Goal: Information Seeking & Learning: Learn about a topic

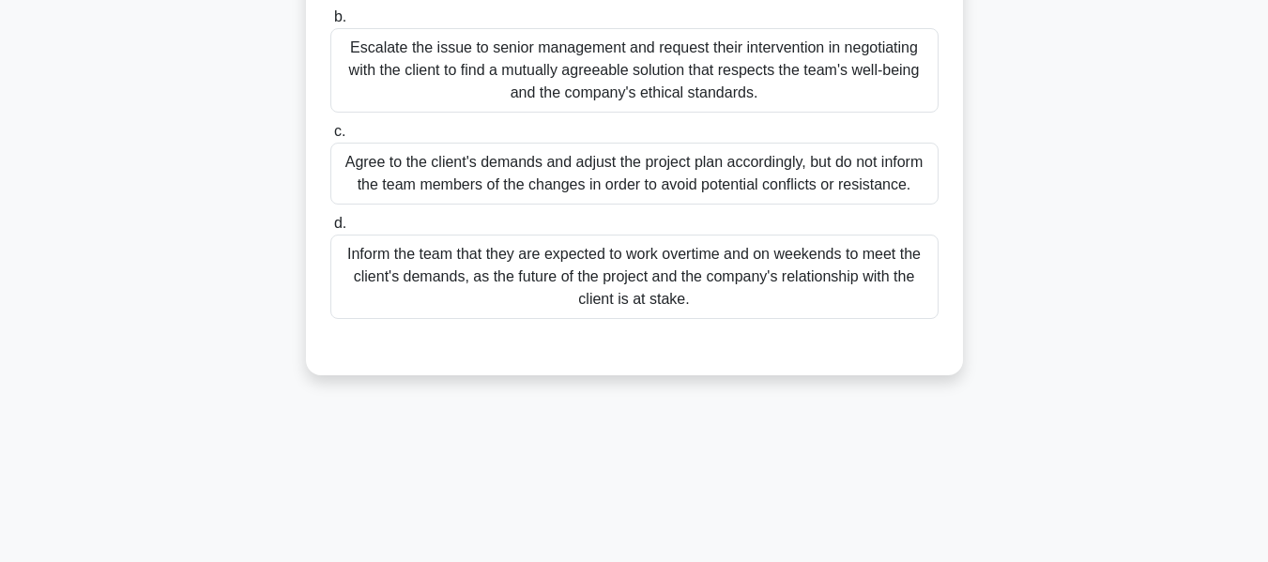
scroll to position [452, 0]
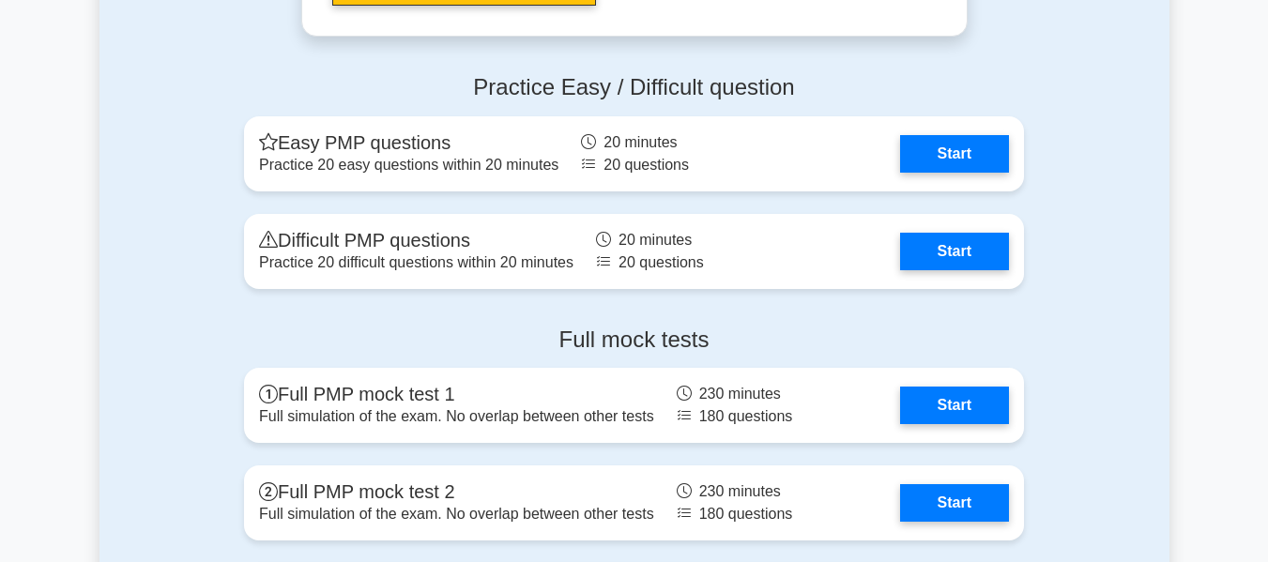
scroll to position [6291, 0]
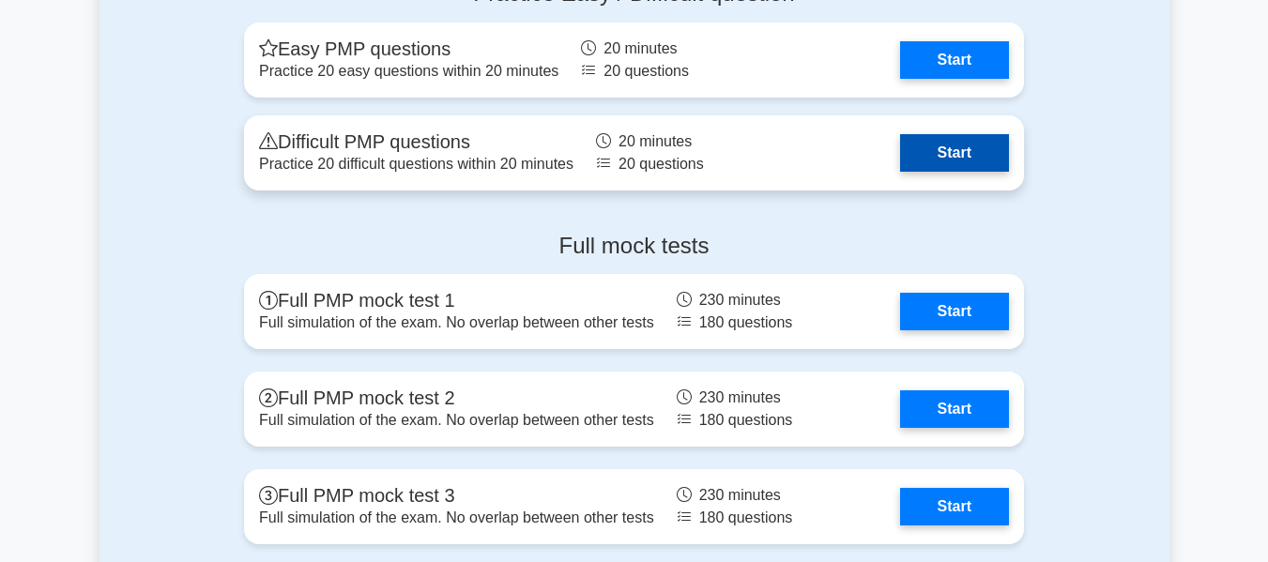
click at [955, 153] on link "Start" at bounding box center [954, 153] width 109 height 38
click at [928, 150] on link "Start" at bounding box center [954, 153] width 109 height 38
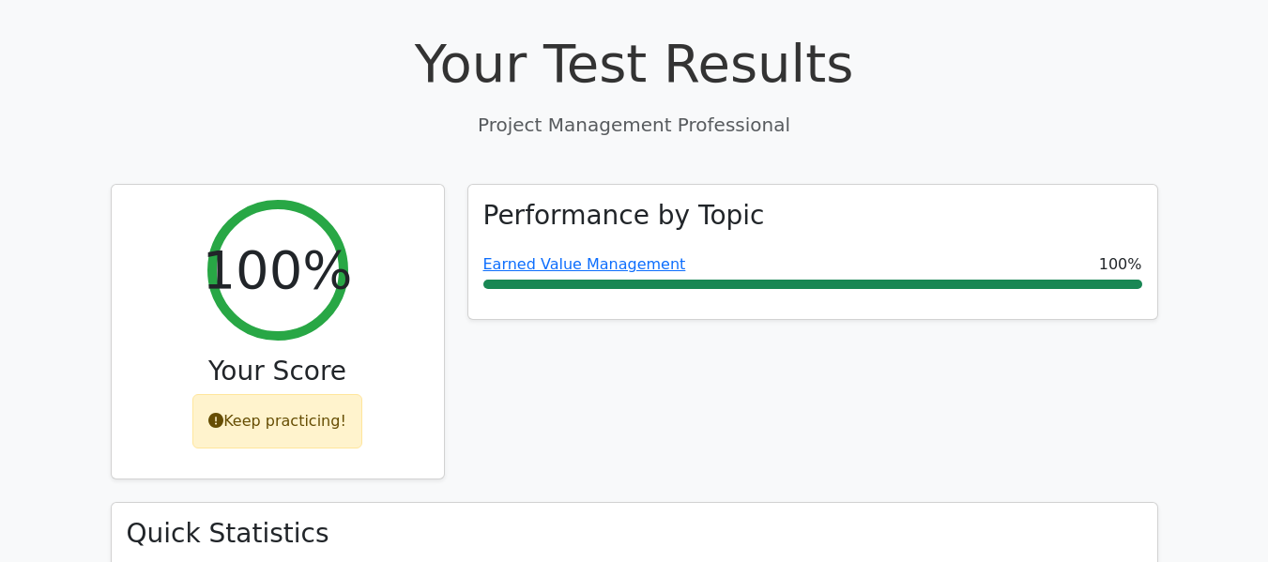
scroll to position [845, 0]
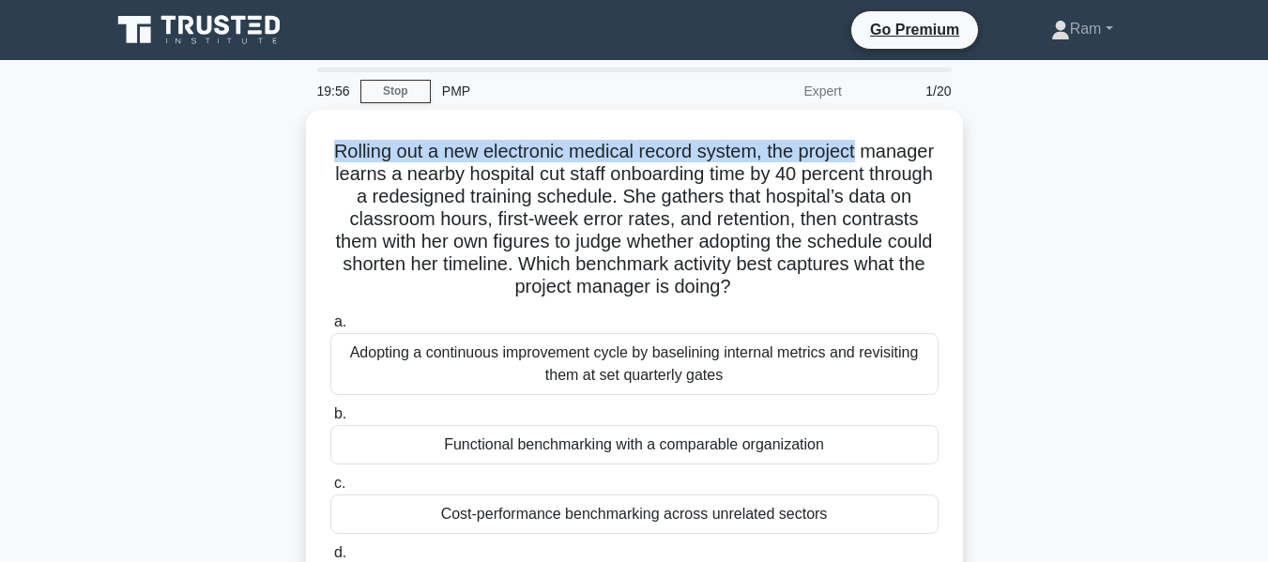
drag, startPoint x: 366, startPoint y: 146, endPoint x: 967, endPoint y: 134, distance: 601.0
click at [967, 134] on div "Rolling out a new electronic medical record system, the project manager learns …" at bounding box center [635, 396] width 1070 height 573
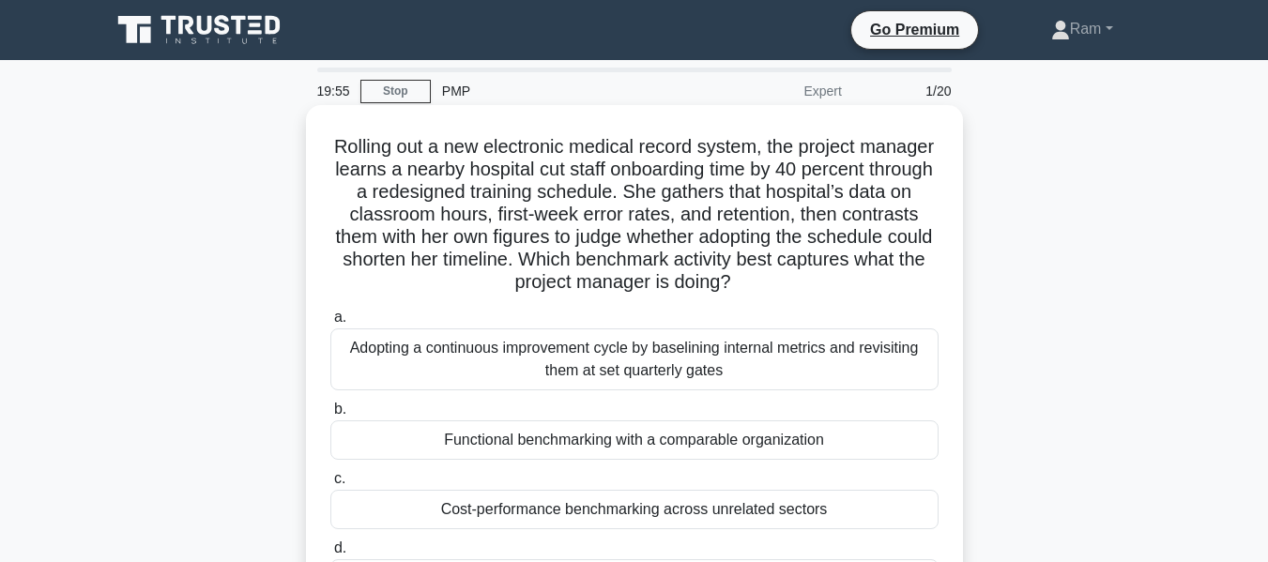
click at [349, 176] on h5 "Rolling out a new electronic medical record system, the project manager learns …" at bounding box center [635, 215] width 612 height 160
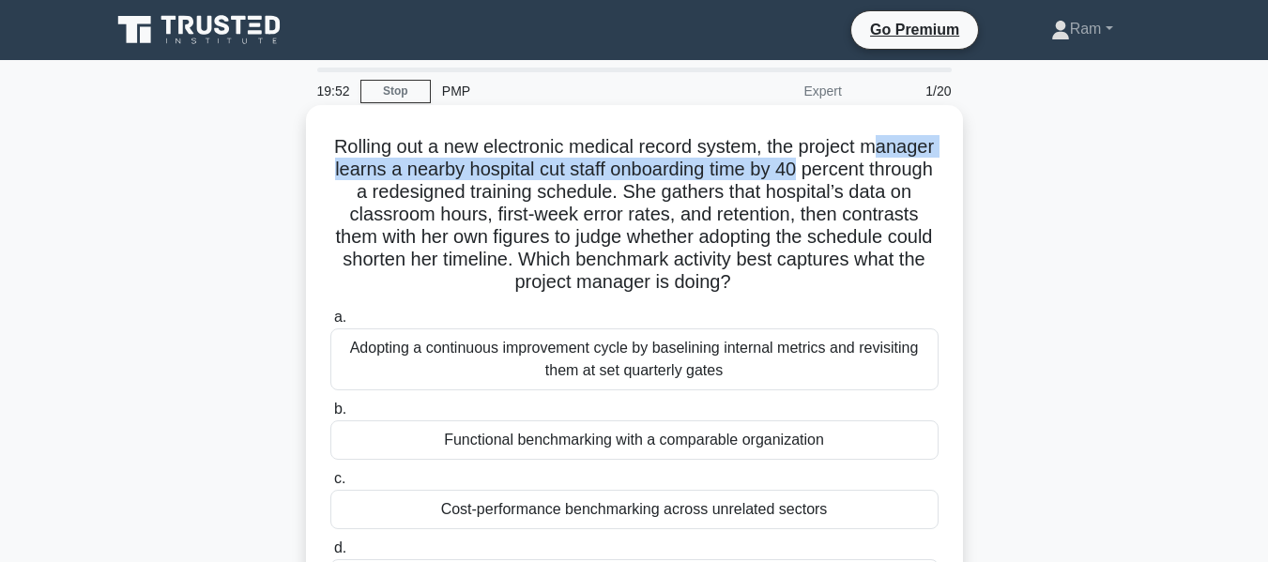
drag, startPoint x: 364, startPoint y: 169, endPoint x: 933, endPoint y: 175, distance: 569.0
click at [933, 175] on h5 "Rolling out a new electronic medical record system, the project manager learns …" at bounding box center [635, 215] width 612 height 160
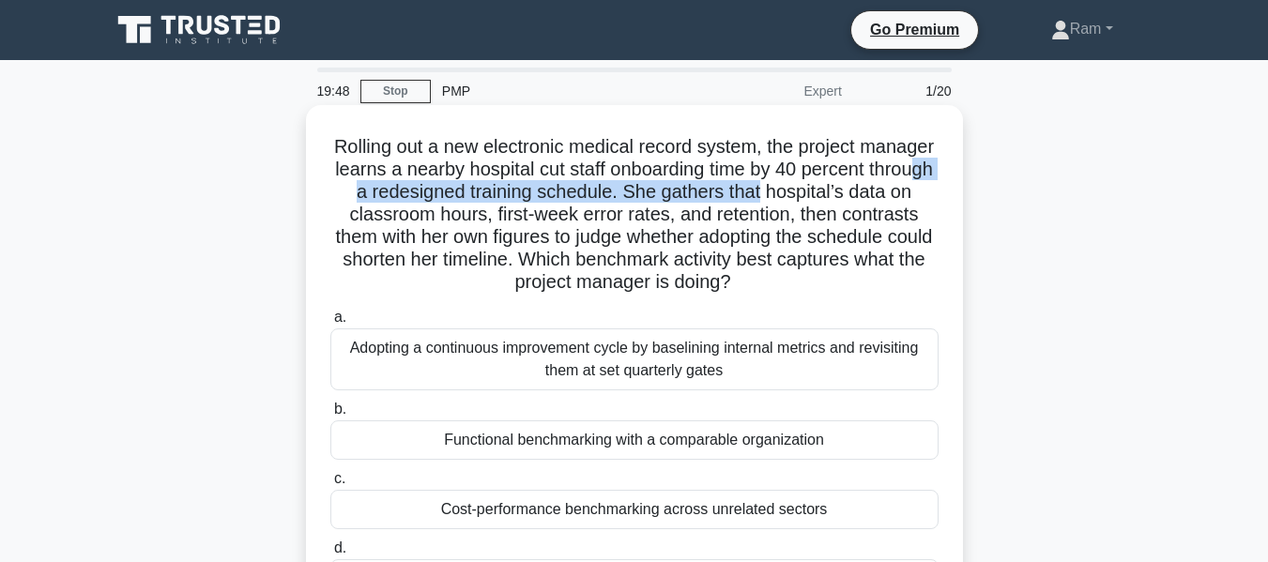
drag, startPoint x: 469, startPoint y: 196, endPoint x: 914, endPoint y: 192, distance: 445.1
click at [914, 192] on h5 "Rolling out a new electronic medical record system, the project manager learns …" at bounding box center [635, 215] width 612 height 160
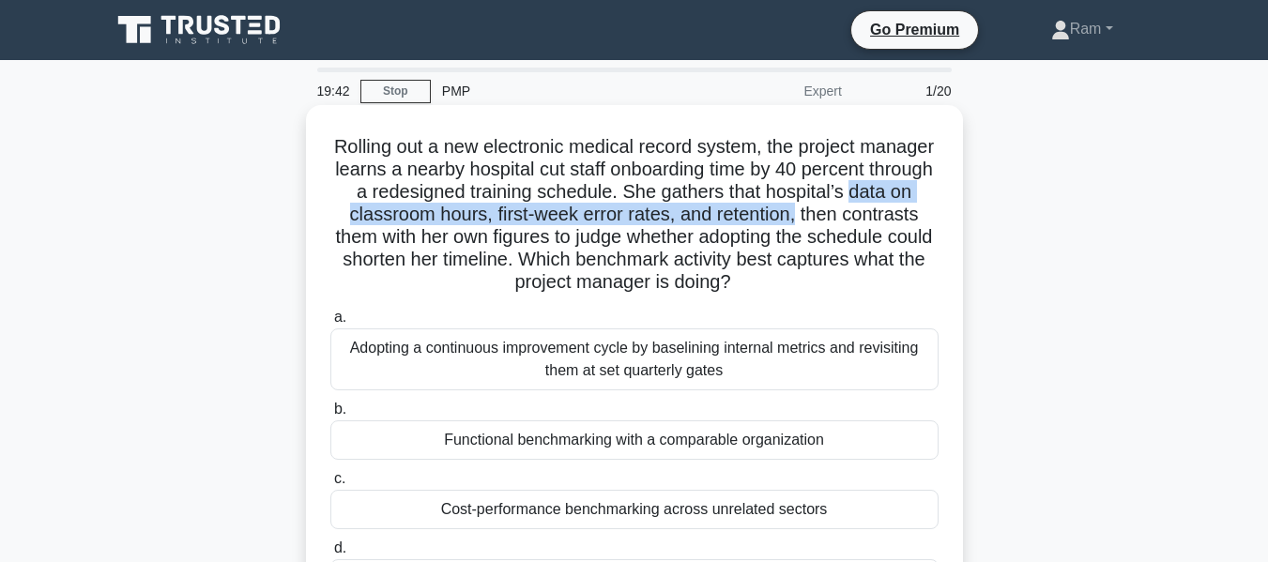
drag, startPoint x: 418, startPoint y: 222, endPoint x: 941, endPoint y: 214, distance: 523.0
click at [941, 214] on div "Rolling out a new electronic medical record system, the project manager learns …" at bounding box center [635, 380] width 642 height 535
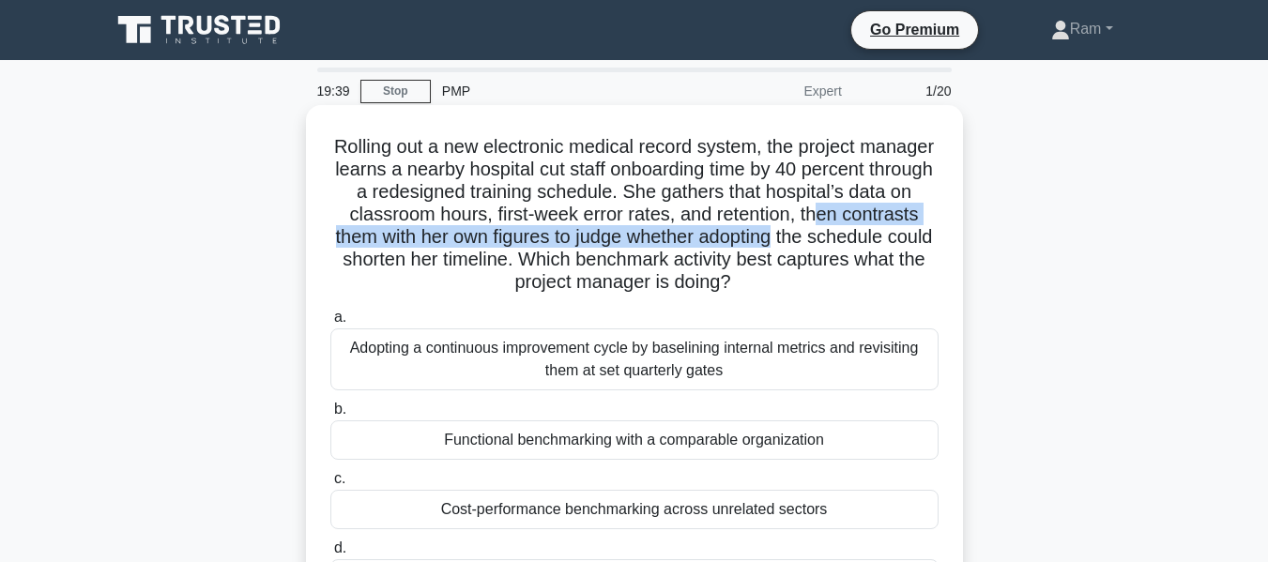
drag, startPoint x: 360, startPoint y: 234, endPoint x: 926, endPoint y: 241, distance: 566.2
click at [926, 241] on h5 "Rolling out a new electronic medical record system, the project manager learns …" at bounding box center [635, 215] width 612 height 160
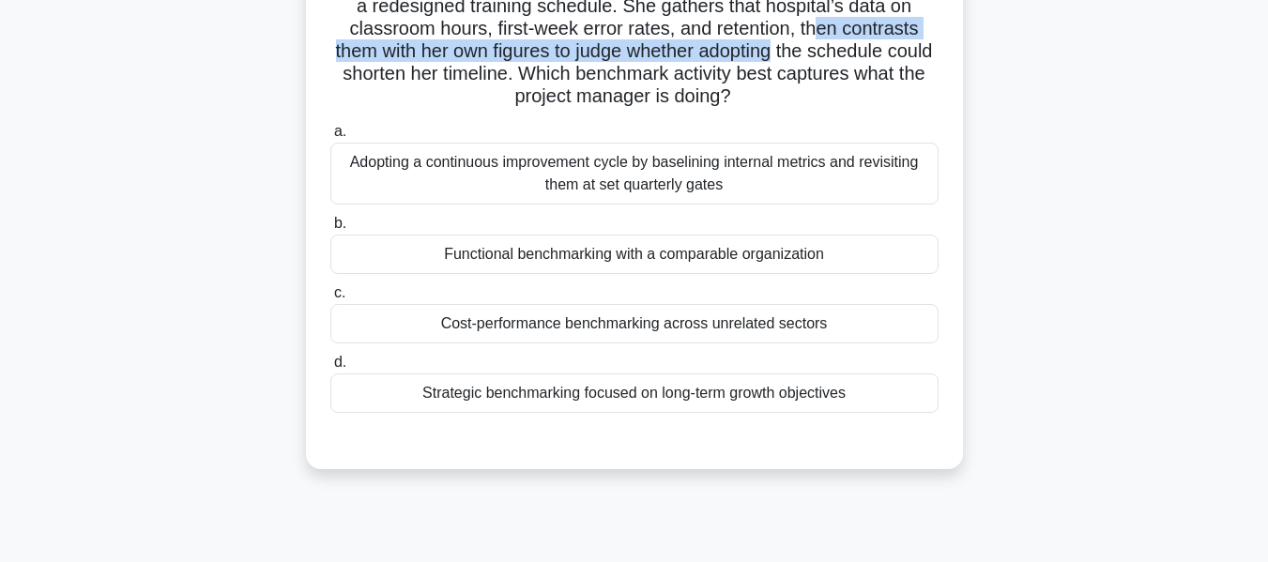
scroll to position [188, 0]
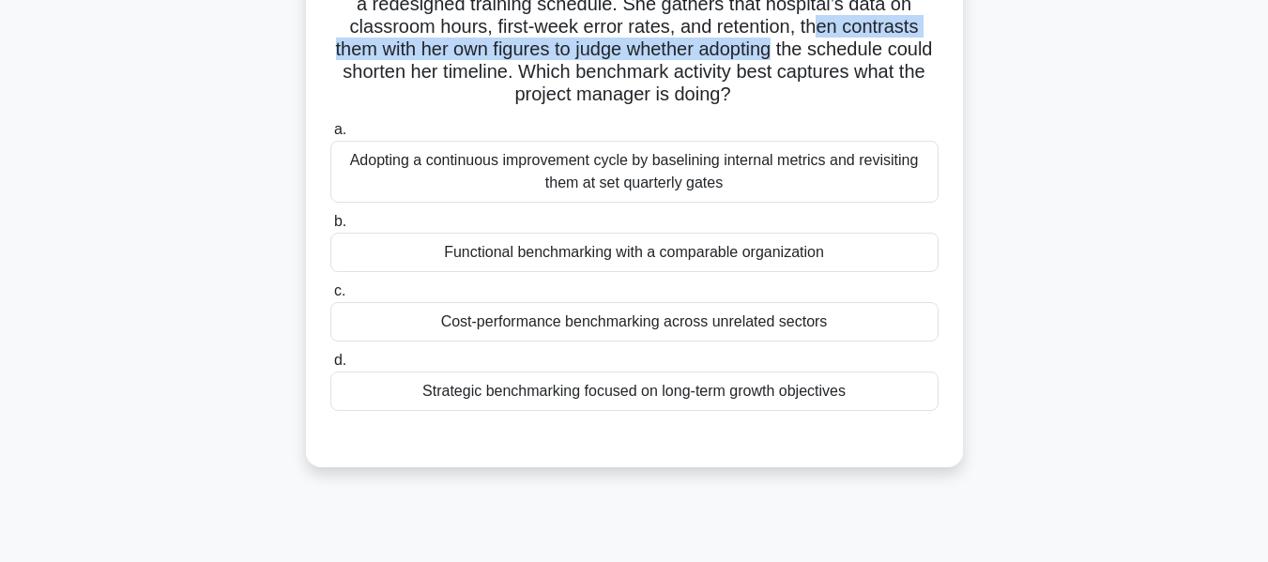
drag, startPoint x: 692, startPoint y: 71, endPoint x: 847, endPoint y: 173, distance: 185.2
click at [920, 88] on h5 "Rolling out a new electronic medical record system, the project manager learns …" at bounding box center [635, 27] width 612 height 160
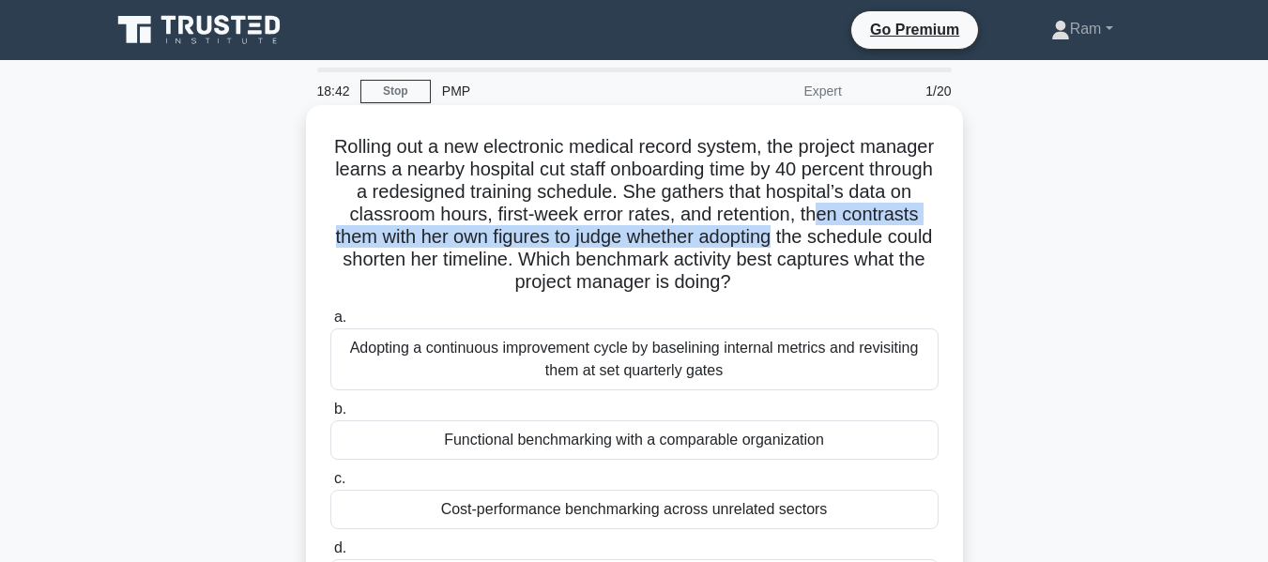
scroll to position [94, 0]
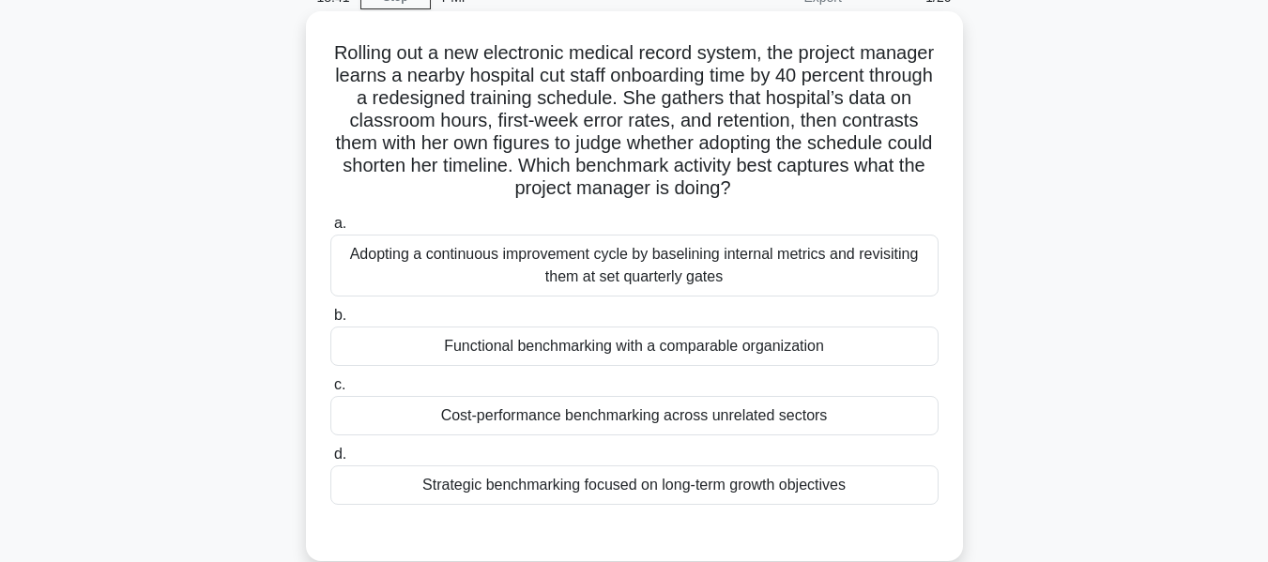
click at [661, 277] on div "Adopting a continuous improvement cycle by baselining internal metrics and revi…" at bounding box center [634, 266] width 608 height 62
click at [330, 230] on input "a. Adopting a continuous improvement cycle by baselining internal metrics and r…" at bounding box center [330, 224] width 0 height 12
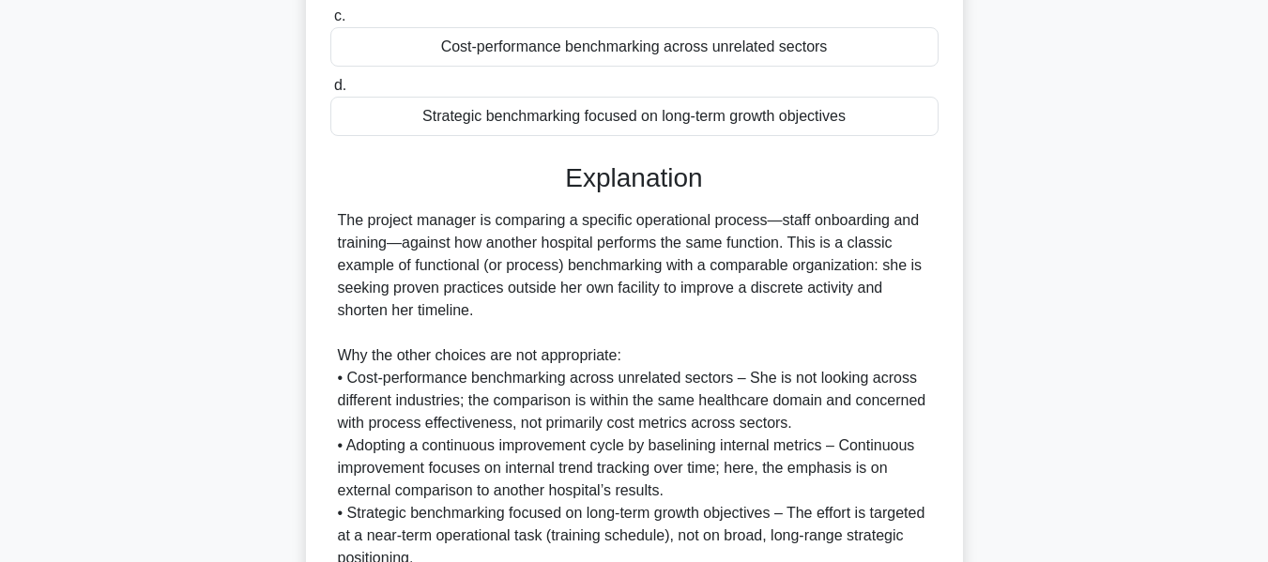
scroll to position [469, 0]
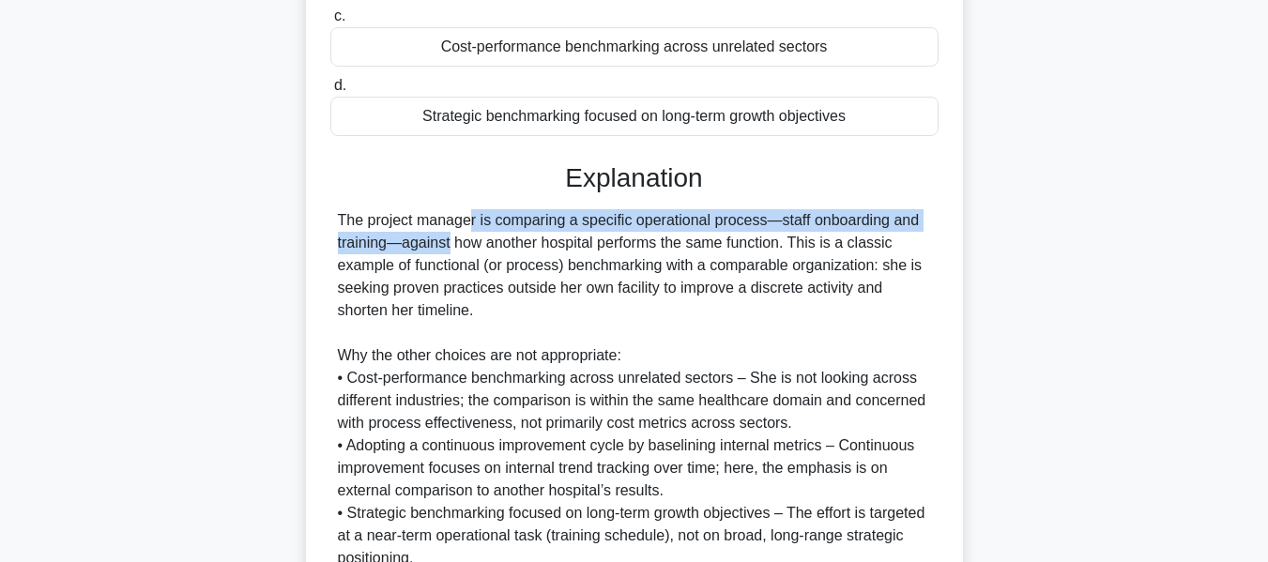
drag, startPoint x: 342, startPoint y: 214, endPoint x: 973, endPoint y: 223, distance: 631.0
click at [973, 223] on div "Rolling out a new electronic medical record system, the project manager learns …" at bounding box center [635, 183] width 1070 height 1086
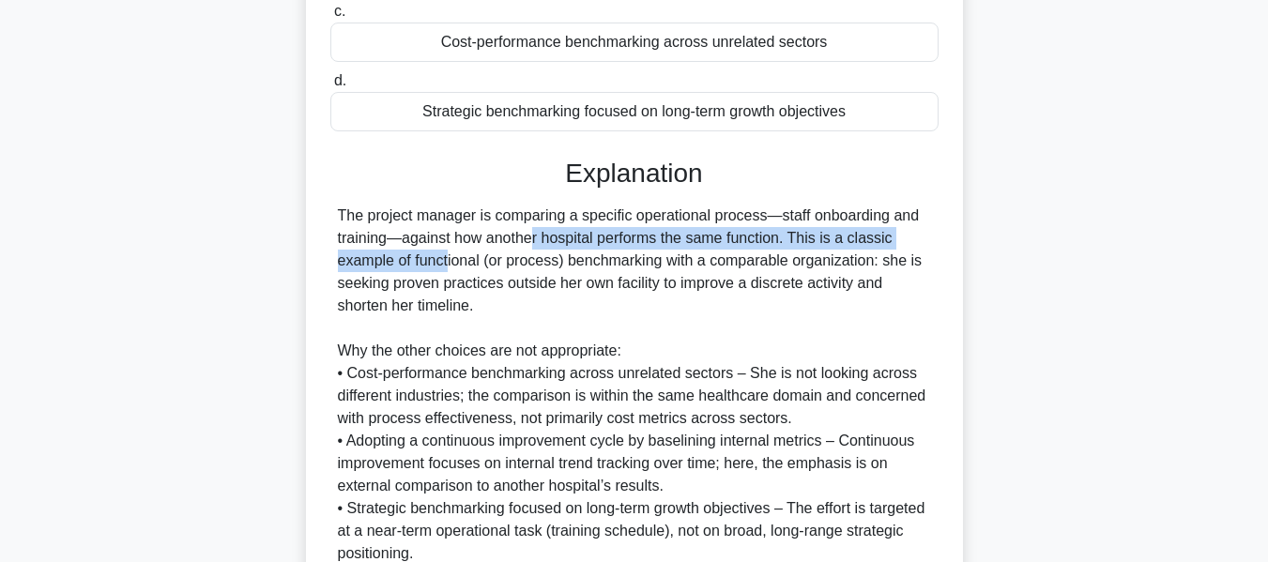
drag, startPoint x: 409, startPoint y: 241, endPoint x: 927, endPoint y: 241, distance: 517.3
click at [927, 241] on div "The project manager is comparing a specific operational process—staff onboardin…" at bounding box center [634, 385] width 593 height 361
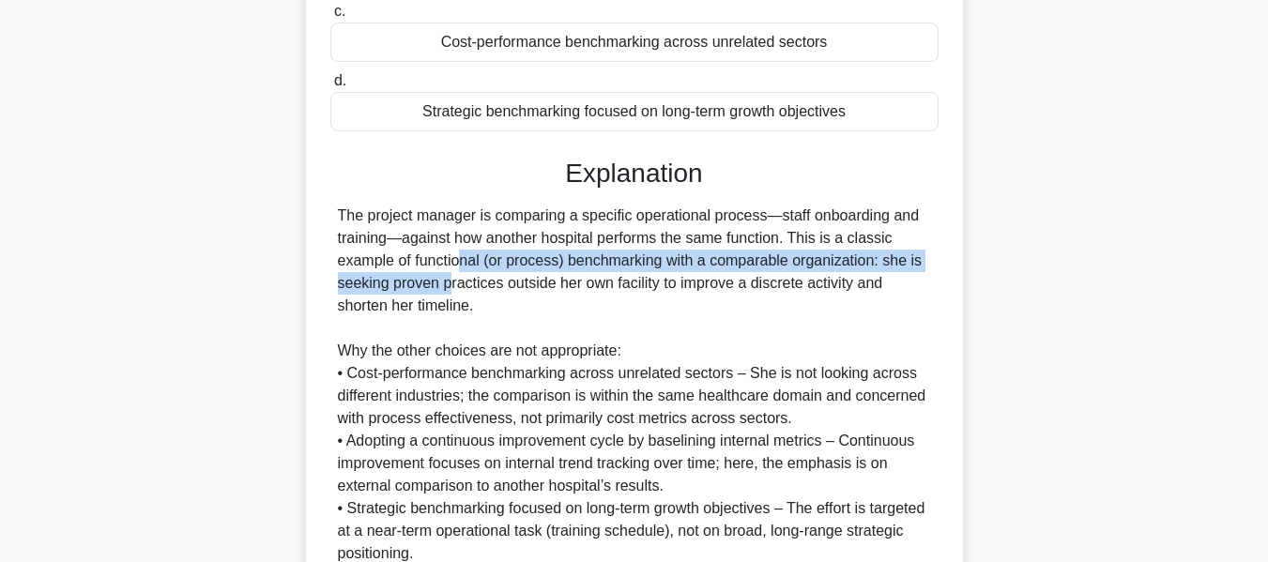
drag, startPoint x: 343, startPoint y: 257, endPoint x: 928, endPoint y: 252, distance: 585.0
click at [928, 252] on div "The project manager is comparing a specific operational process—staff onboardin…" at bounding box center [634, 385] width 593 height 361
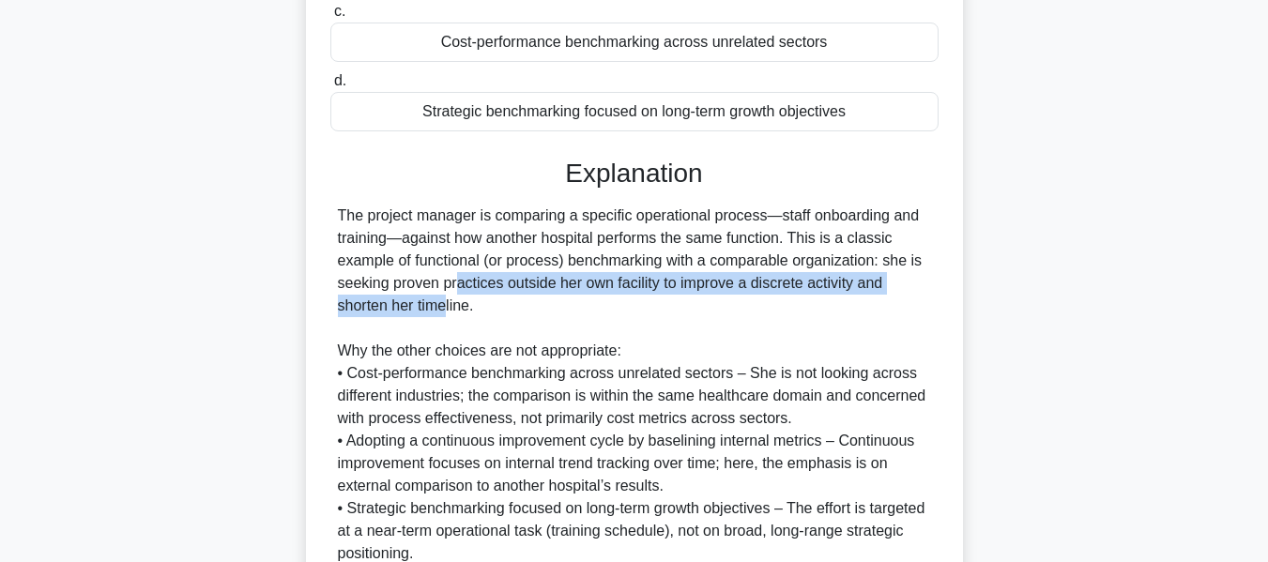
drag, startPoint x: 332, startPoint y: 283, endPoint x: 923, endPoint y: 277, distance: 590.6
click at [923, 277] on div "The project manager is comparing a specific operational process—staff onboardin…" at bounding box center [634, 385] width 608 height 361
drag, startPoint x: 357, startPoint y: 311, endPoint x: 505, endPoint y: 301, distance: 148.6
click at [505, 301] on div "The project manager is comparing a specific operational process—staff onboardin…" at bounding box center [634, 385] width 593 height 361
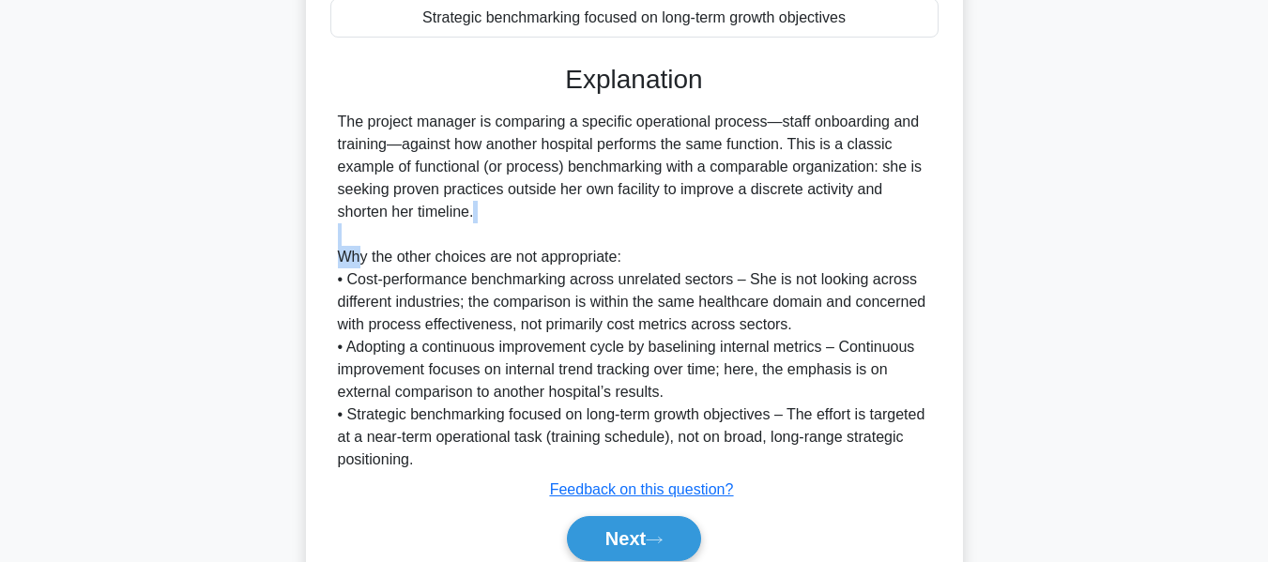
drag, startPoint x: 357, startPoint y: 253, endPoint x: 630, endPoint y: 244, distance: 273.4
click at [630, 244] on div "The project manager is comparing a specific operational process—staff onboardin…" at bounding box center [634, 291] width 593 height 361
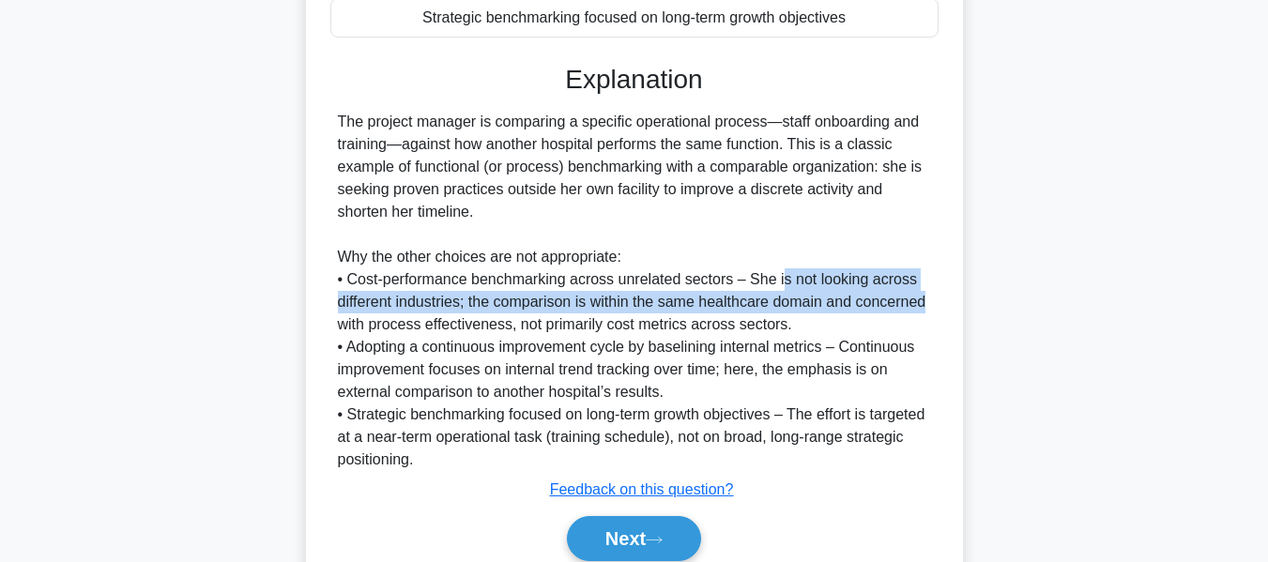
drag, startPoint x: 776, startPoint y: 286, endPoint x: 928, endPoint y: 295, distance: 151.4
click at [928, 295] on div "The project manager is comparing a specific operational process—staff onboardin…" at bounding box center [634, 291] width 593 height 361
click at [745, 314] on div "The project manager is comparing a specific operational process—staff onboardin…" at bounding box center [634, 291] width 593 height 361
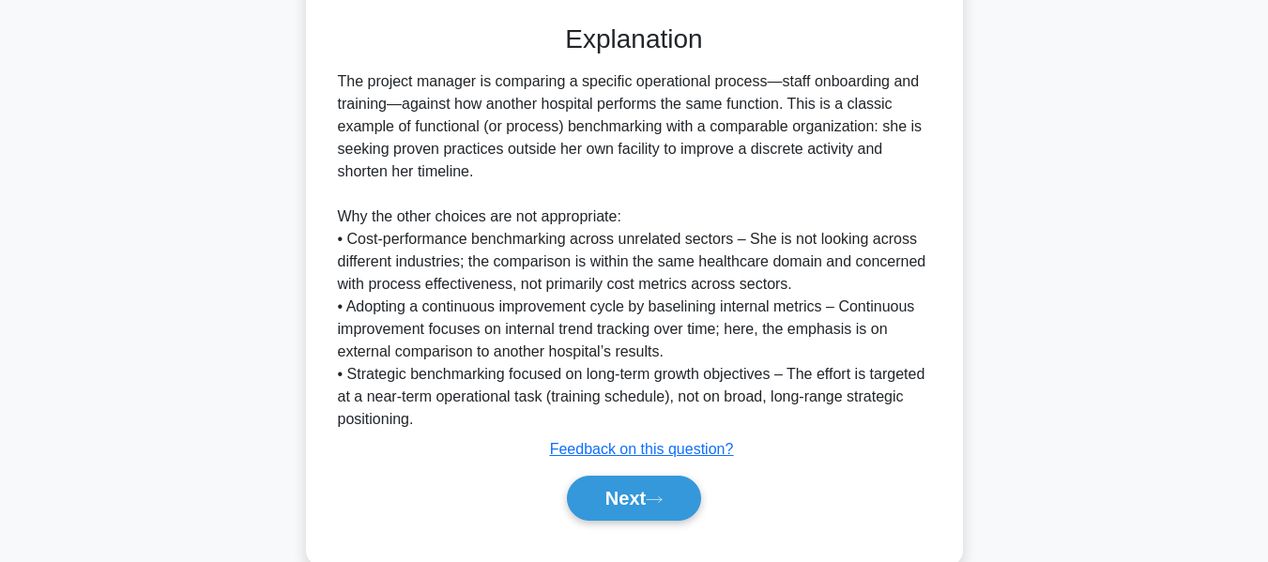
scroll to position [643, 0]
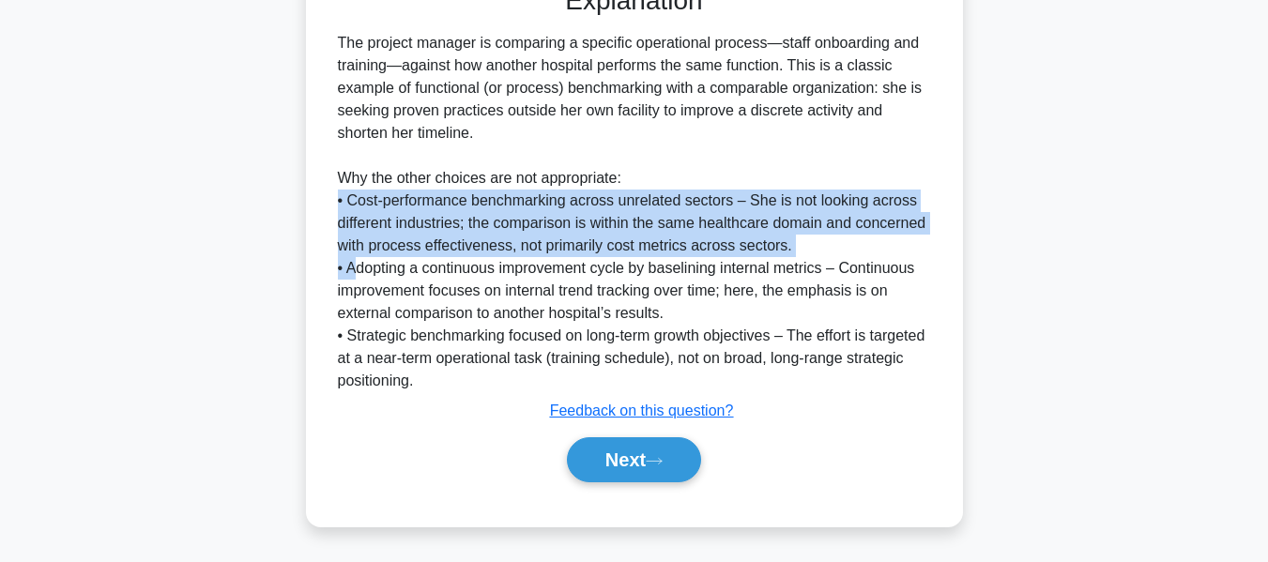
drag, startPoint x: 358, startPoint y: 265, endPoint x: 926, endPoint y: 256, distance: 568.1
click at [926, 256] on div "The project manager is comparing a specific operational process—staff onboardin…" at bounding box center [634, 212] width 593 height 361
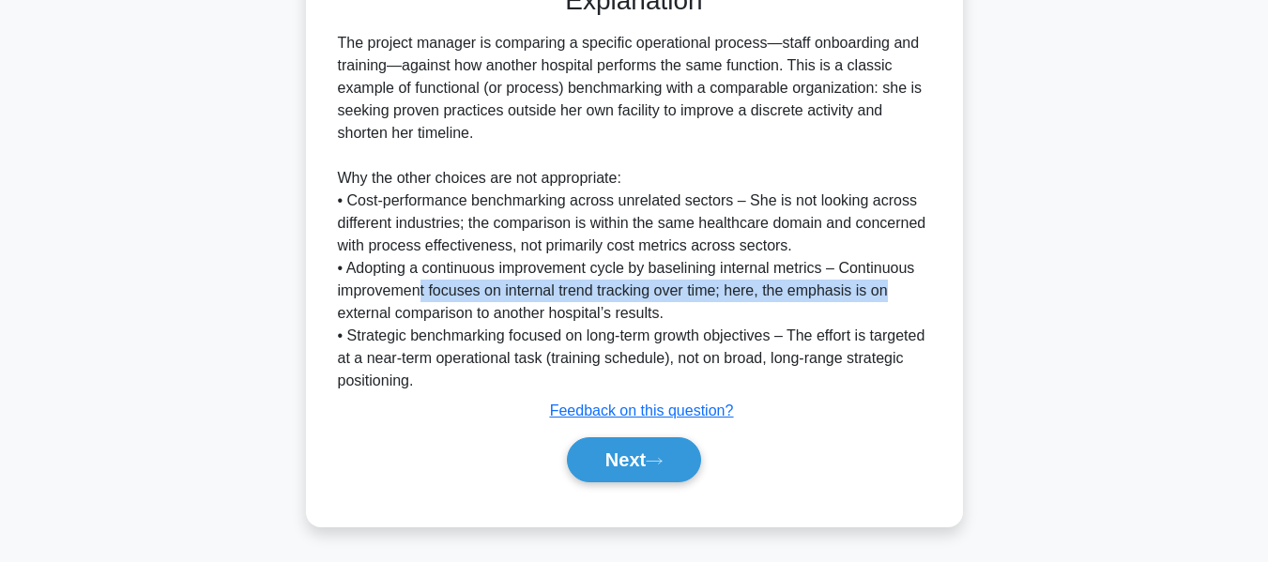
drag, startPoint x: 423, startPoint y: 291, endPoint x: 937, endPoint y: 296, distance: 514.5
click at [937, 296] on div "The project manager is comparing a specific operational process—staff onboardin…" at bounding box center [634, 212] width 608 height 361
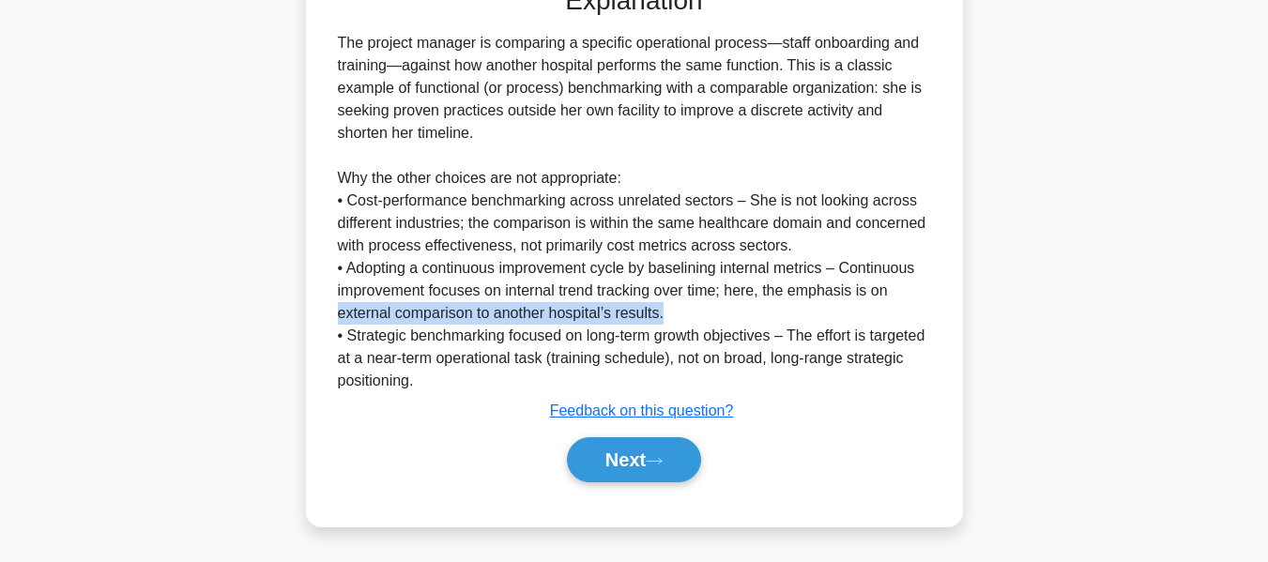
drag, startPoint x: 330, startPoint y: 318, endPoint x: 714, endPoint y: 310, distance: 384.1
click at [714, 310] on div "The project manager is comparing a specific operational process—staff onboardin…" at bounding box center [634, 212] width 608 height 361
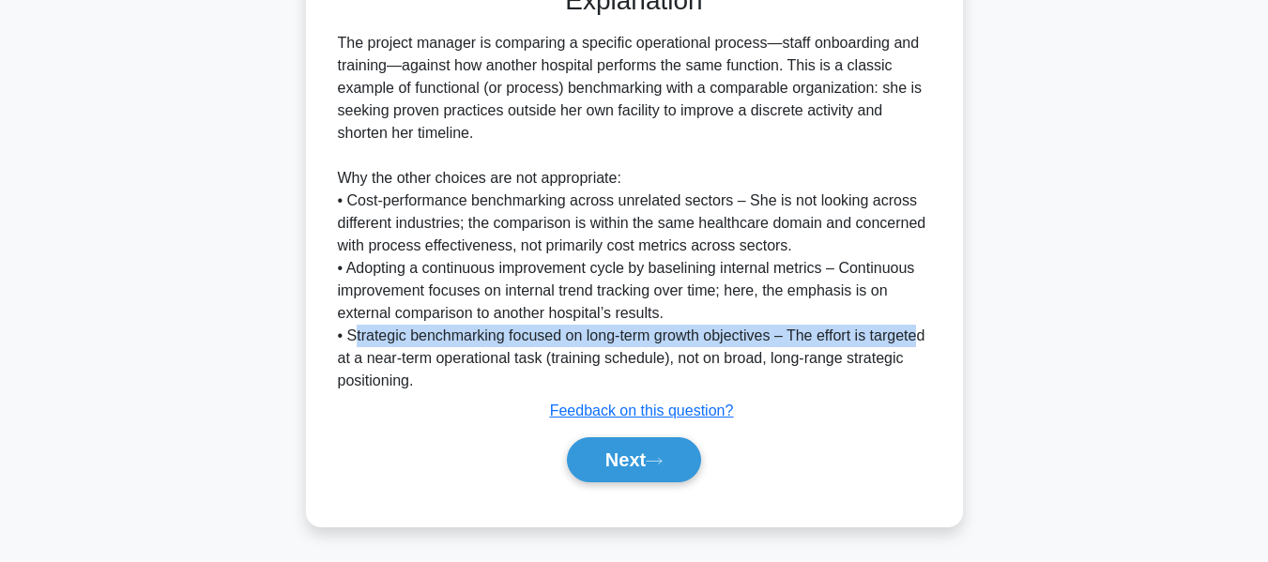
drag, startPoint x: 352, startPoint y: 340, endPoint x: 850, endPoint y: 306, distance: 498.8
click at [909, 322] on div "The project manager is comparing a specific operational process—staff onboardin…" at bounding box center [634, 212] width 593 height 361
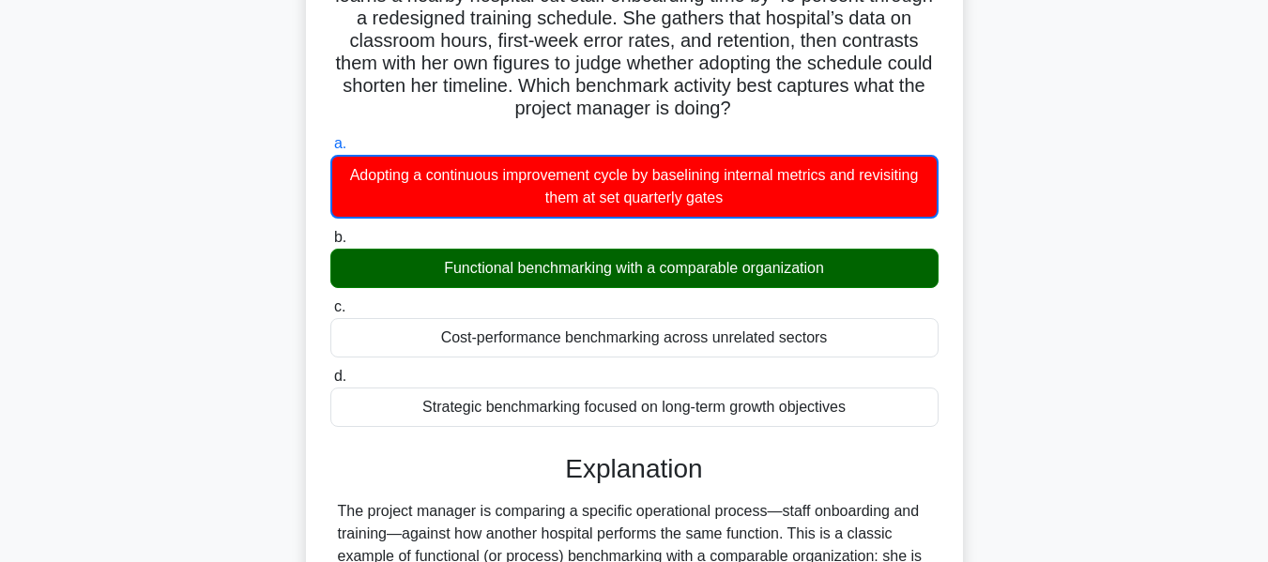
scroll to position [0, 0]
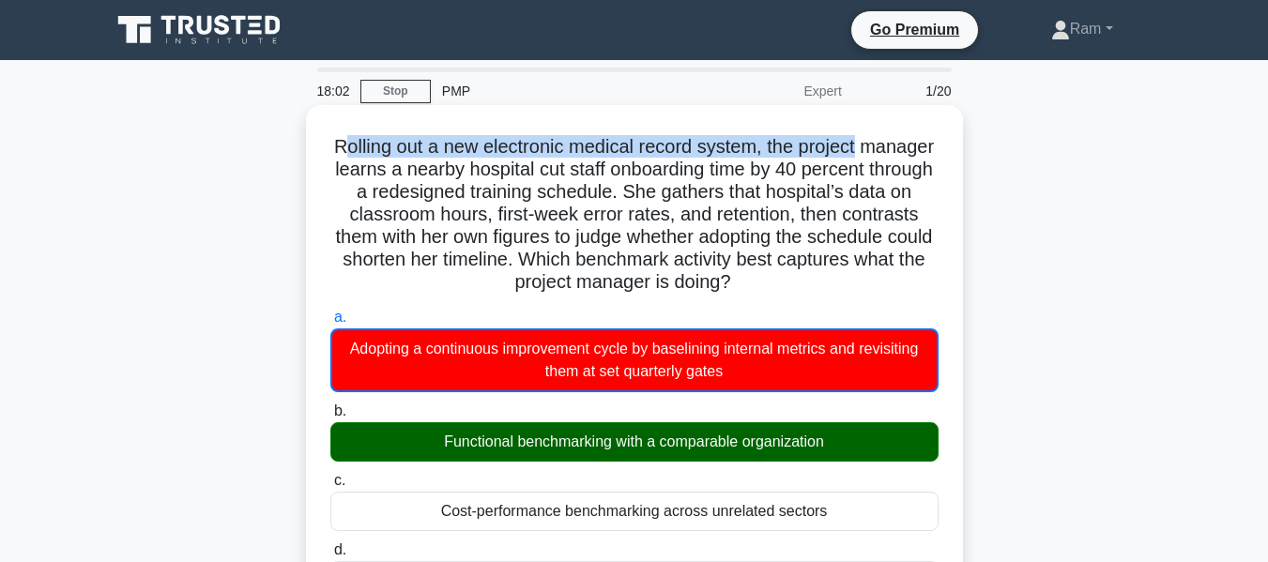
drag, startPoint x: 379, startPoint y: 146, endPoint x: 913, endPoint y: 155, distance: 533.4
click at [913, 155] on h5 "Rolling out a new electronic medical record system, the project manager learns …" at bounding box center [635, 215] width 612 height 160
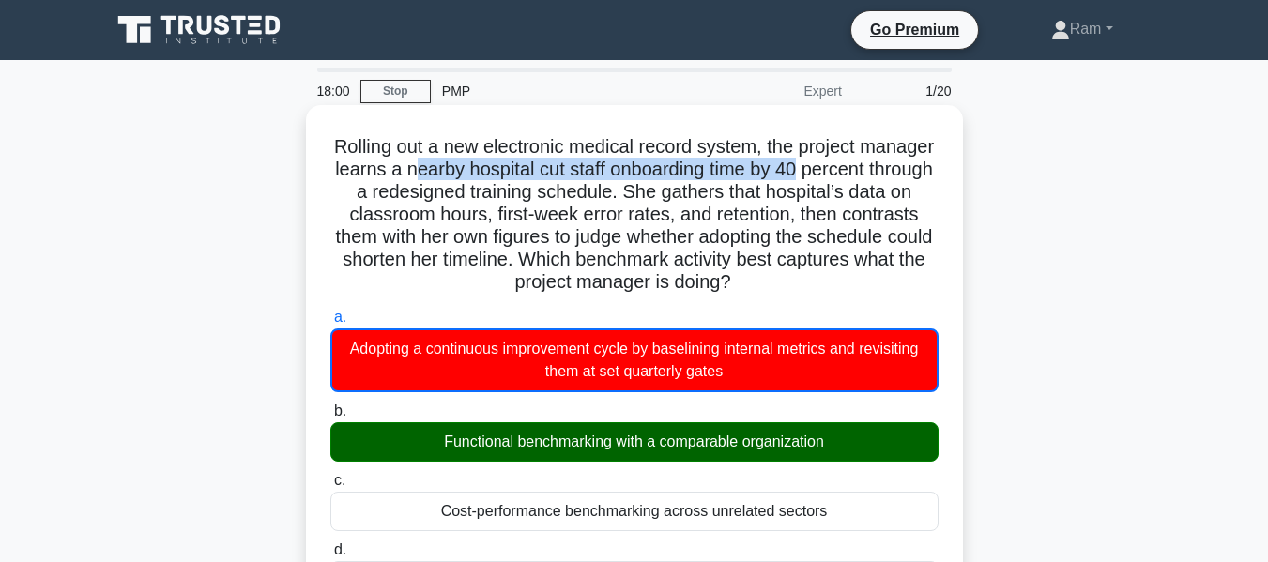
drag, startPoint x: 513, startPoint y: 175, endPoint x: 940, endPoint y: 179, distance: 427.2
click at [940, 179] on h5 "Rolling out a new electronic medical record system, the project manager learns …" at bounding box center [635, 215] width 612 height 160
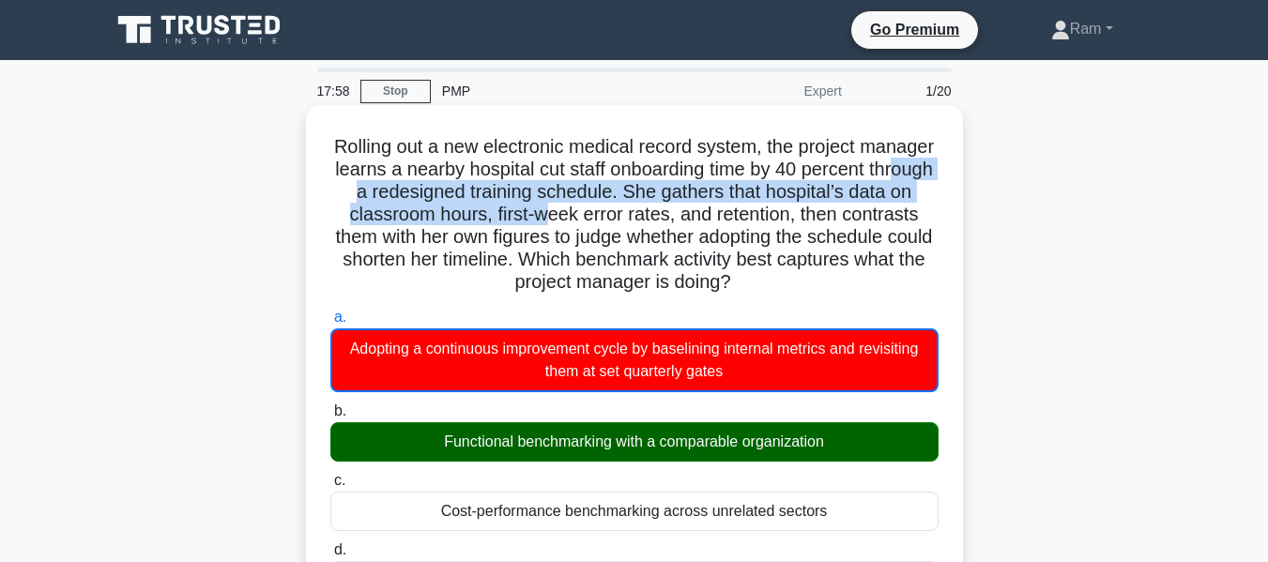
drag, startPoint x: 451, startPoint y: 200, endPoint x: 684, endPoint y: 205, distance: 233.8
click at [684, 205] on h5 "Rolling out a new electronic medical record system, the project manager learns …" at bounding box center [635, 215] width 612 height 160
click at [514, 217] on h5 "Rolling out a new electronic medical record system, the project manager learns …" at bounding box center [635, 215] width 612 height 160
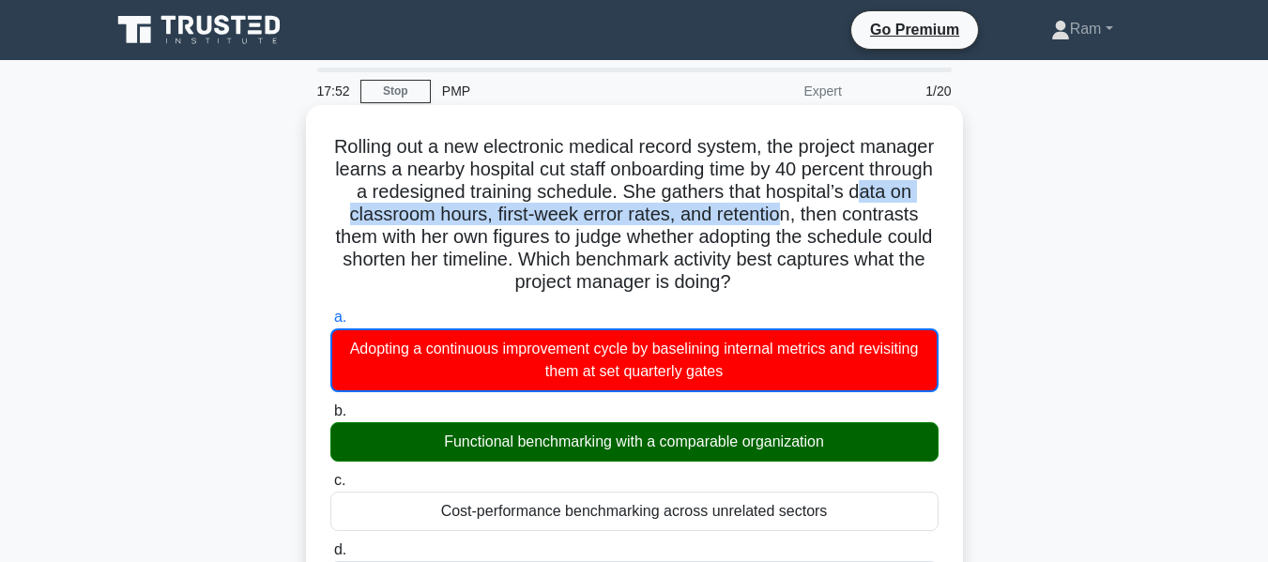
drag, startPoint x: 421, startPoint y: 217, endPoint x: 924, endPoint y: 215, distance: 503.3
click at [924, 215] on h5 "Rolling out a new electronic medical record system, the project manager learns …" at bounding box center [635, 215] width 612 height 160
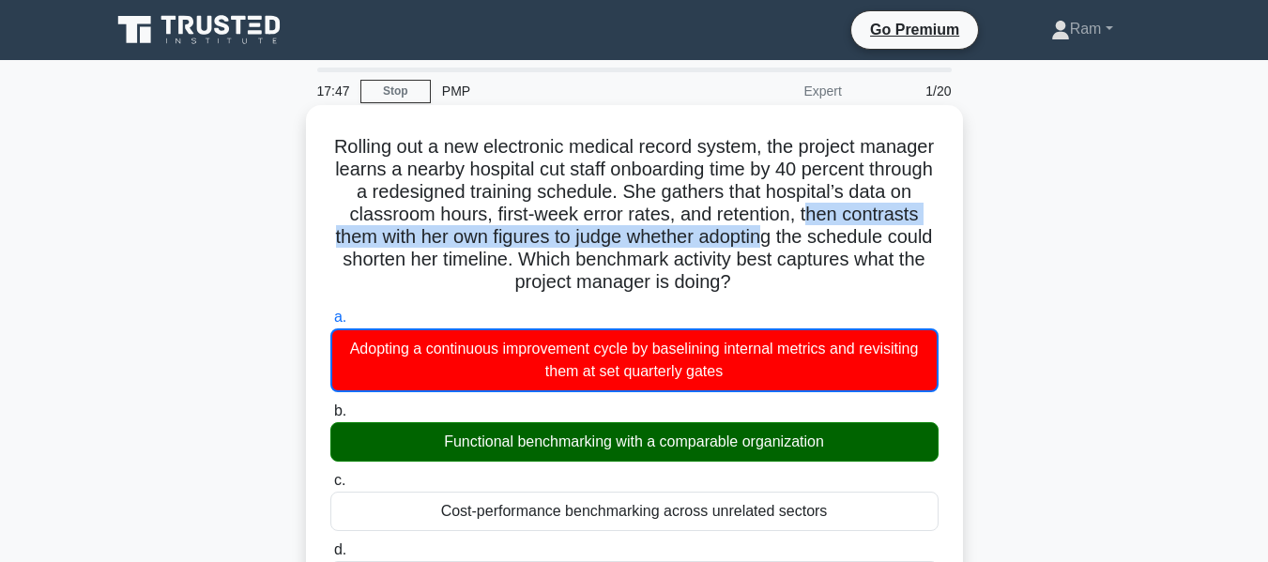
drag, startPoint x: 346, startPoint y: 236, endPoint x: 921, endPoint y: 228, distance: 574.7
click at [921, 228] on h5 "Rolling out a new electronic medical record system, the project manager learns …" at bounding box center [635, 215] width 612 height 160
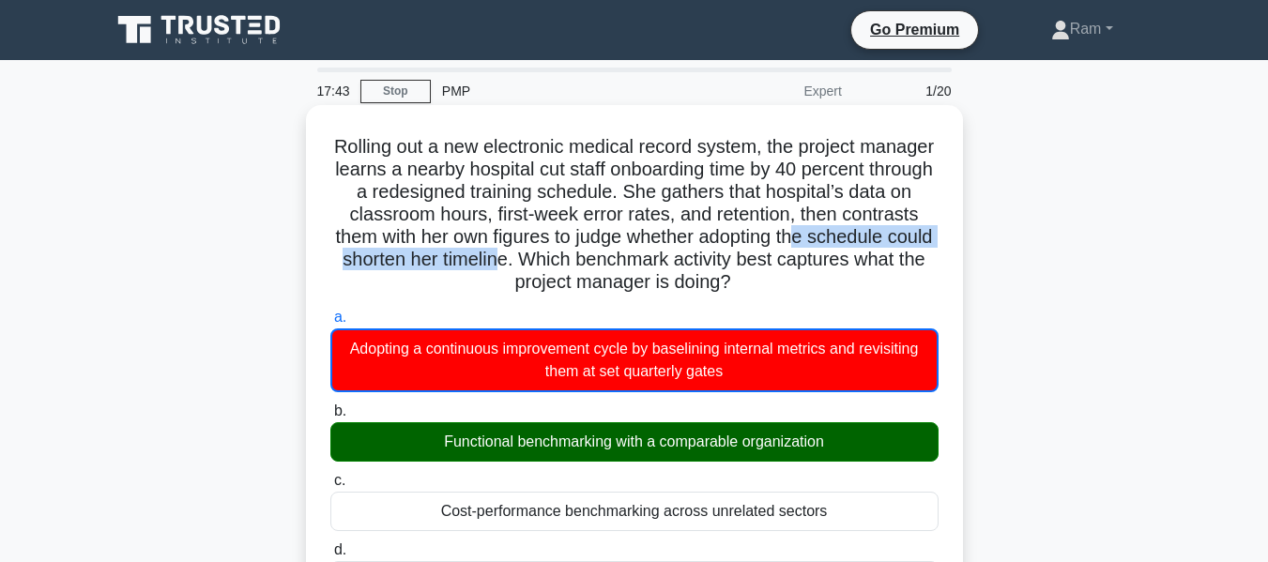
drag, startPoint x: 343, startPoint y: 262, endPoint x: 662, endPoint y: 261, distance: 319.2
click at [662, 261] on h5 "Rolling out a new electronic medical record system, the project manager learns …" at bounding box center [635, 215] width 612 height 160
drag, startPoint x: 330, startPoint y: 265, endPoint x: 684, endPoint y: 271, distance: 354.0
click at [684, 271] on h5 "Rolling out a new electronic medical record system, the project manager learns …" at bounding box center [635, 215] width 612 height 160
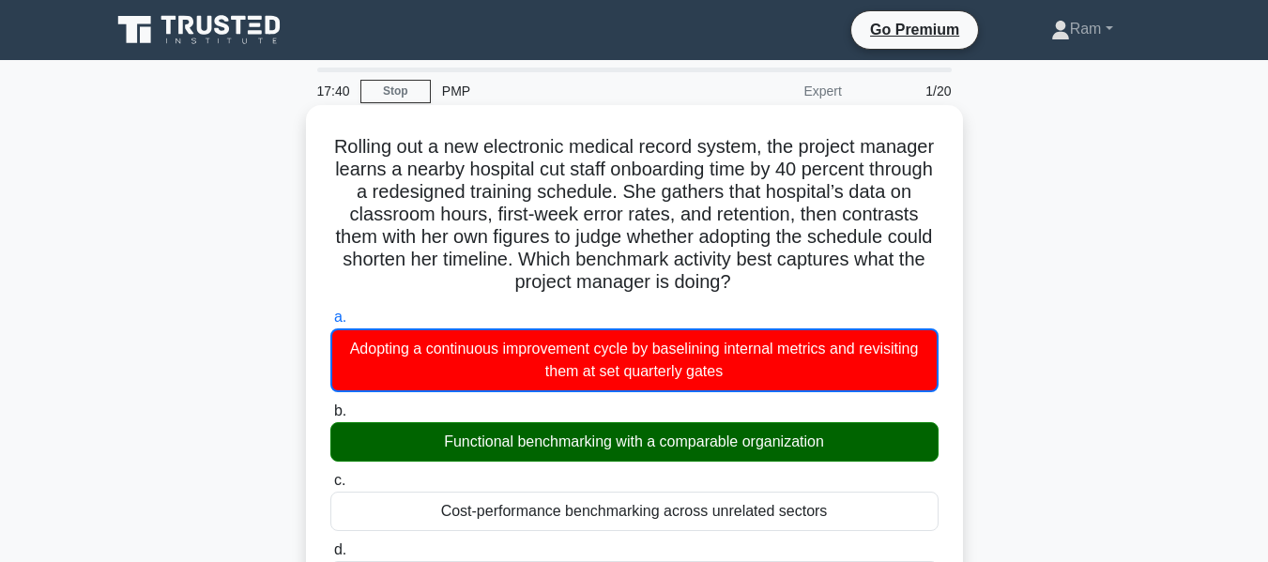
click at [761, 270] on h5 "Rolling out a new electronic medical record system, the project manager learns …" at bounding box center [635, 215] width 612 height 160
drag, startPoint x: 684, startPoint y: 263, endPoint x: 851, endPoint y: 285, distance: 168.6
click at [851, 285] on h5 "Rolling out a new electronic medical record system, the project manager learns …" at bounding box center [635, 215] width 612 height 160
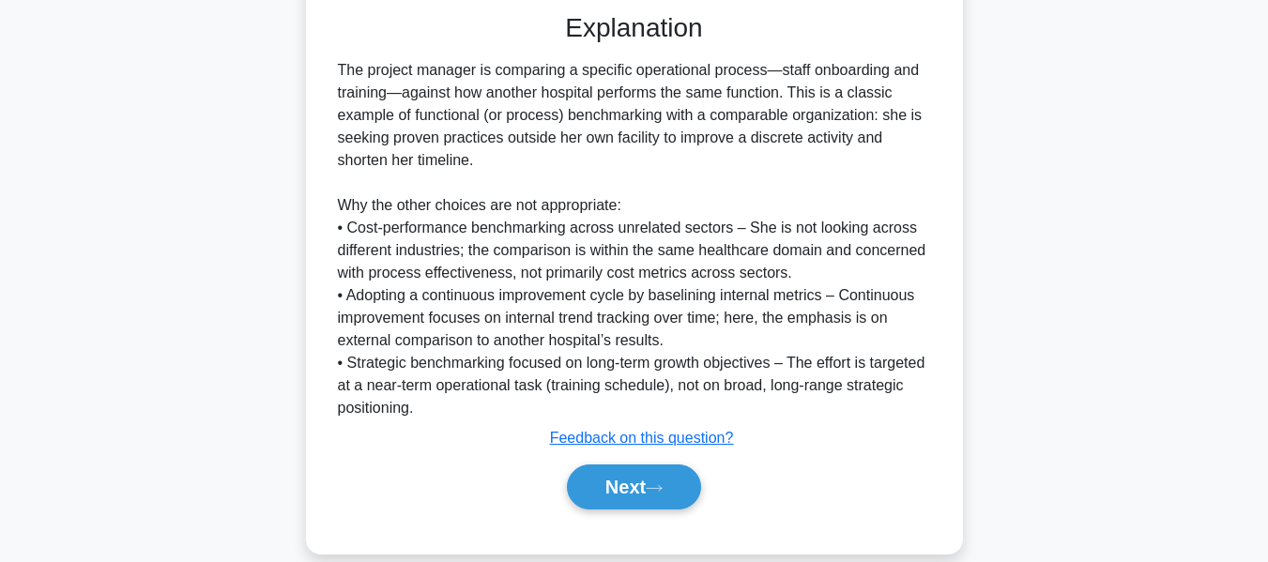
scroll to position [643, 0]
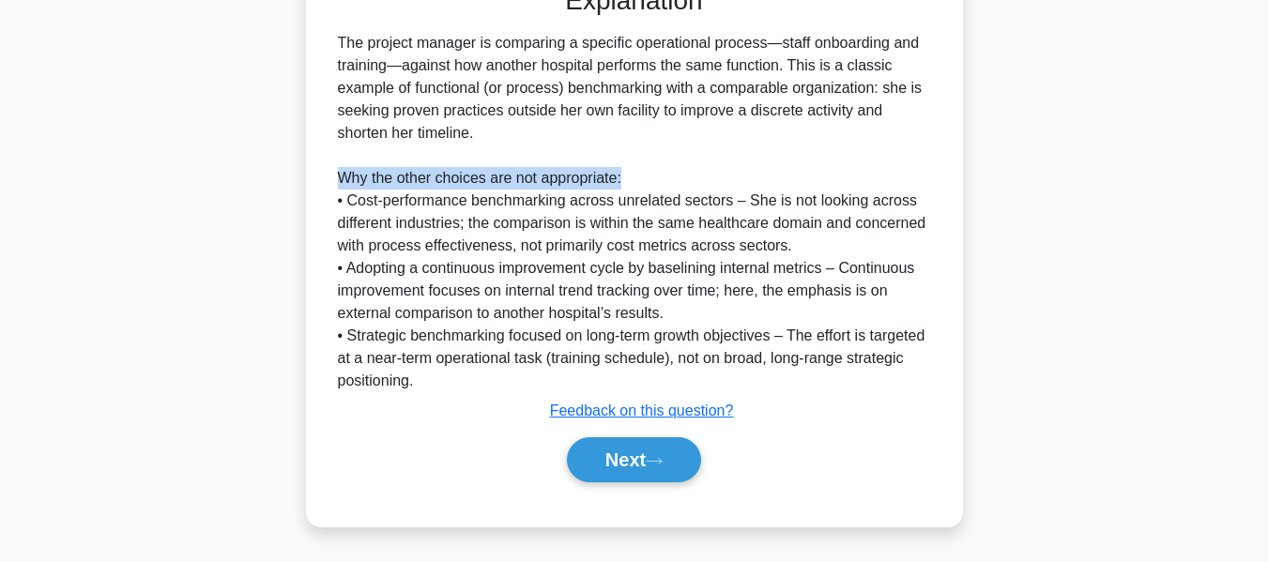
drag, startPoint x: 337, startPoint y: 172, endPoint x: 649, endPoint y: 175, distance: 311.7
click at [649, 175] on div "The project manager is comparing a specific operational process—staff onboardin…" at bounding box center [634, 212] width 593 height 361
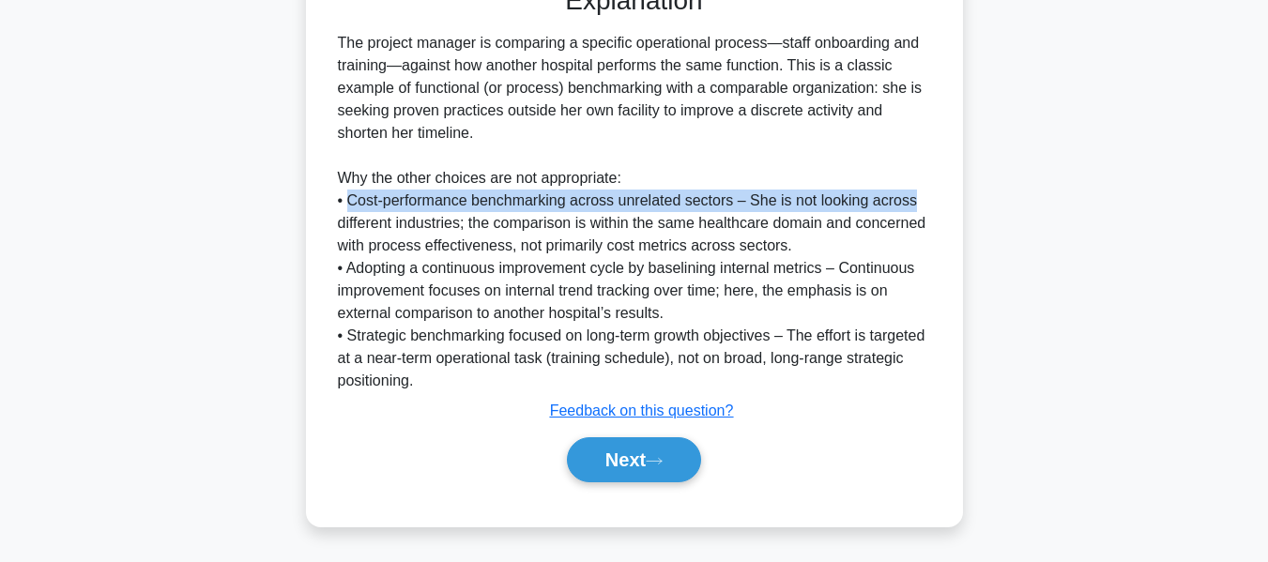
drag, startPoint x: 351, startPoint y: 203, endPoint x: 928, endPoint y: 204, distance: 576.5
click at [928, 204] on div "The project manager is comparing a specific operational process—staff onboardin…" at bounding box center [634, 212] width 593 height 361
click at [655, 469] on button "Next" at bounding box center [634, 460] width 134 height 45
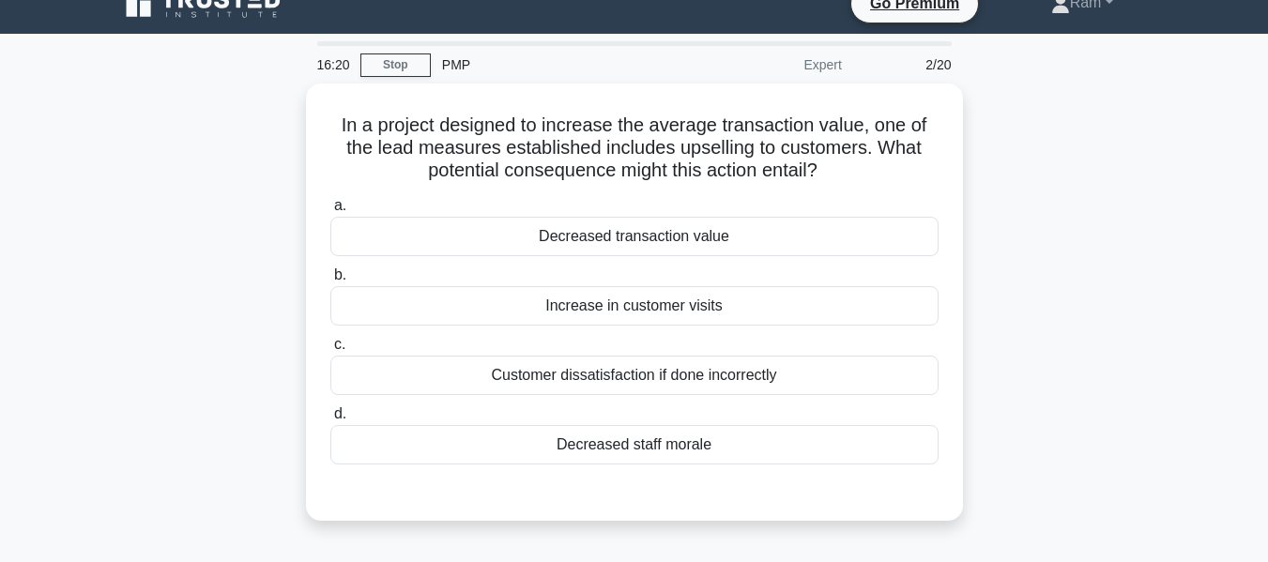
scroll to position [0, 0]
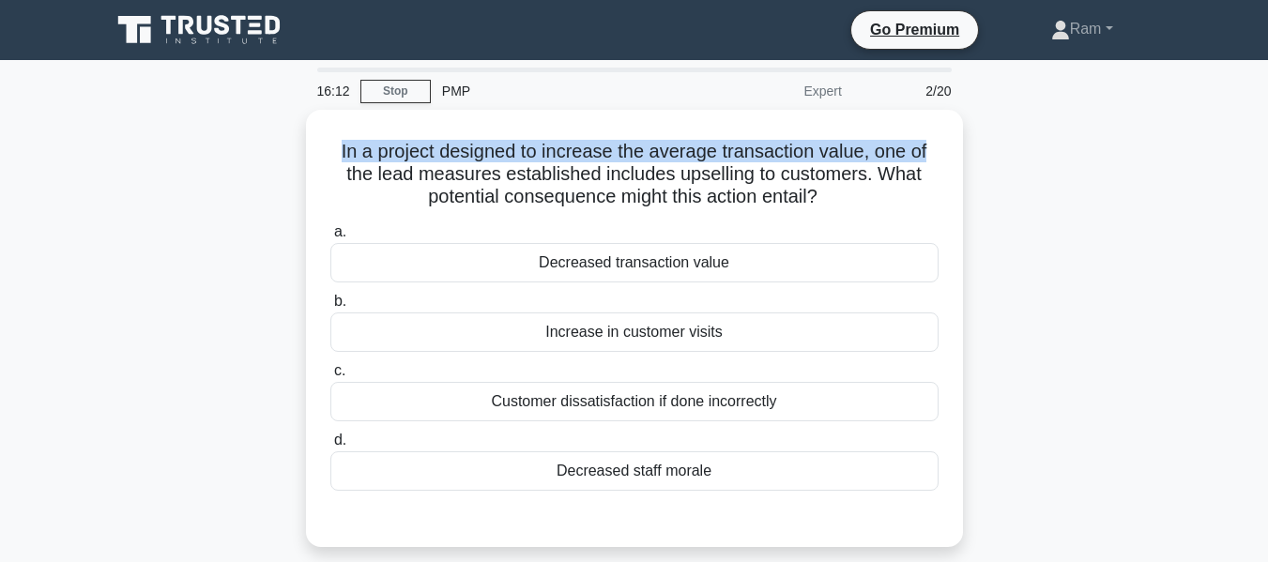
drag, startPoint x: 334, startPoint y: 147, endPoint x: 979, endPoint y: 146, distance: 645.0
click at [979, 146] on div "In a project designed to increase the average transaction value, one of the lea…" at bounding box center [635, 340] width 1070 height 460
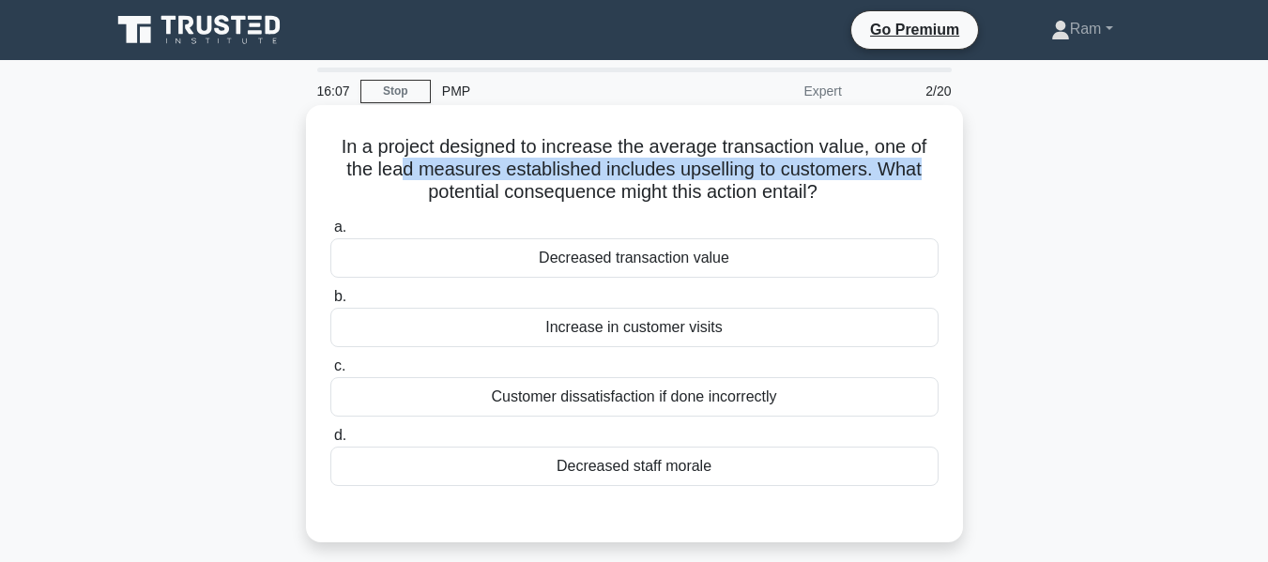
drag, startPoint x: 405, startPoint y: 174, endPoint x: 901, endPoint y: 181, distance: 496.7
click at [957, 174] on div "In a project designed to increase the average transaction value, one of the lea…" at bounding box center [634, 324] width 657 height 438
drag, startPoint x: 414, startPoint y: 194, endPoint x: 846, endPoint y: 197, distance: 431.9
click at [846, 197] on h5 "In a project designed to increase the average transaction value, one of the lea…" at bounding box center [635, 169] width 612 height 69
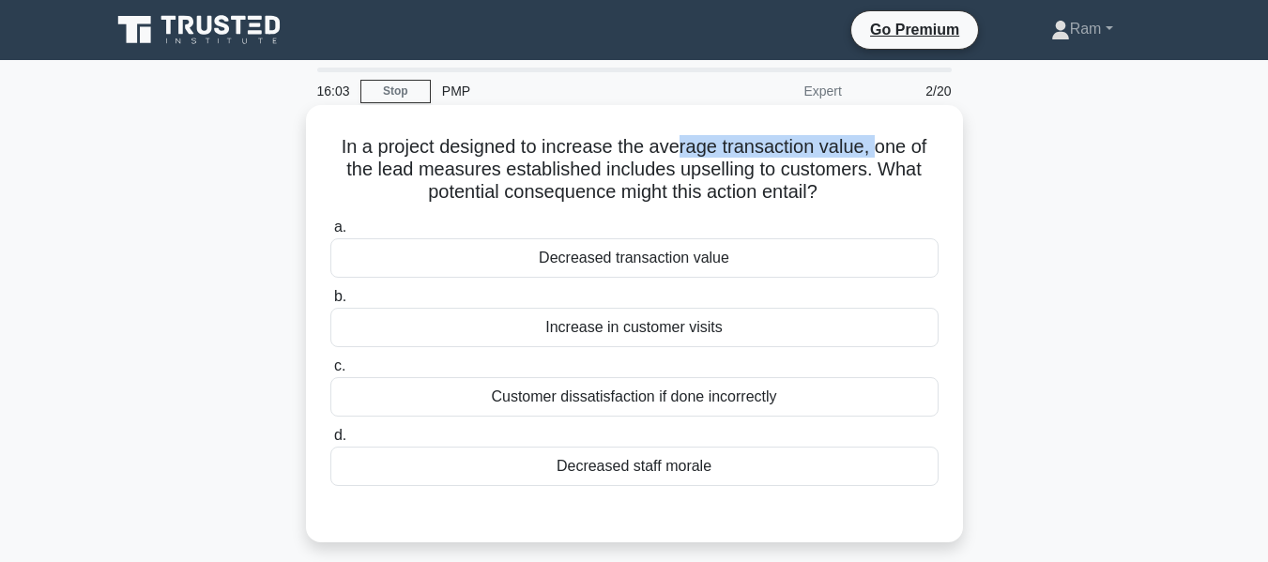
drag, startPoint x: 678, startPoint y: 151, endPoint x: 879, endPoint y: 153, distance: 200.9
click at [879, 153] on h5 "In a project designed to increase the average transaction value, one of the lea…" at bounding box center [635, 169] width 612 height 69
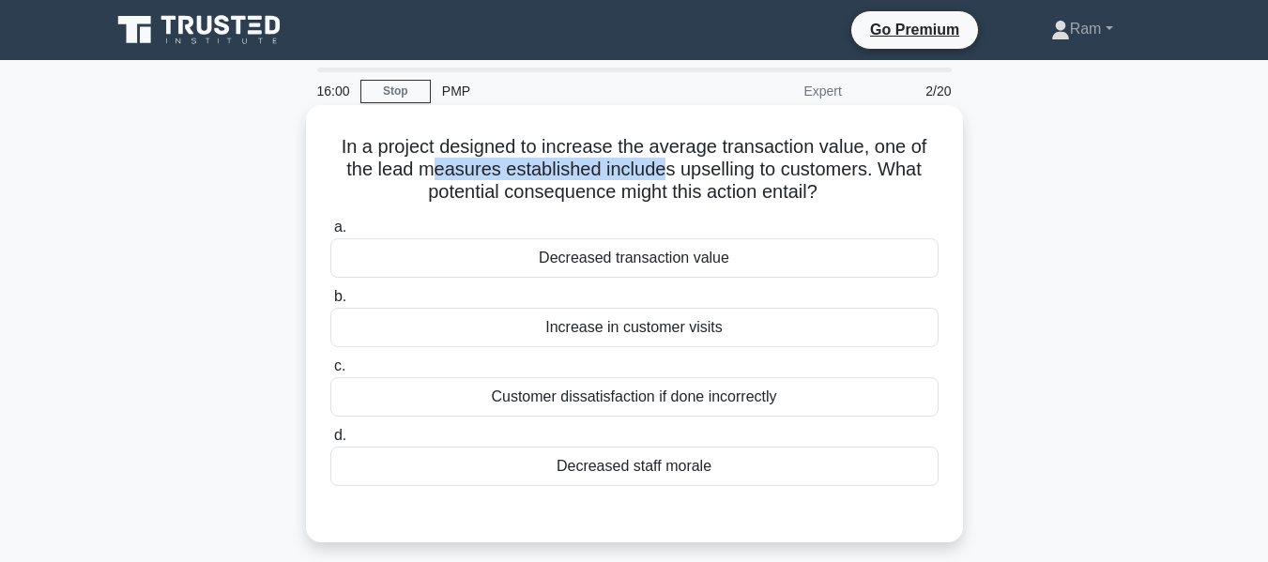
drag, startPoint x: 429, startPoint y: 170, endPoint x: 679, endPoint y: 177, distance: 249.9
click at [665, 177] on h5 "In a project designed to increase the average transaction value, one of the lea…" at bounding box center [635, 169] width 612 height 69
click at [713, 185] on h5 "In a project designed to increase the average transaction value, one of the lea…" at bounding box center [635, 169] width 612 height 69
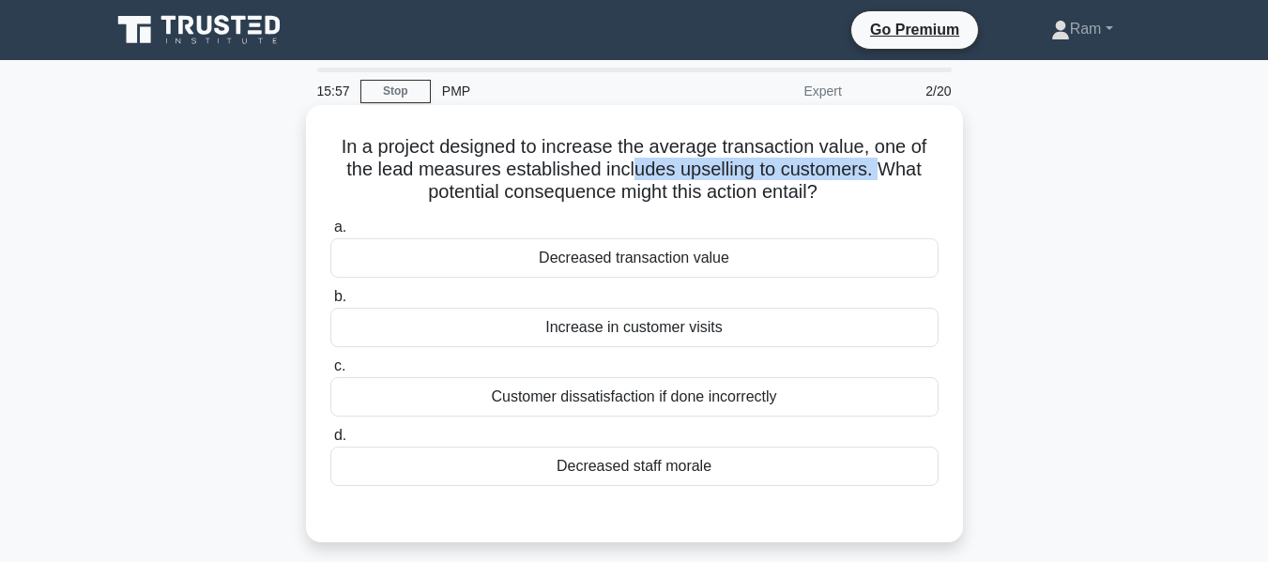
drag, startPoint x: 632, startPoint y: 175, endPoint x: 889, endPoint y: 171, distance: 257.3
click at [889, 171] on h5 "In a project designed to increase the average transaction value, one of the lea…" at bounding box center [635, 169] width 612 height 69
click at [838, 194] on icon ".spinner_0XTQ{transform-origin:center;animation:spinner_y6GP .75s linear infini…" at bounding box center [829, 193] width 23 height 23
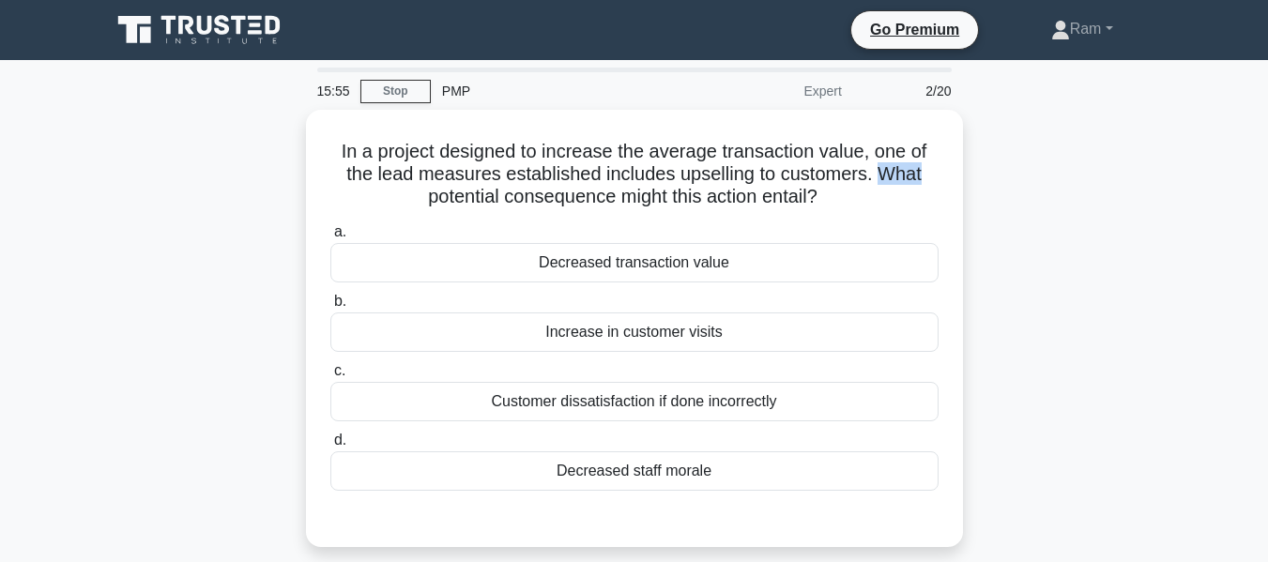
drag, startPoint x: 879, startPoint y: 171, endPoint x: 980, endPoint y: 180, distance: 101.8
click at [980, 180] on div "In a project designed to increase the average transaction value, one of the lea…" at bounding box center [635, 340] width 1070 height 460
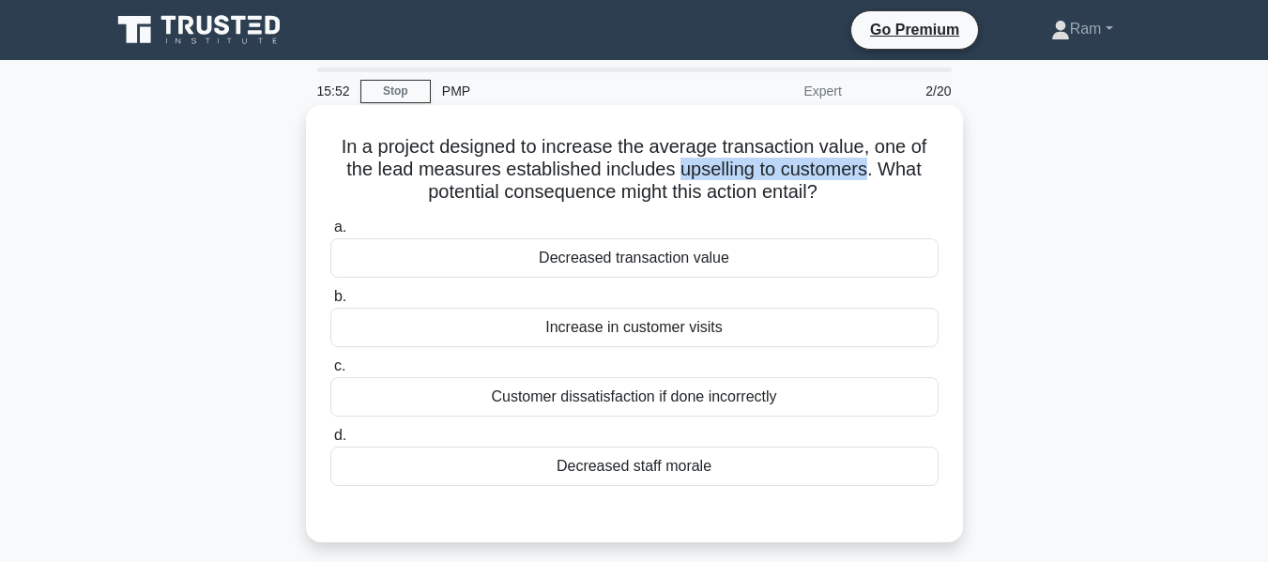
drag, startPoint x: 676, startPoint y: 168, endPoint x: 872, endPoint y: 177, distance: 196.4
click at [872, 177] on h5 "In a project designed to increase the average transaction value, one of the lea…" at bounding box center [635, 169] width 612 height 69
copy h5 "upselling to customers"
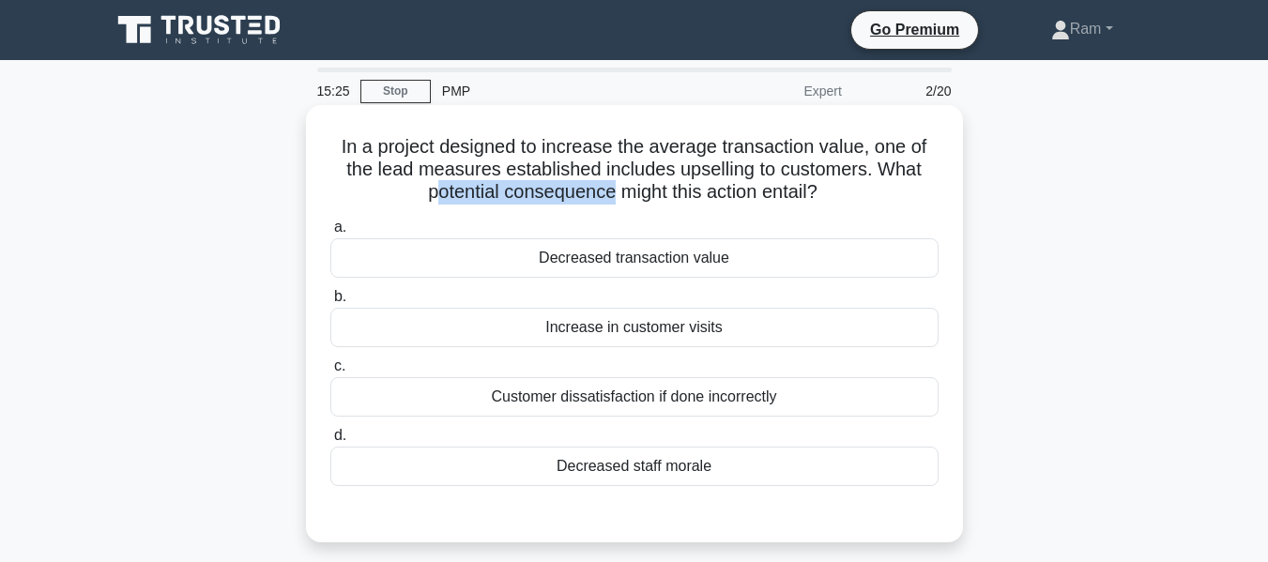
drag, startPoint x: 425, startPoint y: 198, endPoint x: 809, endPoint y: 218, distance: 384.5
click at [614, 193] on h5 "In a project designed to increase the average transaction value, one of the lea…" at bounding box center [635, 169] width 612 height 69
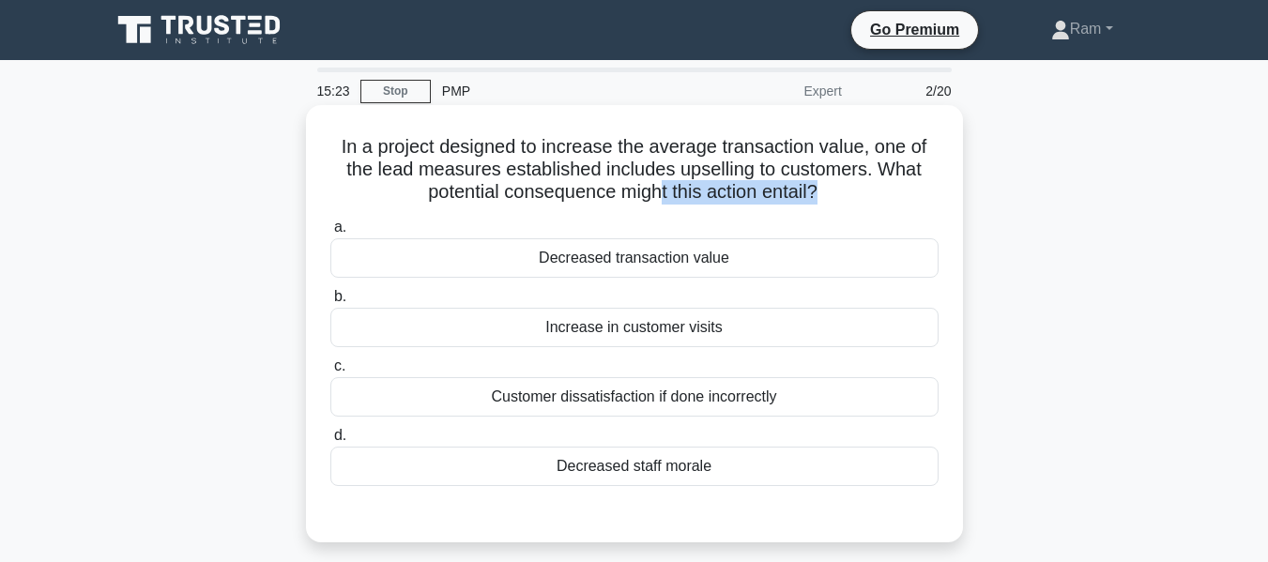
drag, startPoint x: 661, startPoint y: 191, endPoint x: 823, endPoint y: 199, distance: 162.7
click at [823, 199] on h5 "In a project designed to increase the average transaction value, one of the lea…" at bounding box center [635, 169] width 612 height 69
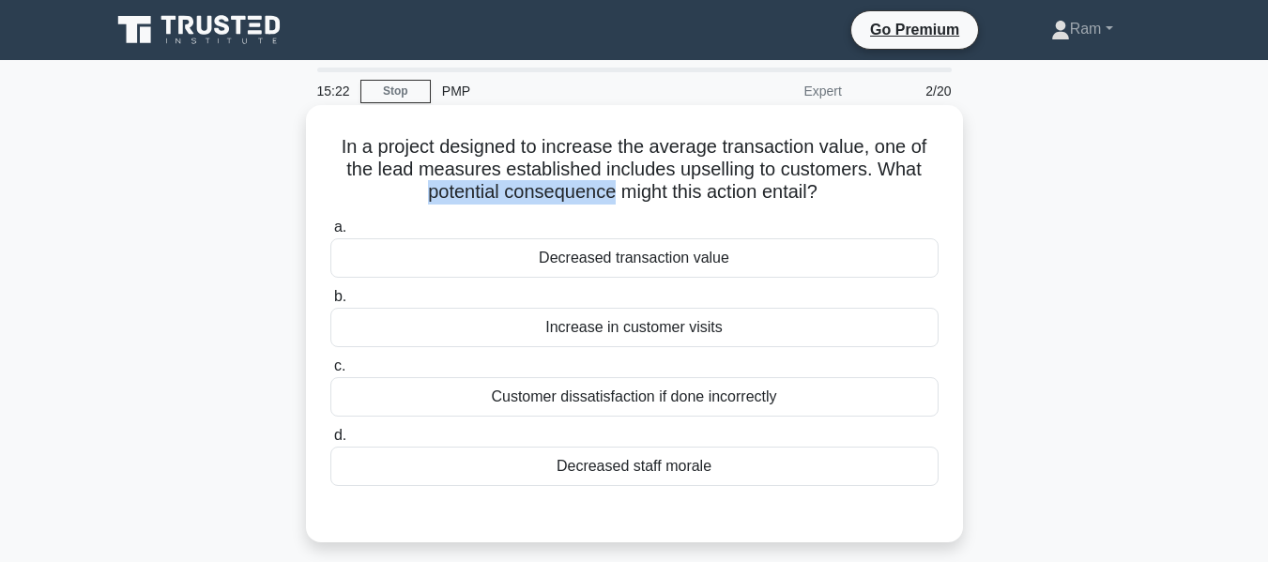
drag, startPoint x: 407, startPoint y: 196, endPoint x: 607, endPoint y: 195, distance: 200.0
click at [607, 195] on h5 "In a project designed to increase the average transaction value, one of the lea…" at bounding box center [635, 169] width 612 height 69
copy h5 "potential consequence"
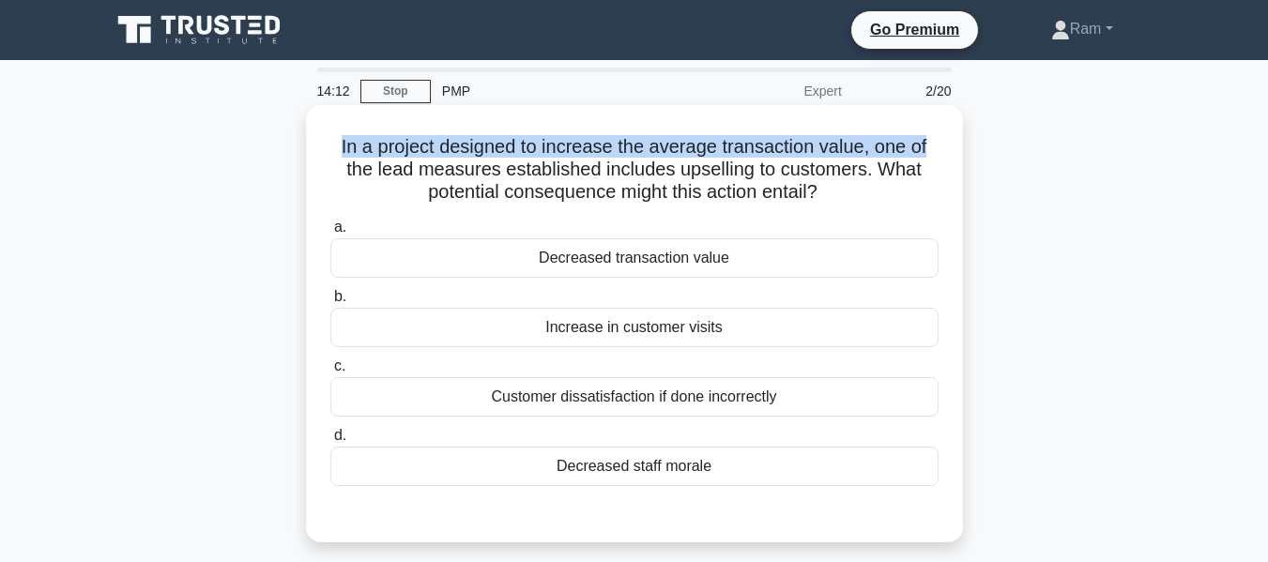
drag, startPoint x: 333, startPoint y: 146, endPoint x: 960, endPoint y: 125, distance: 626.6
click at [960, 125] on div "In a project designed to increase the average transaction value, one of the lea…" at bounding box center [634, 324] width 657 height 438
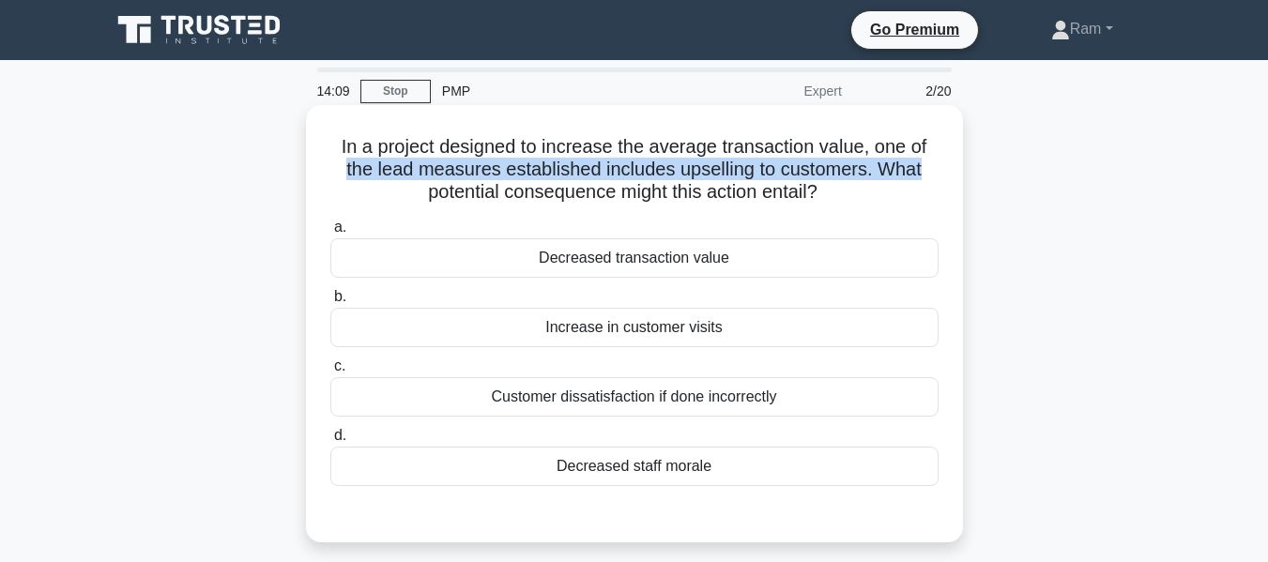
drag, startPoint x: 341, startPoint y: 174, endPoint x: 943, endPoint y: 169, distance: 601.9
click at [943, 169] on div "In a project designed to increase the average transaction value, one of the lea…" at bounding box center [635, 324] width 642 height 423
drag, startPoint x: 419, startPoint y: 189, endPoint x: 864, endPoint y: 201, distance: 445.2
click at [864, 201] on h5 "In a project designed to increase the average transaction value, one of the lea…" at bounding box center [635, 169] width 612 height 69
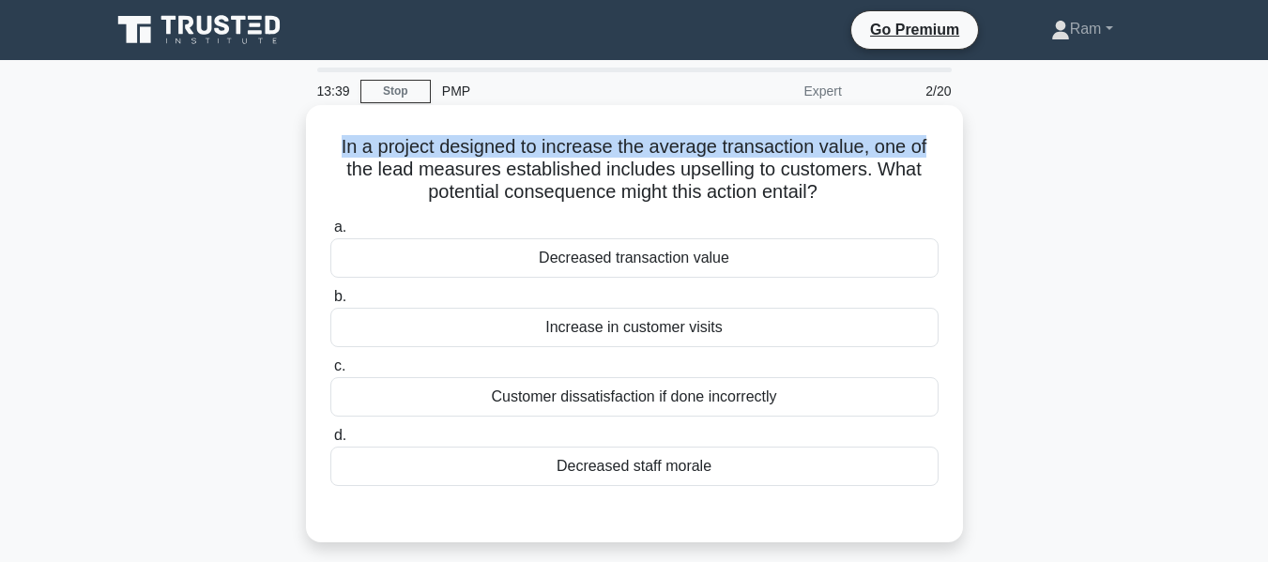
drag, startPoint x: 330, startPoint y: 148, endPoint x: 947, endPoint y: 147, distance: 616.9
click at [947, 147] on div "In a project designed to increase the average transaction value, one of the lea…" at bounding box center [635, 324] width 642 height 423
click at [388, 155] on h5 "In a project designed to increase the average transaction value, one of the lea…" at bounding box center [635, 169] width 612 height 69
drag, startPoint x: 321, startPoint y: 150, endPoint x: 948, endPoint y: 147, distance: 627.2
click at [948, 147] on div "In a project designed to increase the average transaction value, one of the lea…" at bounding box center [635, 324] width 642 height 423
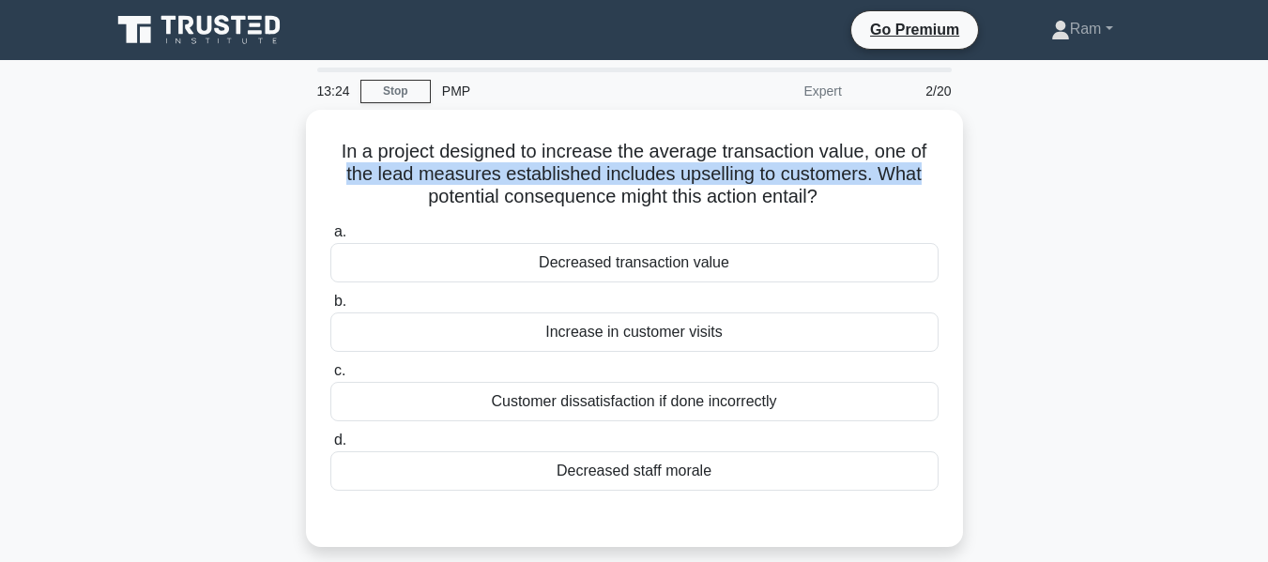
drag, startPoint x: 345, startPoint y: 169, endPoint x: 966, endPoint y: 182, distance: 621.7
click at [966, 182] on div "In a project designed to increase the average transaction value, one of the lea…" at bounding box center [635, 340] width 1070 height 460
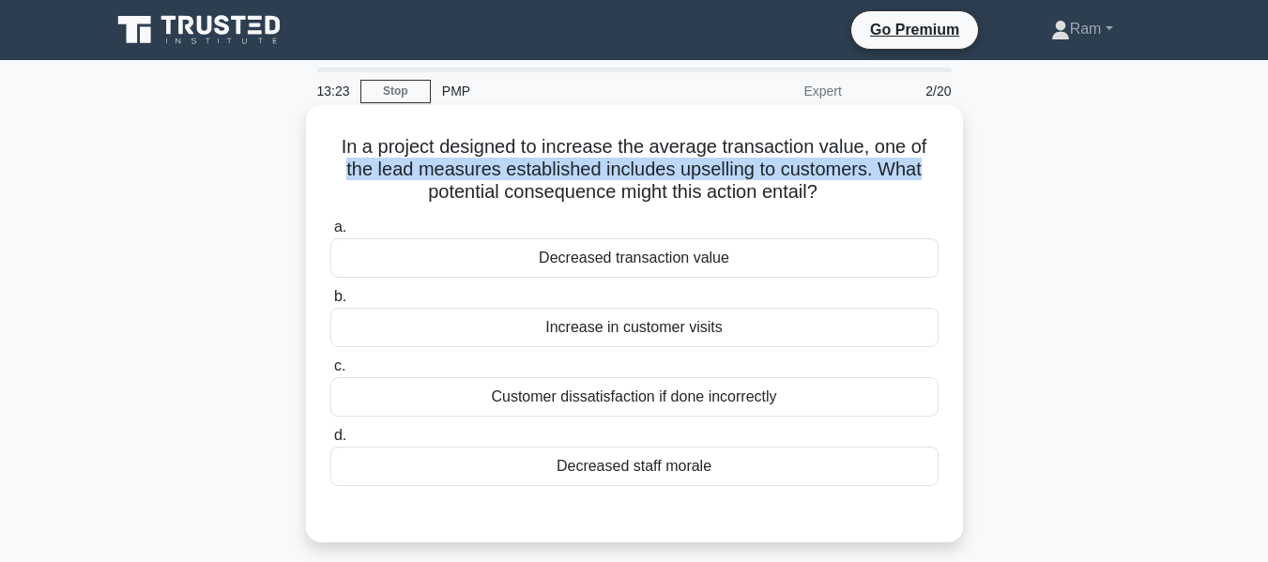
drag, startPoint x: 432, startPoint y: 198, endPoint x: 874, endPoint y: 186, distance: 442.4
click at [874, 186] on h5 "In a project designed to increase the average transaction value, one of the lea…" at bounding box center [635, 169] width 612 height 69
click at [704, 191] on h5 "In a project designed to increase the average transaction value, one of the lea…" at bounding box center [635, 169] width 612 height 69
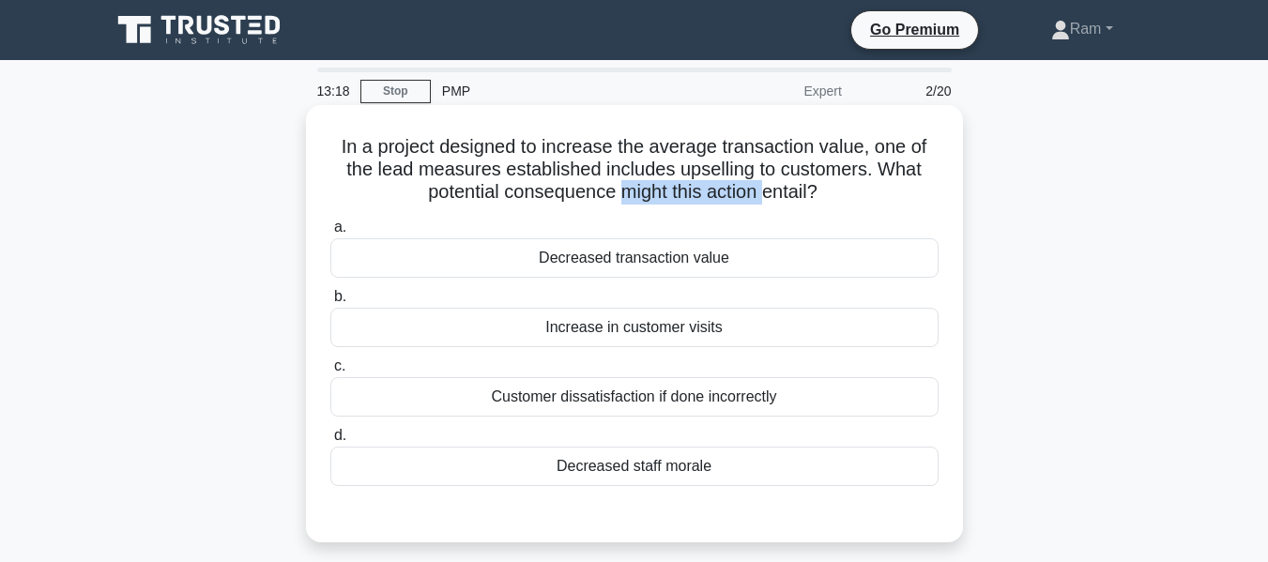
drag, startPoint x: 622, startPoint y: 200, endPoint x: 769, endPoint y: 187, distance: 147.1
click at [769, 187] on h5 "In a project designed to increase the average transaction value, one of the lea…" at bounding box center [635, 169] width 612 height 69
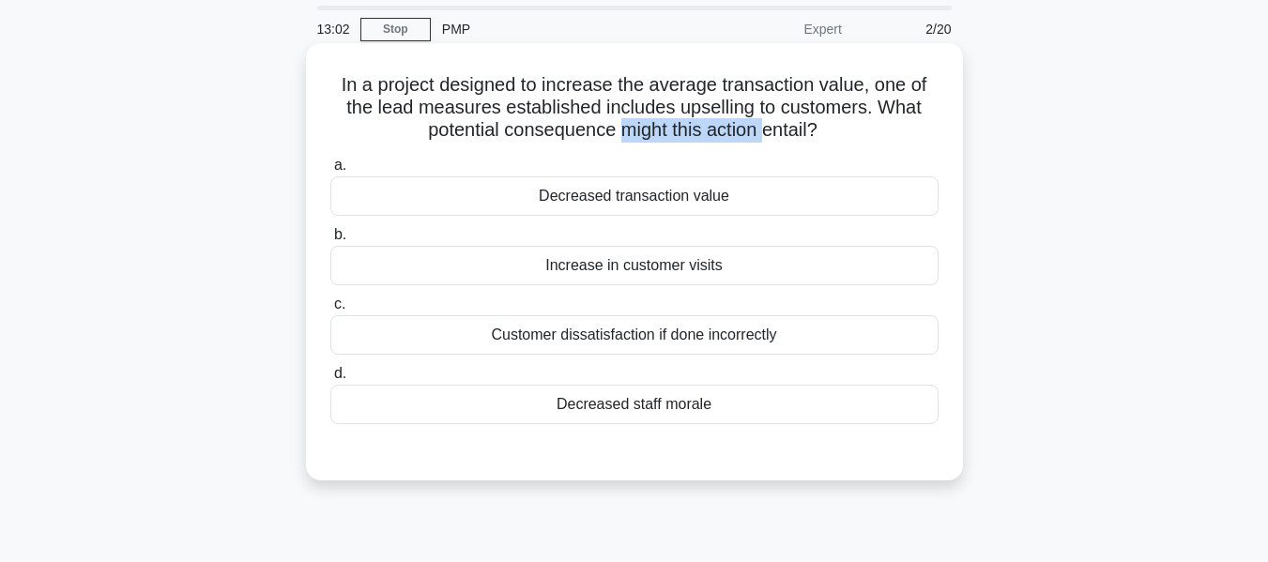
scroll to position [94, 0]
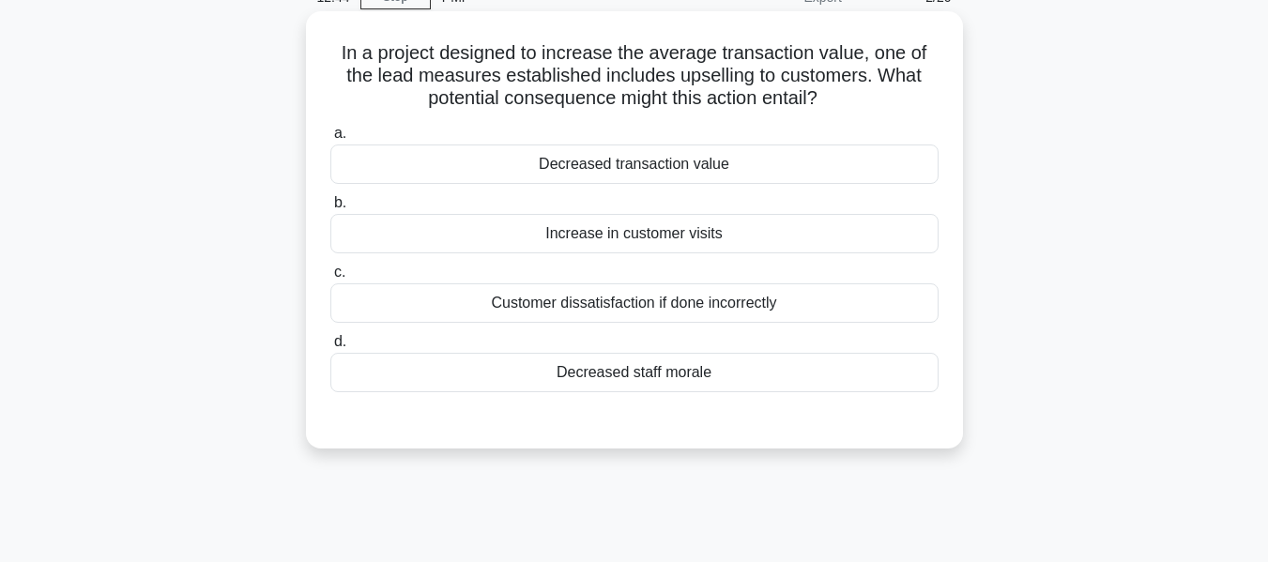
click at [632, 307] on div "Customer dissatisfaction if done incorrectly" at bounding box center [634, 303] width 608 height 39
click at [330, 279] on input "c. Customer dissatisfaction if done incorrectly" at bounding box center [330, 273] width 0 height 12
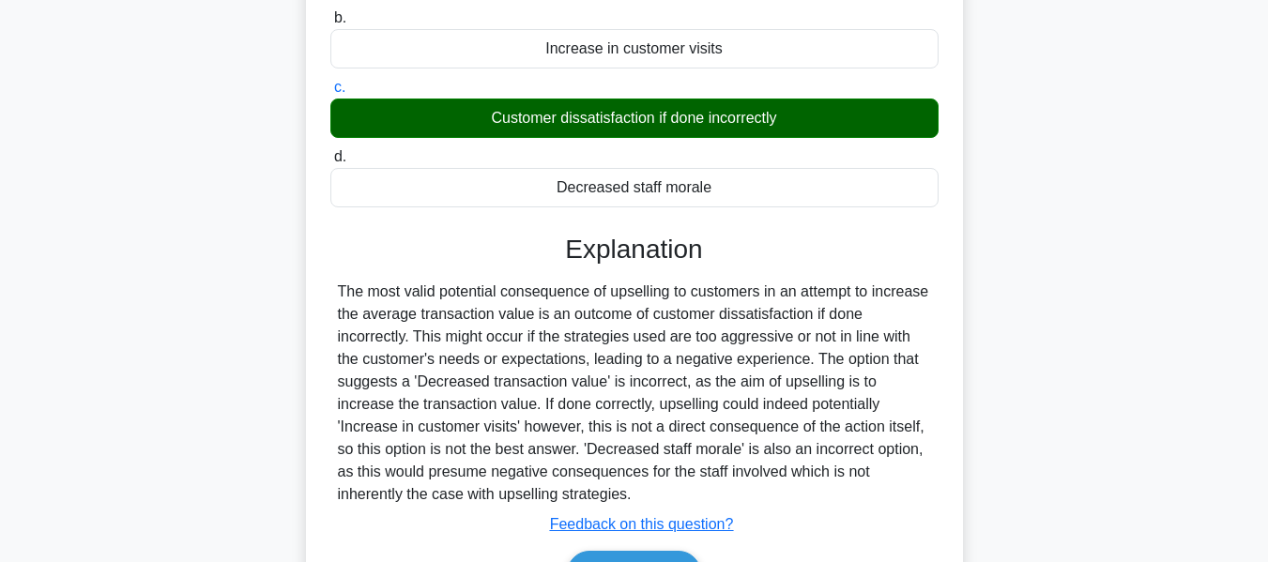
scroll to position [376, 0]
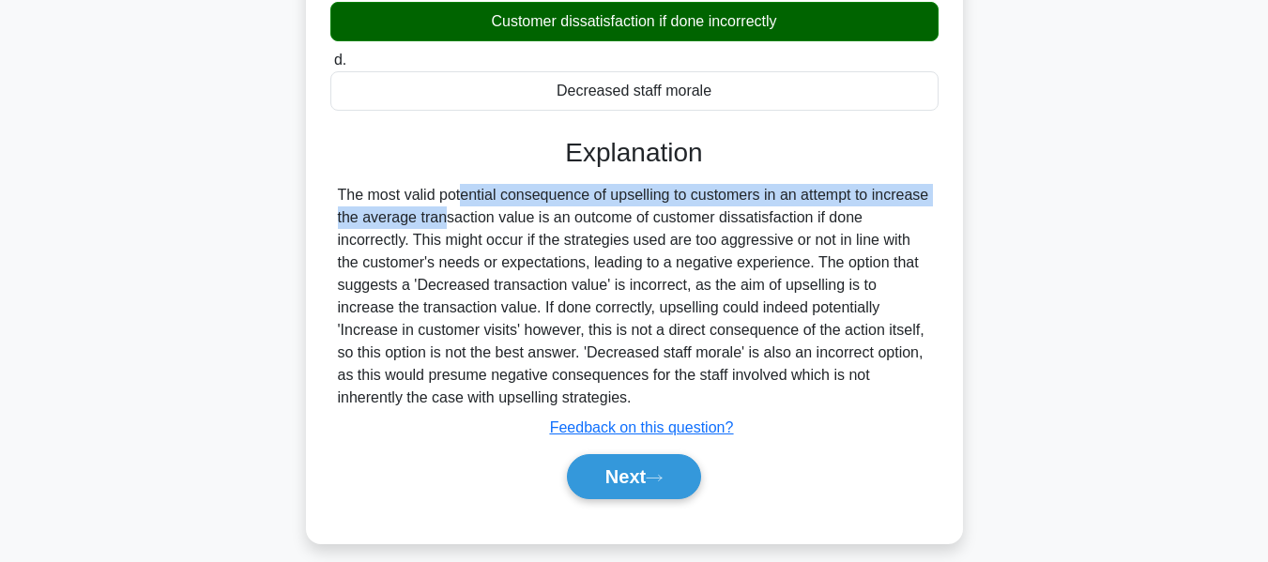
drag, startPoint x: 341, startPoint y: 192, endPoint x: 945, endPoint y: 189, distance: 604.7
click at [945, 189] on div "In a project designed to increase the average transaction value, one of the lea…" at bounding box center [635, 136] width 642 height 799
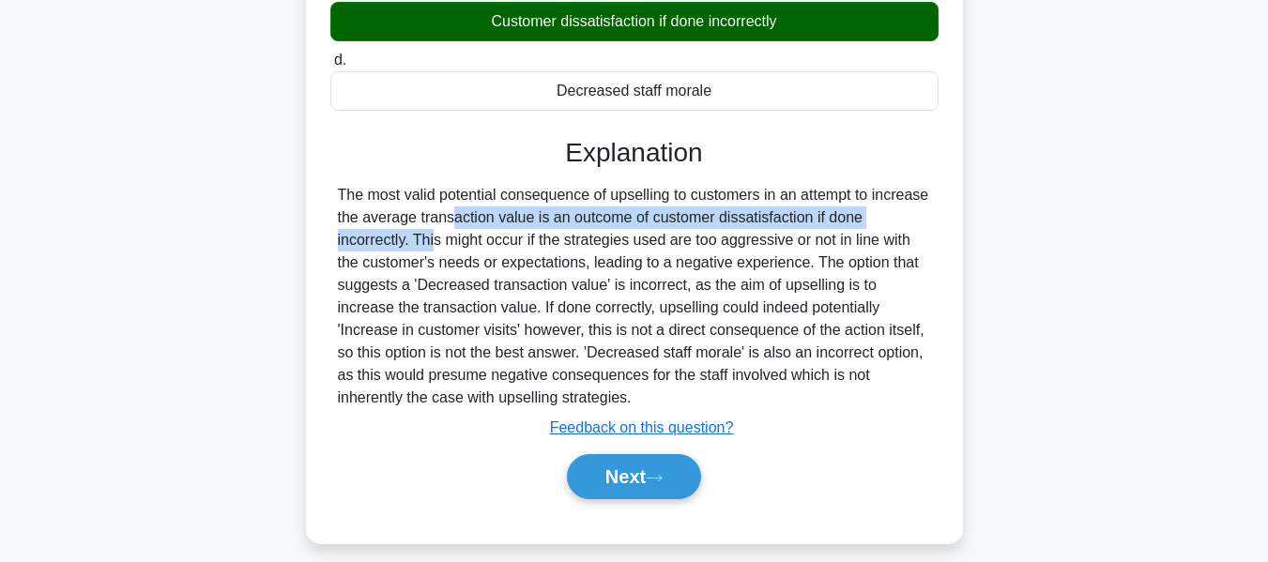
drag, startPoint x: 331, startPoint y: 223, endPoint x: 903, endPoint y: 223, distance: 571.8
click at [903, 223] on div "The most valid potential consequence of upselling to customers in an attempt to…" at bounding box center [634, 296] width 608 height 225
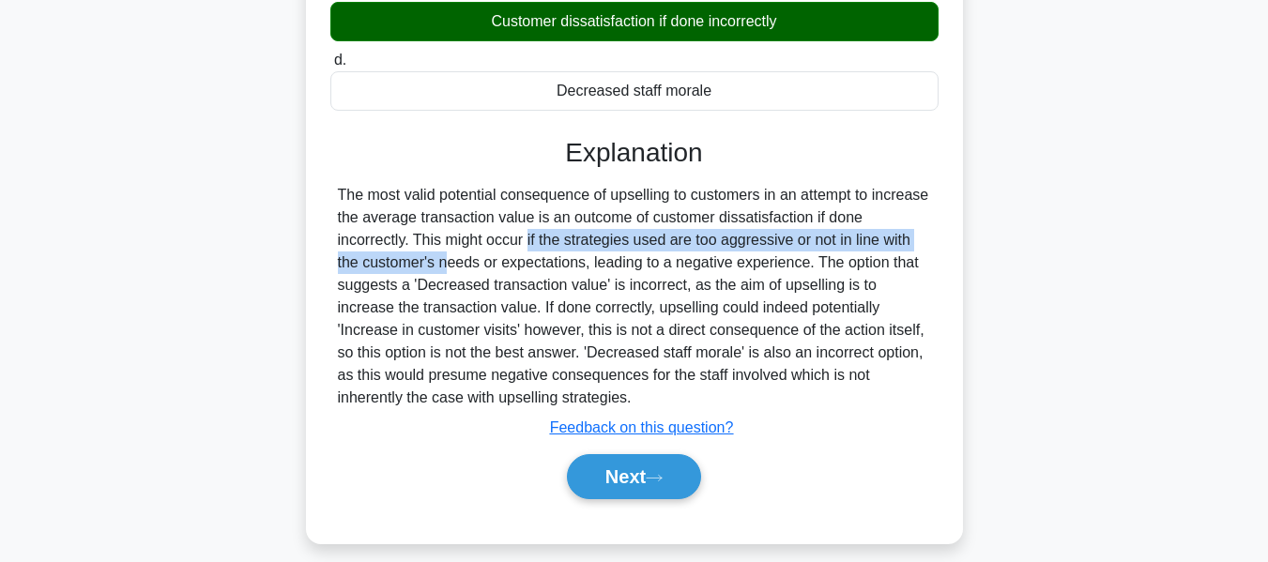
drag, startPoint x: 417, startPoint y: 238, endPoint x: 918, endPoint y: 232, distance: 501.4
click at [918, 232] on div "The most valid potential consequence of upselling to customers in an attempt to…" at bounding box center [634, 296] width 593 height 225
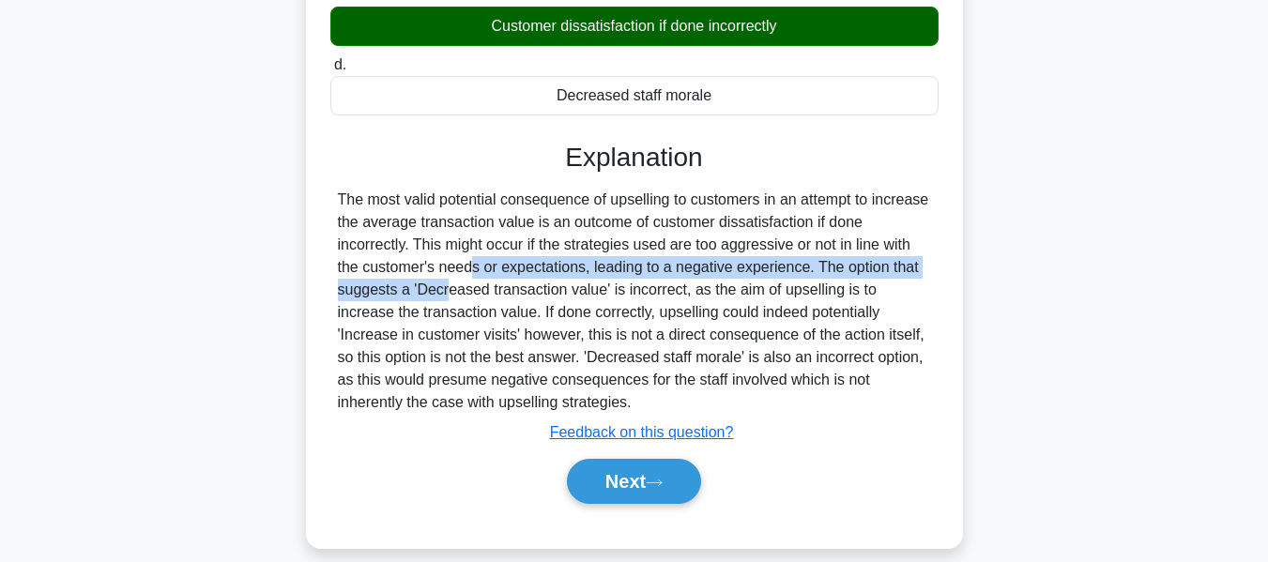
drag, startPoint x: 348, startPoint y: 275, endPoint x: 1011, endPoint y: 266, distance: 662.9
click at [1011, 266] on div "In a project designed to increase the average transaction value, one of the lea…" at bounding box center [635, 152] width 1070 height 837
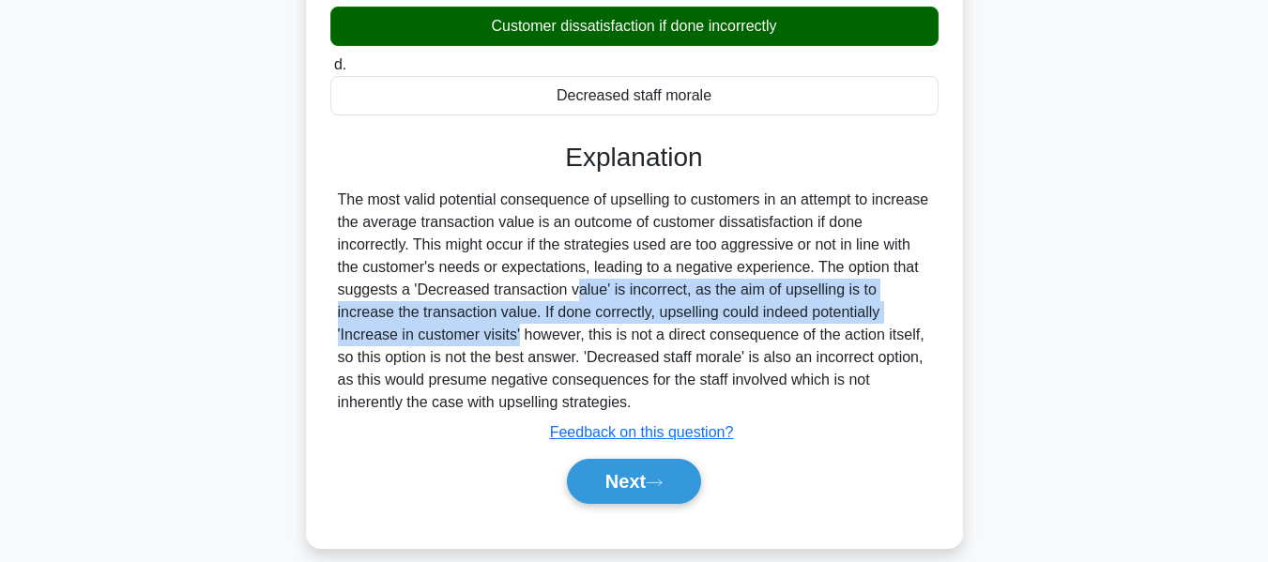
drag, startPoint x: 461, startPoint y: 286, endPoint x: 969, endPoint y: 314, distance: 508.7
click at [969, 314] on div "In a project designed to increase the average transaction value, one of the lea…" at bounding box center [635, 152] width 1070 height 837
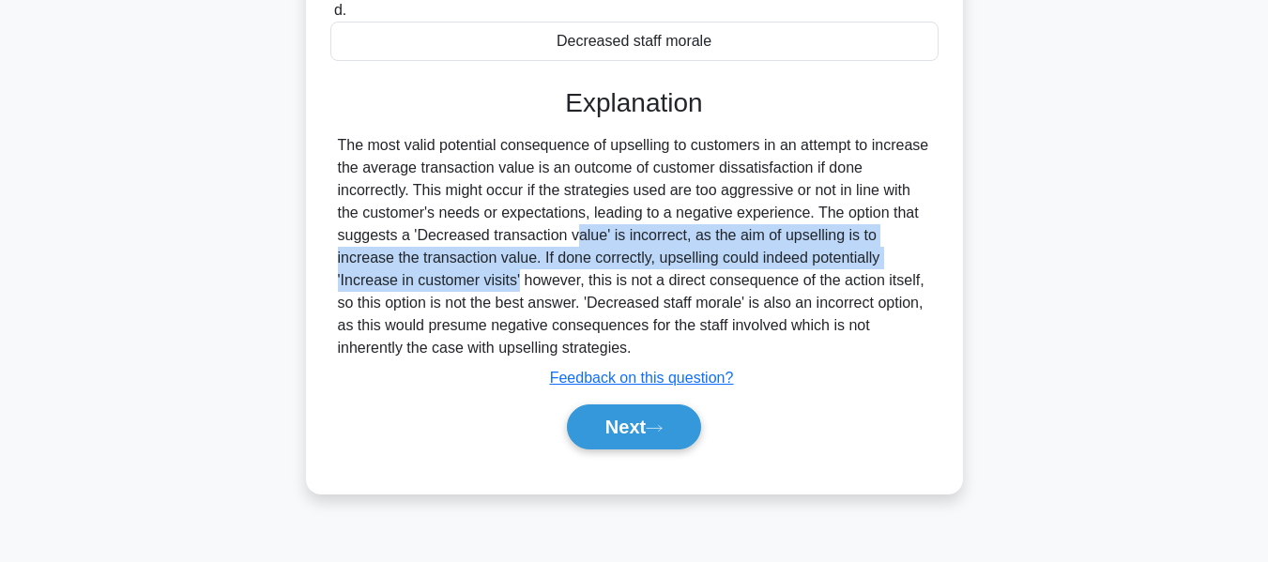
scroll to position [452, 0]
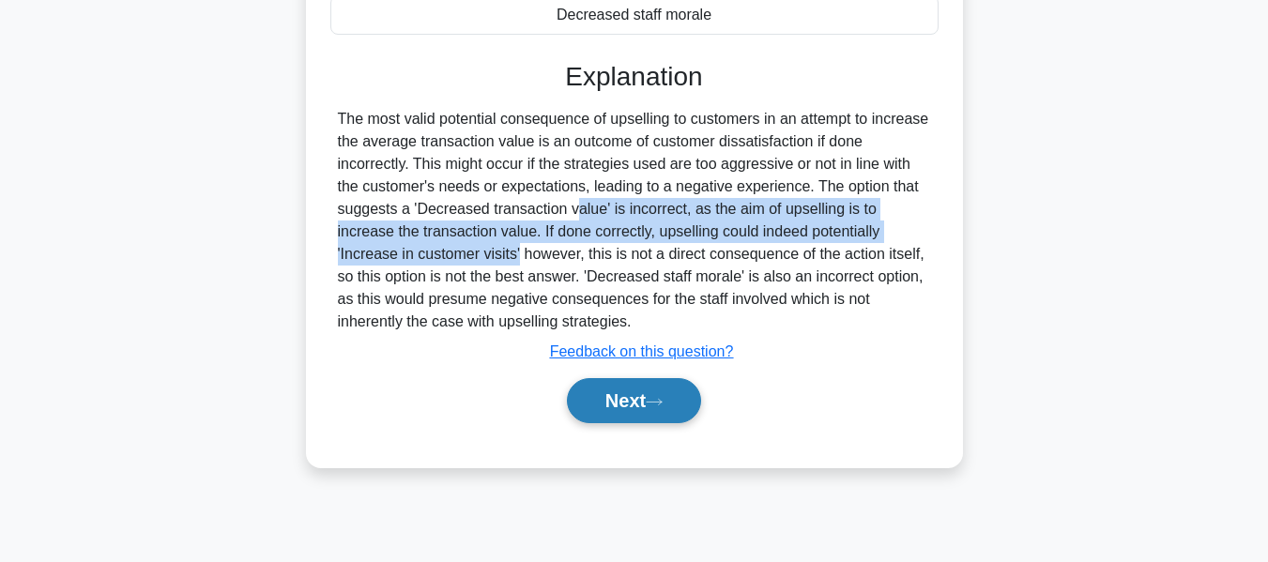
click at [641, 396] on button "Next" at bounding box center [634, 400] width 134 height 45
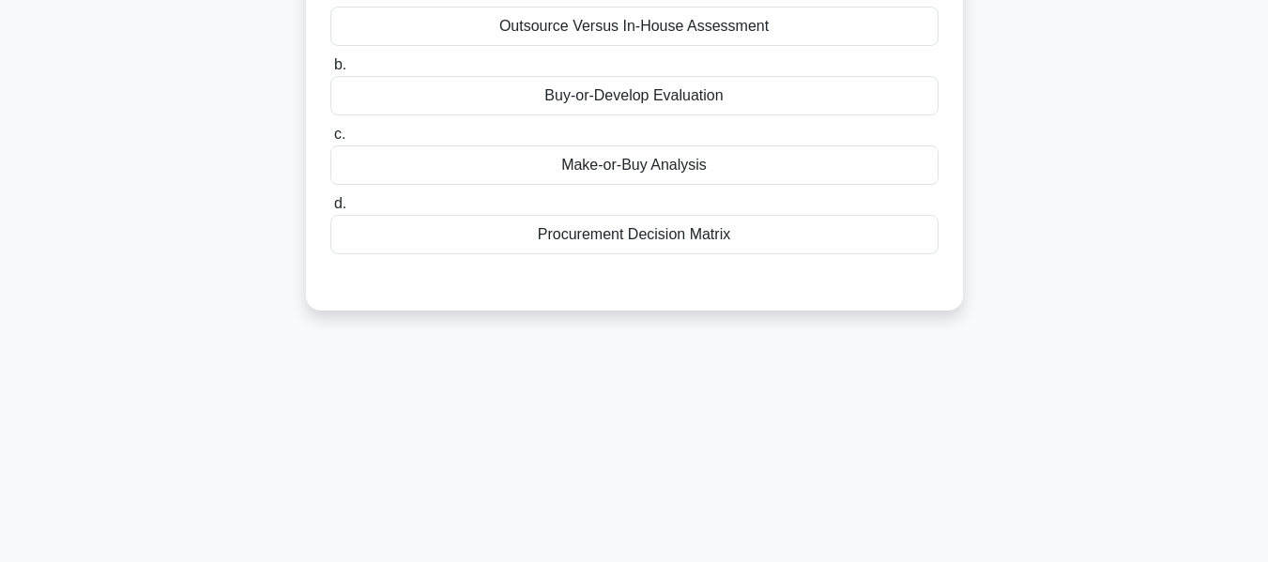
scroll to position [0, 0]
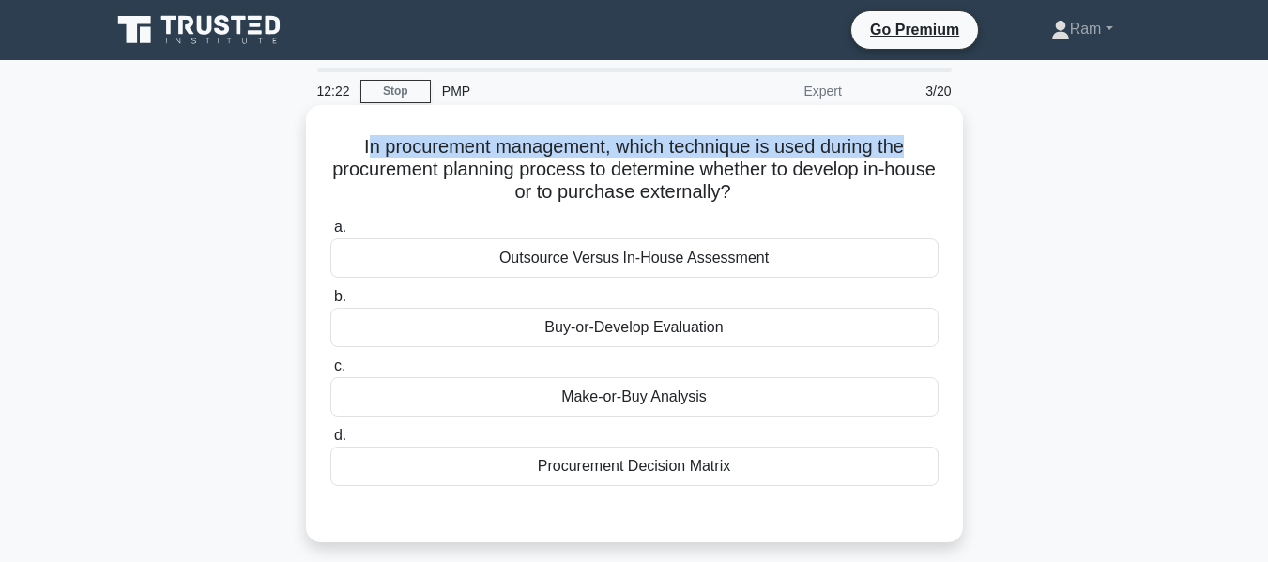
drag, startPoint x: 359, startPoint y: 147, endPoint x: 958, endPoint y: 147, distance: 599.0
click at [958, 147] on div "In procurement management, which technique is used during the procurement plann…" at bounding box center [634, 324] width 657 height 438
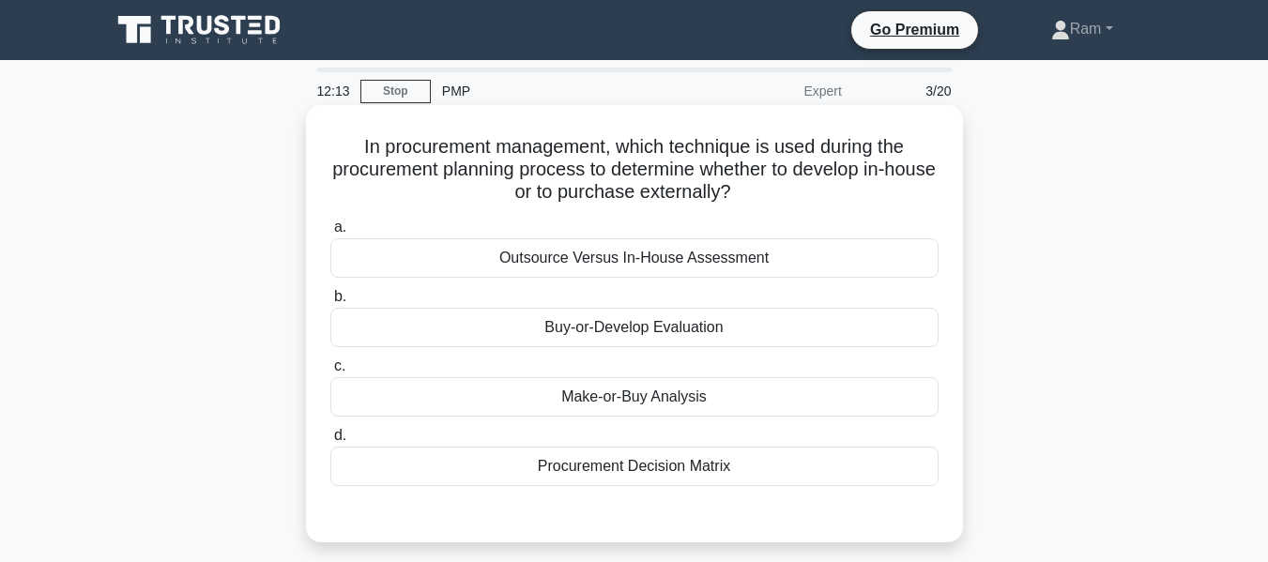
click at [519, 185] on h5 "In procurement management, which technique is used during the procurement plann…" at bounding box center [635, 169] width 612 height 69
drag, startPoint x: 641, startPoint y: 149, endPoint x: 910, endPoint y: 150, distance: 268.5
click at [910, 150] on h5 "In procurement management, which technique is used during the procurement plann…" at bounding box center [635, 169] width 612 height 69
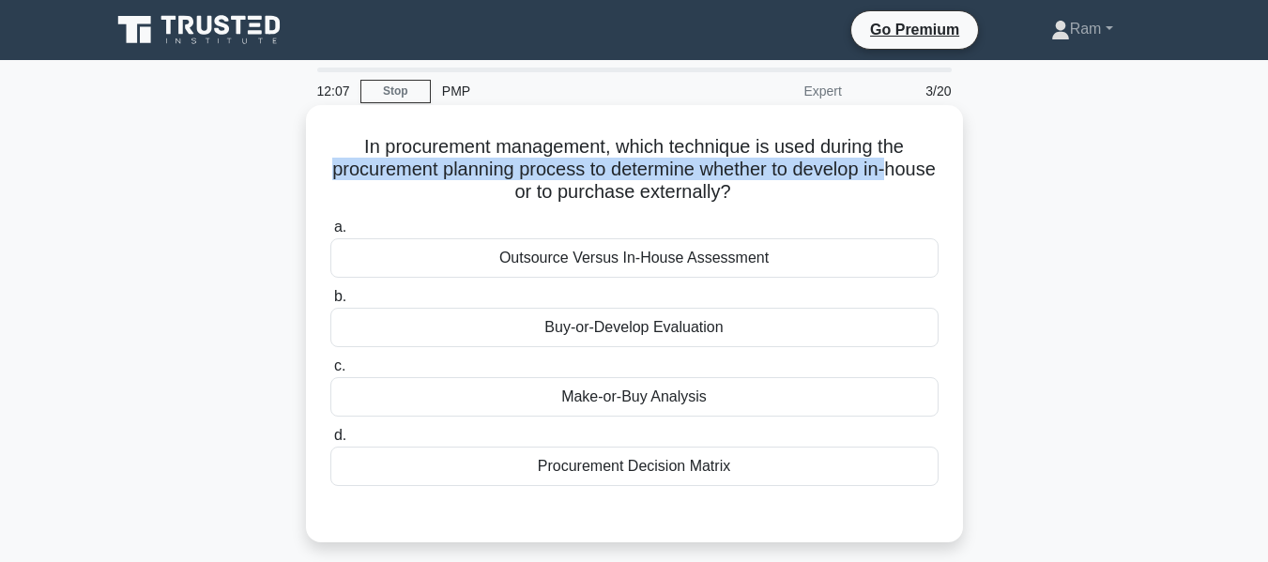
drag, startPoint x: 339, startPoint y: 172, endPoint x: 932, endPoint y: 167, distance: 593.4
click at [932, 167] on h5 "In procurement management, which technique is used during the procurement plann…" at bounding box center [635, 169] width 612 height 69
drag, startPoint x: 496, startPoint y: 194, endPoint x: 824, endPoint y: 193, distance: 328.6
click at [824, 193] on h5 "In procurement management, which technique is used during the procurement plann…" at bounding box center [635, 169] width 612 height 69
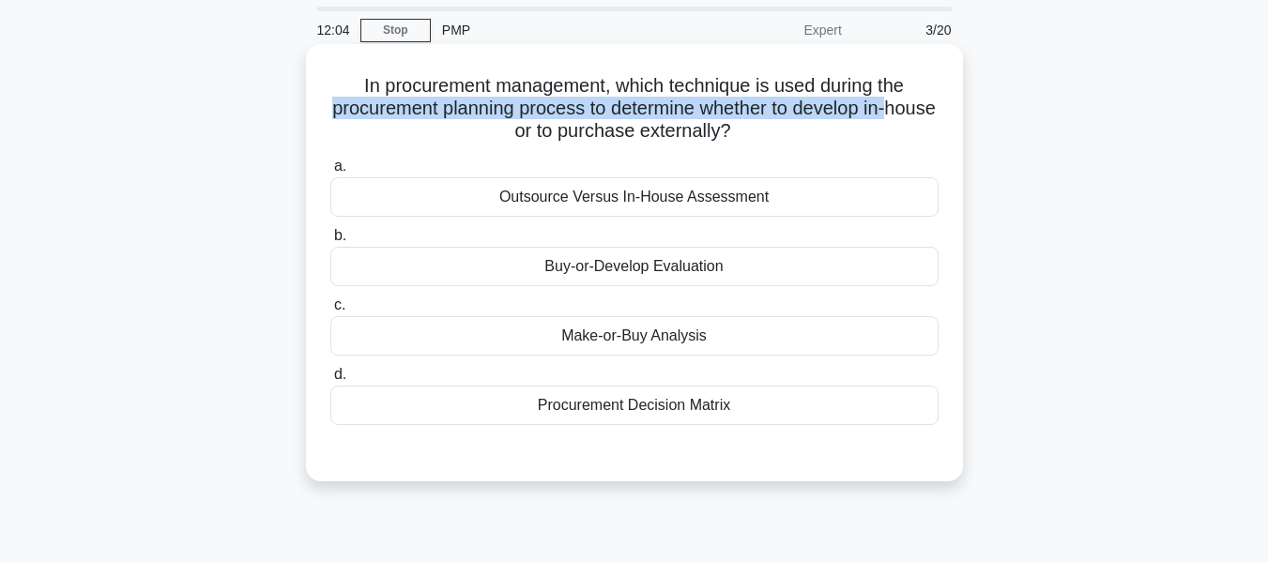
scroll to position [94, 0]
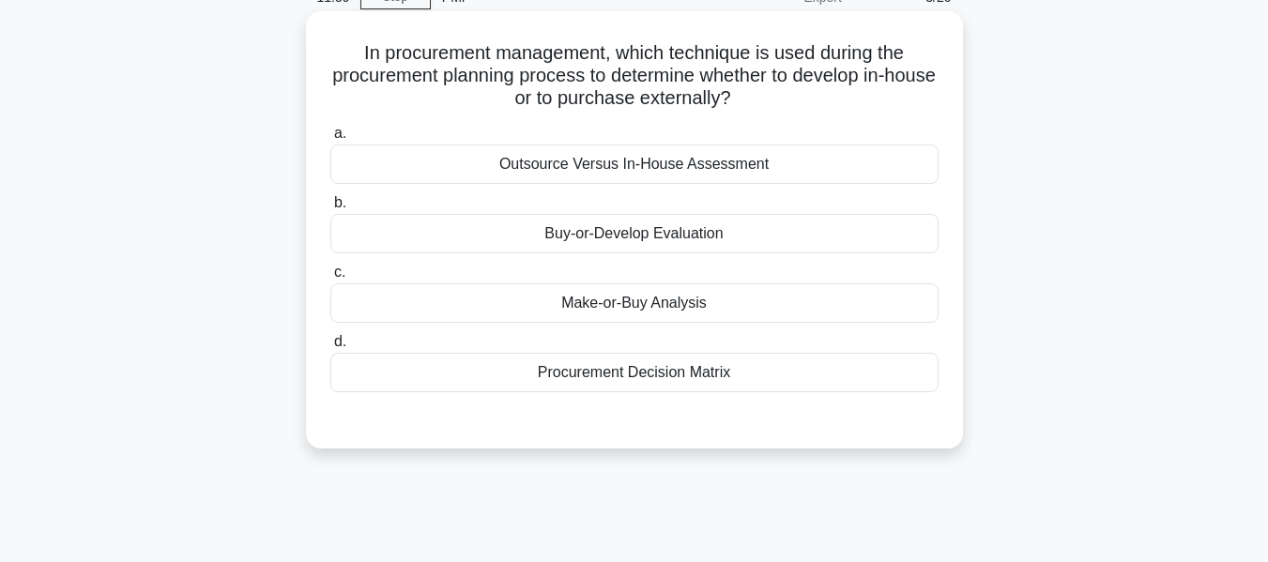
click at [678, 308] on div "Make-or-Buy Analysis" at bounding box center [634, 303] width 608 height 39
click at [330, 279] on input "c. Make-or-Buy Analysis" at bounding box center [330, 273] width 0 height 12
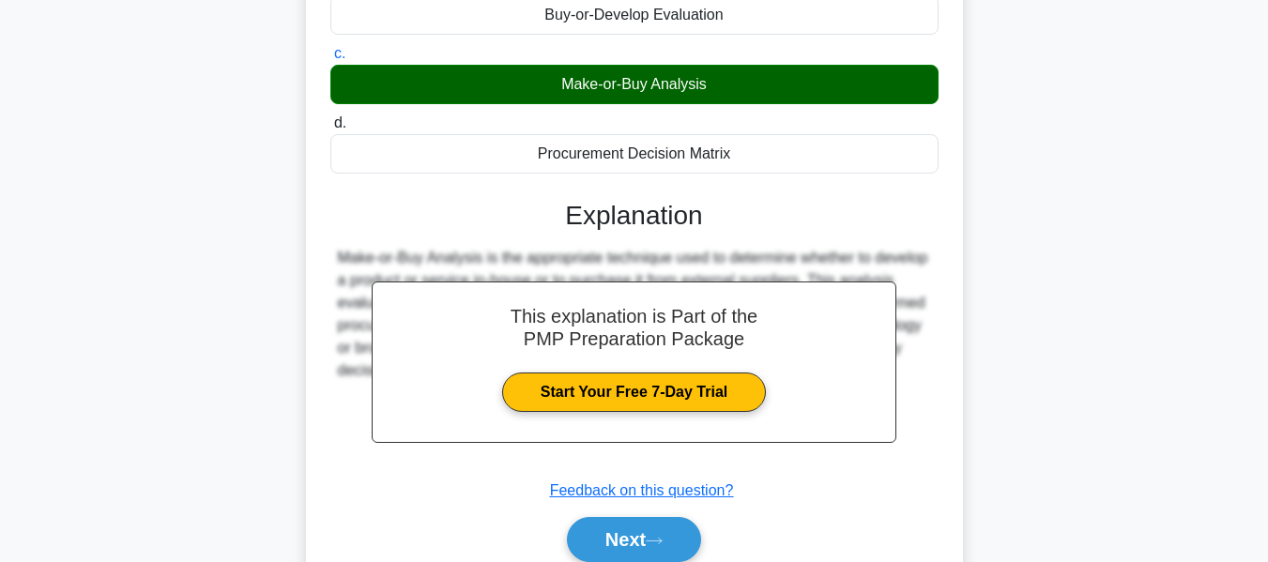
scroll to position [452, 0]
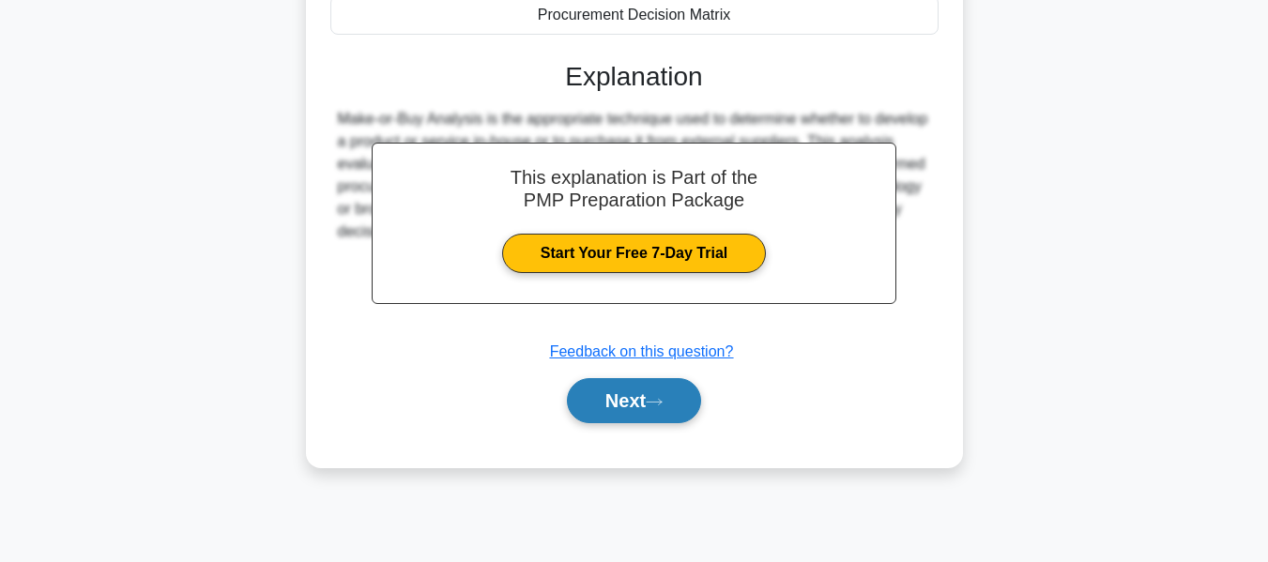
click at [634, 406] on button "Next" at bounding box center [634, 400] width 134 height 45
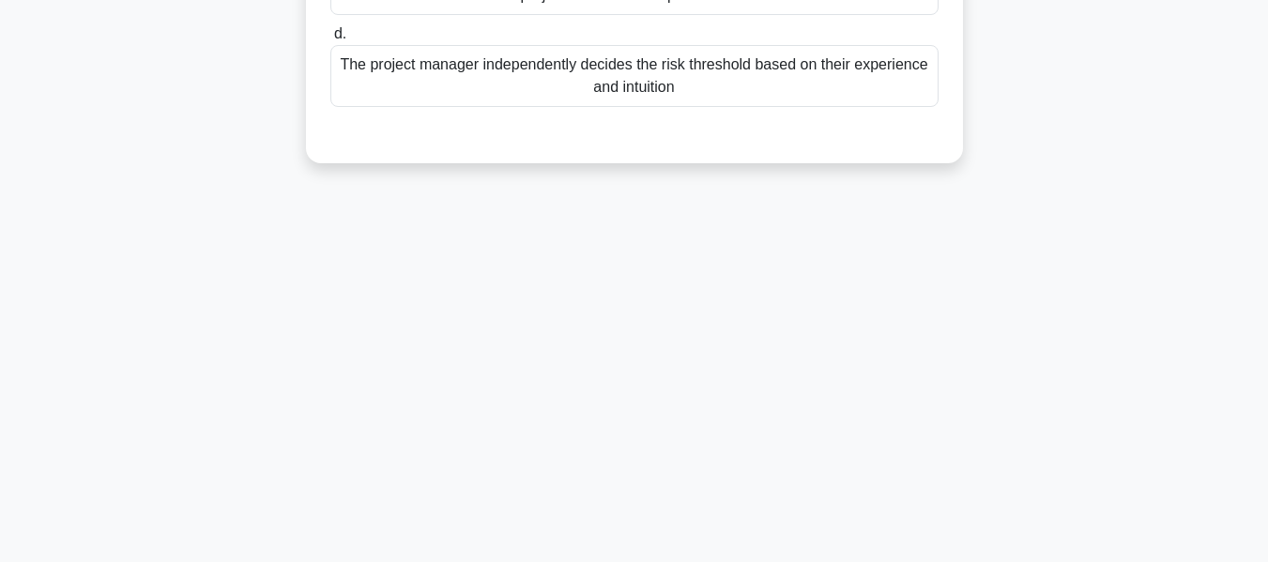
click at [634, 406] on div "11:56 Stop PMP Expert 4/20 Which of the following best describes how the risk t…" at bounding box center [635, 85] width 1070 height 939
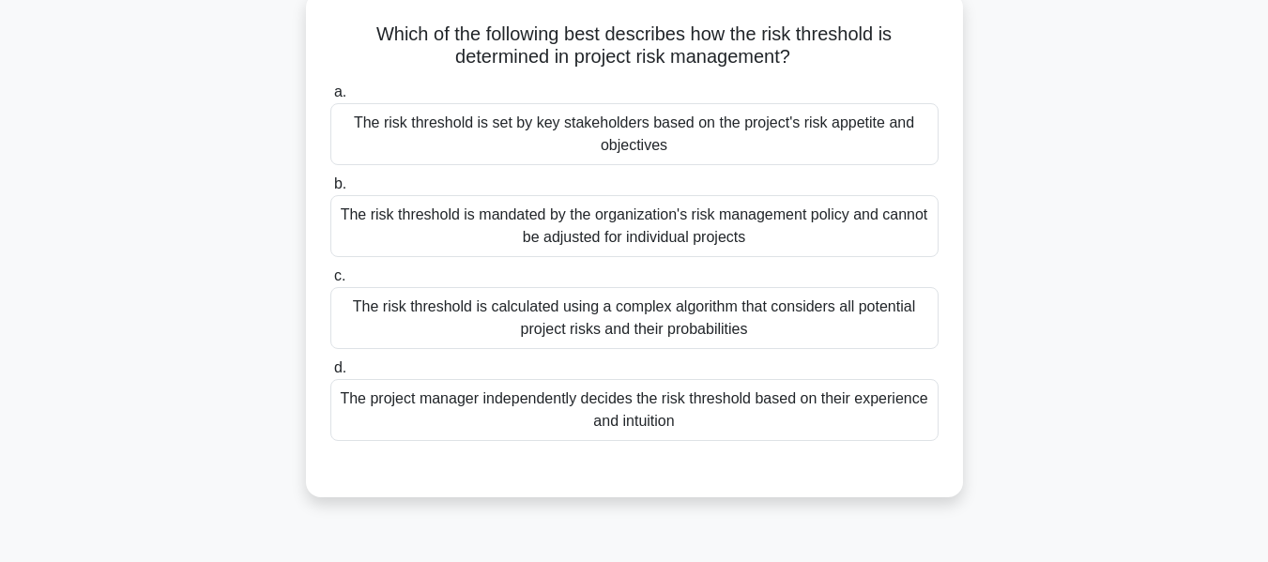
scroll to position [0, 0]
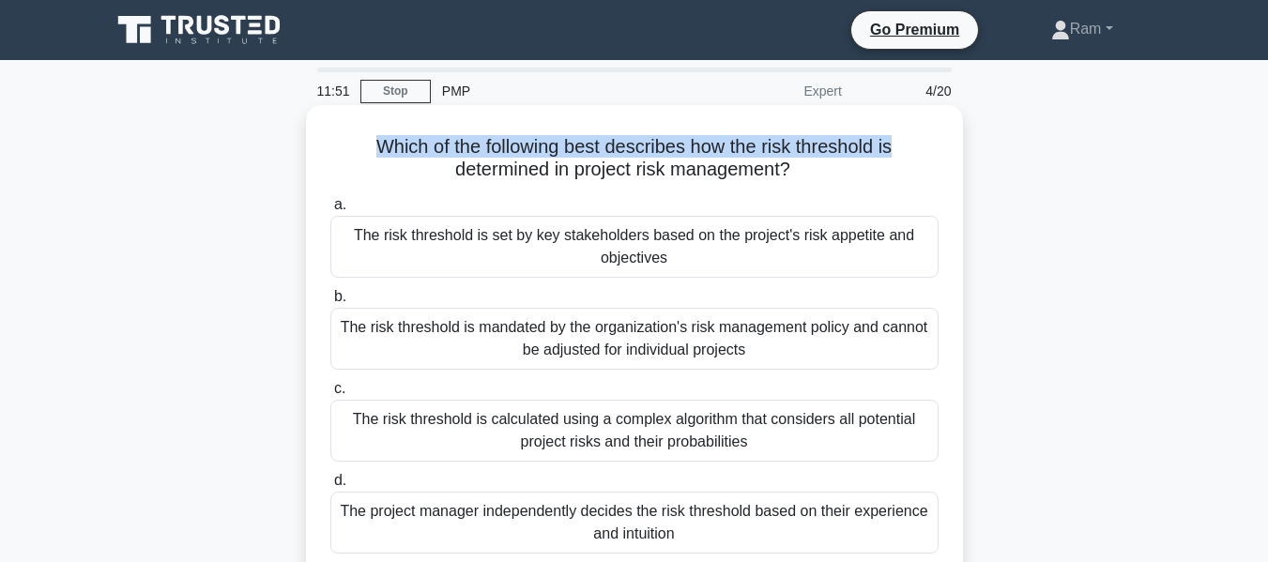
drag, startPoint x: 369, startPoint y: 150, endPoint x: 718, endPoint y: 157, distance: 349.3
click at [903, 144] on h5 "Which of the following best describes how the risk threshold is determined in p…" at bounding box center [635, 158] width 612 height 47
drag, startPoint x: 461, startPoint y: 177, endPoint x: 811, endPoint y: 169, distance: 350.3
click at [811, 169] on h5 "Which of the following best describes how the risk threshold is determined in p…" at bounding box center [635, 158] width 612 height 47
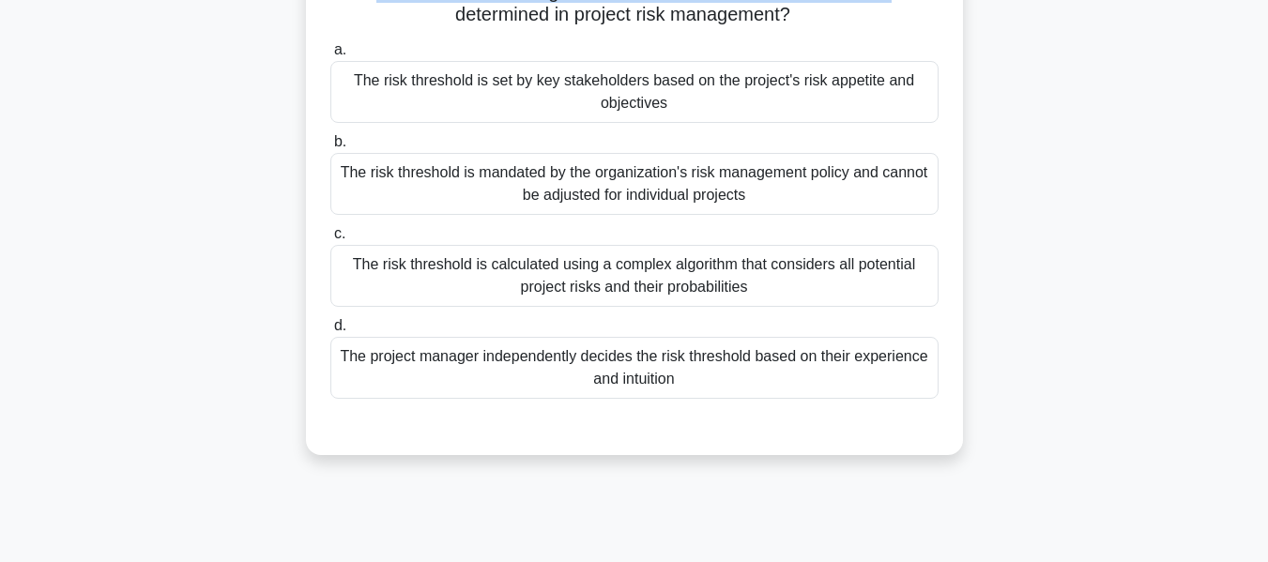
scroll to position [188, 0]
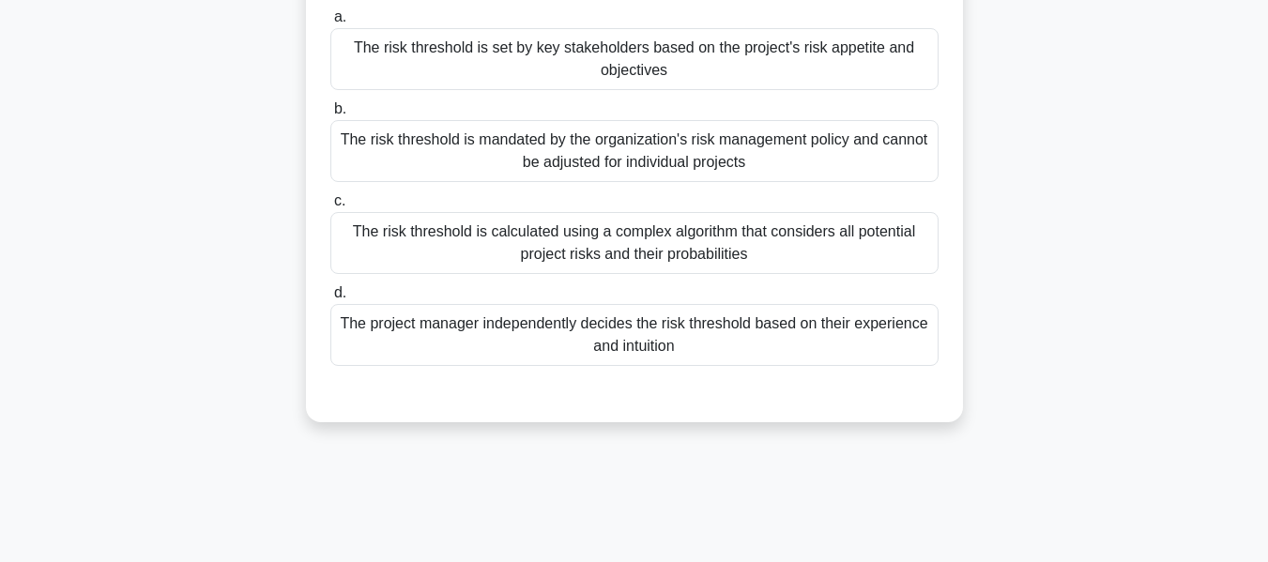
click at [711, 244] on div "The risk threshold is calculated using a complex algorithm that considers all p…" at bounding box center [634, 243] width 608 height 62
click at [330, 207] on input "c. The risk threshold is calculated using a complex algorithm that considers al…" at bounding box center [330, 201] width 0 height 12
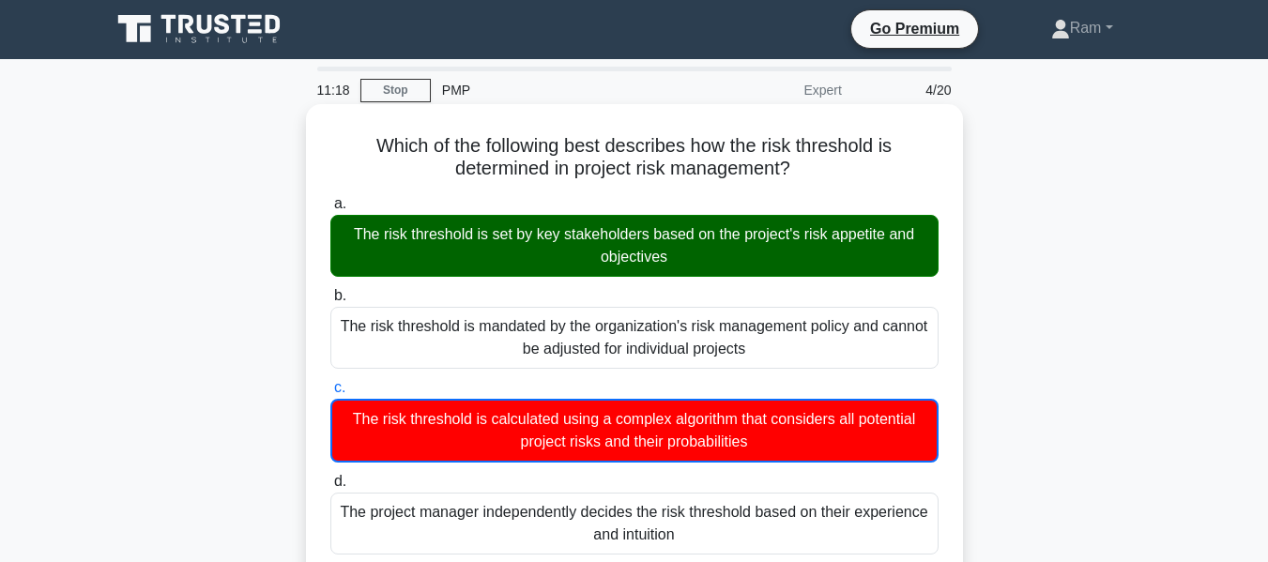
scroll to position [0, 0]
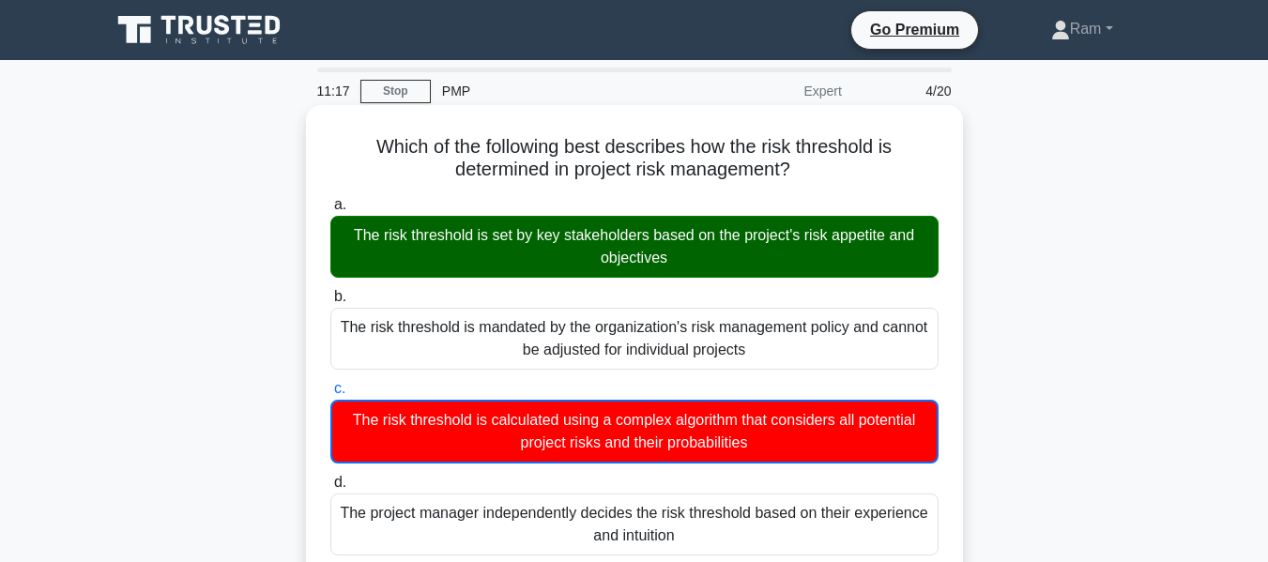
click at [331, 232] on div "The risk threshold is set by key stakeholders based on the project's risk appet…" at bounding box center [634, 247] width 608 height 62
click at [330, 211] on input "a. The risk threshold is set by key stakeholders based on the project's risk ap…" at bounding box center [330, 205] width 0 height 12
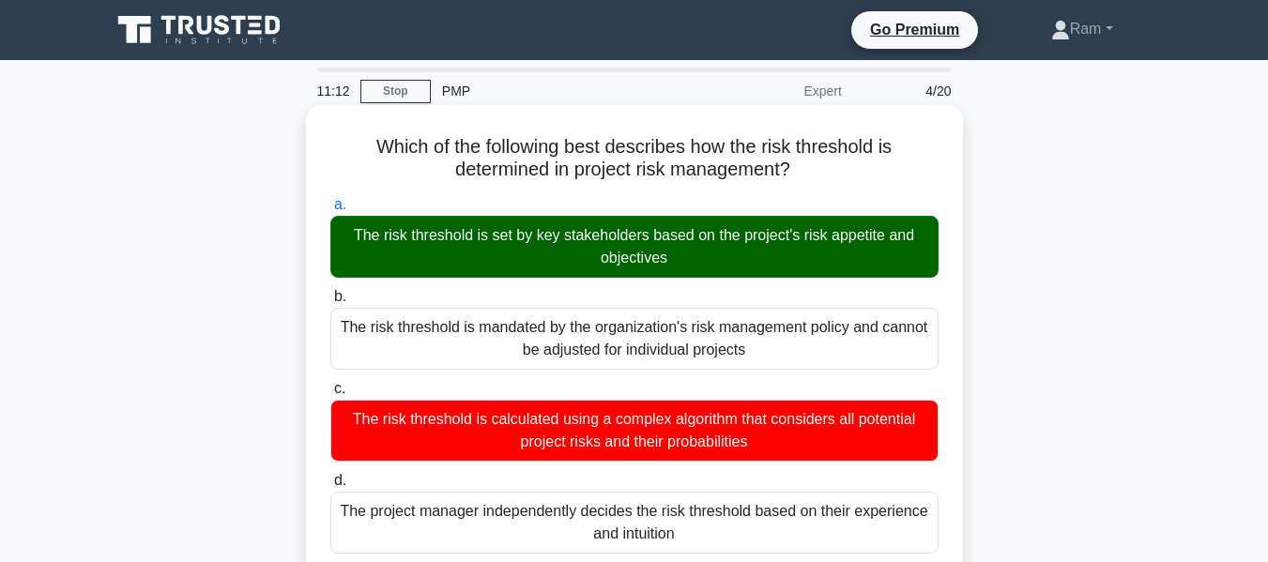
drag, startPoint x: 347, startPoint y: 232, endPoint x: 923, endPoint y: 234, distance: 575.6
click at [923, 234] on div "The risk threshold is set by key stakeholders based on the project's risk appet…" at bounding box center [634, 247] width 608 height 62
drag, startPoint x: 602, startPoint y: 263, endPoint x: 731, endPoint y: 267, distance: 129.6
click at [731, 267] on div "The risk threshold is set by key stakeholders based on the project's risk appet…" at bounding box center [634, 247] width 608 height 62
drag, startPoint x: 377, startPoint y: 143, endPoint x: 814, endPoint y: 172, distance: 437.6
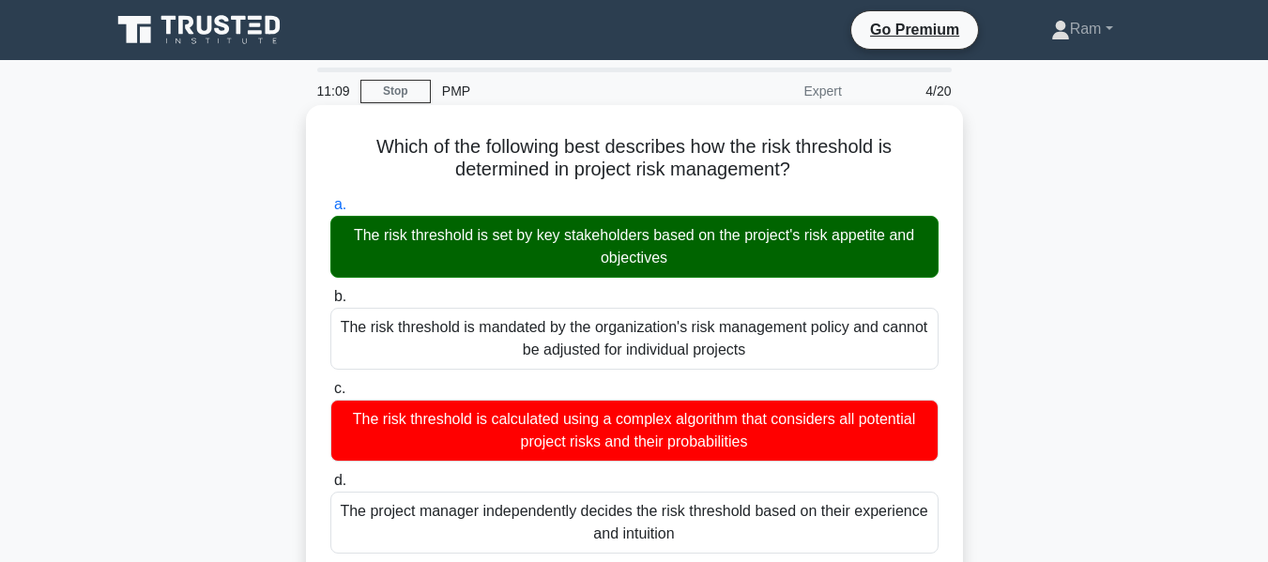
click at [814, 172] on h5 "Which of the following best describes how the risk threshold is determined in p…" at bounding box center [635, 158] width 612 height 47
drag, startPoint x: 609, startPoint y: 168, endPoint x: 594, endPoint y: 161, distance: 16.4
click at [608, 168] on h5 "Which of the following best describes how the risk threshold is determined in p…" at bounding box center [635, 158] width 612 height 47
click at [730, 149] on h5 "Which of the following best describes how the risk threshold is determined in p…" at bounding box center [635, 158] width 612 height 47
drag, startPoint x: 691, startPoint y: 147, endPoint x: 803, endPoint y: 161, distance: 112.6
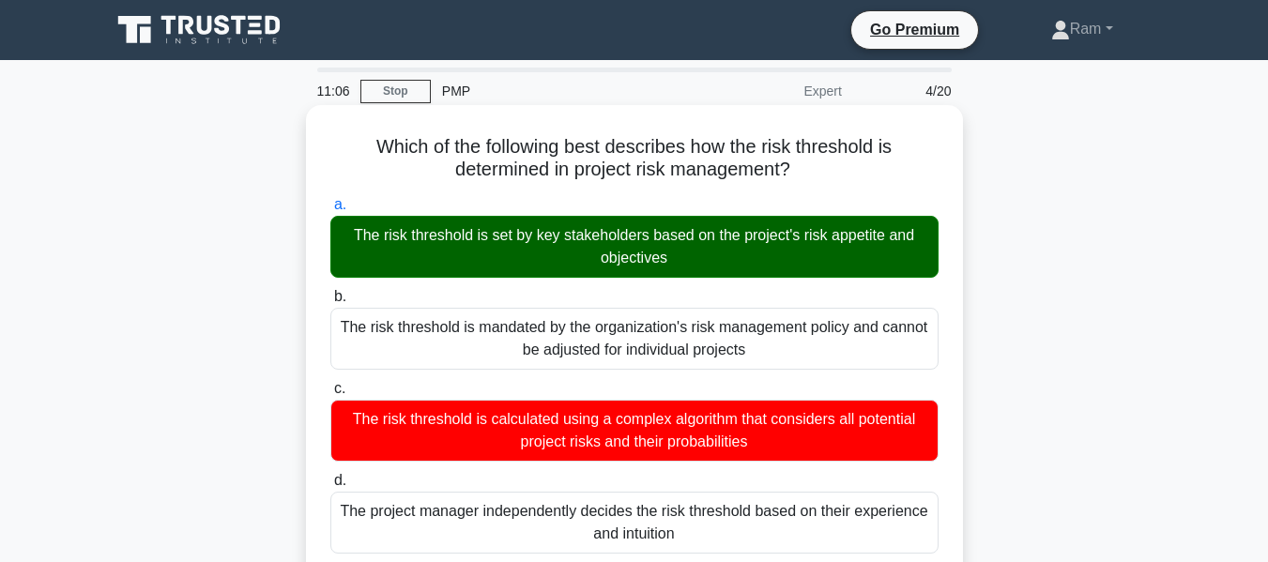
click at [803, 161] on h5 "Which of the following best describes how the risk threshold is determined in p…" at bounding box center [635, 158] width 612 height 47
copy h5 "how the risk threshold is determined in project risk management?"
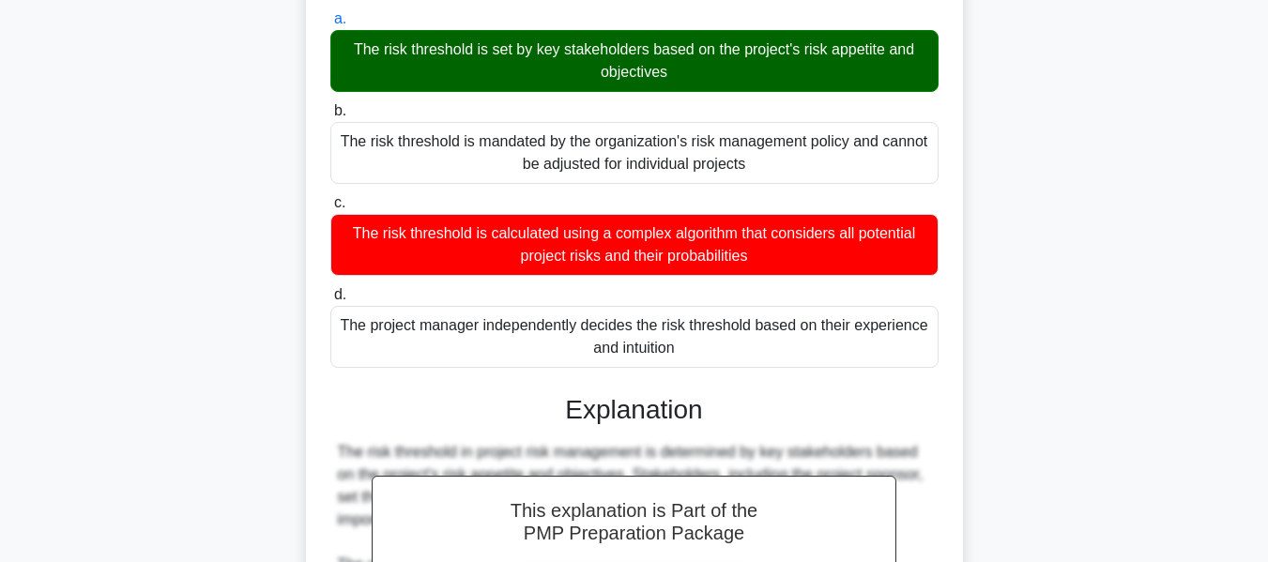
scroll to position [469, 0]
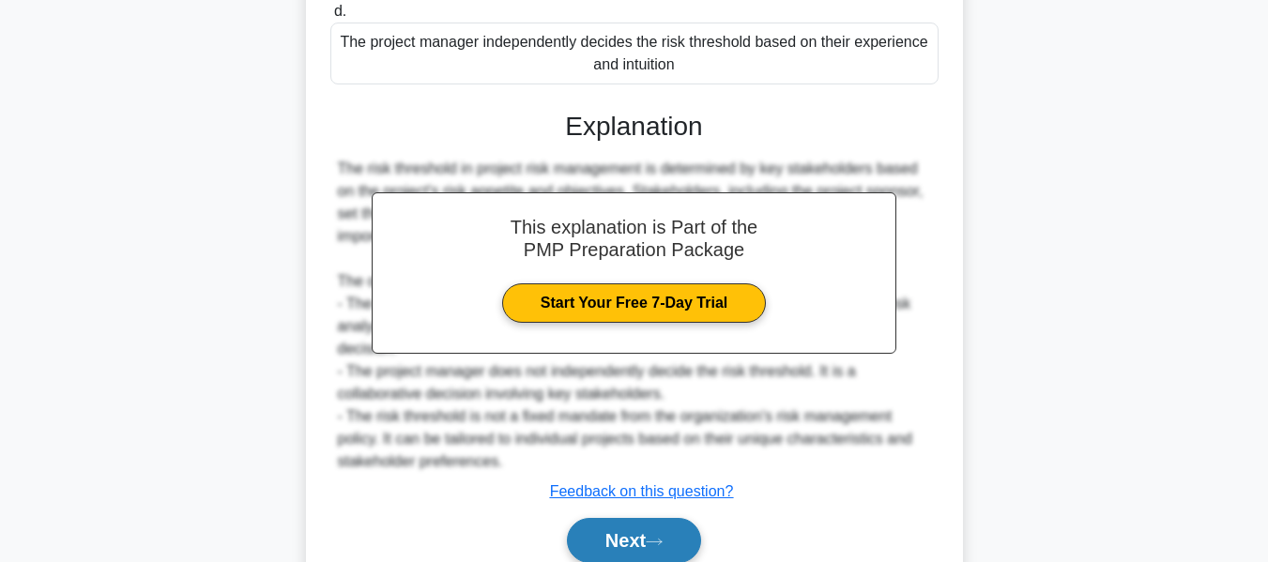
click at [640, 520] on button "Next" at bounding box center [634, 540] width 134 height 45
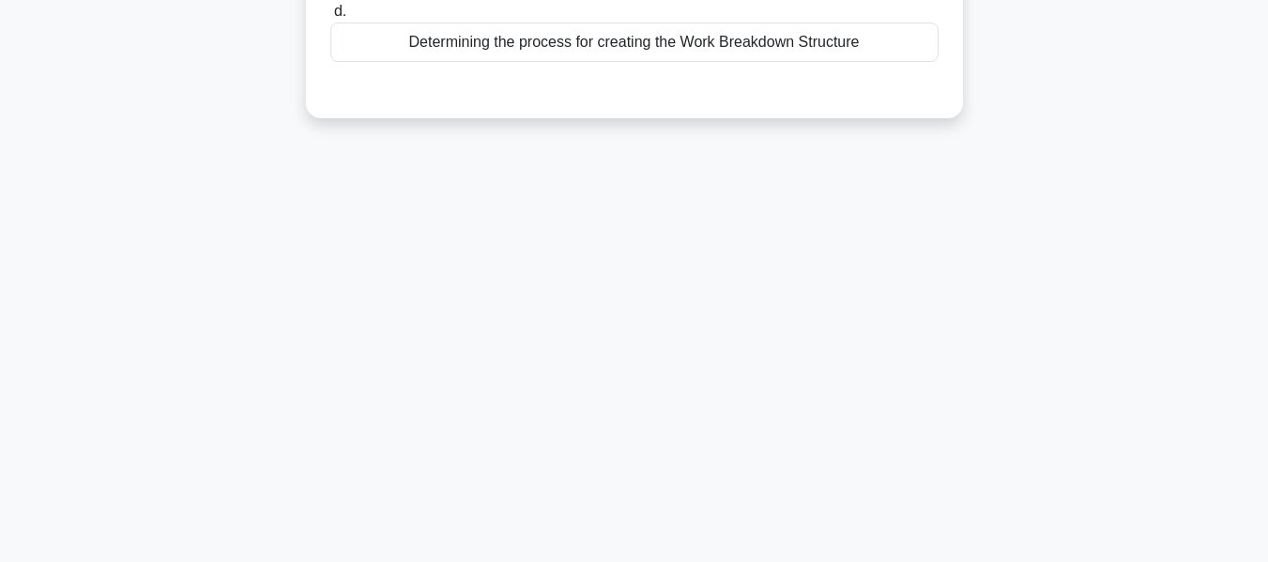
scroll to position [0, 0]
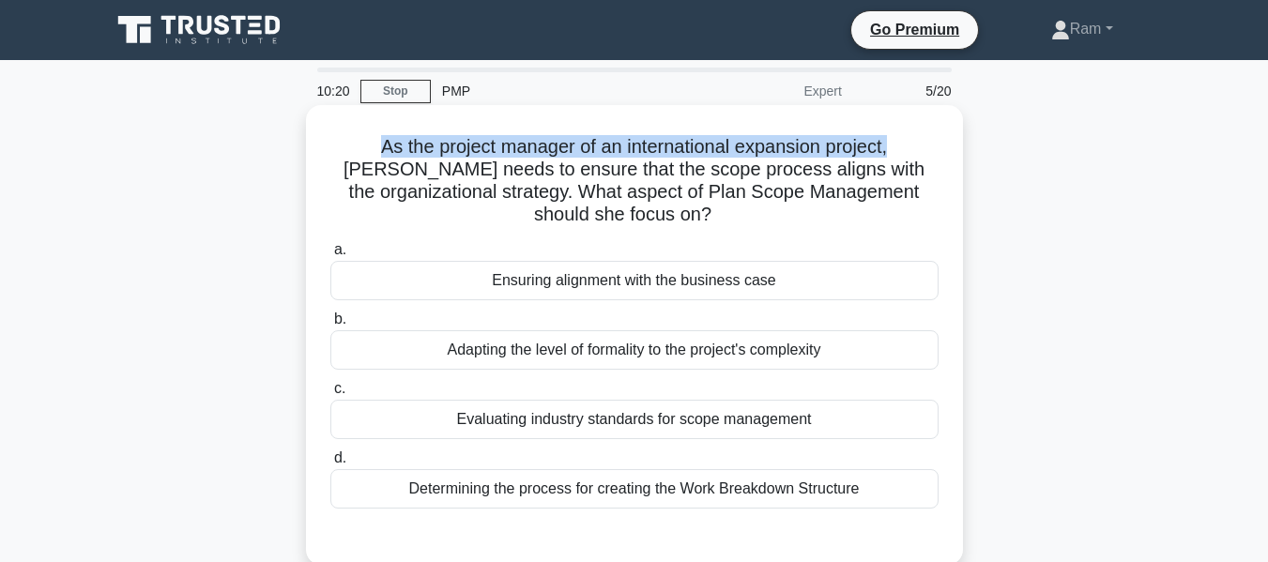
drag, startPoint x: 372, startPoint y: 143, endPoint x: 930, endPoint y: 137, distance: 557.7
click at [930, 137] on h5 "As the project manager of an international expansion project, Samantha needs to…" at bounding box center [635, 181] width 612 height 92
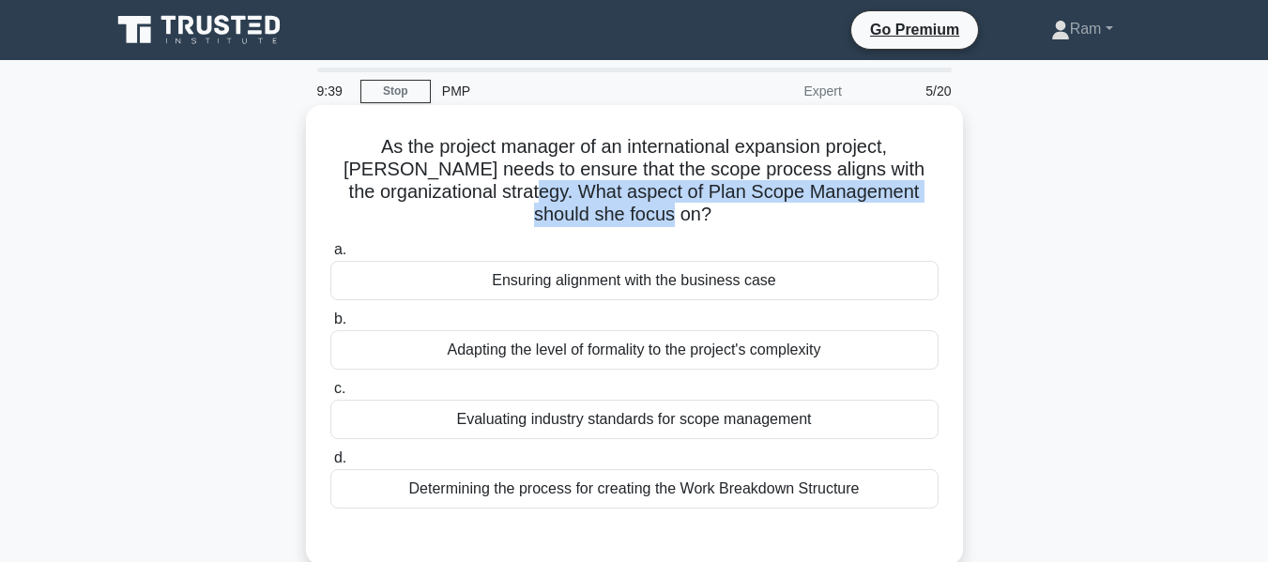
drag, startPoint x: 569, startPoint y: 190, endPoint x: 802, endPoint y: 208, distance: 233.6
click at [802, 208] on h5 "As the project manager of an international expansion project, Samantha needs to…" at bounding box center [635, 181] width 612 height 92
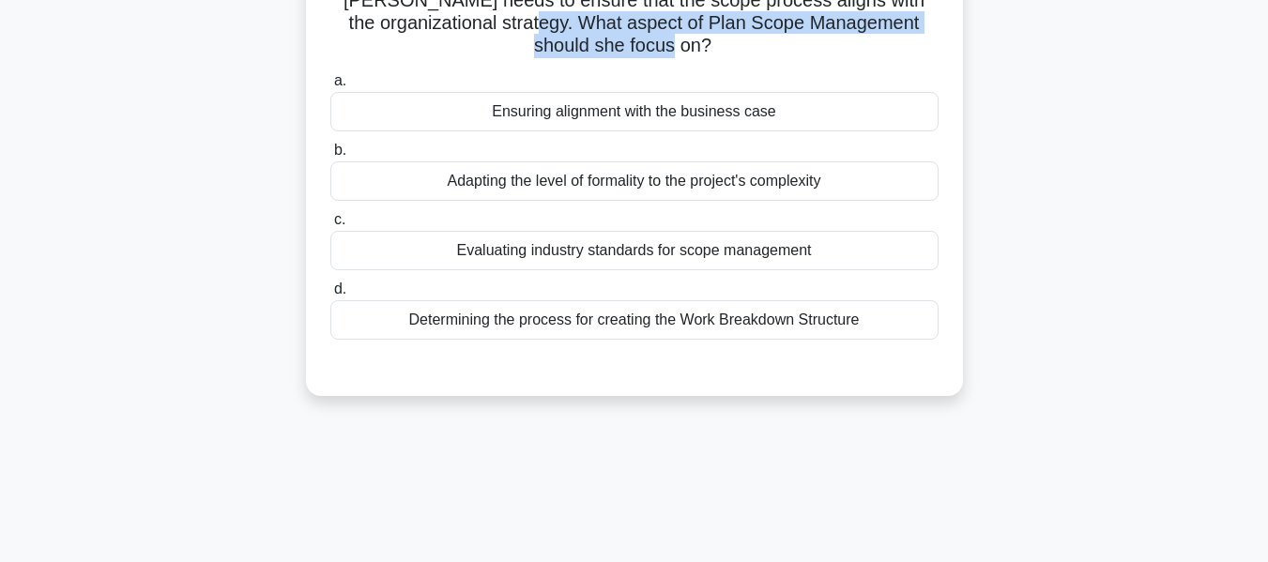
scroll to position [188, 0]
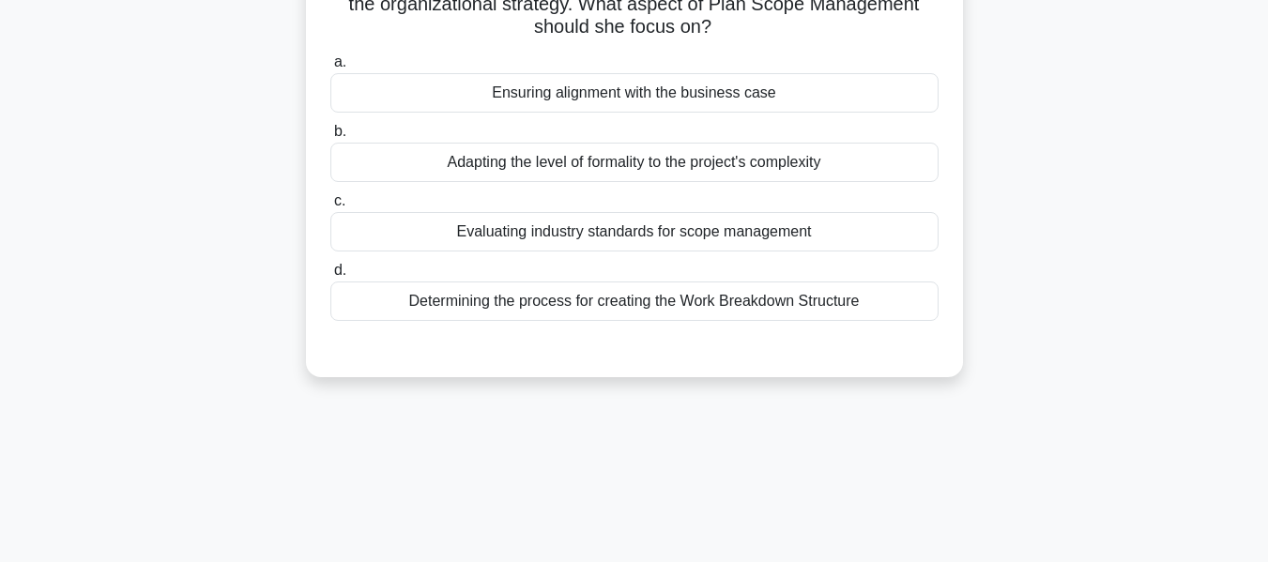
click at [729, 97] on div "Ensuring alignment with the business case" at bounding box center [634, 92] width 608 height 39
click at [330, 69] on input "a. Ensuring alignment with the business case" at bounding box center [330, 62] width 0 height 12
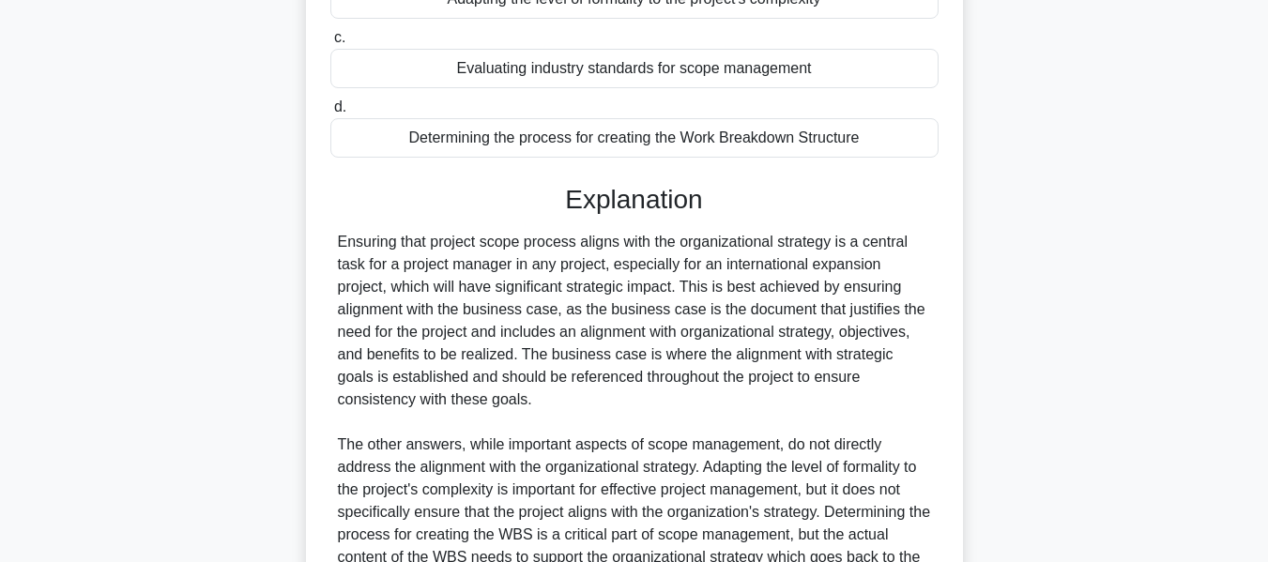
scroll to position [376, 0]
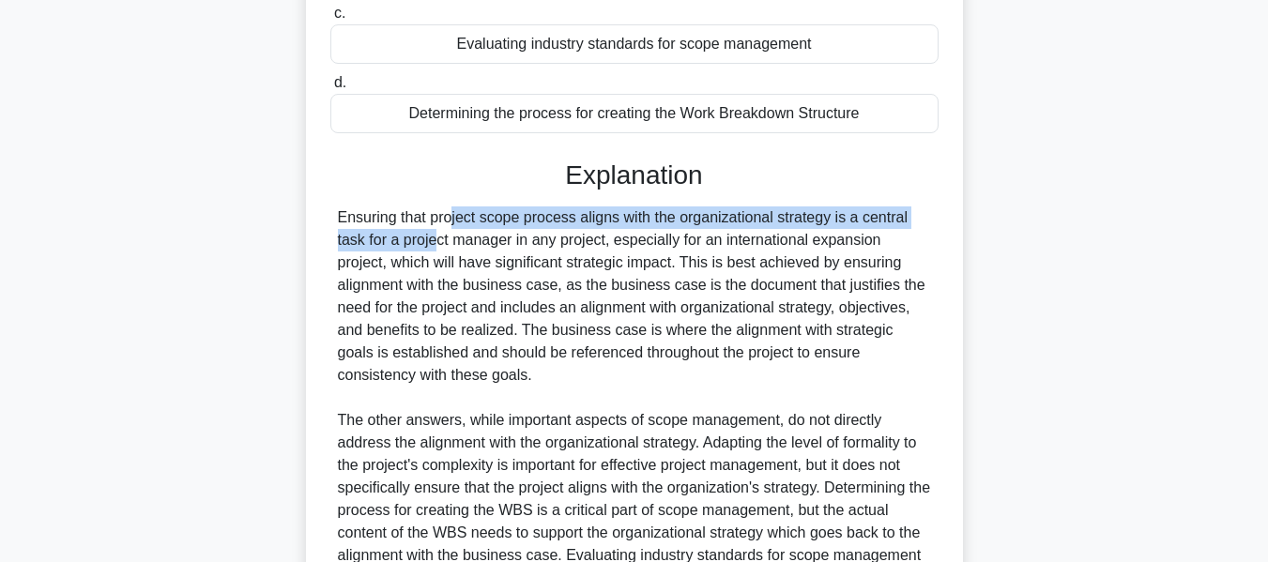
drag, startPoint x: 335, startPoint y: 215, endPoint x: 914, endPoint y: 230, distance: 578.6
click at [914, 230] on div "Ensuring that project scope process aligns with the organizational strategy is …" at bounding box center [634, 410] width 608 height 406
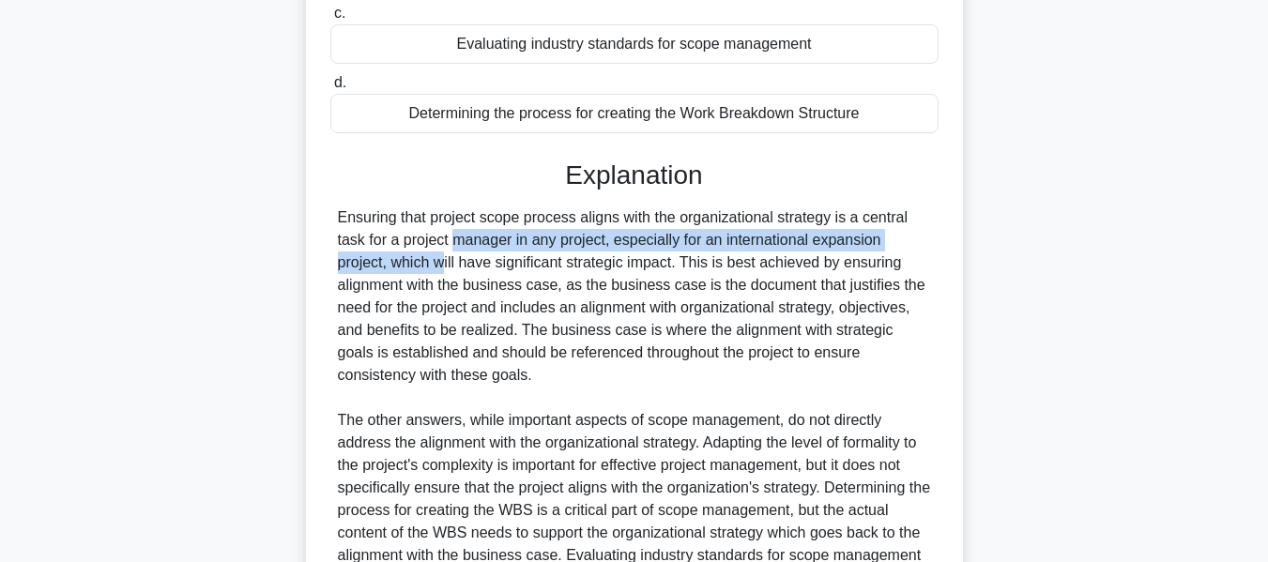
drag, startPoint x: 346, startPoint y: 238, endPoint x: 894, endPoint y: 240, distance: 547.4
click at [894, 240] on div "Ensuring that project scope process aligns with the organizational strategy is …" at bounding box center [634, 410] width 593 height 406
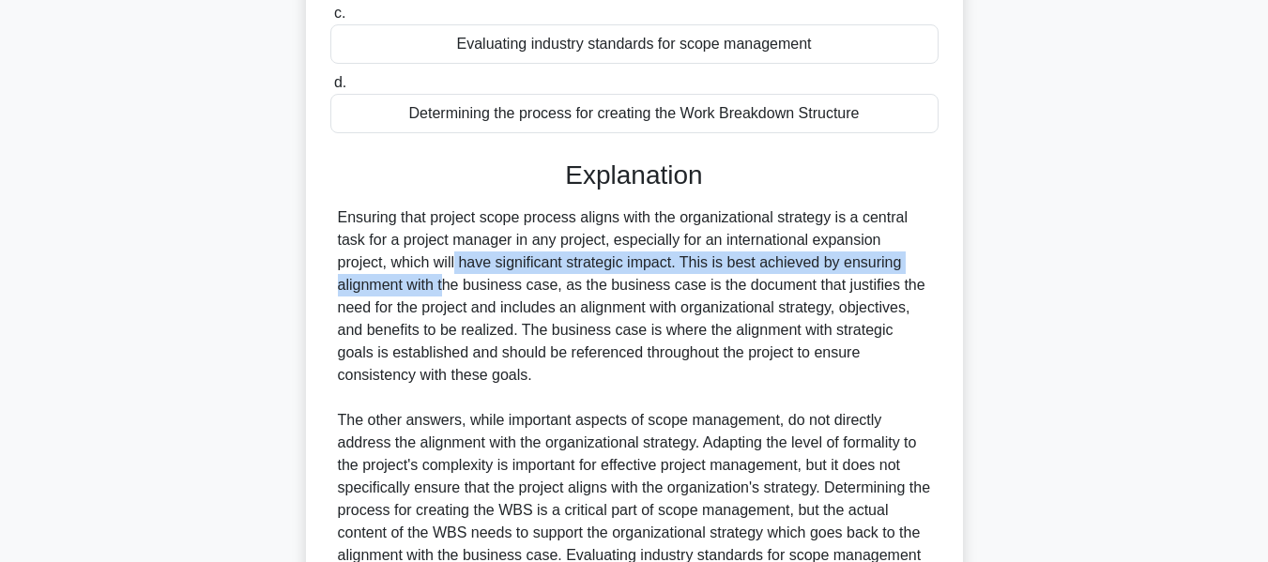
drag, startPoint x: 351, startPoint y: 264, endPoint x: 823, endPoint y: 284, distance: 472.7
click at [909, 256] on div "Ensuring that project scope process aligns with the organizational strategy is …" at bounding box center [634, 410] width 593 height 406
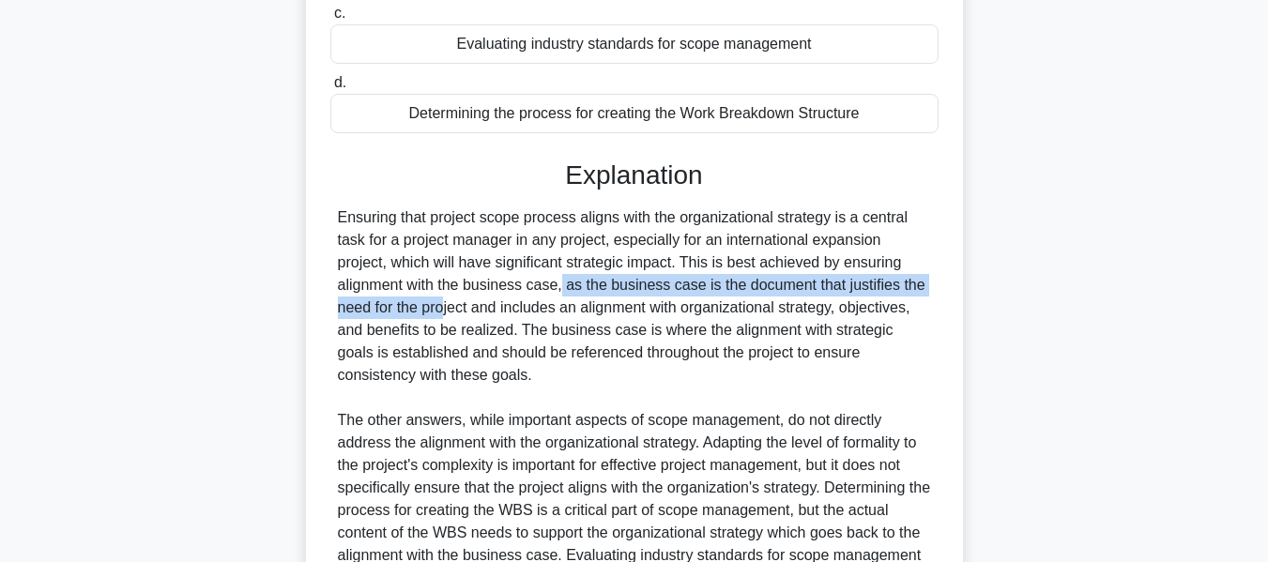
drag, startPoint x: 447, startPoint y: 292, endPoint x: 939, endPoint y: 287, distance: 492.0
click at [939, 287] on div "a. Ensuring alignment with the business case b. Adapting the level of formality…" at bounding box center [635, 292] width 612 height 866
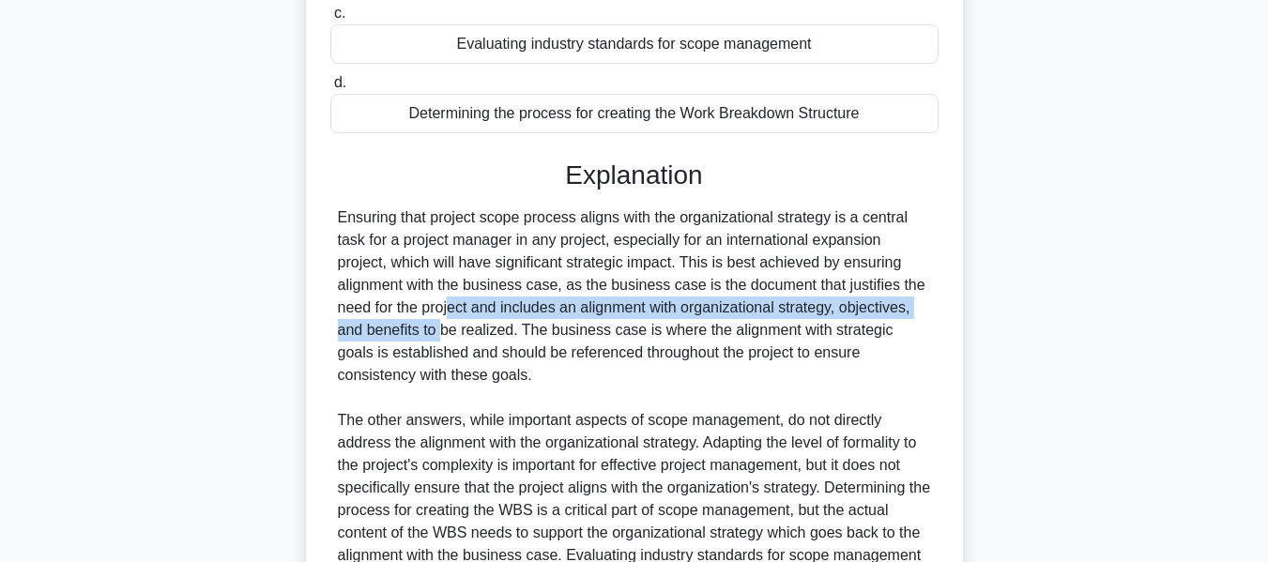
drag, startPoint x: 336, startPoint y: 315, endPoint x: 638, endPoint y: 324, distance: 301.5
click at [930, 300] on div "Ensuring that project scope process aligns with the organizational strategy is …" at bounding box center [634, 410] width 608 height 406
drag, startPoint x: 346, startPoint y: 338, endPoint x: 931, endPoint y: 368, distance: 585.7
click at [961, 377] on div "As the project manager of an international expansion project, Samantha needs to…" at bounding box center [634, 238] width 657 height 1017
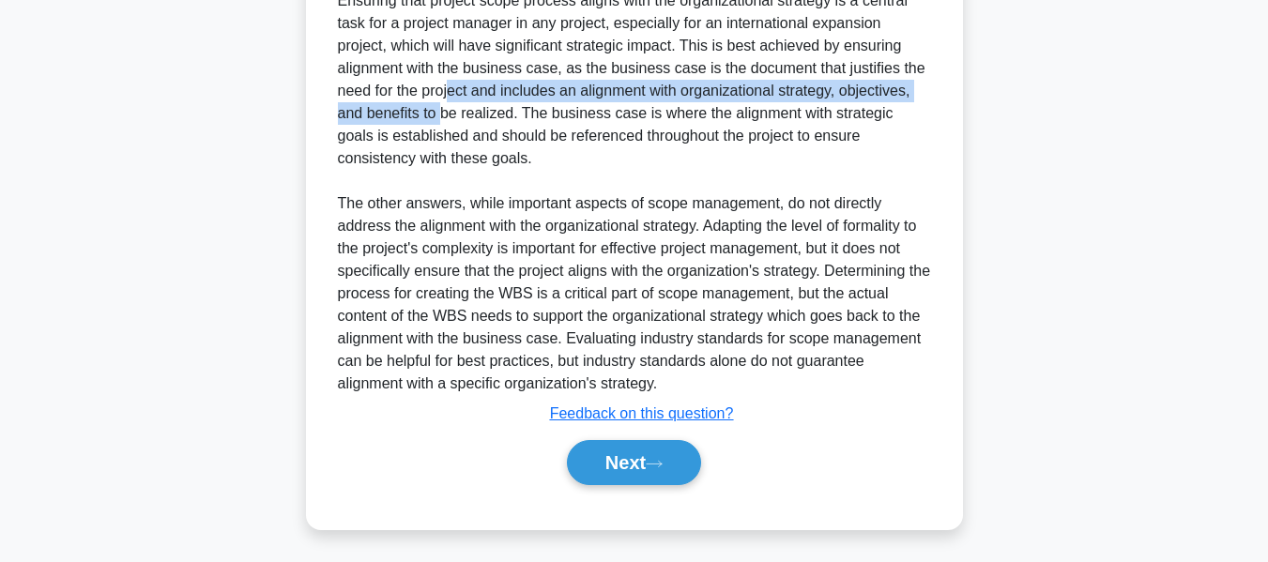
scroll to position [596, 0]
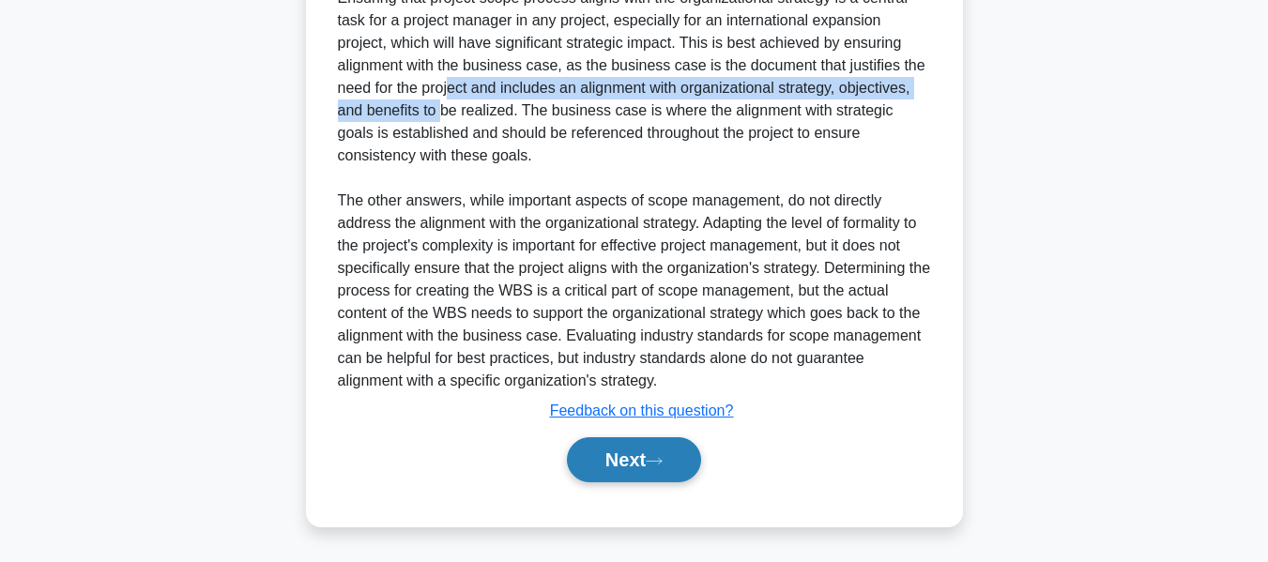
click at [632, 455] on button "Next" at bounding box center [634, 460] width 134 height 45
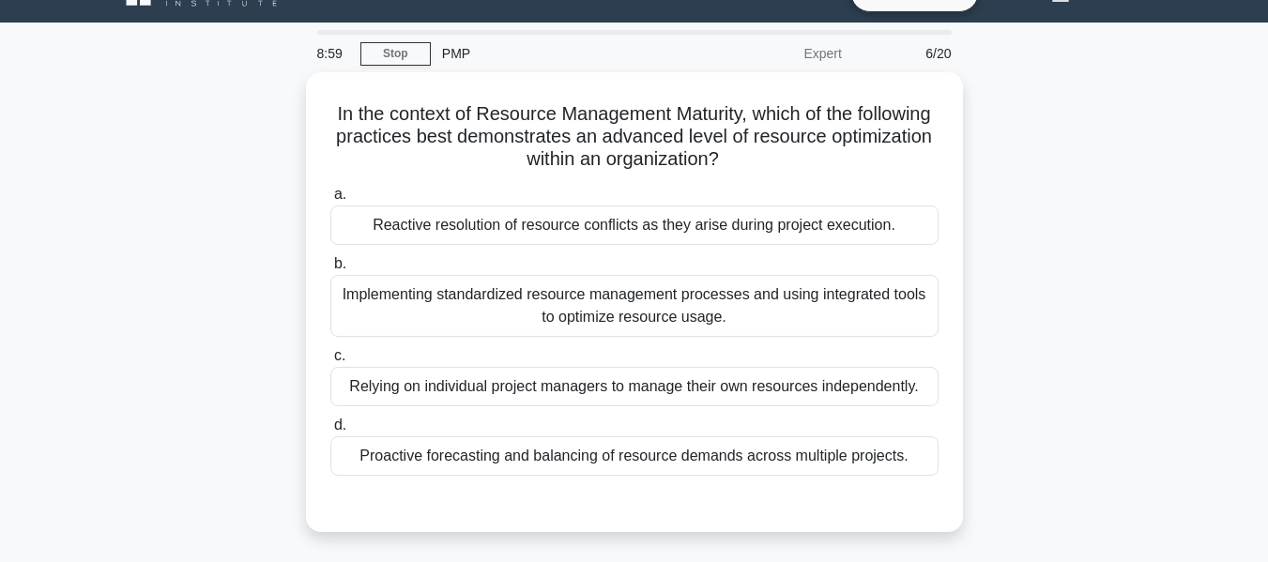
scroll to position [0, 0]
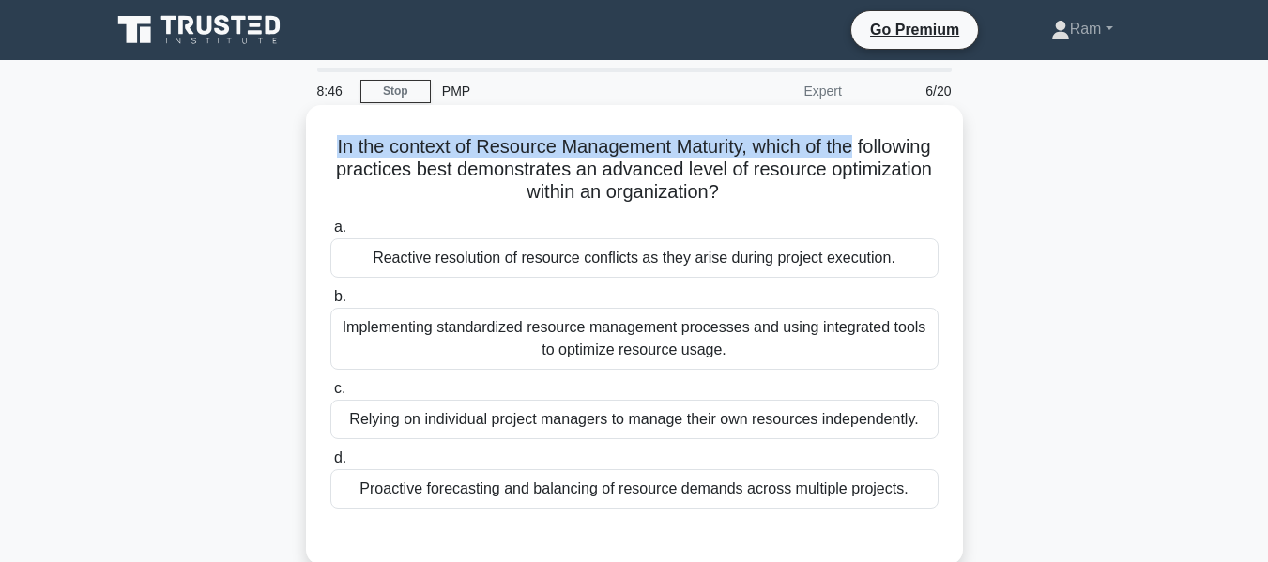
drag, startPoint x: 361, startPoint y: 144, endPoint x: 929, endPoint y: 147, distance: 568.1
click at [929, 147] on h5 "In the context of Resource Management Maturity, which of the following practice…" at bounding box center [635, 169] width 612 height 69
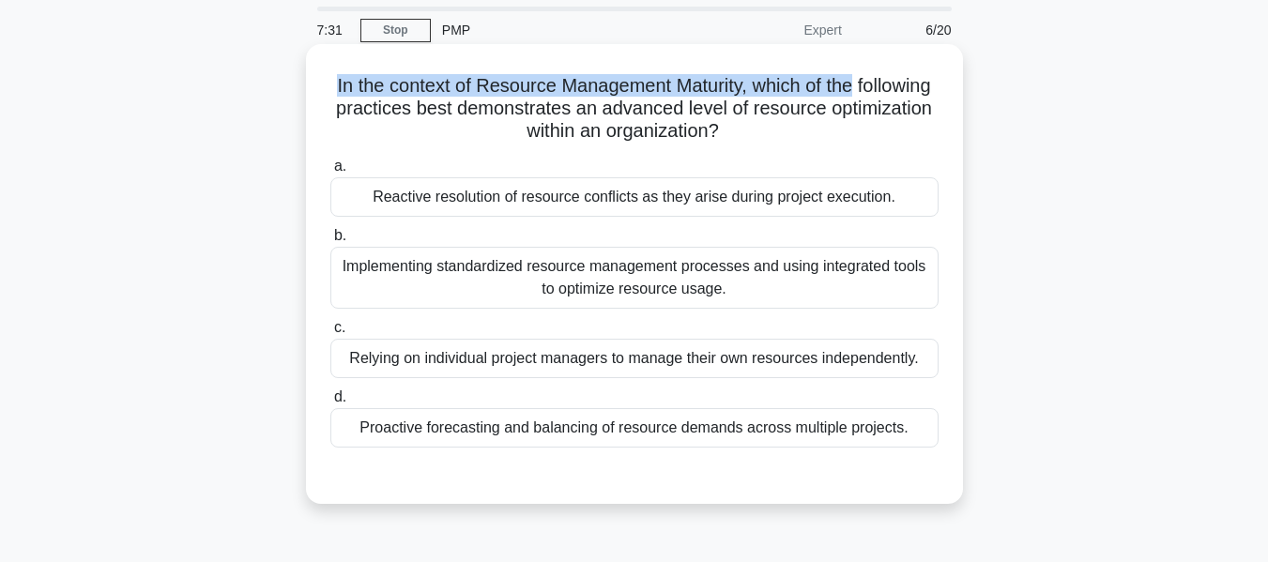
scroll to position [94, 0]
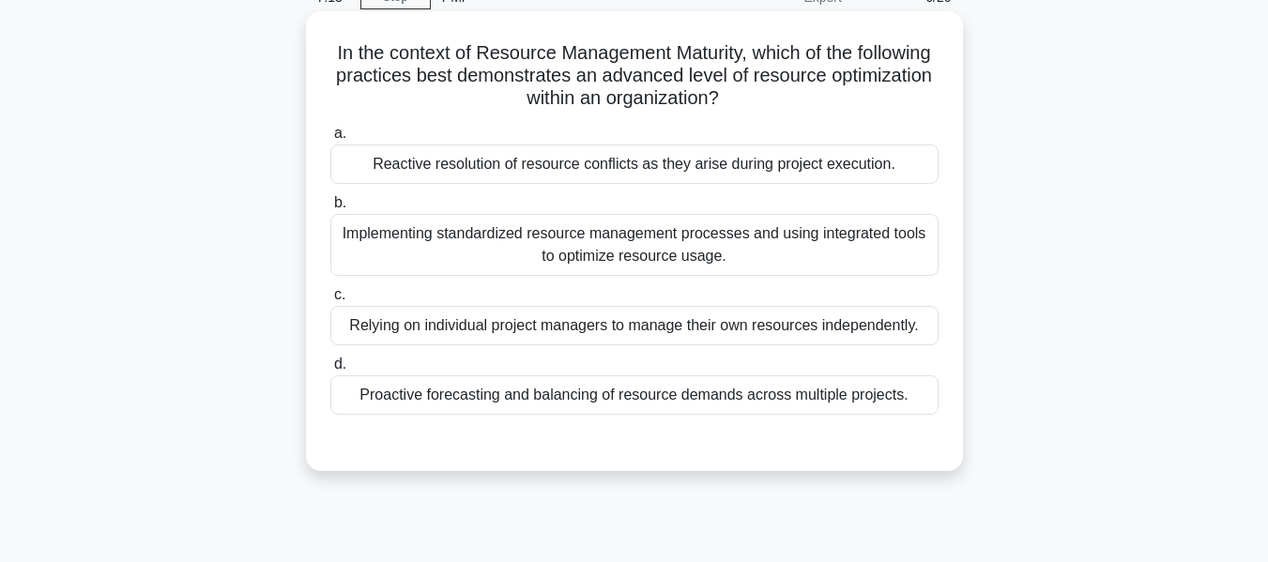
click at [716, 263] on div "Implementing standardized resource management processes and using integrated to…" at bounding box center [634, 245] width 608 height 62
click at [330, 209] on input "b. Implementing standardized resource management processes and using integrated…" at bounding box center [330, 203] width 0 height 12
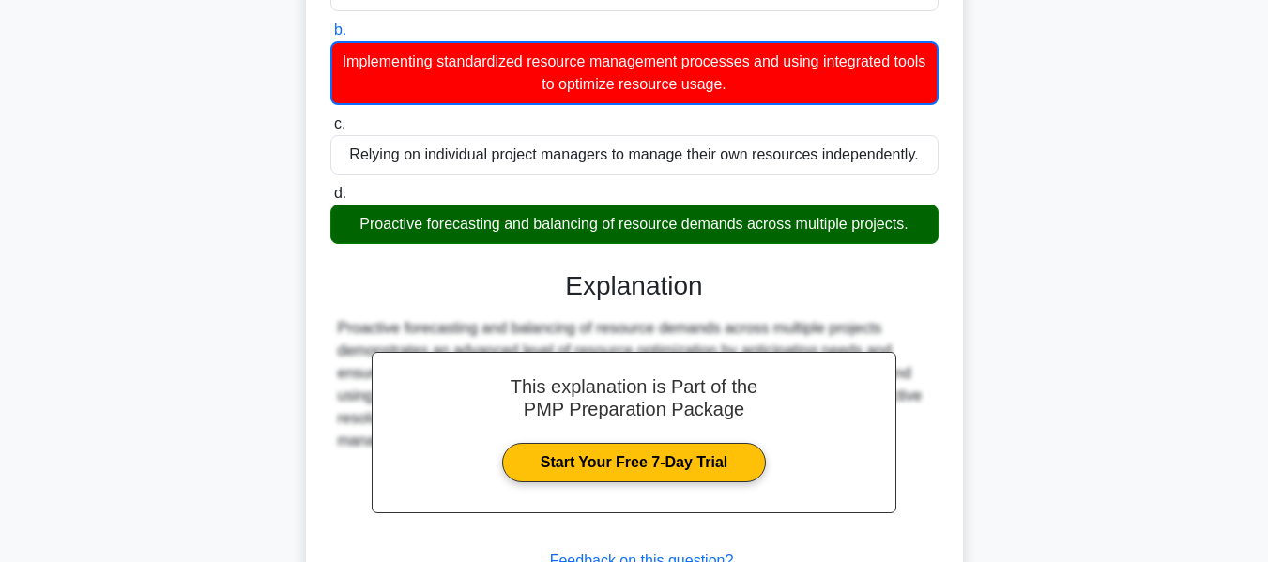
scroll to position [282, 0]
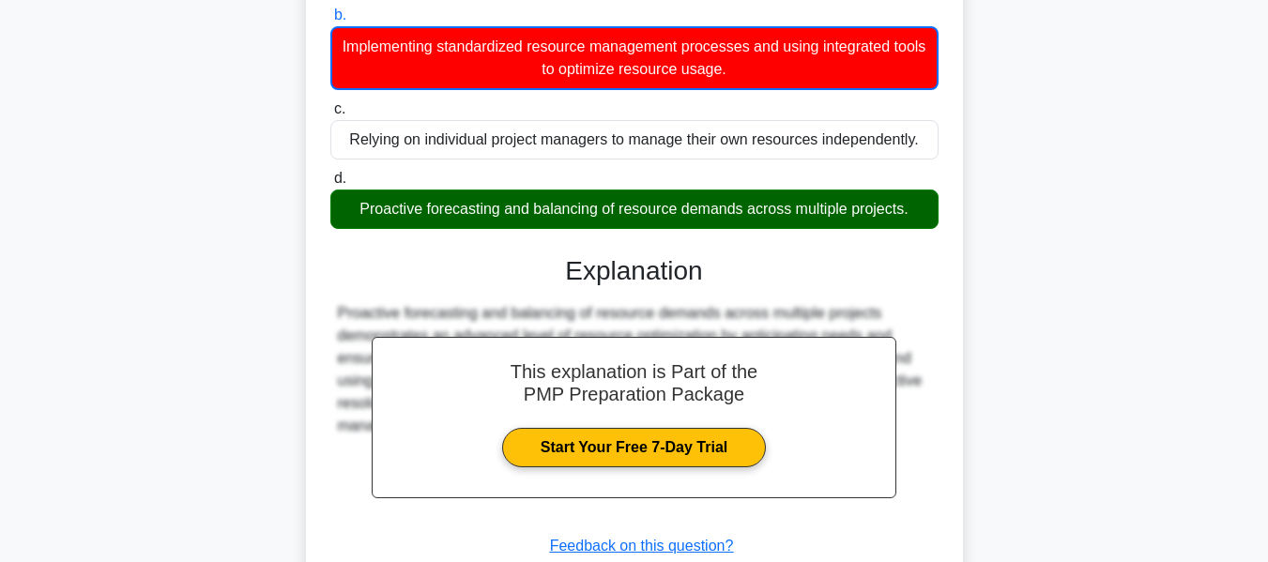
drag, startPoint x: 354, startPoint y: 209, endPoint x: 914, endPoint y: 204, distance: 559.6
click at [915, 203] on div "Proactive forecasting and balancing of resource demands across multiple project…" at bounding box center [634, 209] width 608 height 39
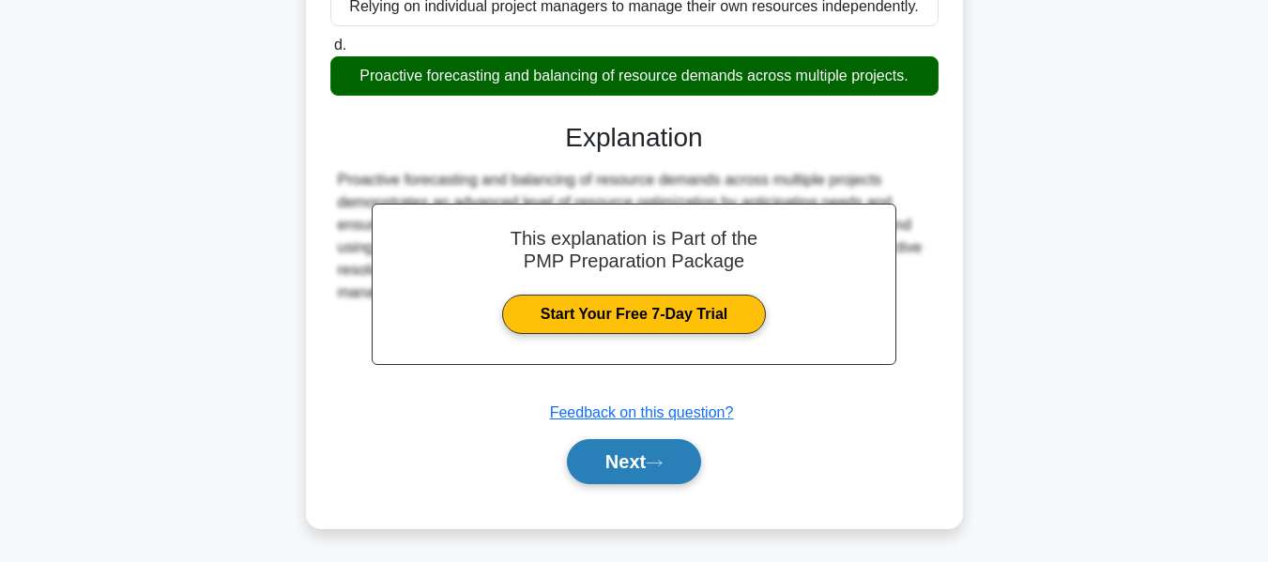
scroll to position [452, 0]
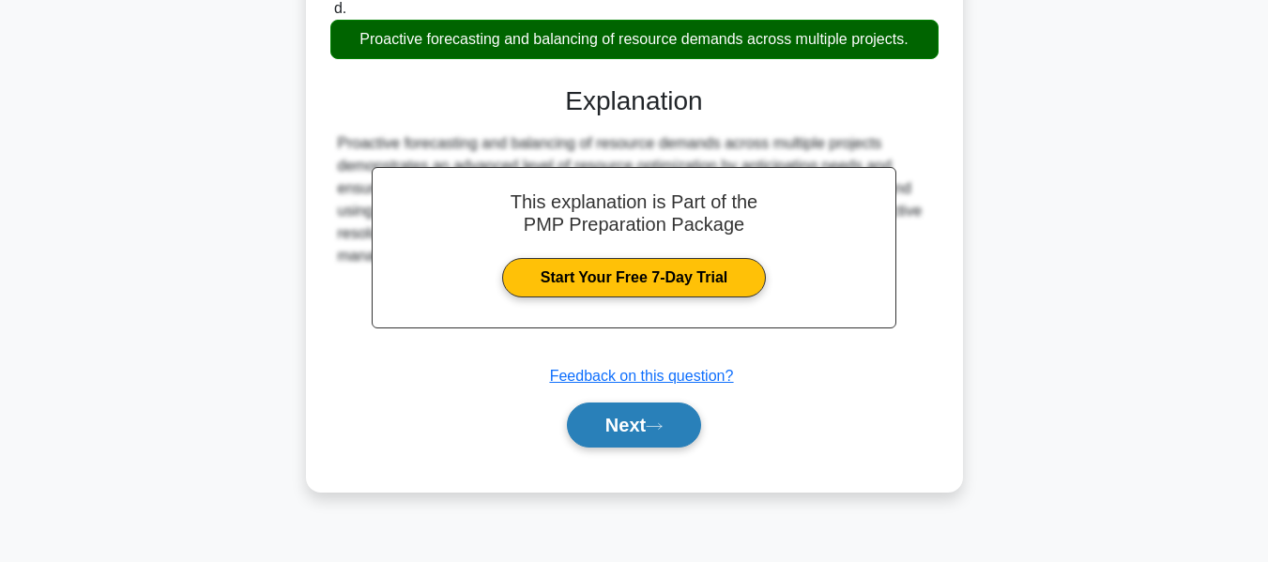
click at [592, 429] on button "Next" at bounding box center [634, 425] width 134 height 45
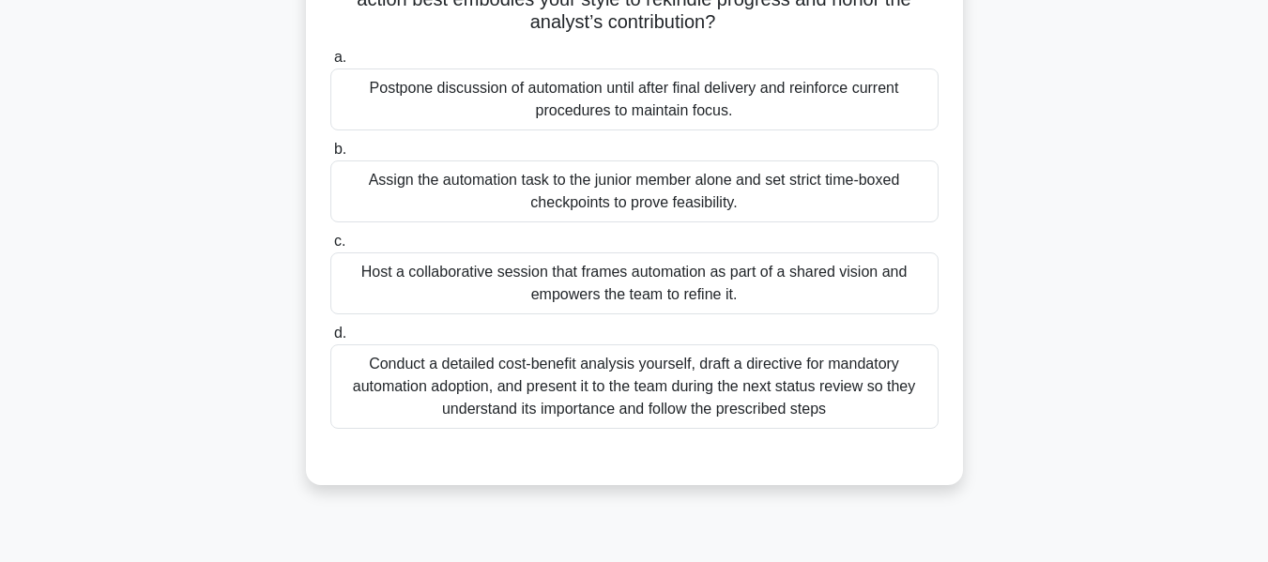
scroll to position [76, 0]
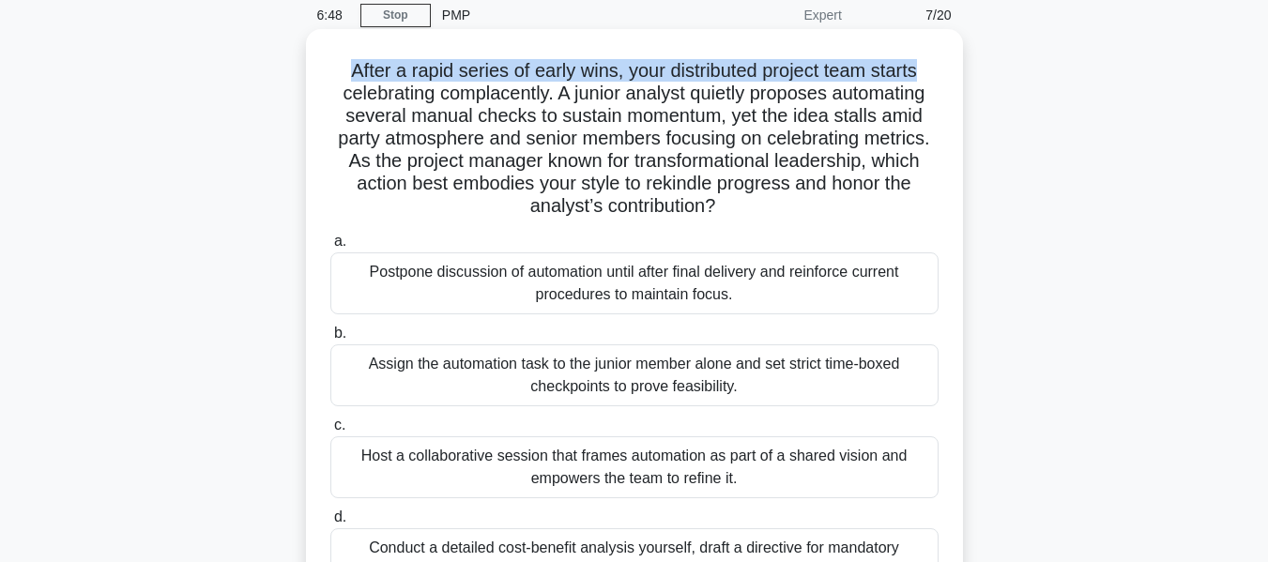
drag, startPoint x: 346, startPoint y: 78, endPoint x: 949, endPoint y: 46, distance: 603.6
click at [949, 46] on div "After a rapid series of early wins, your distributed project team starts celebr…" at bounding box center [635, 349] width 642 height 625
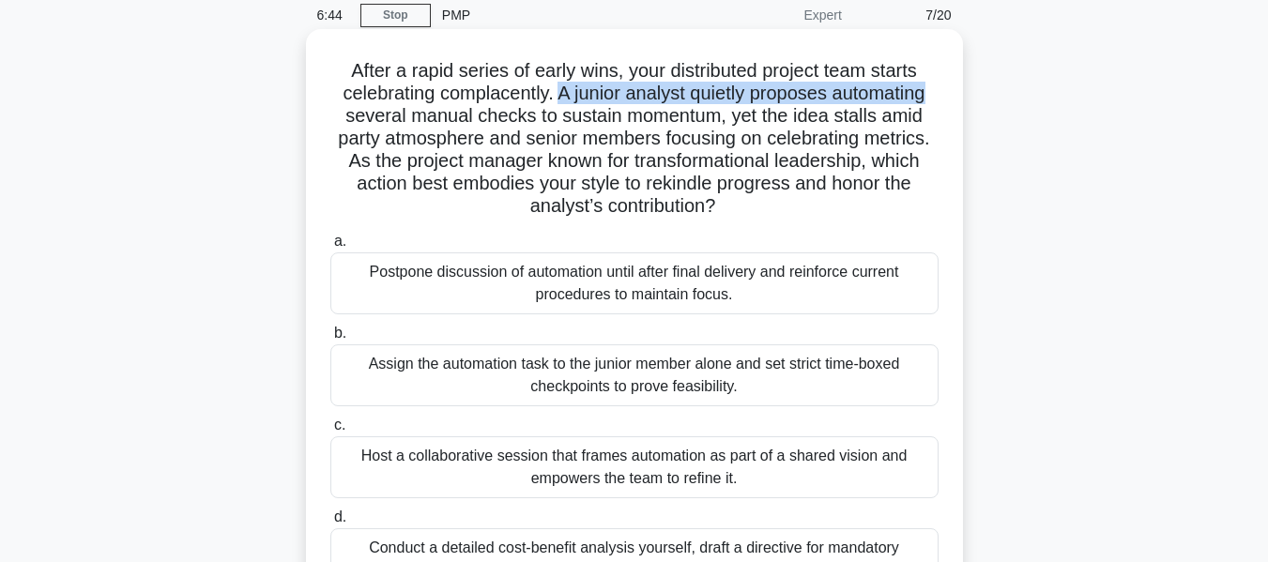
drag, startPoint x: 556, startPoint y: 95, endPoint x: 939, endPoint y: 98, distance: 383.1
click at [939, 98] on h5 "After a rapid series of early wins, your distributed project team starts celebr…" at bounding box center [635, 139] width 612 height 160
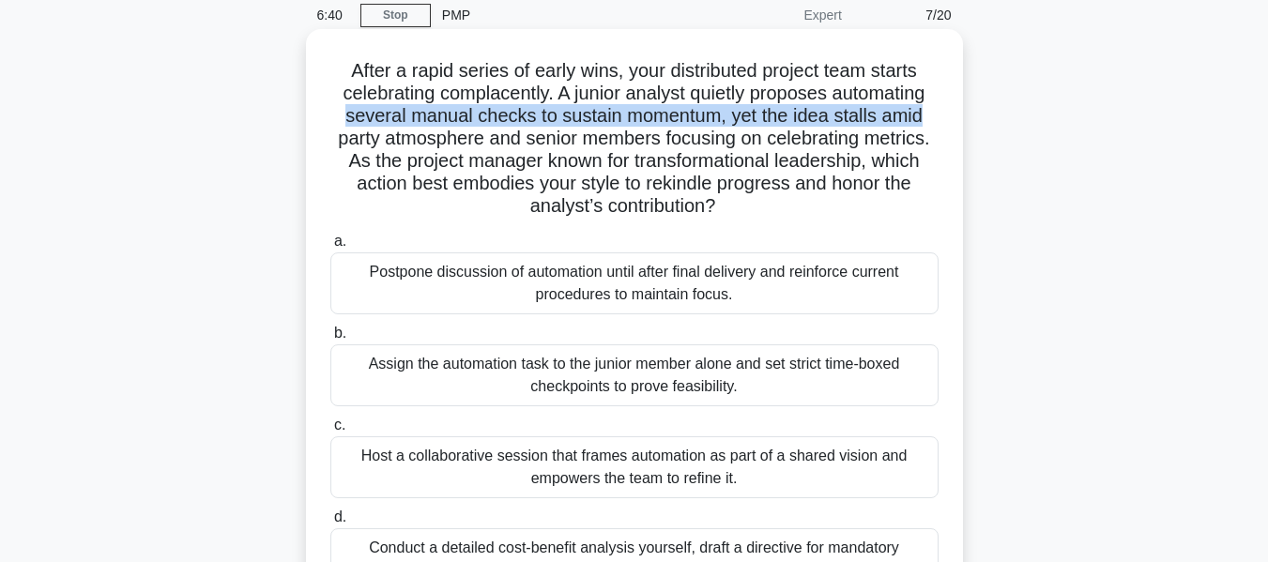
drag, startPoint x: 341, startPoint y: 119, endPoint x: 936, endPoint y: 121, distance: 595.3
click at [936, 121] on h5 "After a rapid series of early wins, your distributed project team starts celebr…" at bounding box center [635, 139] width 612 height 160
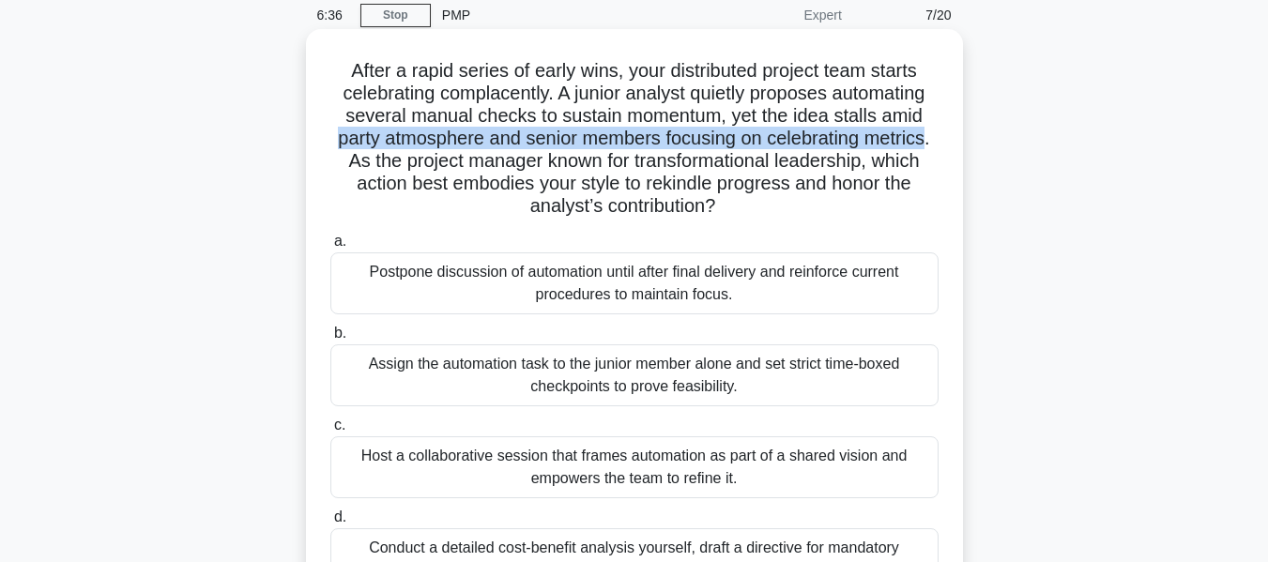
drag, startPoint x: 333, startPoint y: 144, endPoint x: 931, endPoint y: 142, distance: 598.1
click at [931, 142] on h5 "After a rapid series of early wins, your distributed project team starts celebr…" at bounding box center [635, 139] width 612 height 160
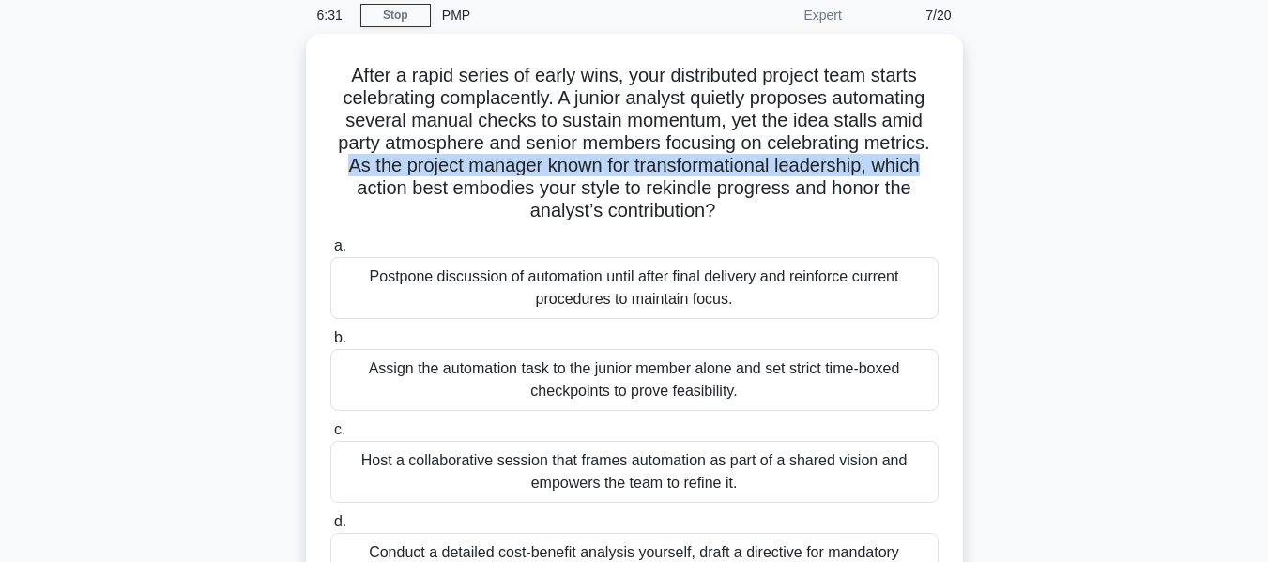
drag, startPoint x: 325, startPoint y: 166, endPoint x: 967, endPoint y: 169, distance: 642.2
click at [967, 169] on div "After a rapid series of early wins, your distributed project team starts celebr…" at bounding box center [635, 365] width 1070 height 663
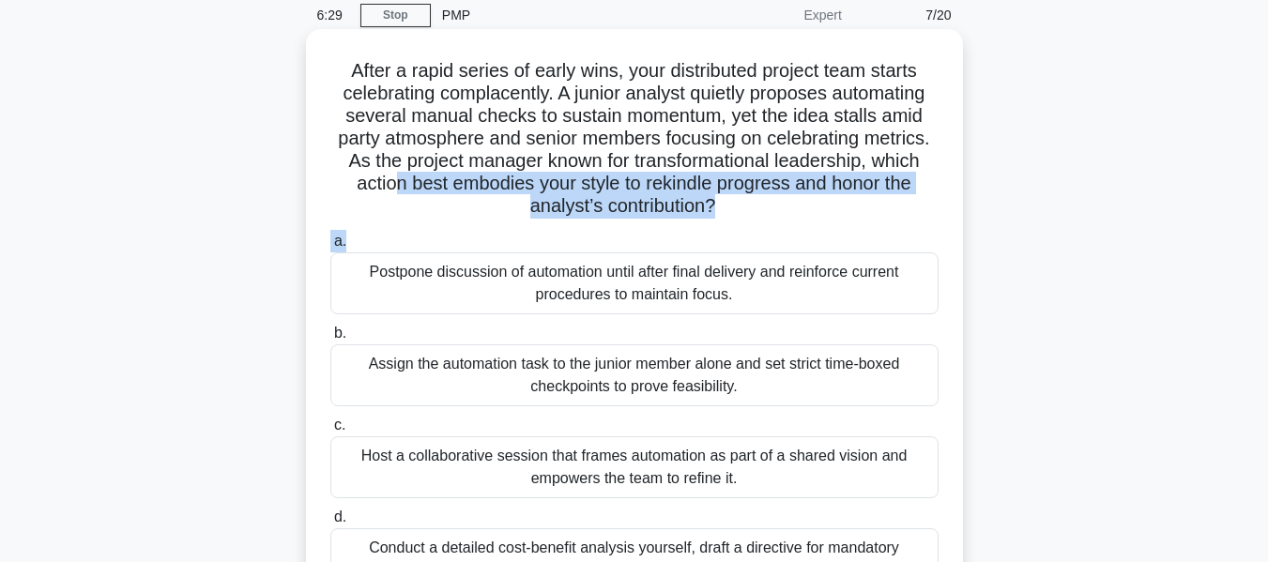
drag, startPoint x: 384, startPoint y: 176, endPoint x: 807, endPoint y: 240, distance: 428.4
click at [807, 240] on div "After a rapid series of early wins, your distributed project team starts celebr…" at bounding box center [635, 349] width 642 height 625
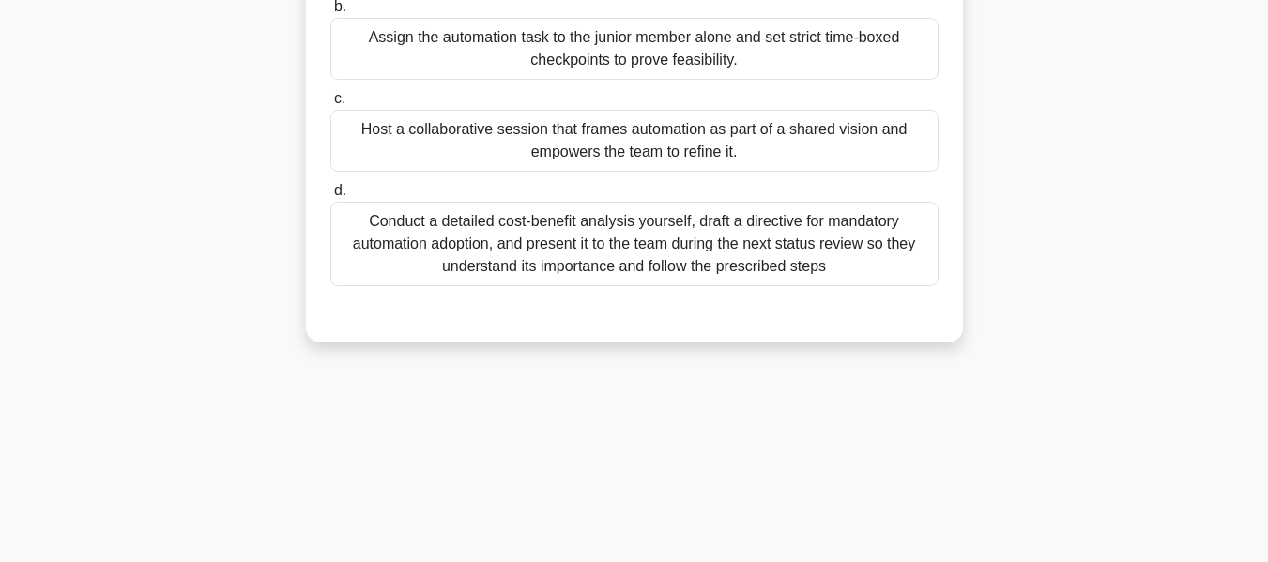
scroll to position [452, 0]
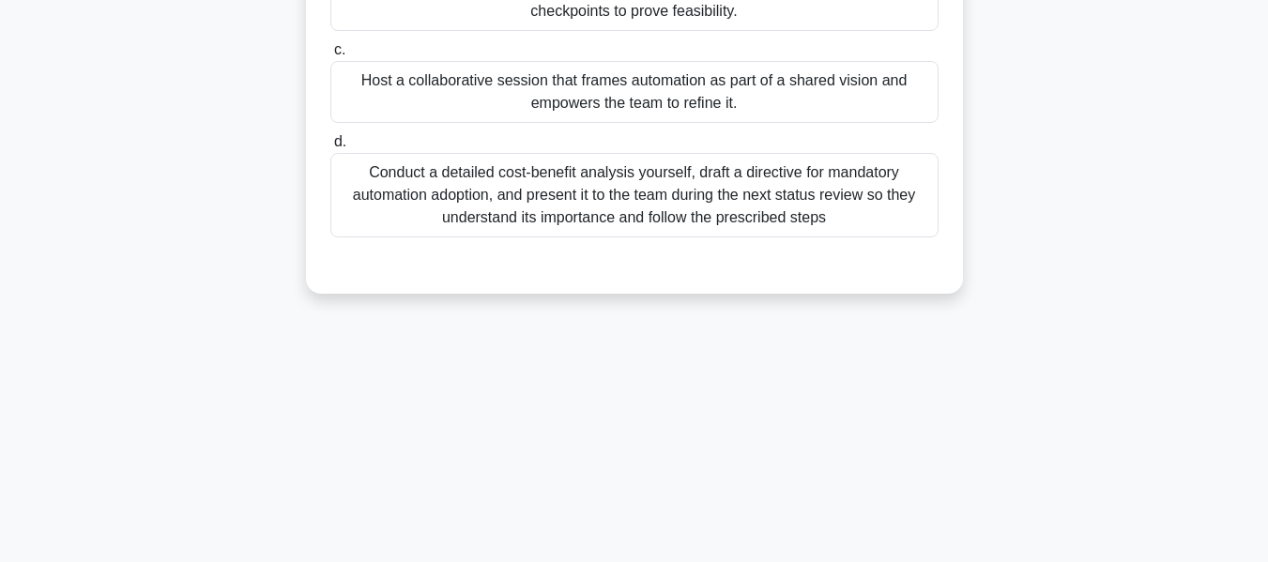
click at [718, 185] on div "Conduct a detailed cost-benefit analysis yourself, draft a directive for mandat…" at bounding box center [634, 195] width 608 height 85
click at [330, 148] on input "d. Conduct a detailed cost-benefit analysis yourself, draft a directive for man…" at bounding box center [330, 142] width 0 height 12
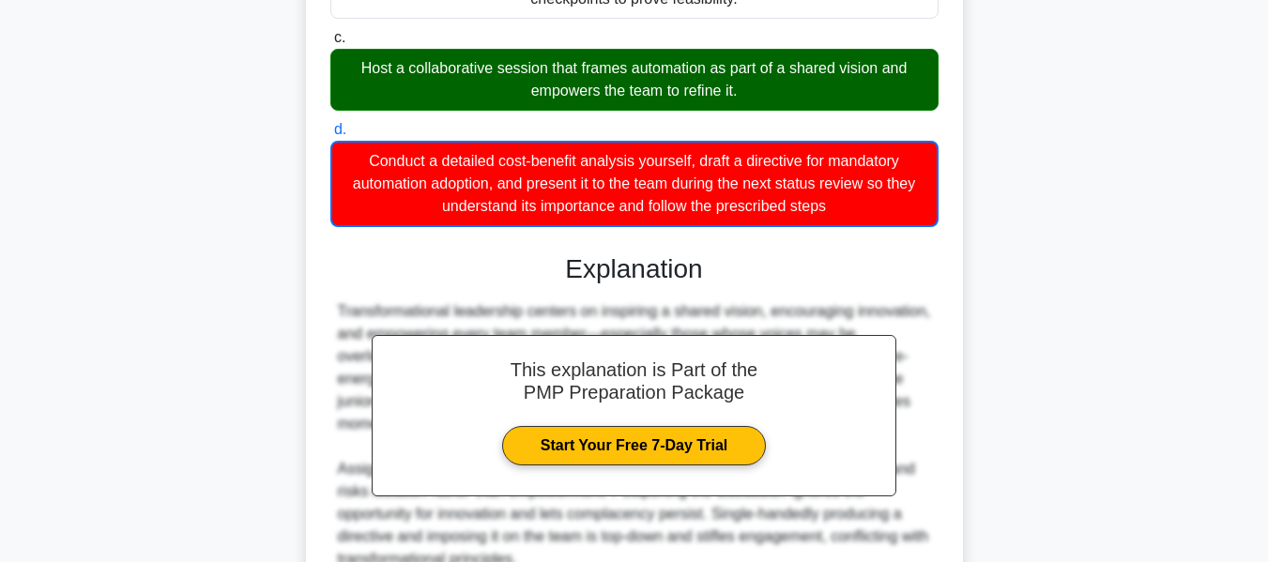
scroll to position [643, 0]
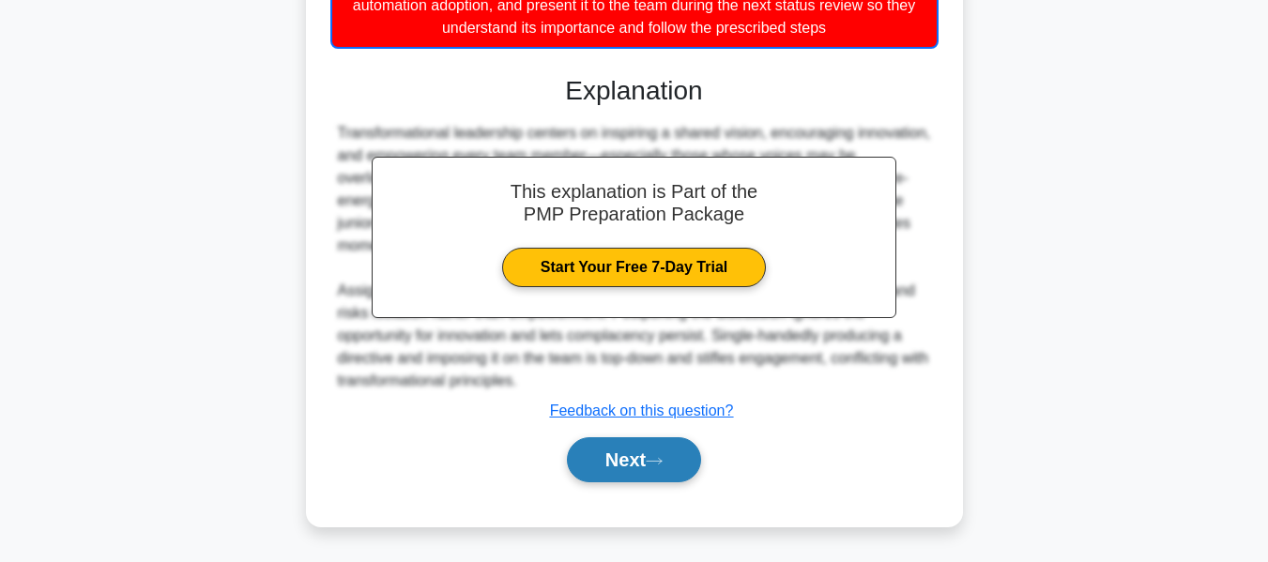
click at [631, 456] on button "Next" at bounding box center [634, 460] width 134 height 45
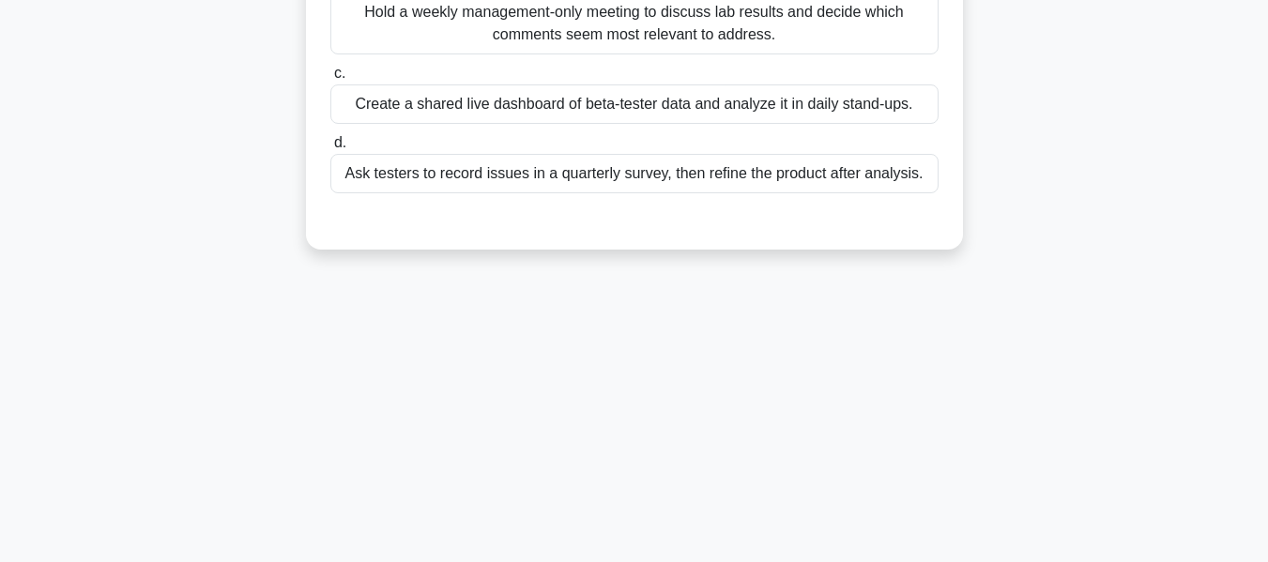
scroll to position [76, 0]
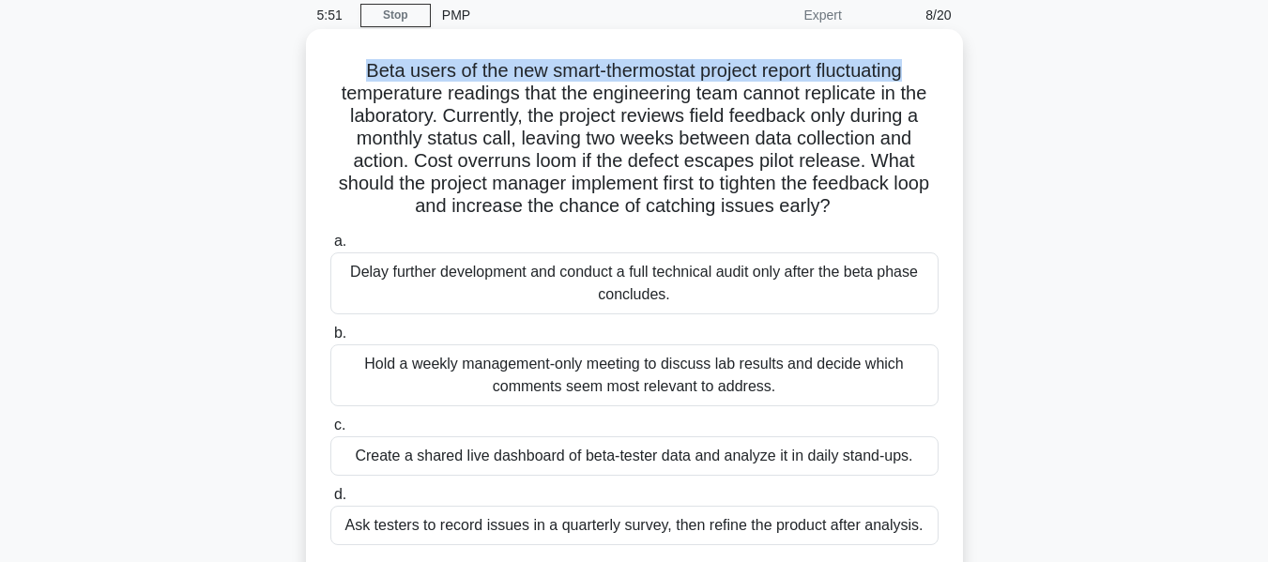
drag, startPoint x: 356, startPoint y: 66, endPoint x: 932, endPoint y: 38, distance: 577.1
click at [932, 38] on div "Beta users of the new smart-thermostat project report fluctuating temperature r…" at bounding box center [635, 316] width 642 height 558
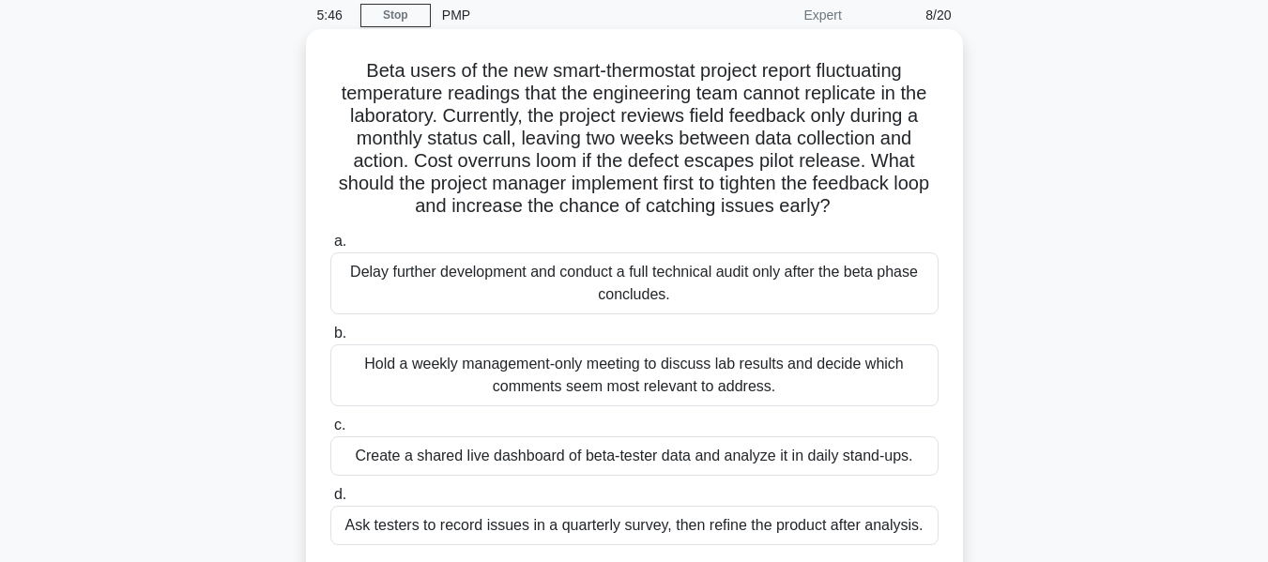
click at [316, 92] on div "Beta users of the new smart-thermostat project report fluctuating temperature r…" at bounding box center [635, 316] width 642 height 558
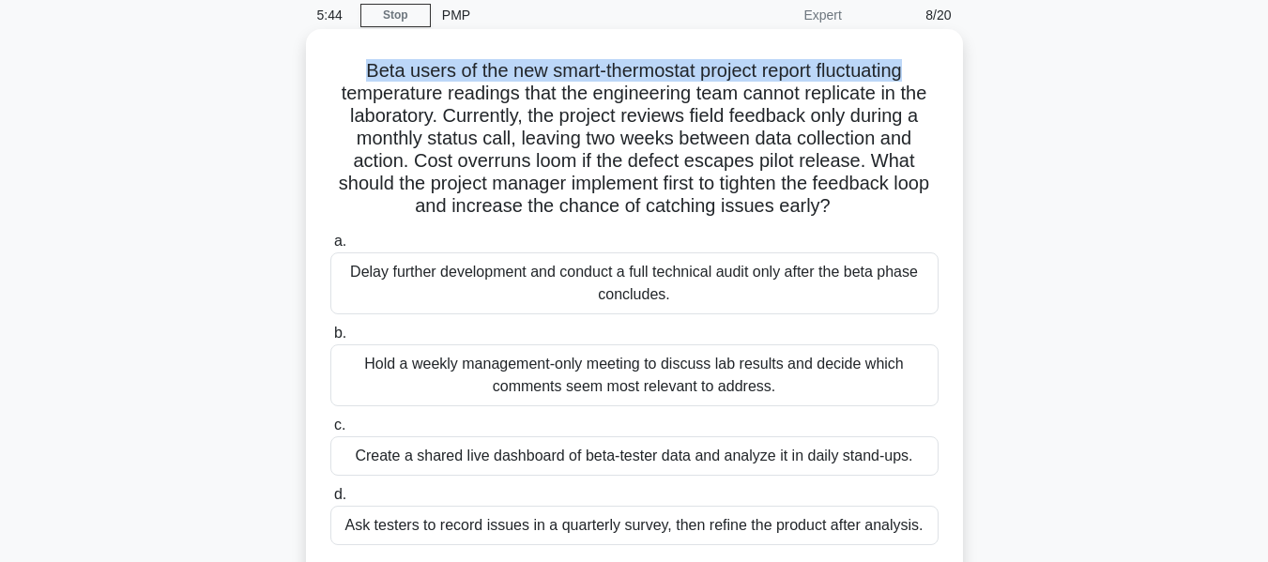
drag, startPoint x: 354, startPoint y: 75, endPoint x: 927, endPoint y: 52, distance: 573.2
click at [927, 52] on div "Beta users of the new smart-thermostat project report fluctuating temperature r…" at bounding box center [635, 316] width 642 height 558
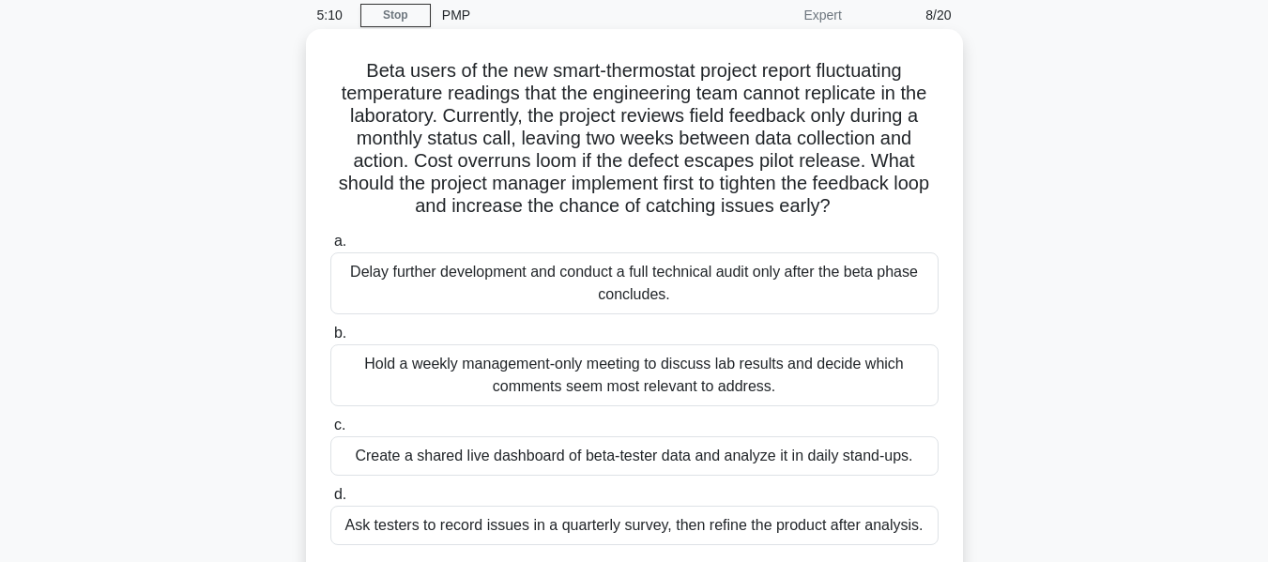
click at [423, 139] on h5 "Beta users of the new smart-thermostat project report fluctuating temperature r…" at bounding box center [635, 139] width 612 height 160
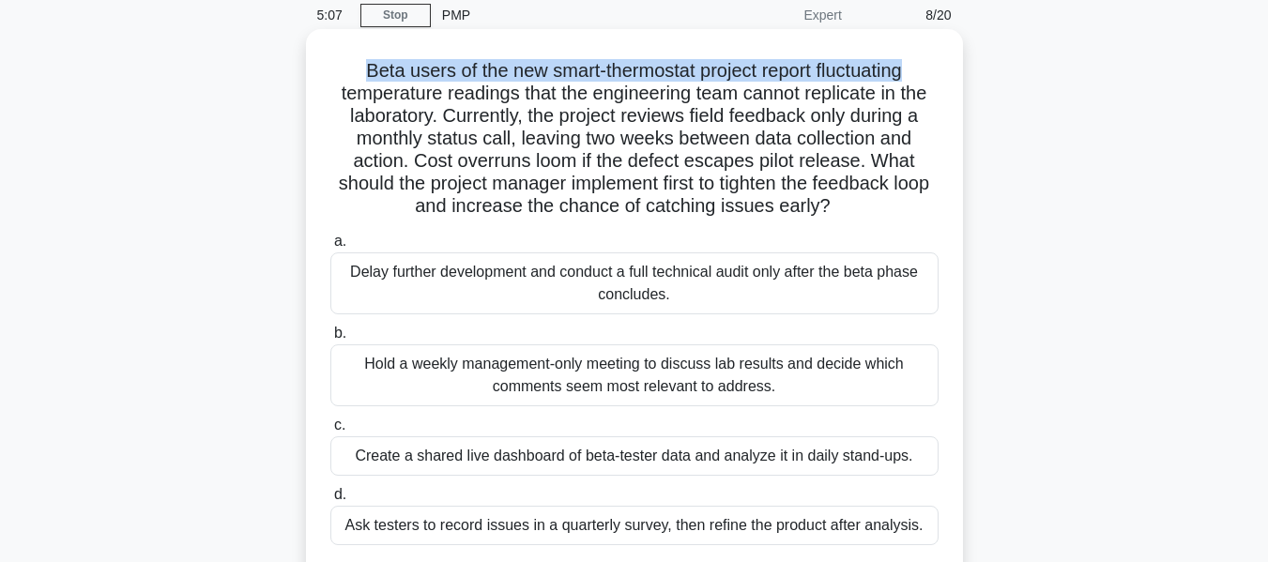
drag, startPoint x: 350, startPoint y: 70, endPoint x: 924, endPoint y: 68, distance: 573.7
click at [924, 68] on h5 "Beta users of the new smart-thermostat project report fluctuating temperature r…" at bounding box center [635, 139] width 612 height 160
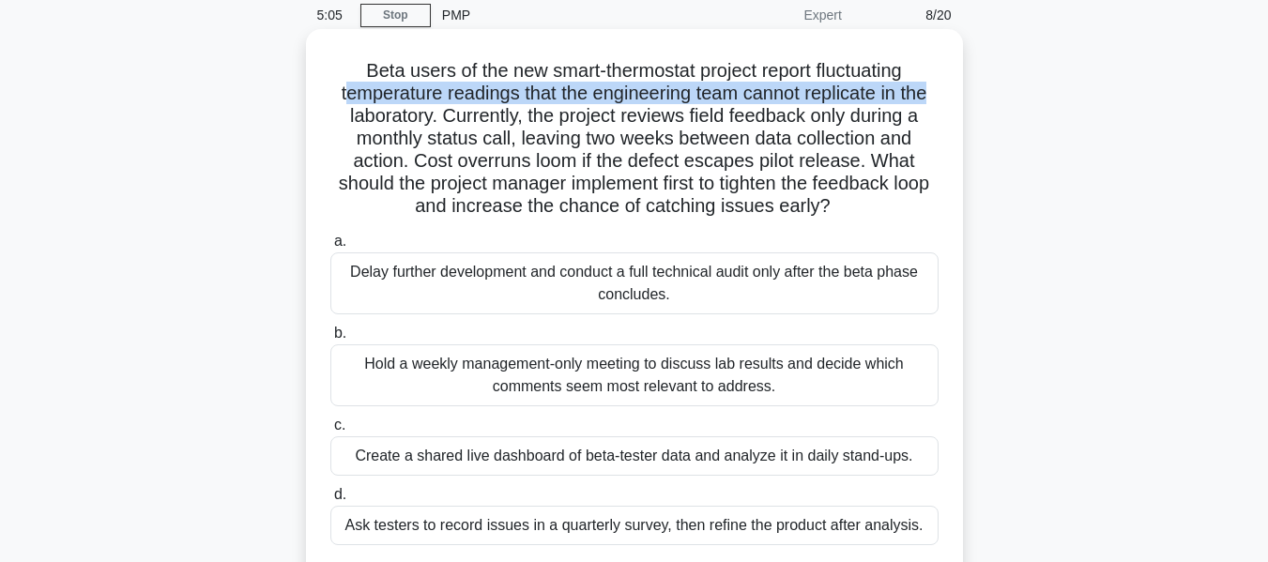
drag, startPoint x: 338, startPoint y: 99, endPoint x: 942, endPoint y: 102, distance: 603.7
click at [942, 102] on div "Beta users of the new smart-thermostat project report fluctuating temperature r…" at bounding box center [635, 316] width 642 height 558
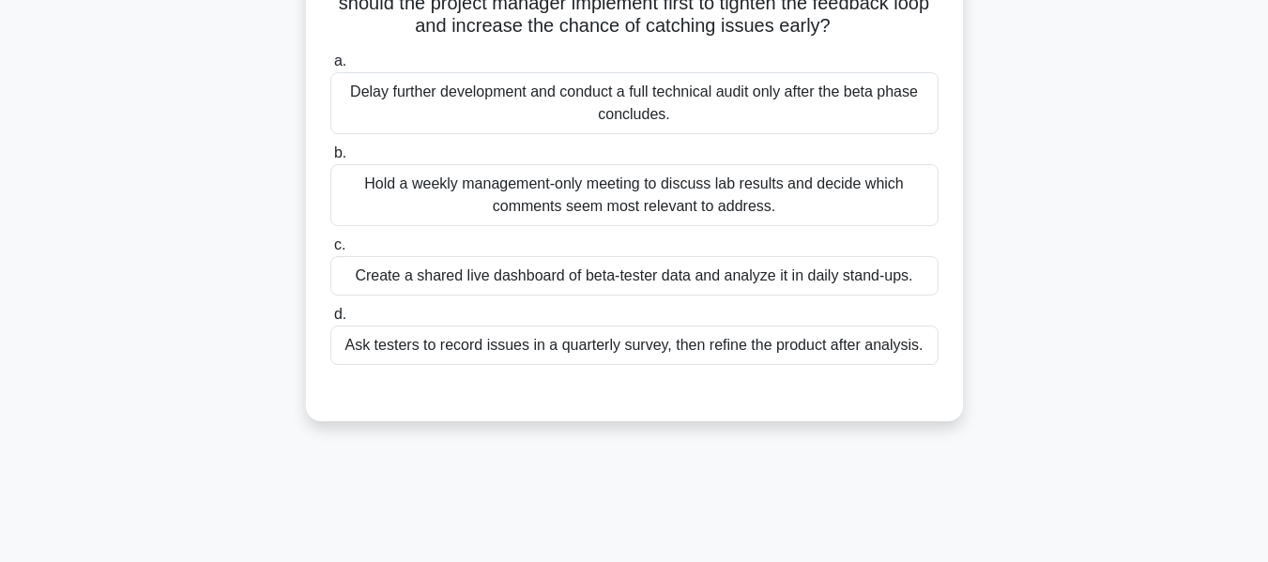
scroll to position [264, 0]
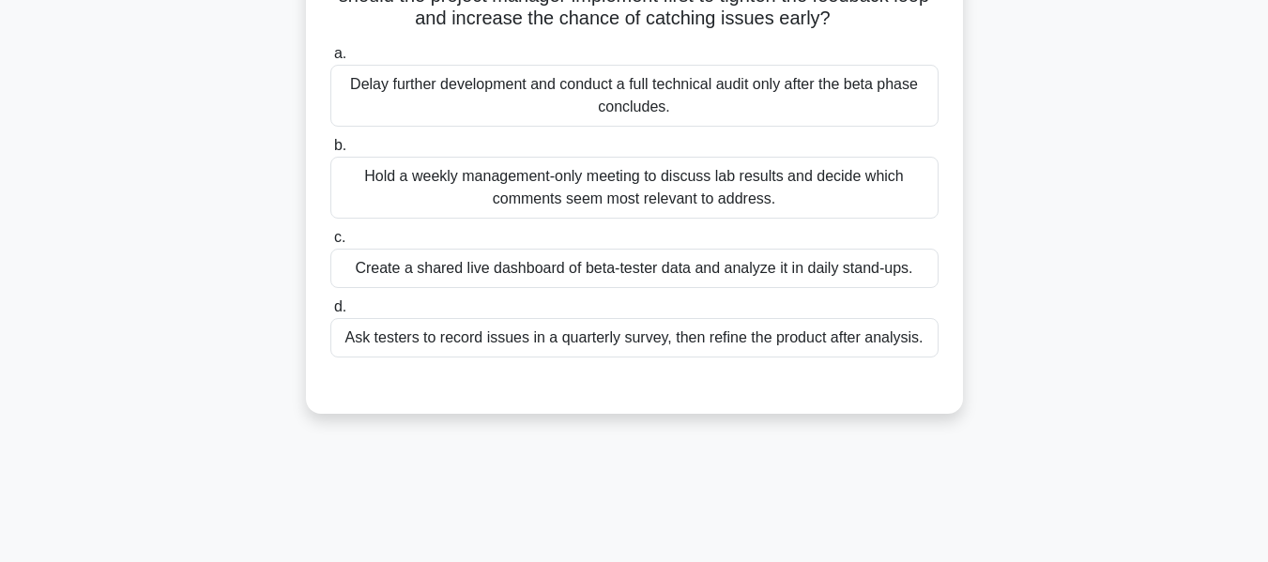
click at [675, 274] on div "Create a shared live dashboard of beta-tester data and analyze it in daily stan…" at bounding box center [634, 268] width 608 height 39
click at [330, 244] on input "c. Create a shared live dashboard of beta-tester data and analyze it in daily s…" at bounding box center [330, 238] width 0 height 12
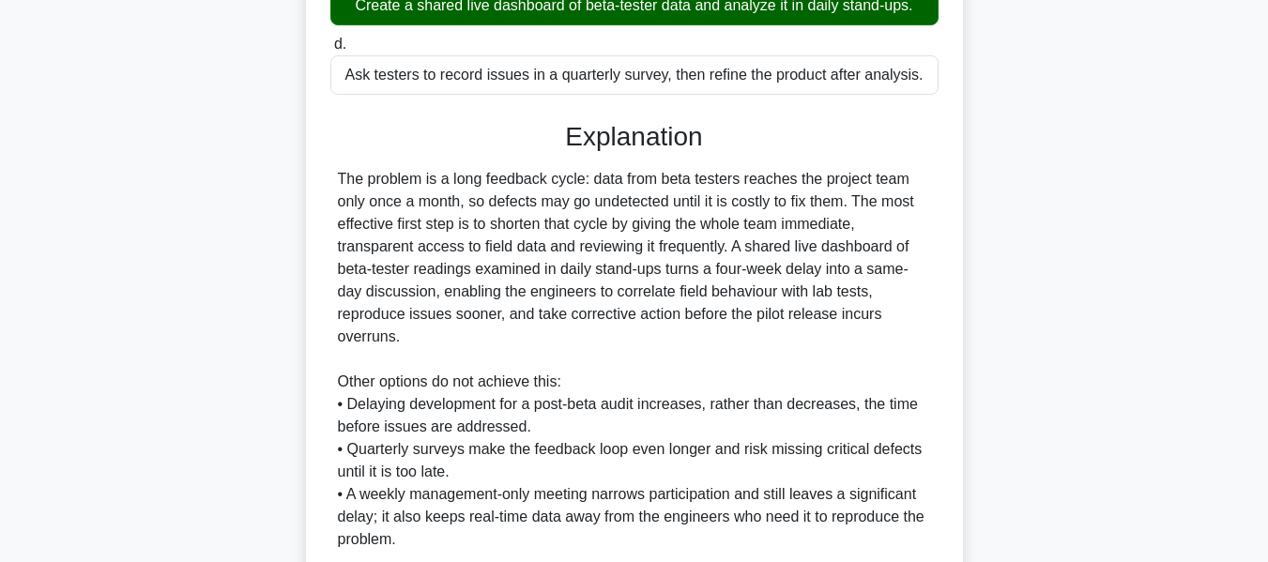
scroll to position [546, 0]
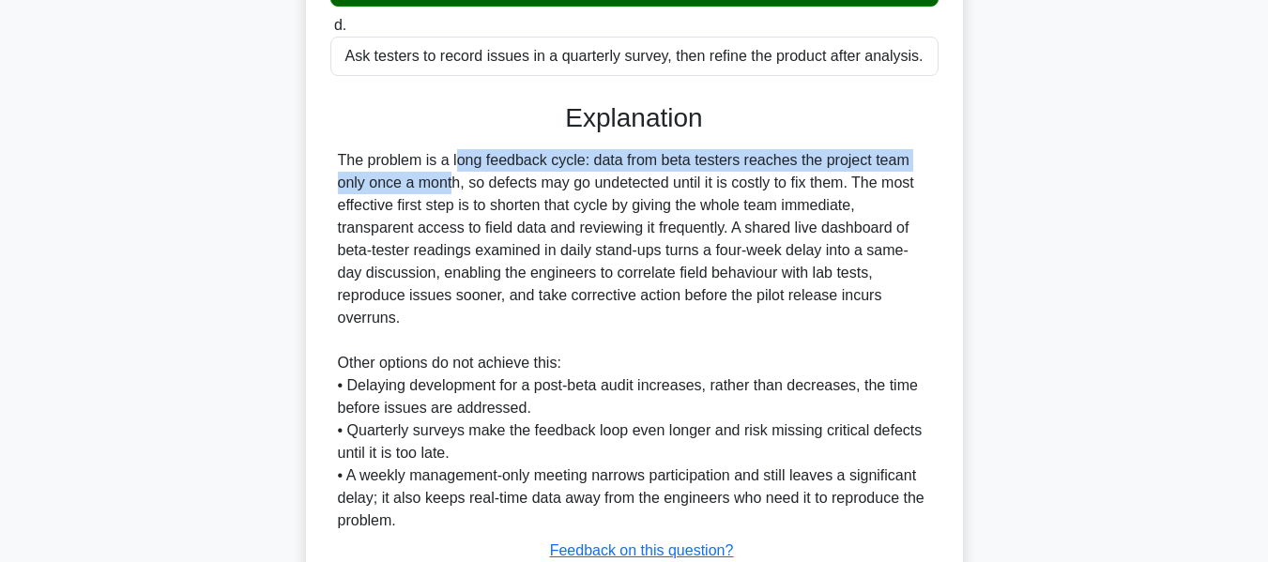
drag, startPoint x: 346, startPoint y: 159, endPoint x: 924, endPoint y: 160, distance: 578.4
click at [924, 160] on div "The problem is a long feedback cycle: data from beta testers reaches the projec…" at bounding box center [634, 340] width 593 height 383
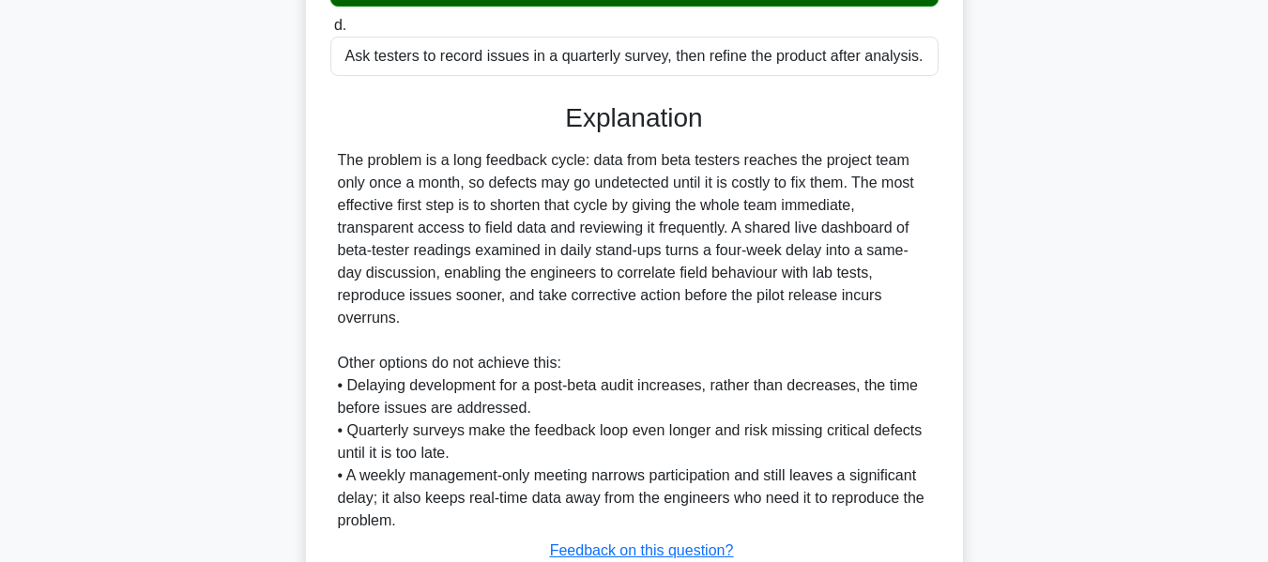
click at [447, 191] on div "The problem is a long feedback cycle: data from beta testers reaches the projec…" at bounding box center [634, 340] width 593 height 383
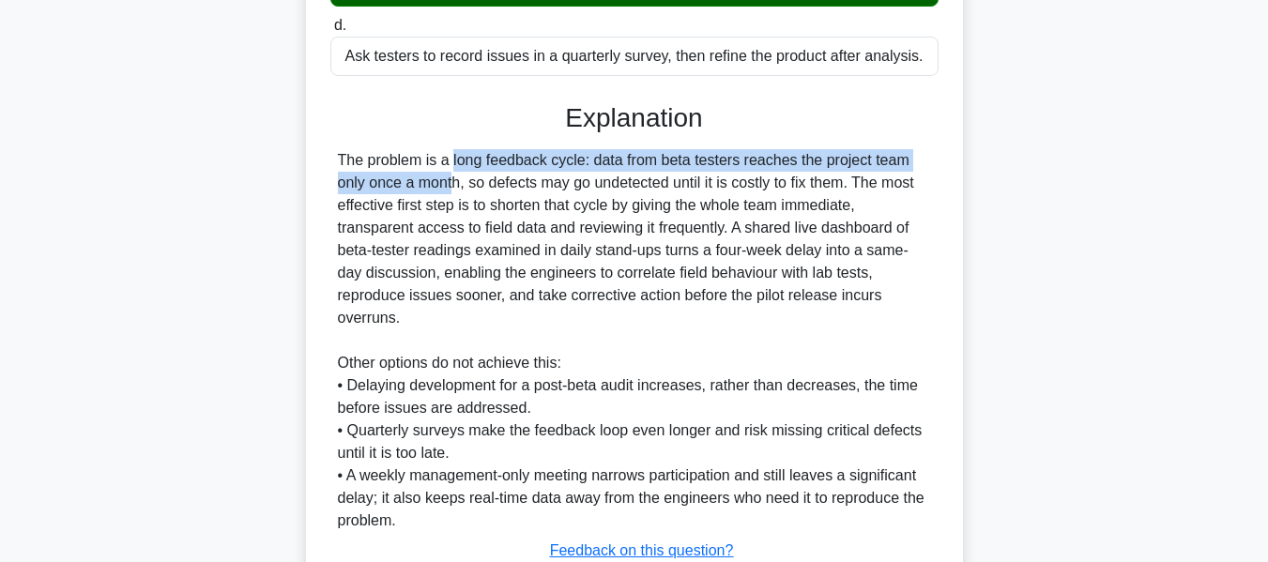
drag, startPoint x: 341, startPoint y: 160, endPoint x: 930, endPoint y: 156, distance: 589.6
click at [930, 156] on div "The problem is a long feedback cycle: data from beta testers reaches the projec…" at bounding box center [634, 340] width 593 height 383
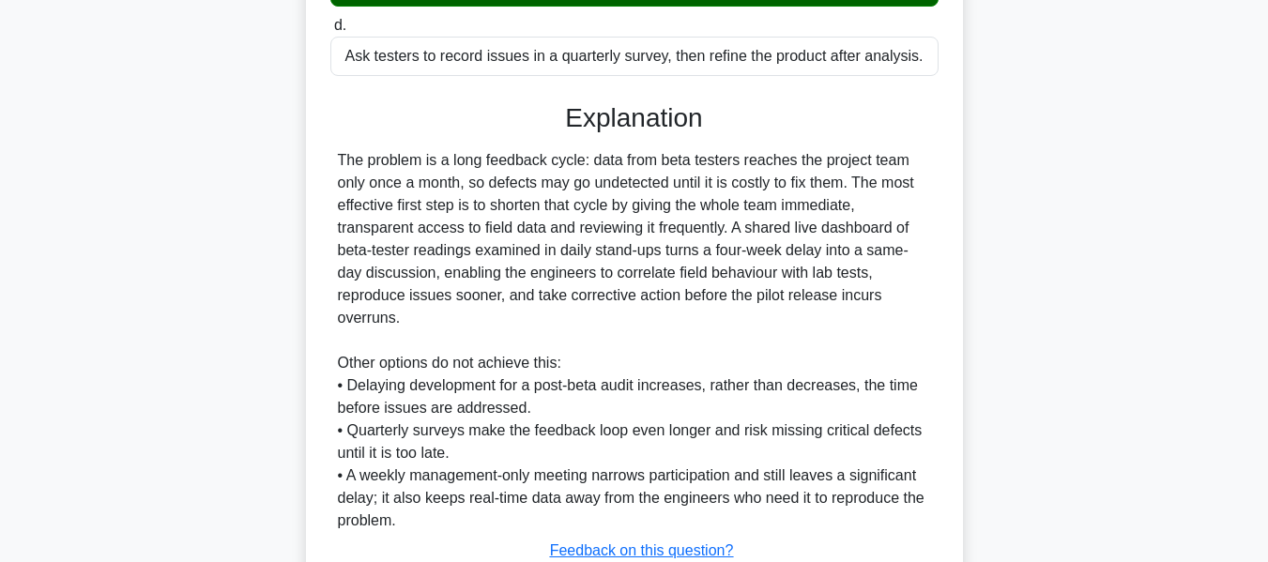
click at [642, 198] on div "The problem is a long feedback cycle: data from beta testers reaches the projec…" at bounding box center [634, 340] width 593 height 383
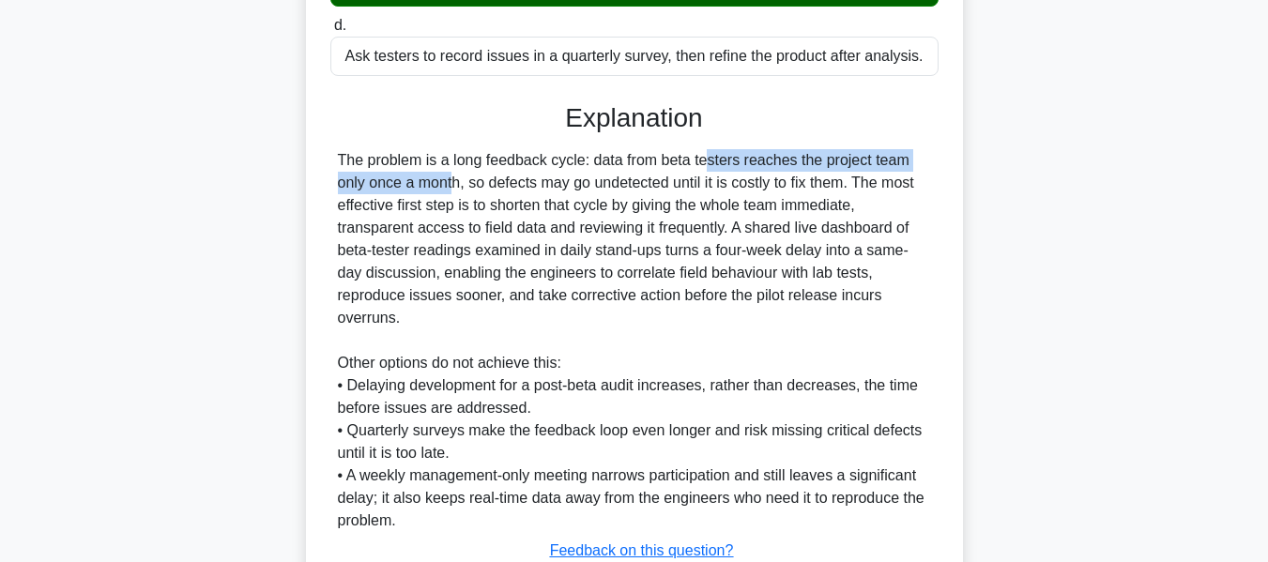
drag, startPoint x: 592, startPoint y: 161, endPoint x: 885, endPoint y: 192, distance: 295.5
click at [915, 171] on div "The problem is a long feedback cycle: data from beta testers reaches the projec…" at bounding box center [634, 340] width 593 height 383
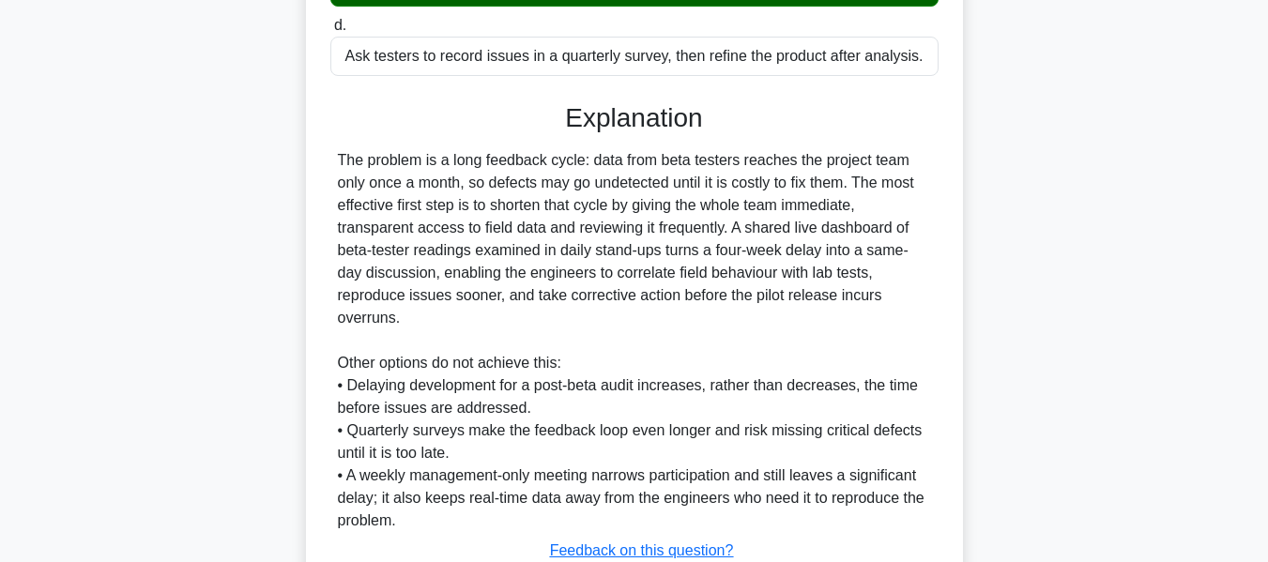
click at [346, 167] on div "The problem is a long feedback cycle: data from beta testers reaches the projec…" at bounding box center [634, 340] width 593 height 383
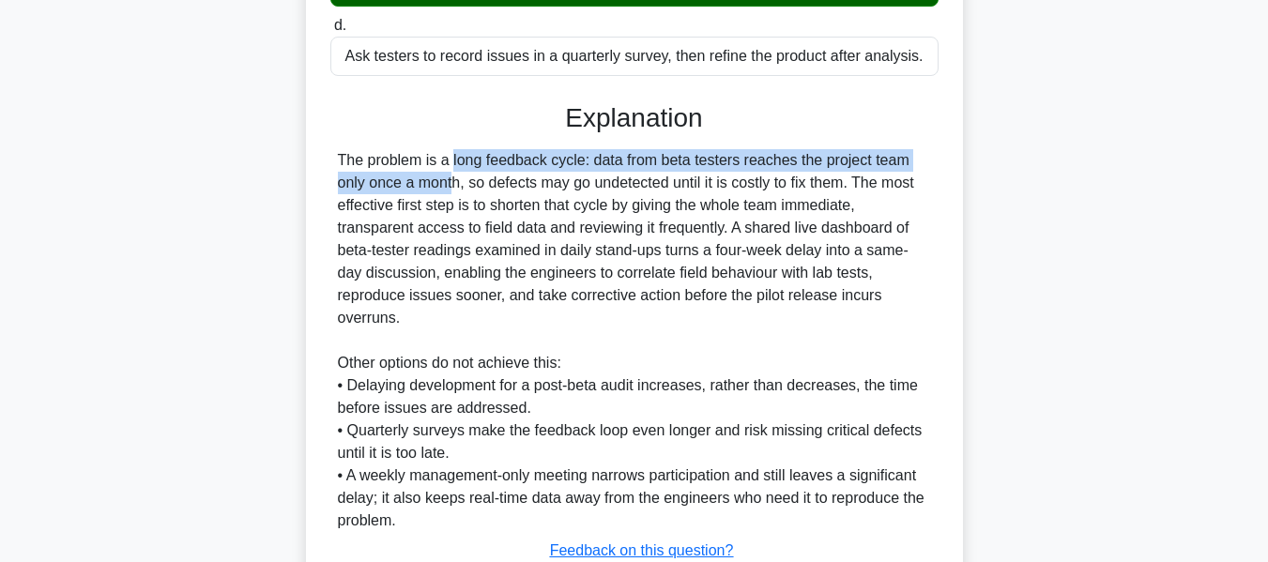
drag, startPoint x: 336, startPoint y: 161, endPoint x: 887, endPoint y: 164, distance: 551.2
click at [915, 153] on div "The problem is a long feedback cycle: data from beta testers reaches the projec…" at bounding box center [634, 340] width 608 height 383
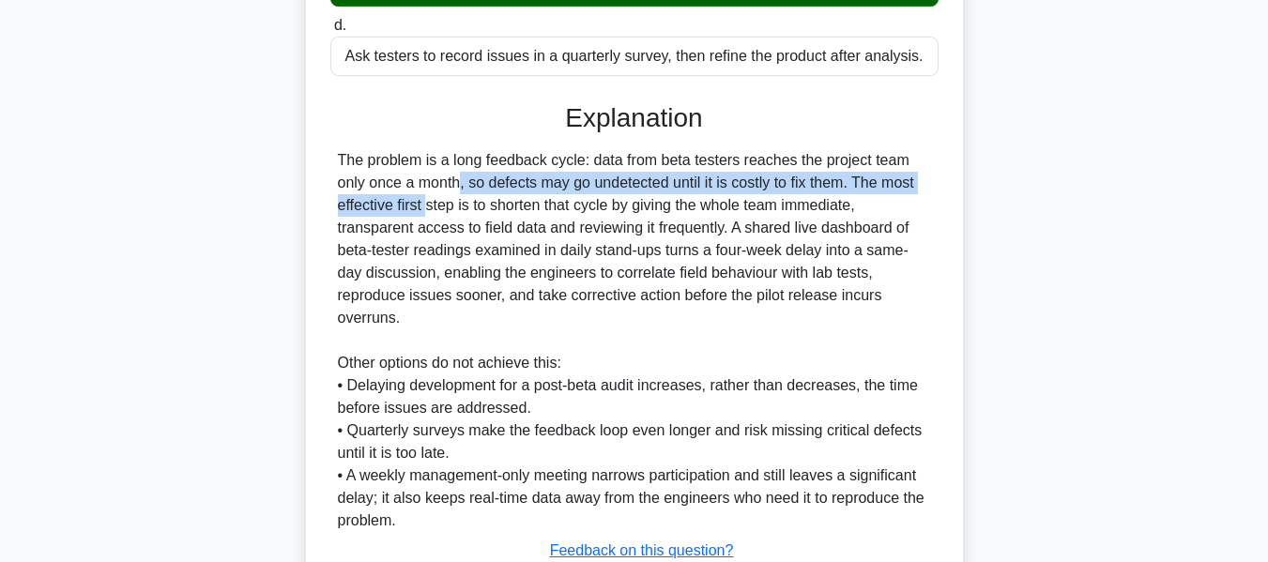
drag, startPoint x: 335, startPoint y: 186, endPoint x: 820, endPoint y: 192, distance: 484.5
click at [950, 175] on div "Beta users of the new smart-thermostat project report fluctuating temperature r…" at bounding box center [635, 113] width 642 height 1092
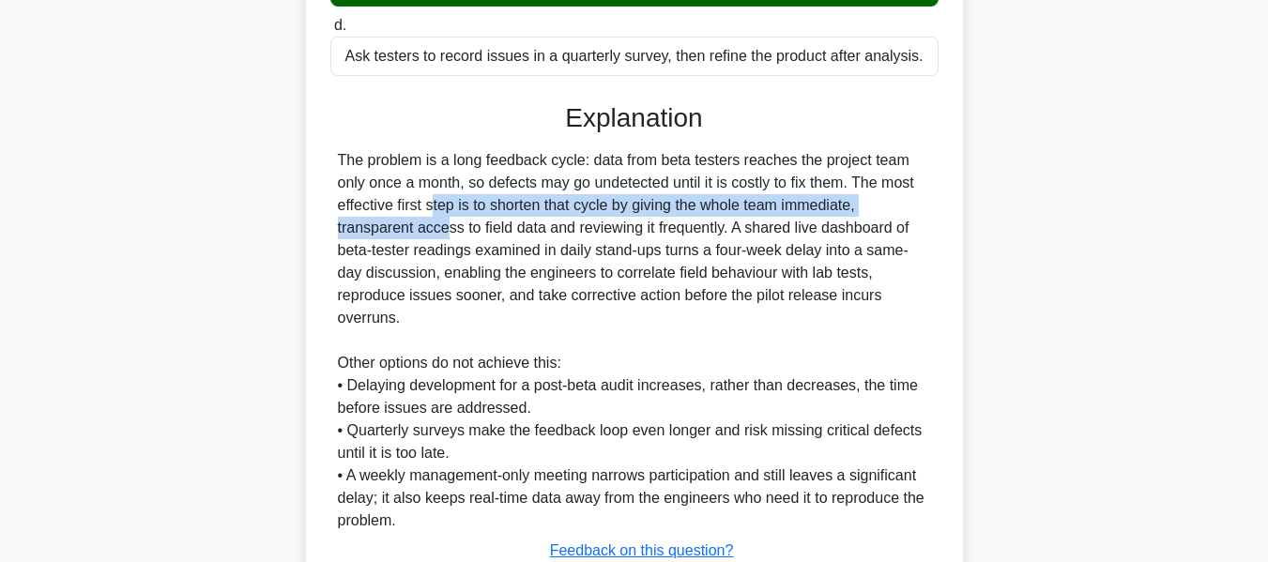
drag, startPoint x: 339, startPoint y: 203, endPoint x: 910, endPoint y: 206, distance: 570.9
click at [910, 206] on div "The problem is a long feedback cycle: data from beta testers reaches the projec…" at bounding box center [634, 340] width 593 height 383
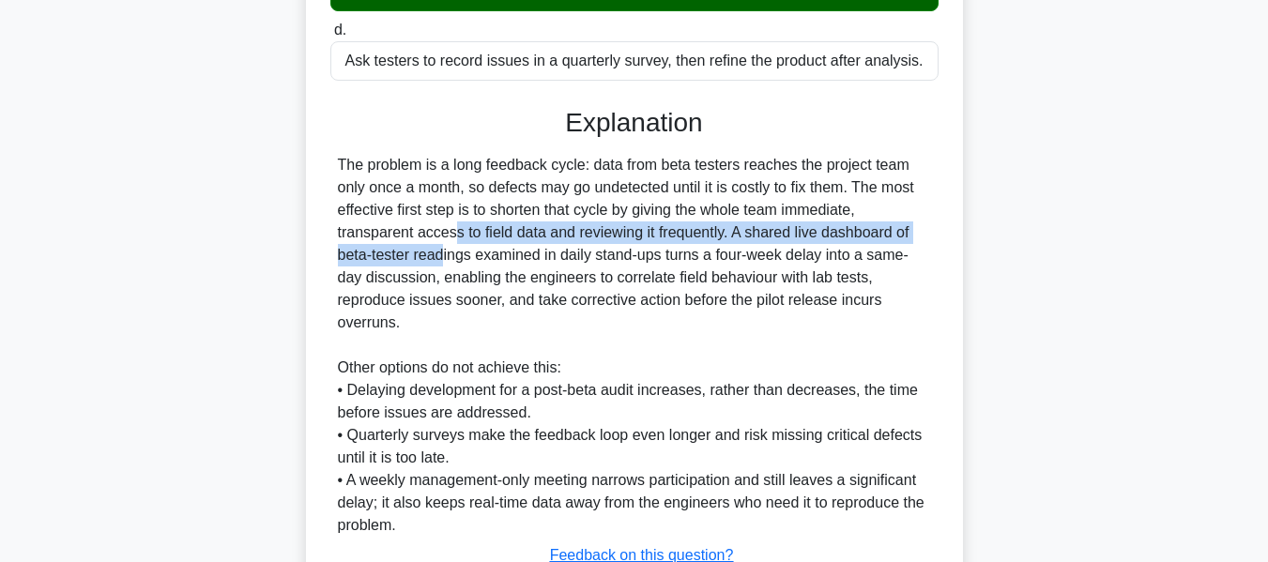
drag, startPoint x: 330, startPoint y: 235, endPoint x: 978, endPoint y: 225, distance: 647.9
click at [978, 225] on div "Beta users of the new smart-thermostat project report fluctuating temperature r…" at bounding box center [635, 129] width 1070 height 1130
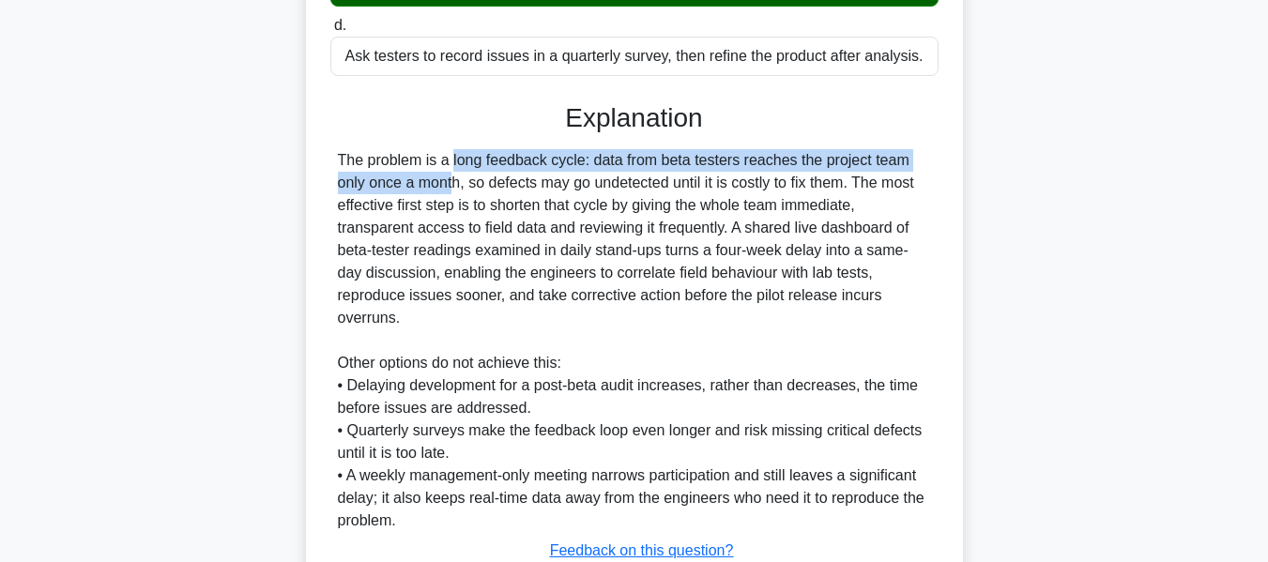
drag, startPoint x: 331, startPoint y: 164, endPoint x: 948, endPoint y: 145, distance: 617.2
click at [948, 145] on div "Beta users of the new smart-thermostat project report fluctuating temperature r…" at bounding box center [635, 113] width 642 height 1092
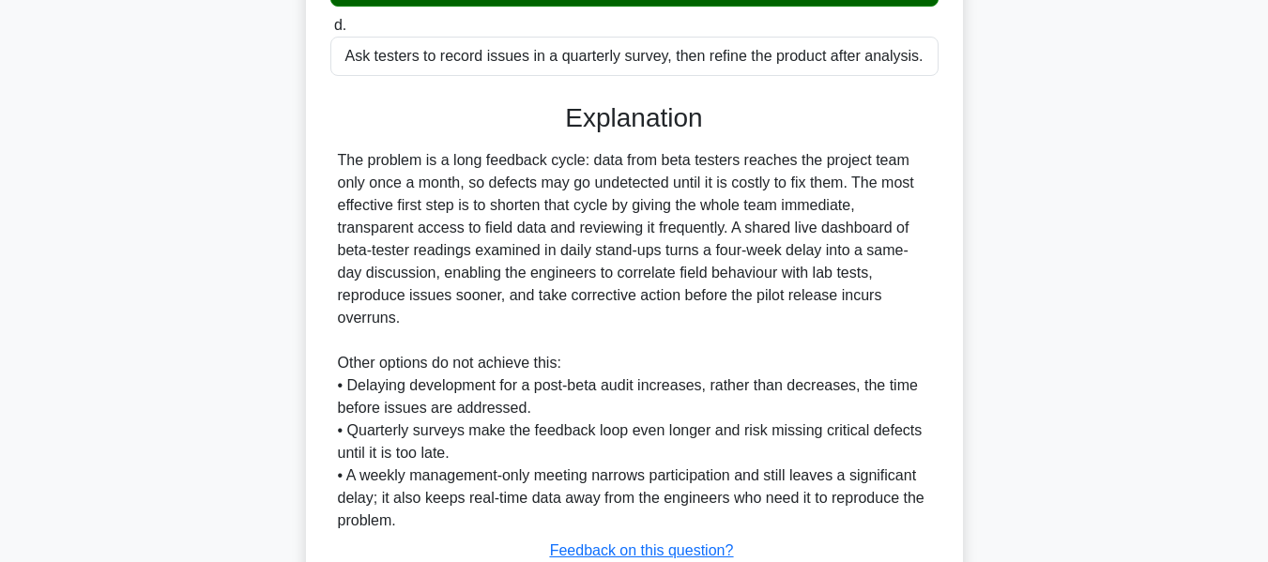
click at [579, 184] on div "The problem is a long feedback cycle: data from beta testers reaches the projec…" at bounding box center [634, 340] width 593 height 383
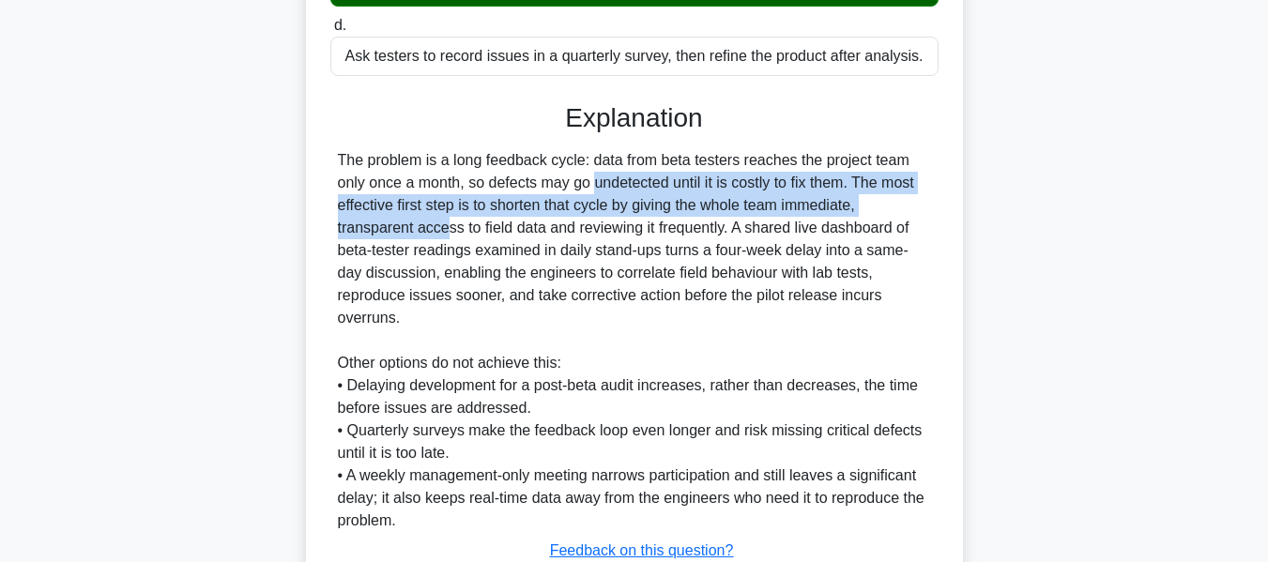
drag, startPoint x: 473, startPoint y: 181, endPoint x: 699, endPoint y: 247, distance: 234.7
click at [953, 201] on div "Beta users of the new smart-thermostat project report fluctuating temperature r…" at bounding box center [635, 113] width 642 height 1092
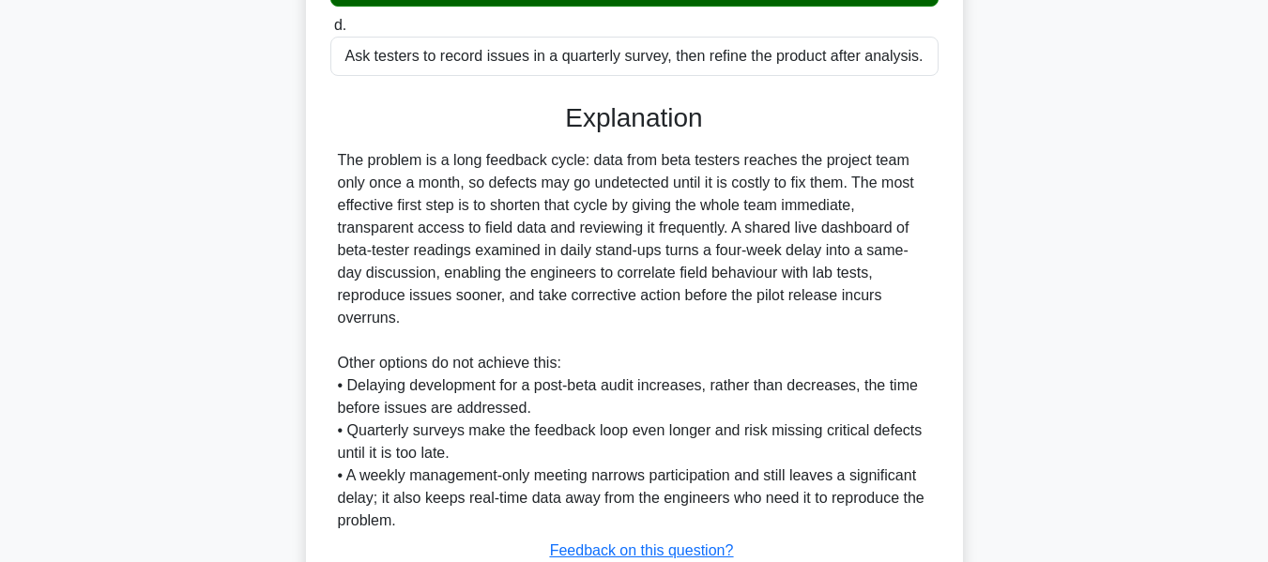
click at [502, 251] on div "The problem is a long feedback cycle: data from beta testers reaches the projec…" at bounding box center [634, 340] width 593 height 383
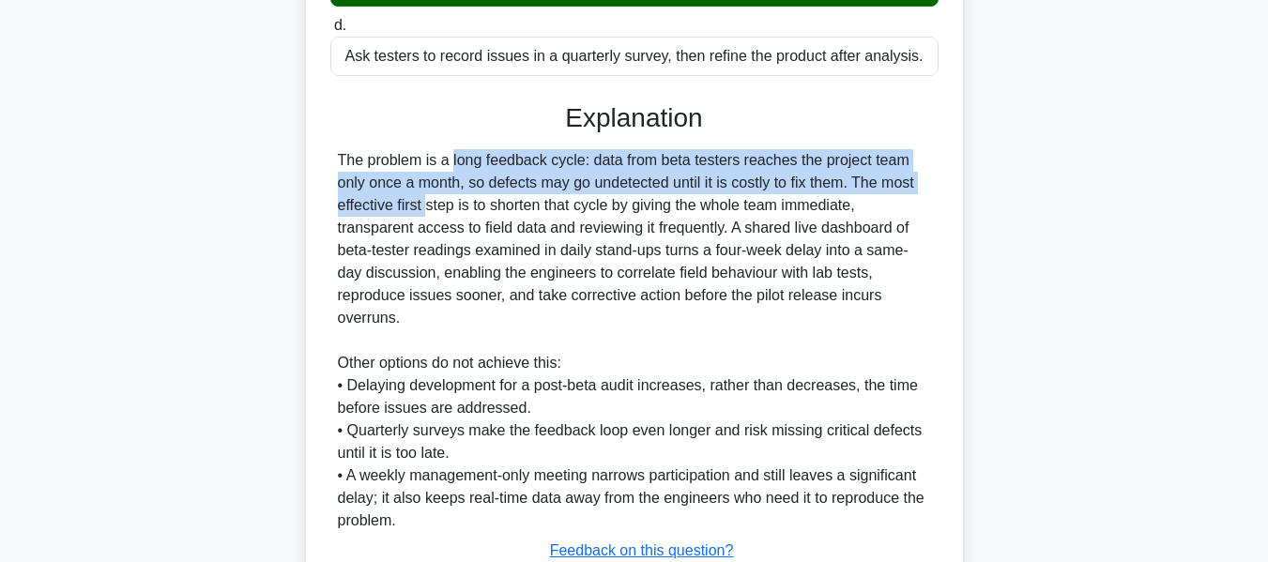
drag, startPoint x: 331, startPoint y: 152, endPoint x: 944, endPoint y: 179, distance: 612.8
click at [944, 179] on div "Beta users of the new smart-thermostat project report fluctuating temperature r…" at bounding box center [635, 113] width 642 height 1092
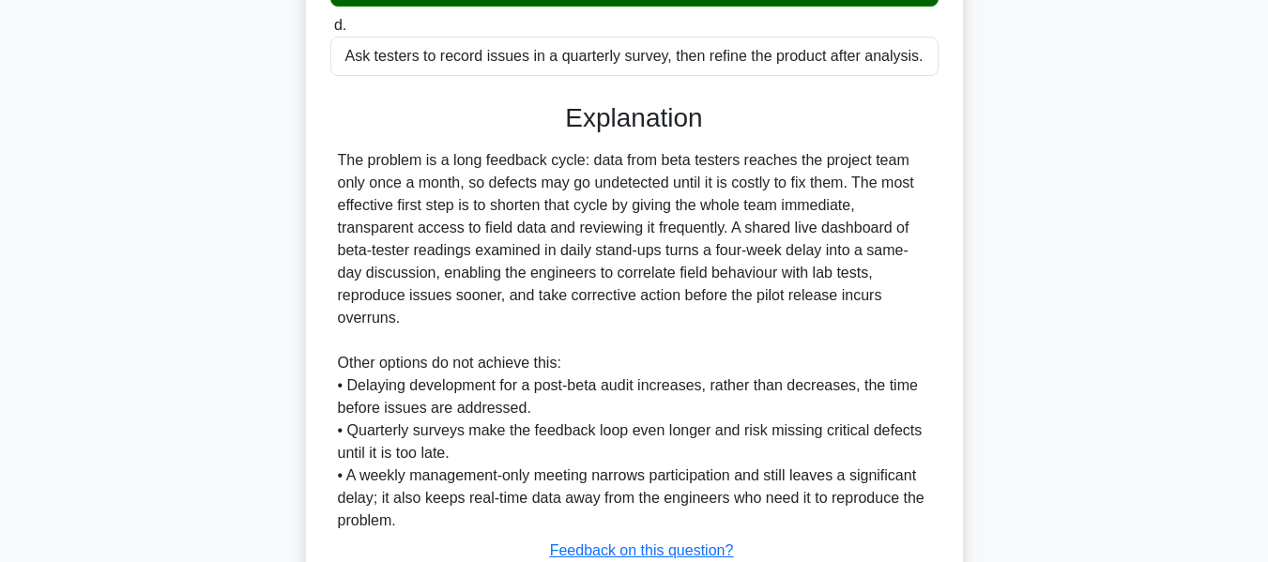
click at [549, 251] on div "The problem is a long feedback cycle: data from beta testers reaches the projec…" at bounding box center [634, 340] width 593 height 383
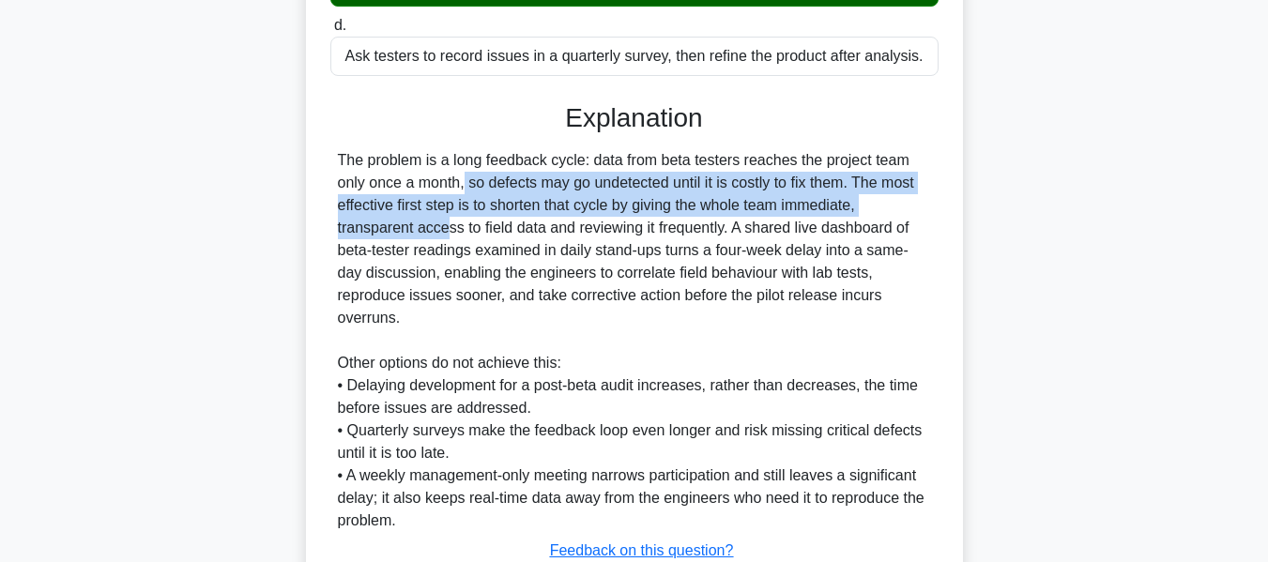
drag, startPoint x: 345, startPoint y: 182, endPoint x: 928, endPoint y: 206, distance: 583.5
click at [928, 206] on div "The problem is a long feedback cycle: data from beta testers reaches the projec…" at bounding box center [634, 340] width 593 height 383
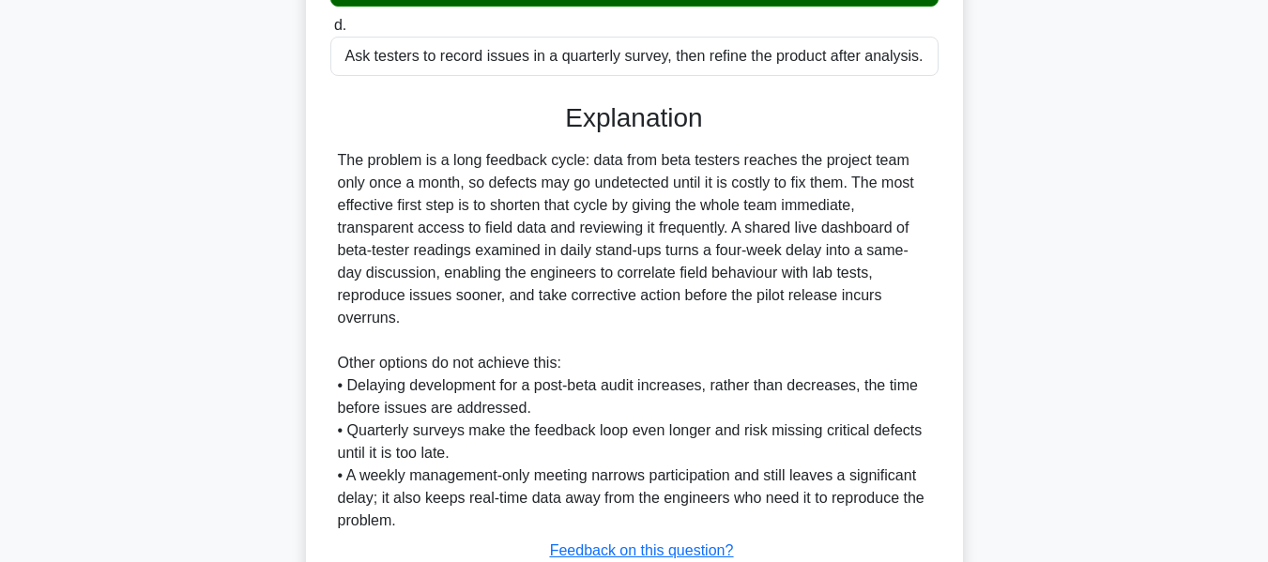
click at [674, 230] on div "The problem is a long feedback cycle: data from beta testers reaches the projec…" at bounding box center [634, 340] width 593 height 383
drag, startPoint x: 630, startPoint y: 209, endPoint x: 868, endPoint y: 207, distance: 238.5
click at [868, 207] on div "The problem is a long feedback cycle: data from beta testers reaches the projec…" at bounding box center [634, 340] width 593 height 383
drag, startPoint x: 341, startPoint y: 162, endPoint x: 887, endPoint y: 321, distance: 569.0
click at [887, 321] on div "The problem is a long feedback cycle: data from beta testers reaches the projec…" at bounding box center [634, 340] width 593 height 383
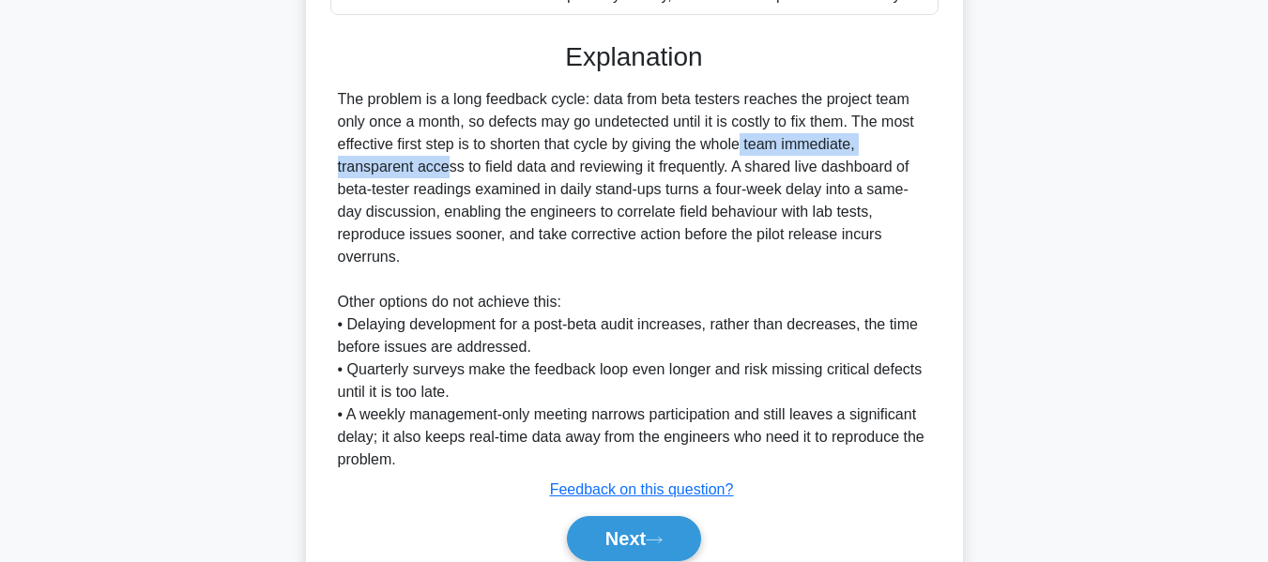
scroll to position [639, 0]
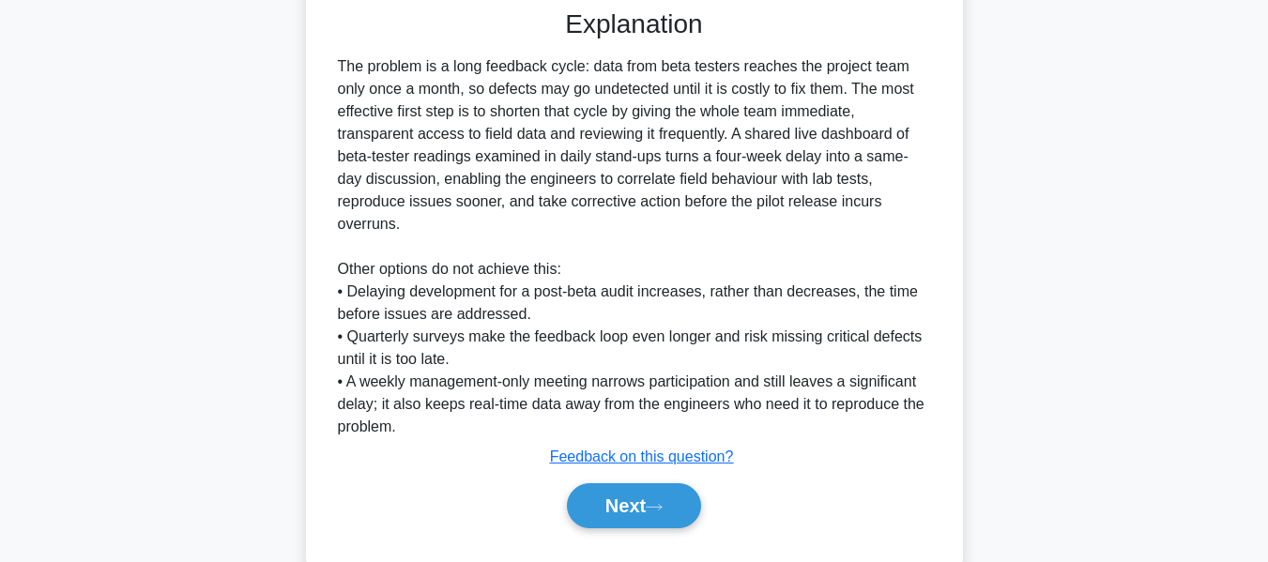
click at [838, 240] on div "The problem is a long feedback cycle: data from beta testers reaches the projec…" at bounding box center [634, 246] width 593 height 383
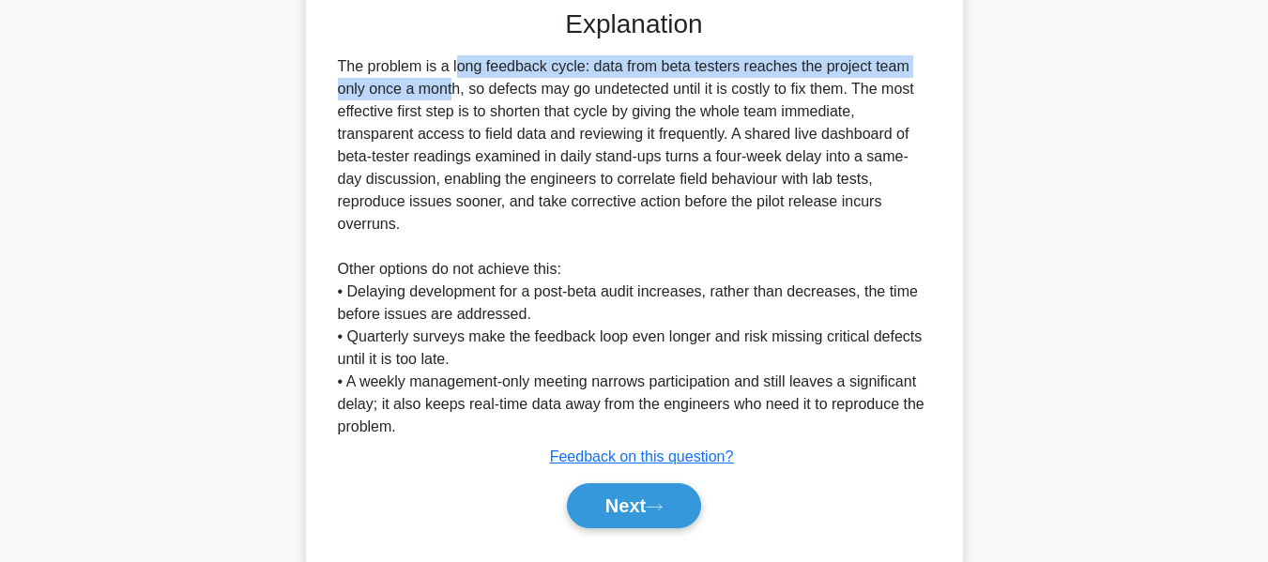
drag, startPoint x: 343, startPoint y: 55, endPoint x: 911, endPoint y: 79, distance: 568.5
click at [911, 79] on div "Explanation The problem is a long feedback cycle: data from beta testers reache…" at bounding box center [634, 272] width 608 height 528
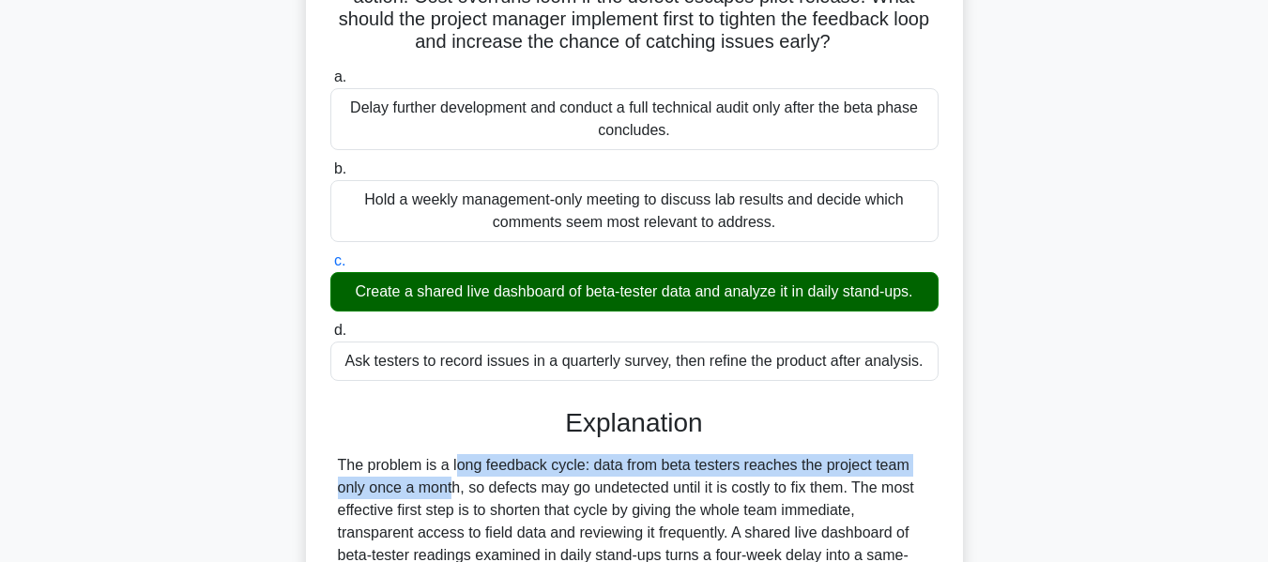
scroll to position [358, 0]
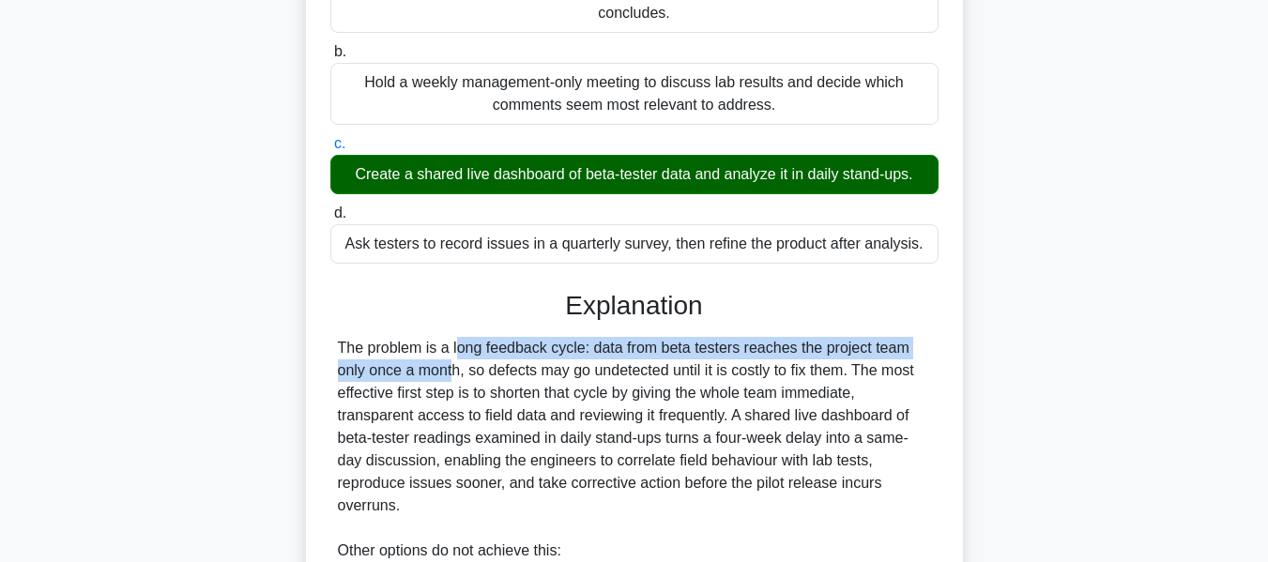
drag, startPoint x: 348, startPoint y: 174, endPoint x: 929, endPoint y: 165, distance: 580.3
click at [929, 165] on div "Create a shared live dashboard of beta-tester data and analyze it in daily stan…" at bounding box center [634, 174] width 608 height 39
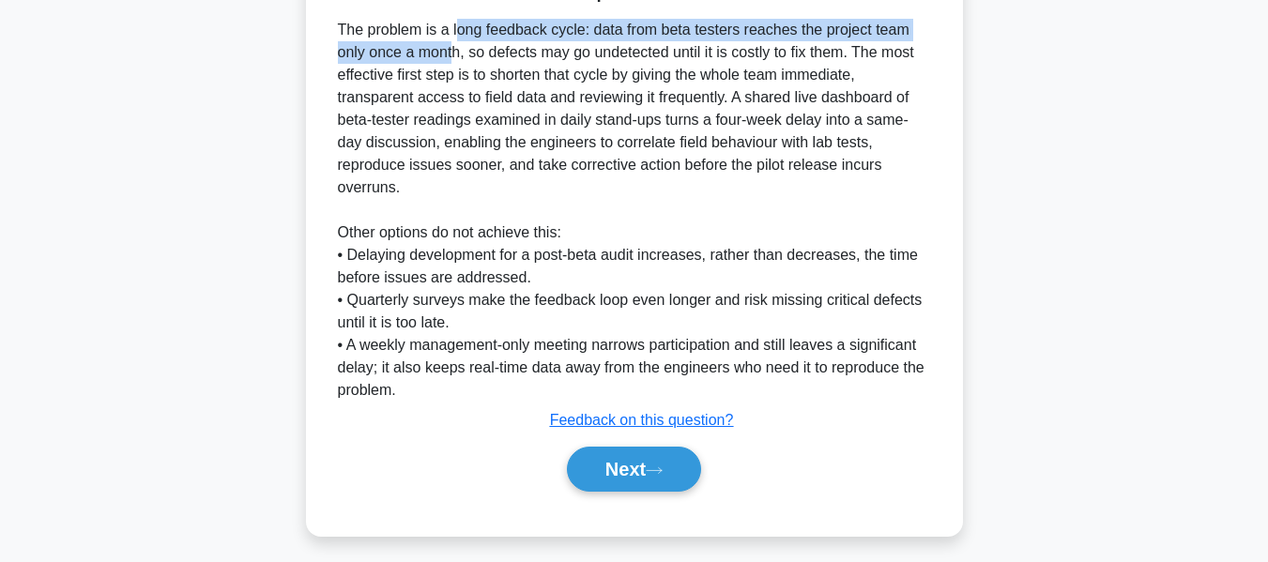
scroll to position [686, 0]
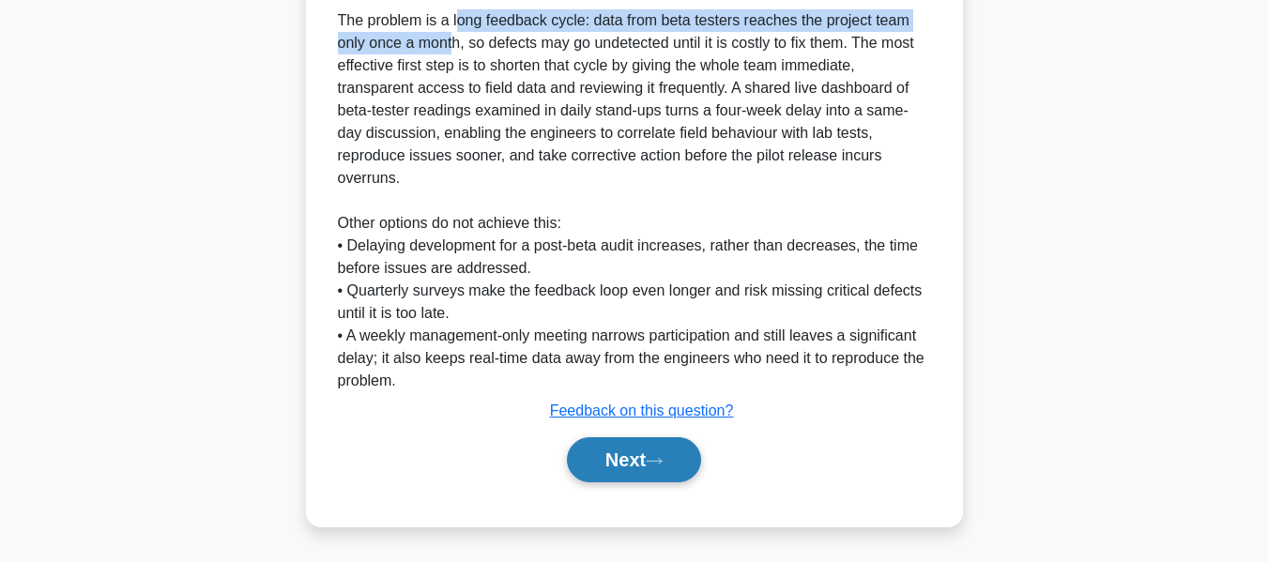
click at [656, 469] on button "Next" at bounding box center [634, 460] width 134 height 45
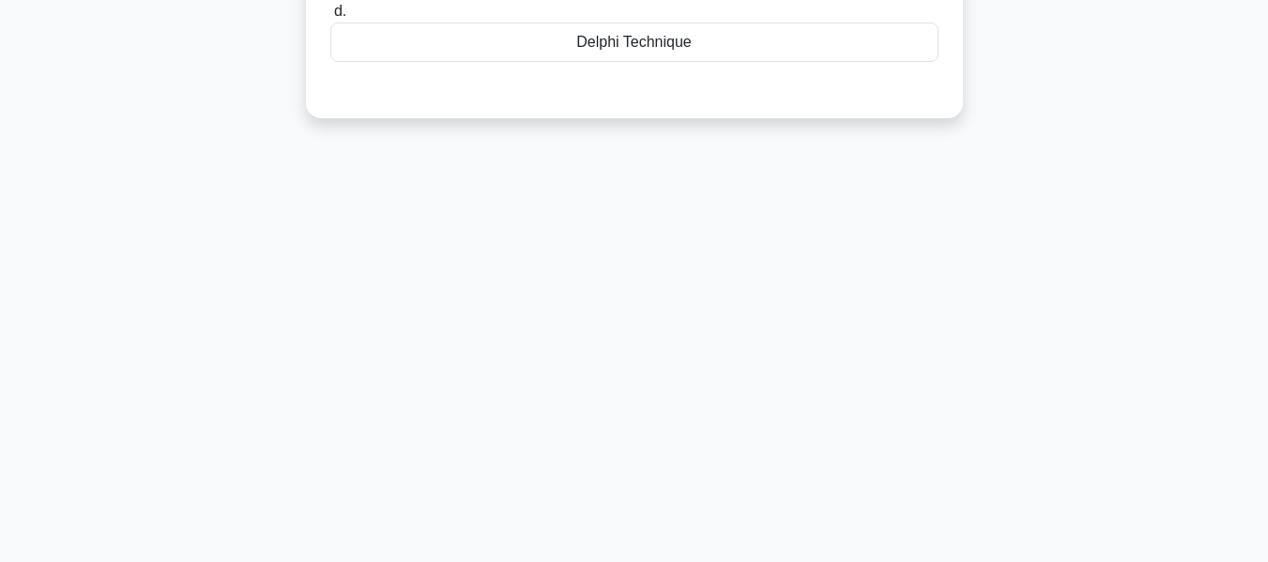
scroll to position [76, 0]
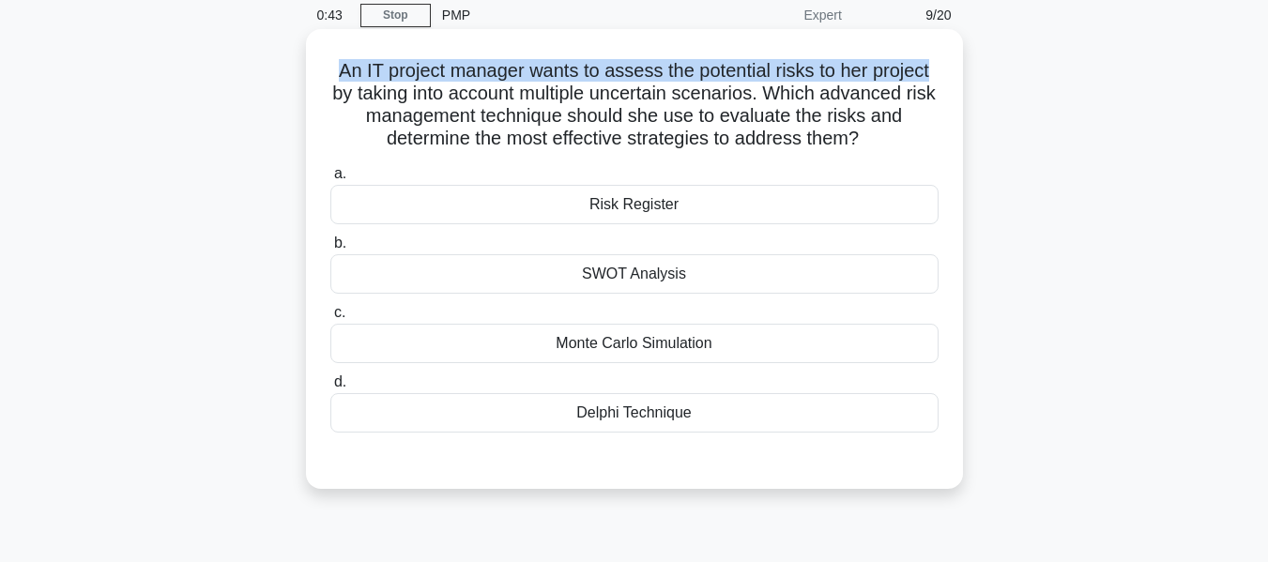
drag, startPoint x: 330, startPoint y: 71, endPoint x: 945, endPoint y: 63, distance: 614.1
click at [945, 63] on div "An IT project manager wants to assess the potential risks to her project by tak…" at bounding box center [635, 259] width 642 height 445
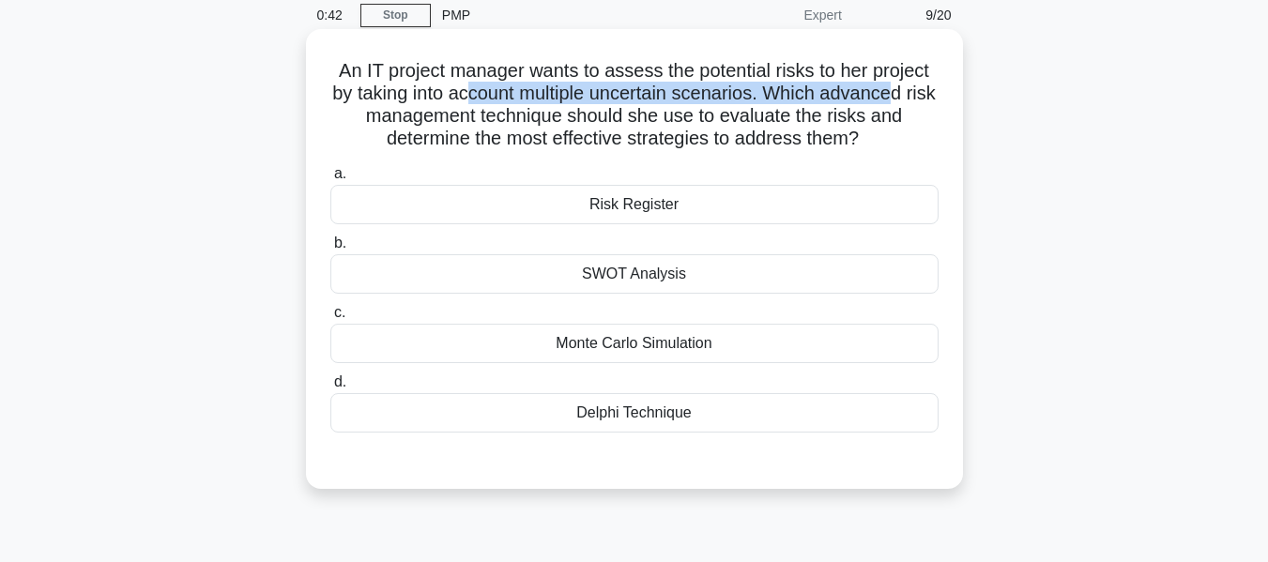
drag, startPoint x: 483, startPoint y: 103, endPoint x: 919, endPoint y: 94, distance: 436.7
click at [919, 94] on h5 "An IT project manager wants to assess the potential risks to her project by tak…" at bounding box center [635, 105] width 612 height 92
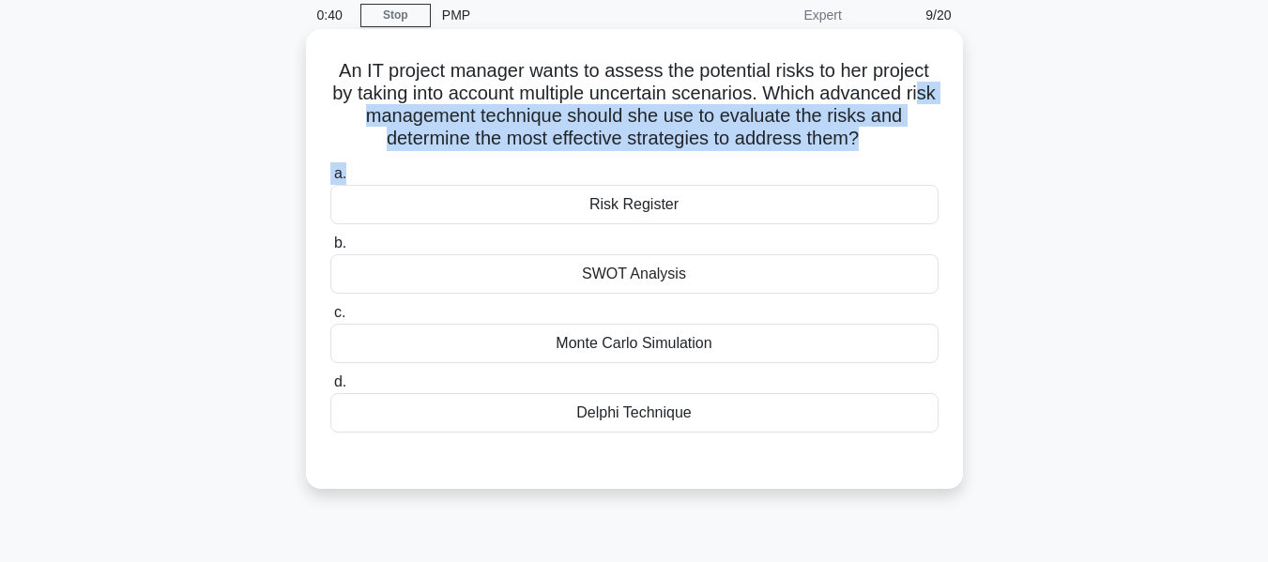
drag, startPoint x: 357, startPoint y: 115, endPoint x: 907, endPoint y: 160, distance: 552.0
click at [907, 160] on div "An IT project manager wants to assess the potential risks to her project by tak…" at bounding box center [635, 259] width 642 height 445
click at [658, 146] on h5 "An IT project manager wants to assess the potential risks to her project by tak…" at bounding box center [635, 105] width 612 height 92
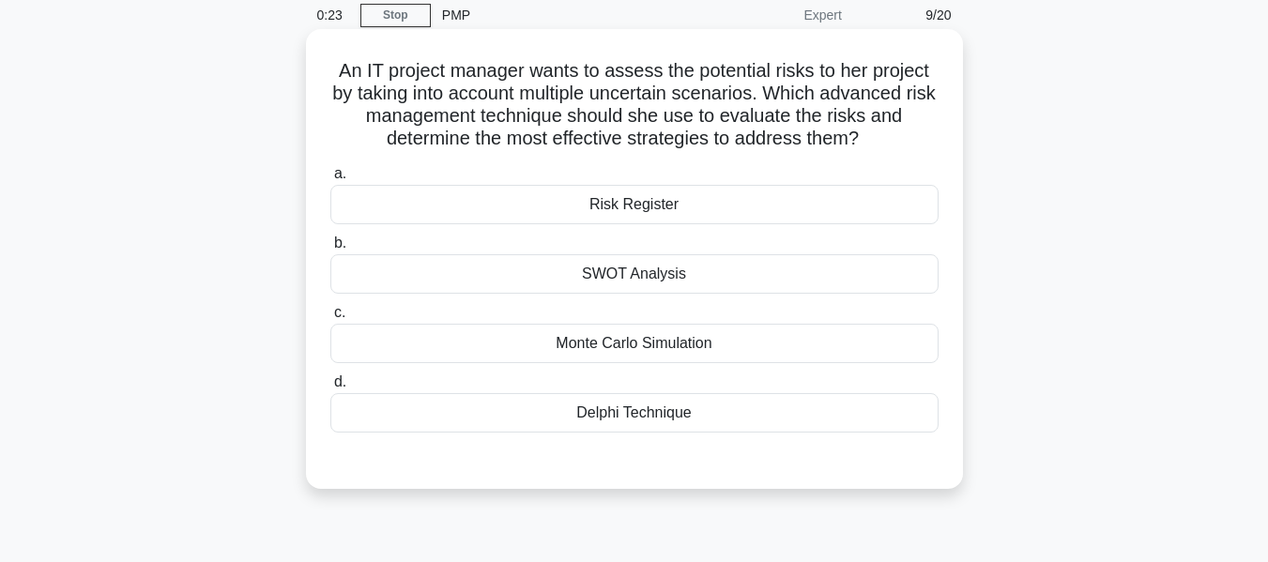
click at [712, 345] on div "Monte Carlo Simulation" at bounding box center [634, 343] width 608 height 39
click at [330, 319] on input "c. Monte Carlo Simulation" at bounding box center [330, 313] width 0 height 12
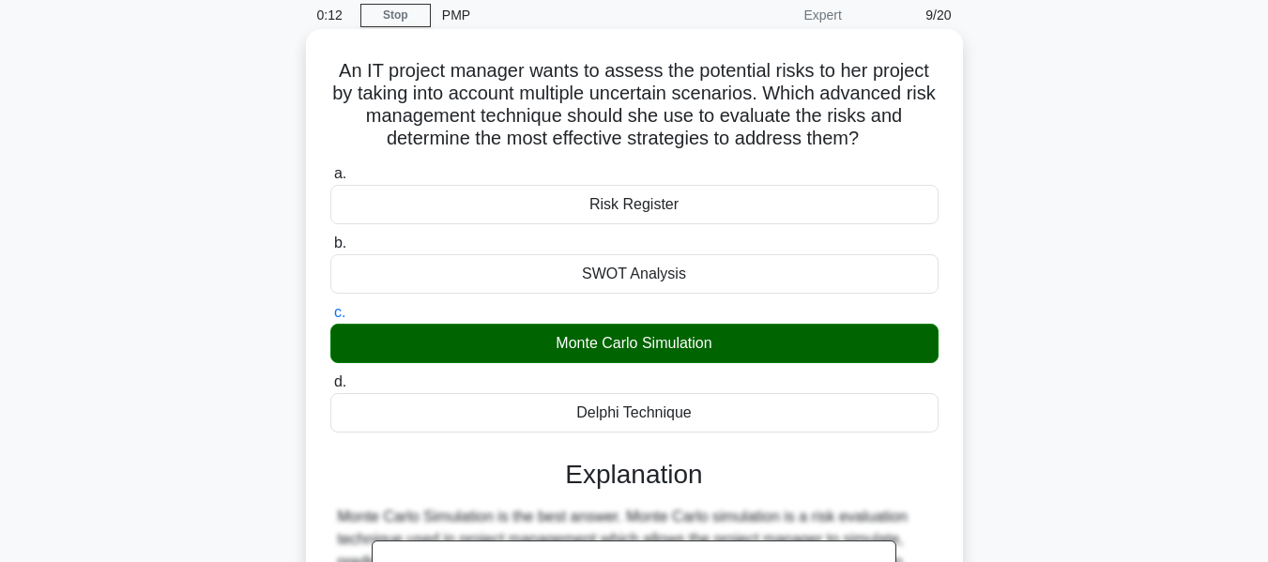
scroll to position [452, 0]
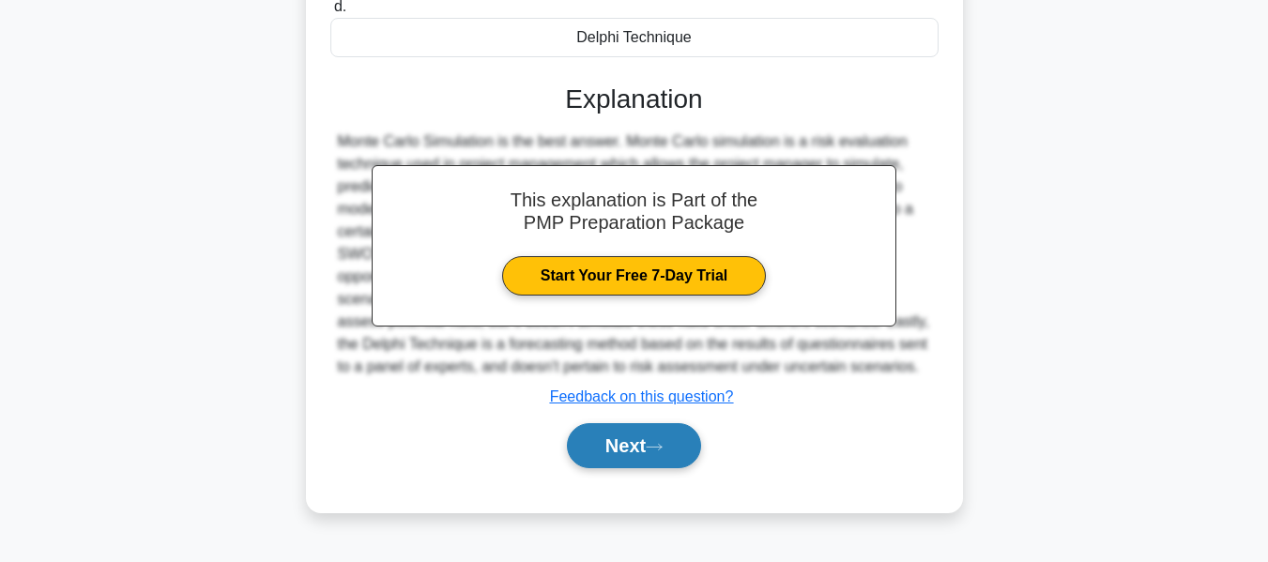
click at [632, 446] on button "Next" at bounding box center [634, 445] width 134 height 45
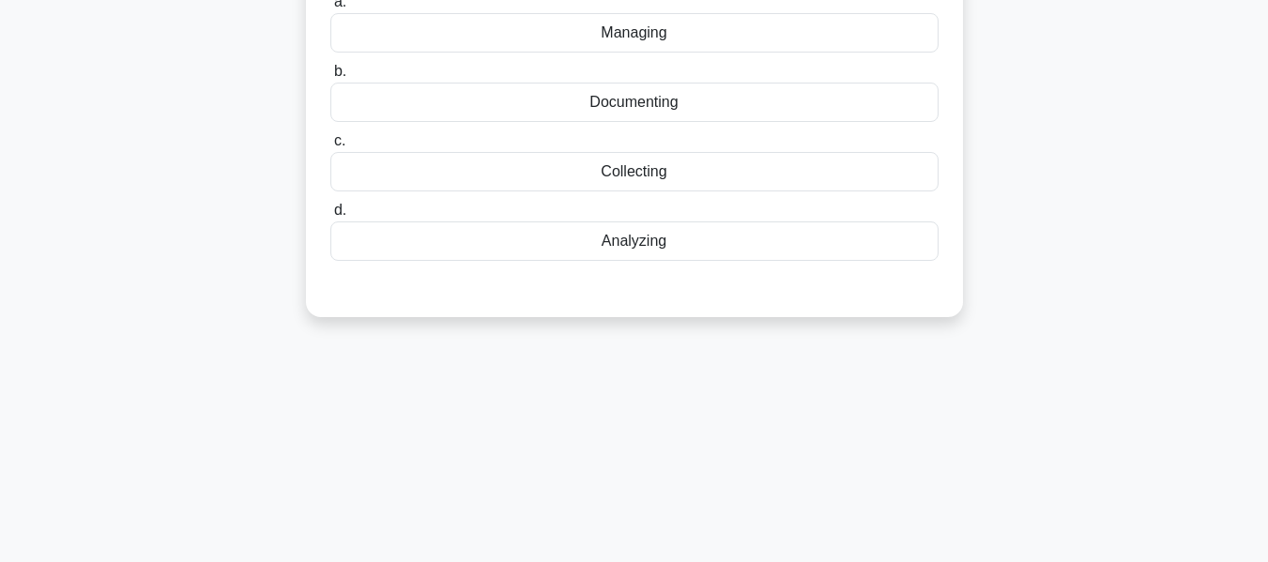
scroll to position [0, 0]
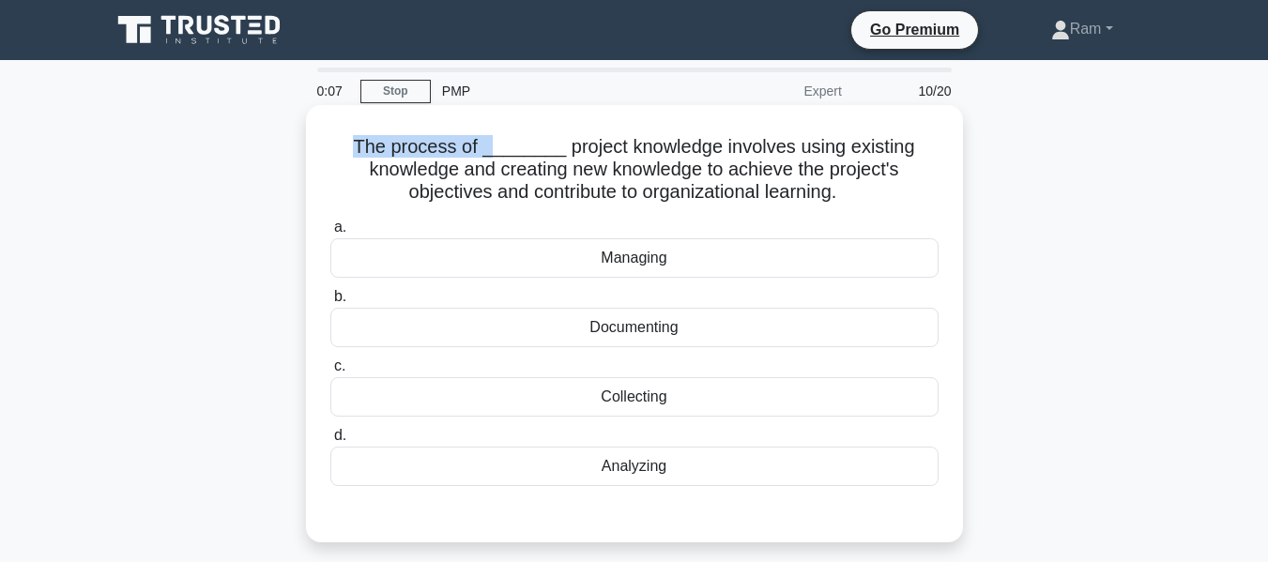
drag, startPoint x: 348, startPoint y: 144, endPoint x: 492, endPoint y: 144, distance: 143.7
click at [492, 144] on h5 "The process of ________ project knowledge involves using existing knowledge and…" at bounding box center [635, 169] width 612 height 69
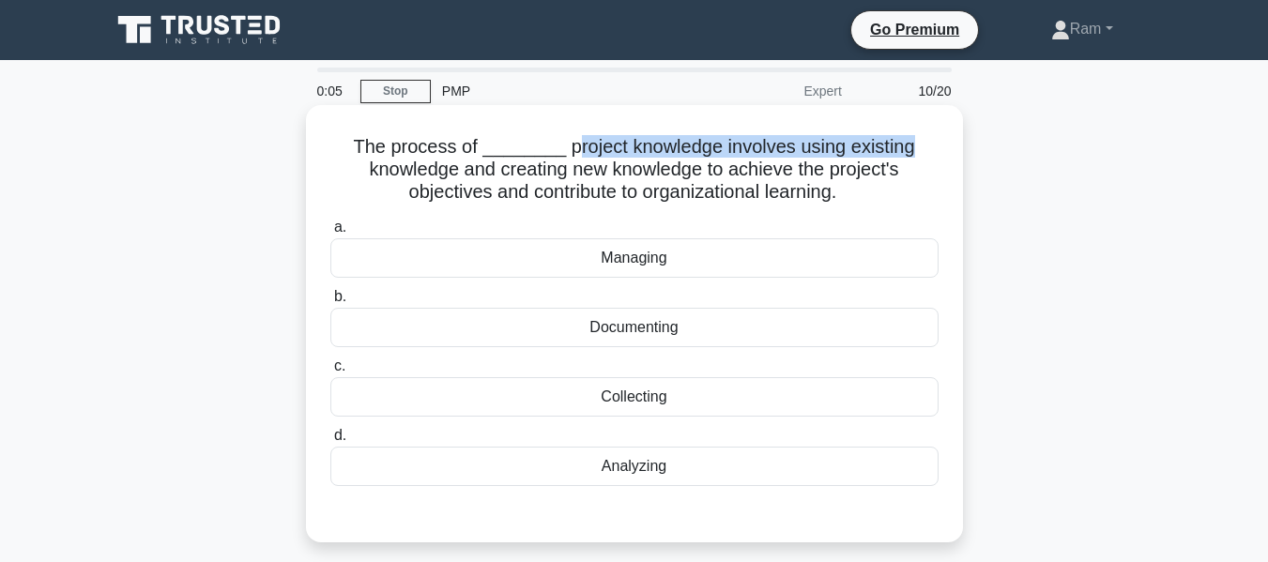
drag, startPoint x: 568, startPoint y: 150, endPoint x: 912, endPoint y: 139, distance: 343.8
click at [912, 139] on h5 "The process of ________ project knowledge involves using existing knowledge and…" at bounding box center [635, 169] width 612 height 69
drag, startPoint x: 384, startPoint y: 176, endPoint x: 915, endPoint y: 187, distance: 530.6
click at [915, 187] on h5 "The process of ________ project knowledge involves using existing knowledge and…" at bounding box center [635, 169] width 612 height 69
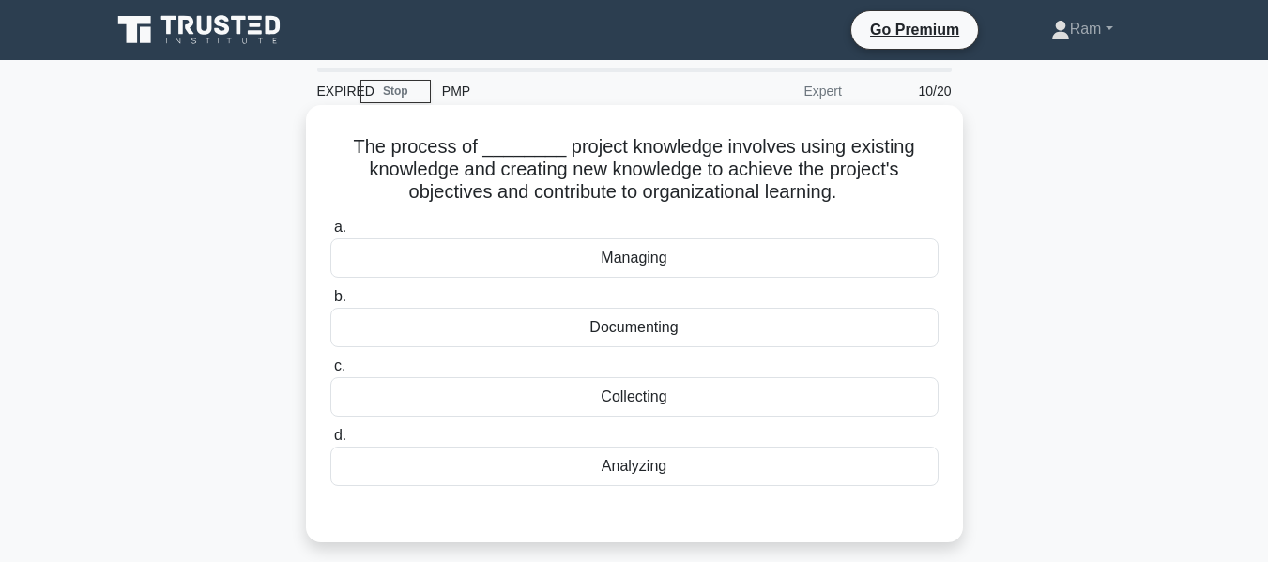
click at [661, 472] on div "Analyzing" at bounding box center [634, 466] width 608 height 39
click at [330, 442] on input "d. Analyzing" at bounding box center [330, 436] width 0 height 12
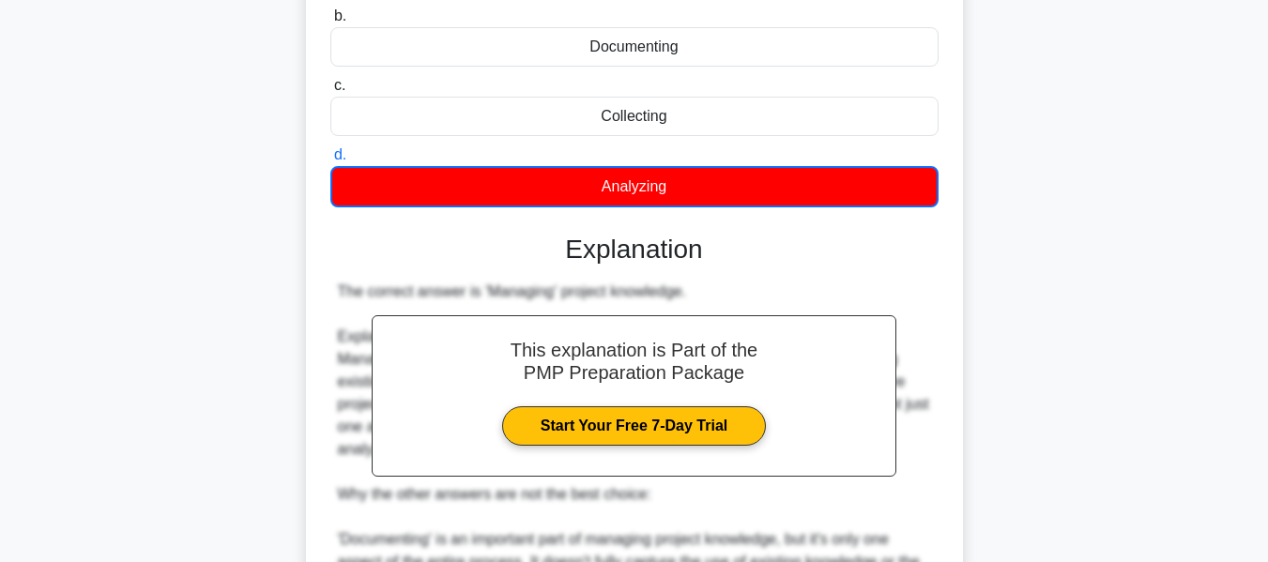
scroll to position [282, 0]
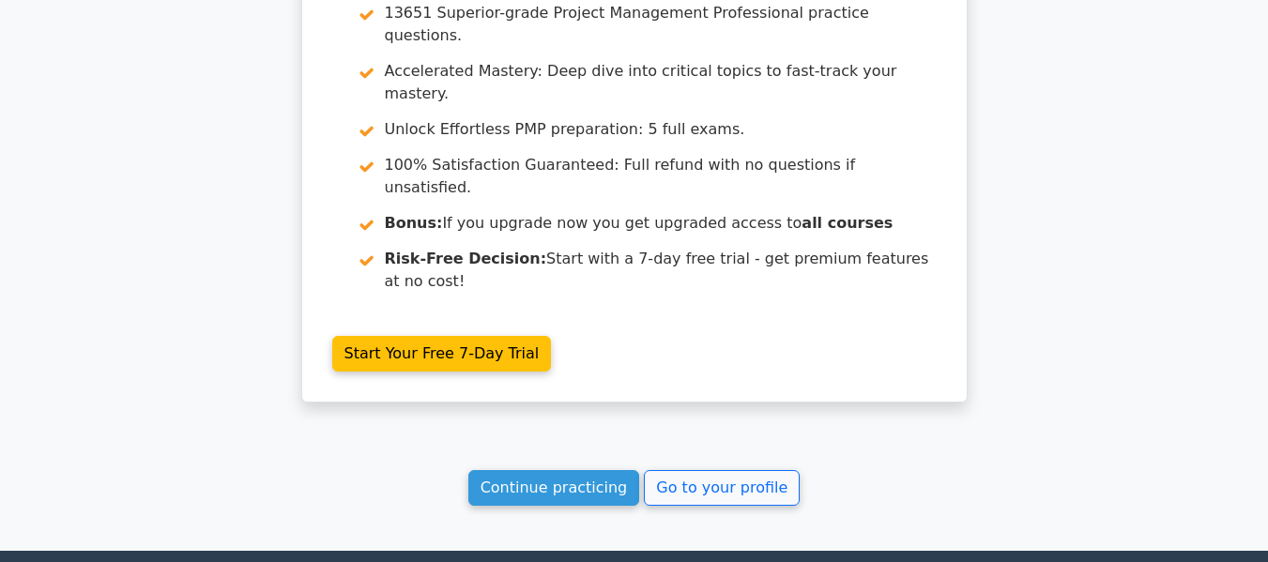
scroll to position [3576, 0]
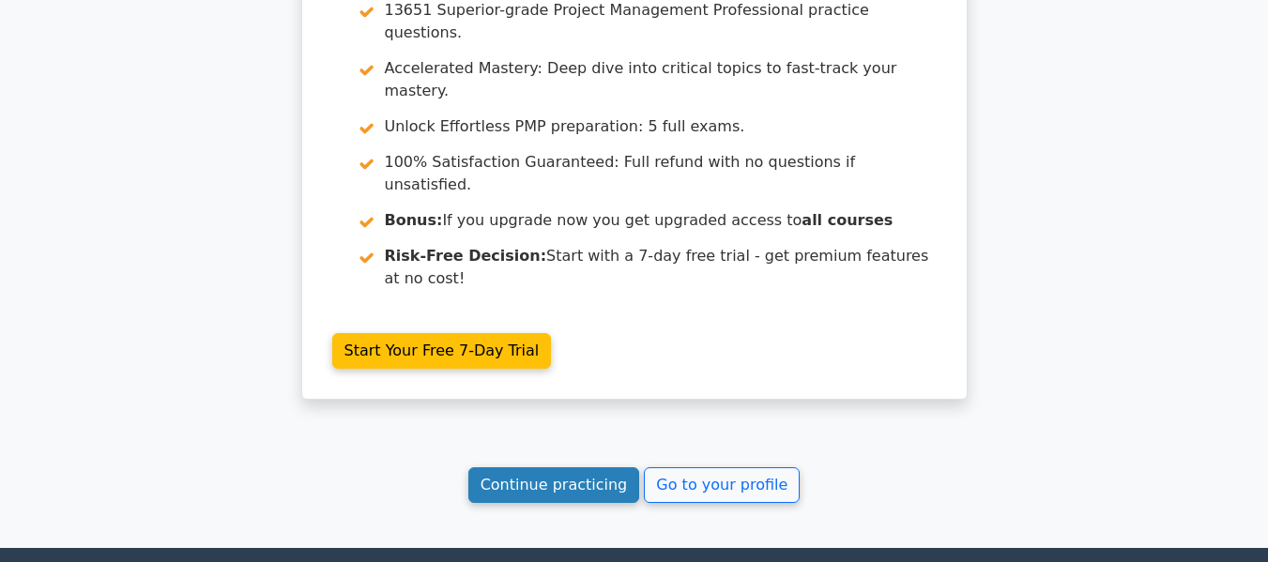
click at [590, 468] on link "Continue practicing" at bounding box center [555, 486] width 172 height 36
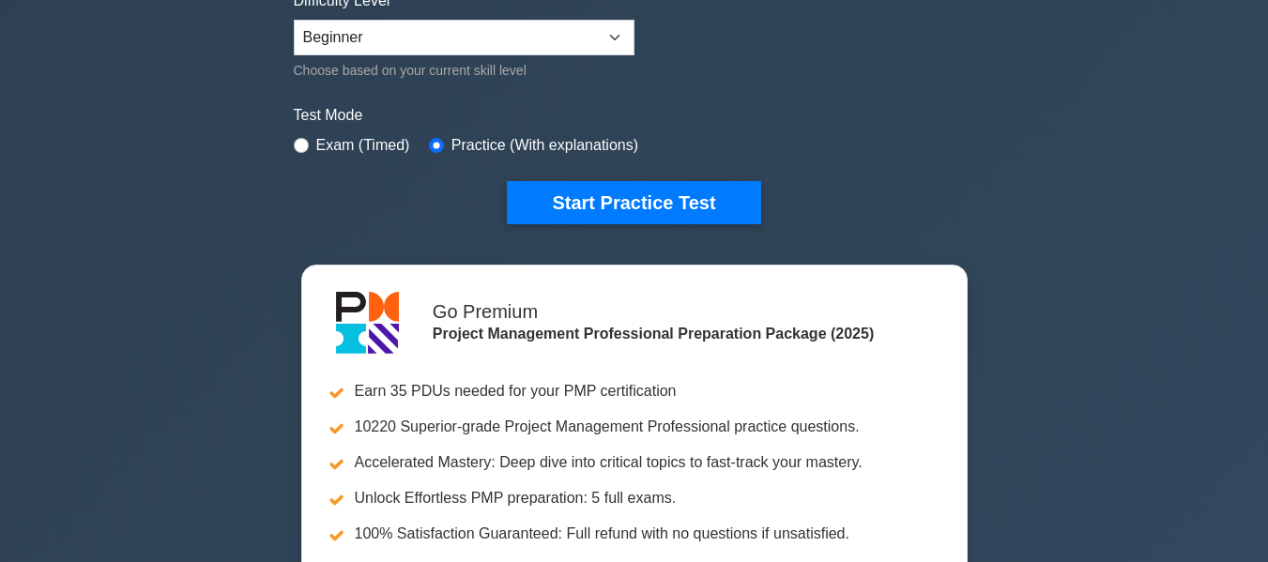
scroll to position [376, 0]
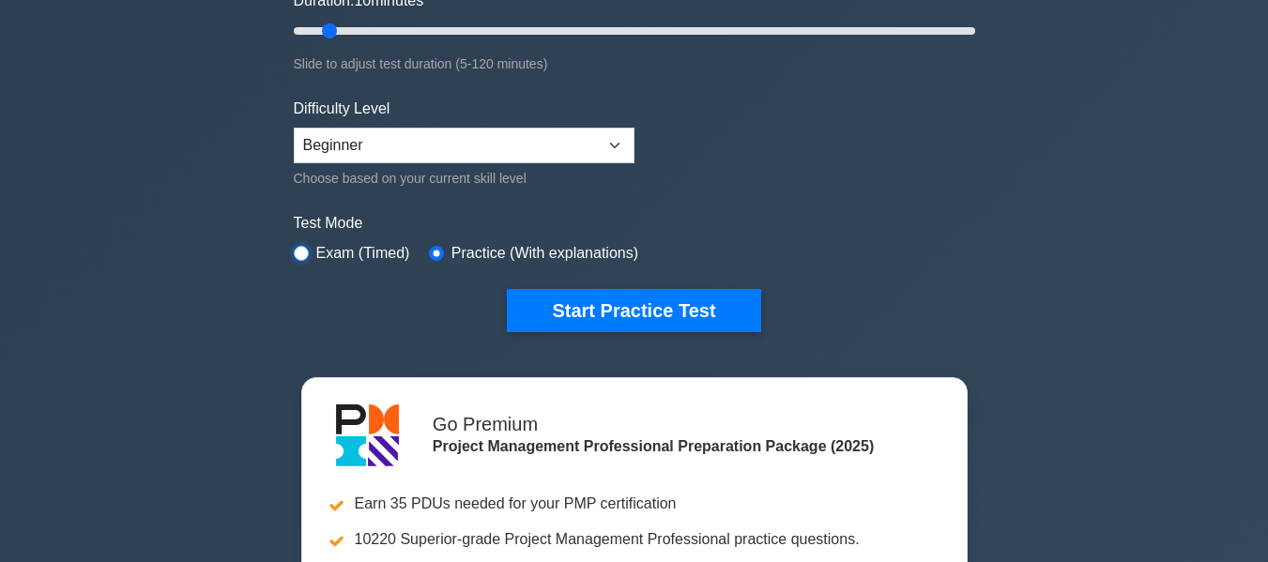
drag, startPoint x: 299, startPoint y: 252, endPoint x: 381, endPoint y: 272, distance: 85.2
click at [300, 252] on input "radio" at bounding box center [301, 253] width 15 height 15
radio input "true"
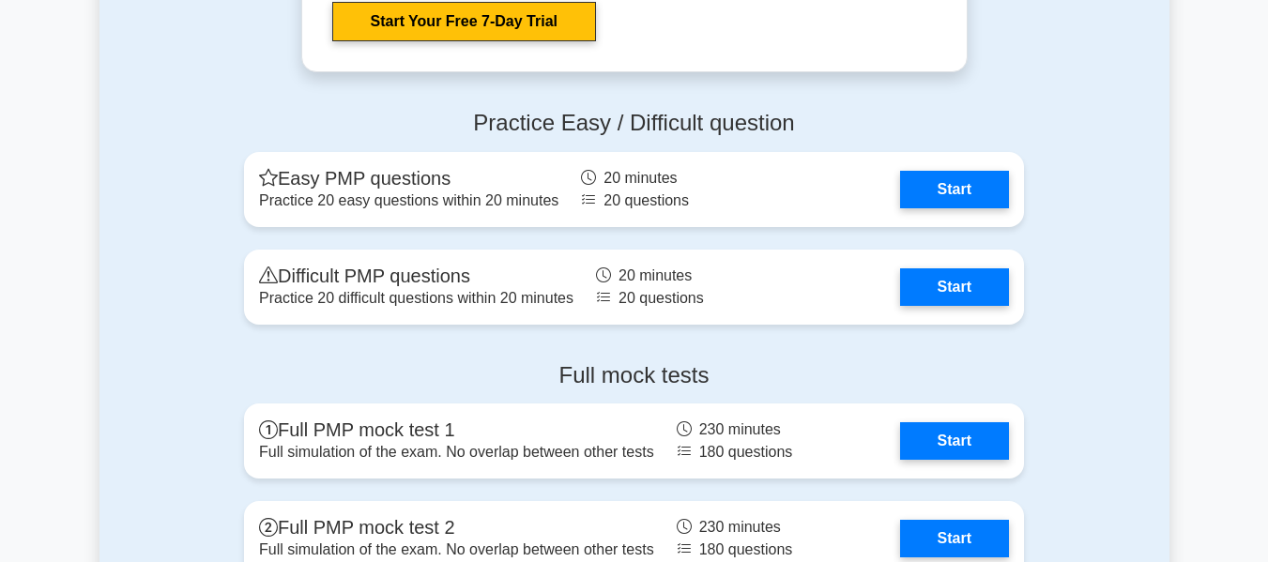
scroll to position [6385, 0]
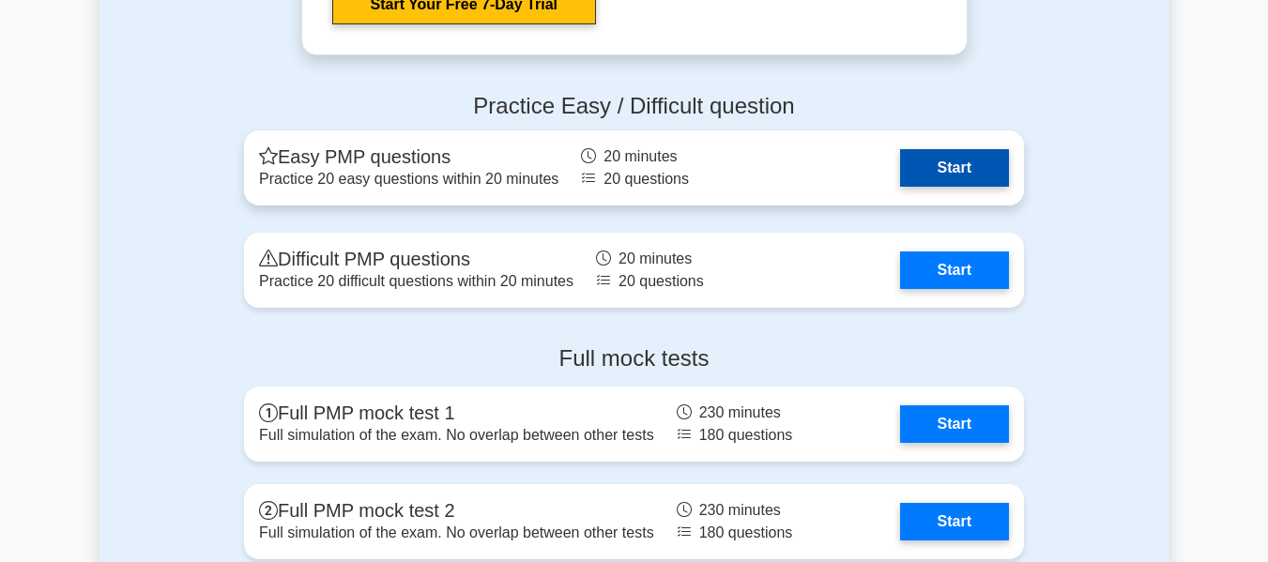
click at [959, 172] on link "Start" at bounding box center [954, 168] width 109 height 38
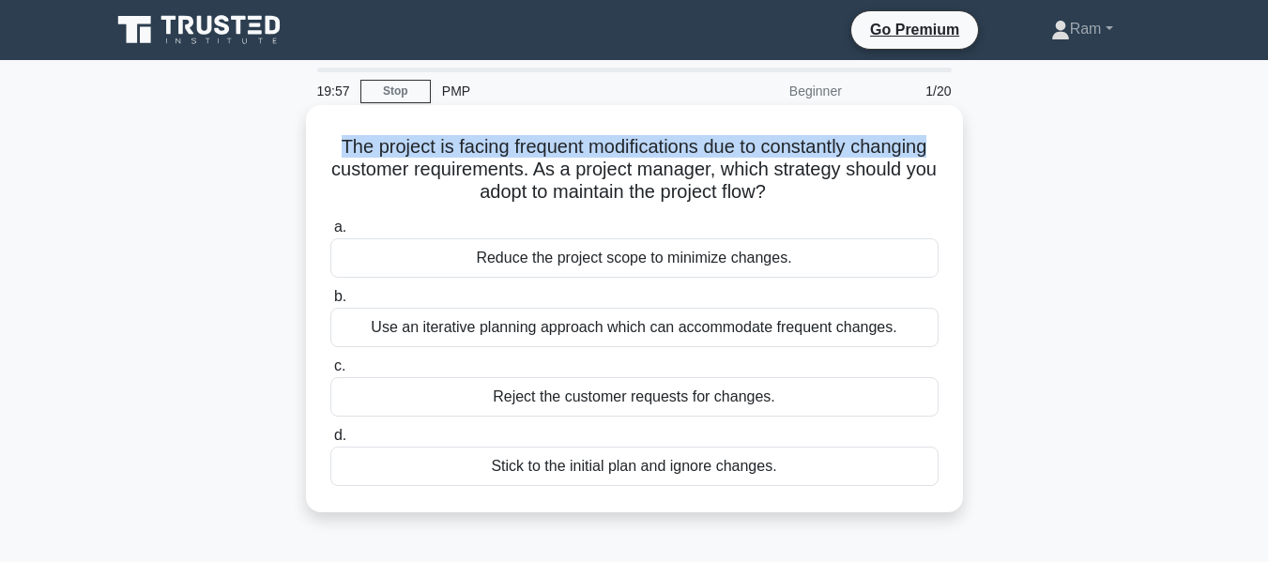
drag, startPoint x: 327, startPoint y: 150, endPoint x: 953, endPoint y: 139, distance: 626.4
click at [953, 139] on div "The project is facing frequent modifications due to constantly changing custome…" at bounding box center [635, 309] width 642 height 392
drag, startPoint x: 377, startPoint y: 175, endPoint x: 915, endPoint y: 197, distance: 539.4
click at [915, 197] on h5 "The project is facing frequent modifications due to constantly changing custome…" at bounding box center [635, 169] width 612 height 69
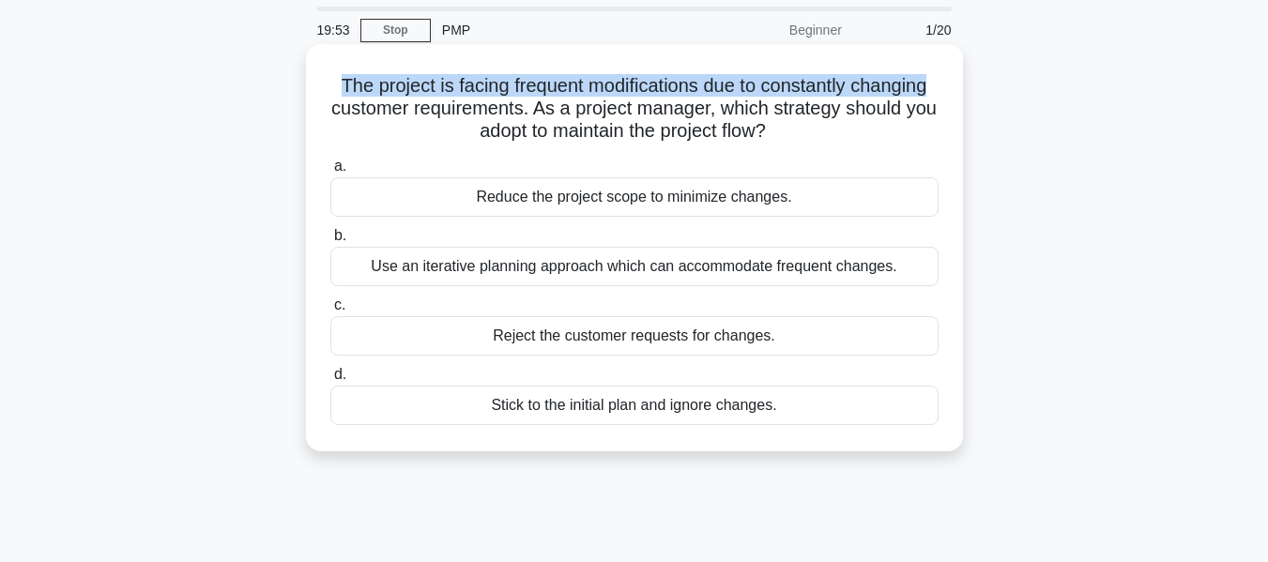
scroll to position [94, 0]
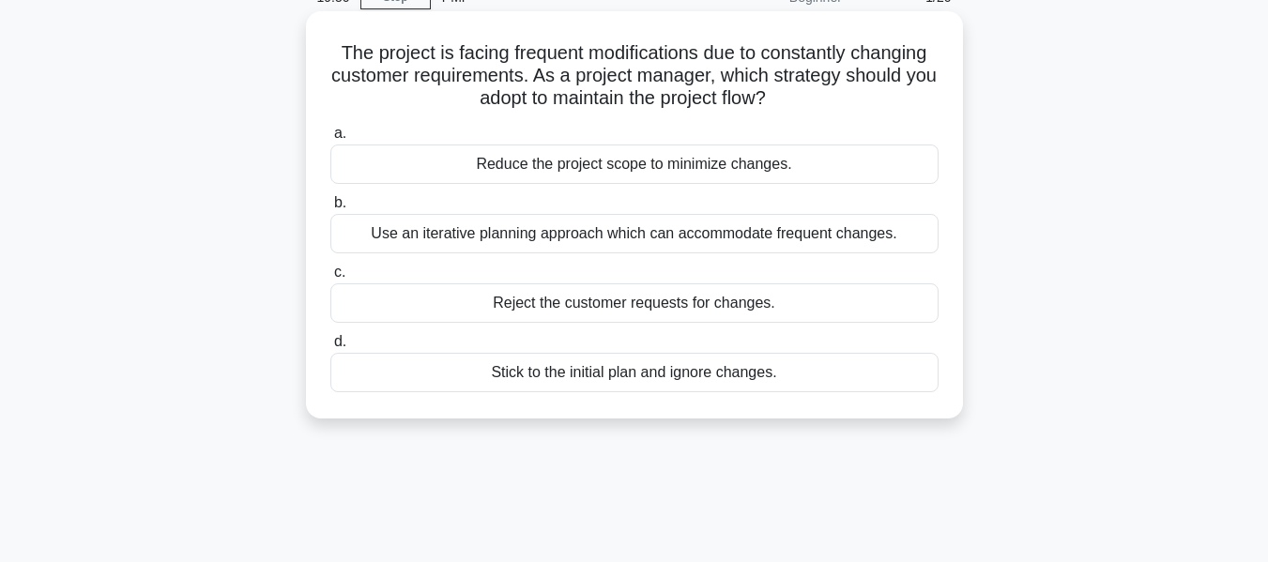
click at [776, 230] on div "Use an iterative planning approach which can accommodate frequent changes." at bounding box center [634, 233] width 608 height 39
click at [330, 209] on input "b. Use an iterative planning approach which can accommodate frequent changes." at bounding box center [330, 203] width 0 height 12
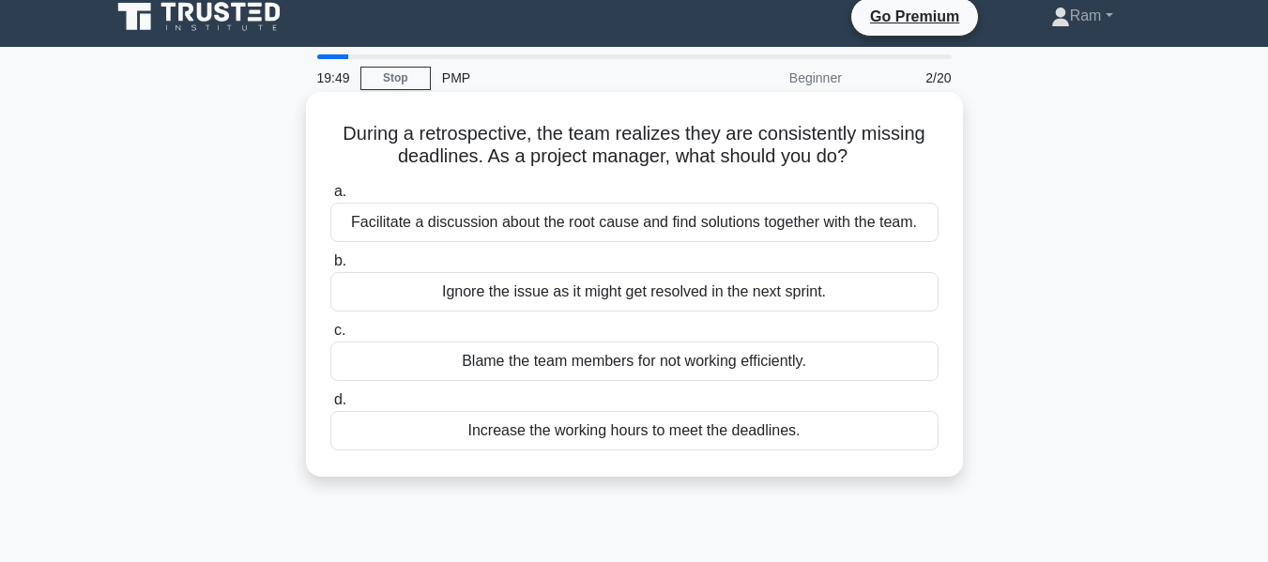
scroll to position [0, 0]
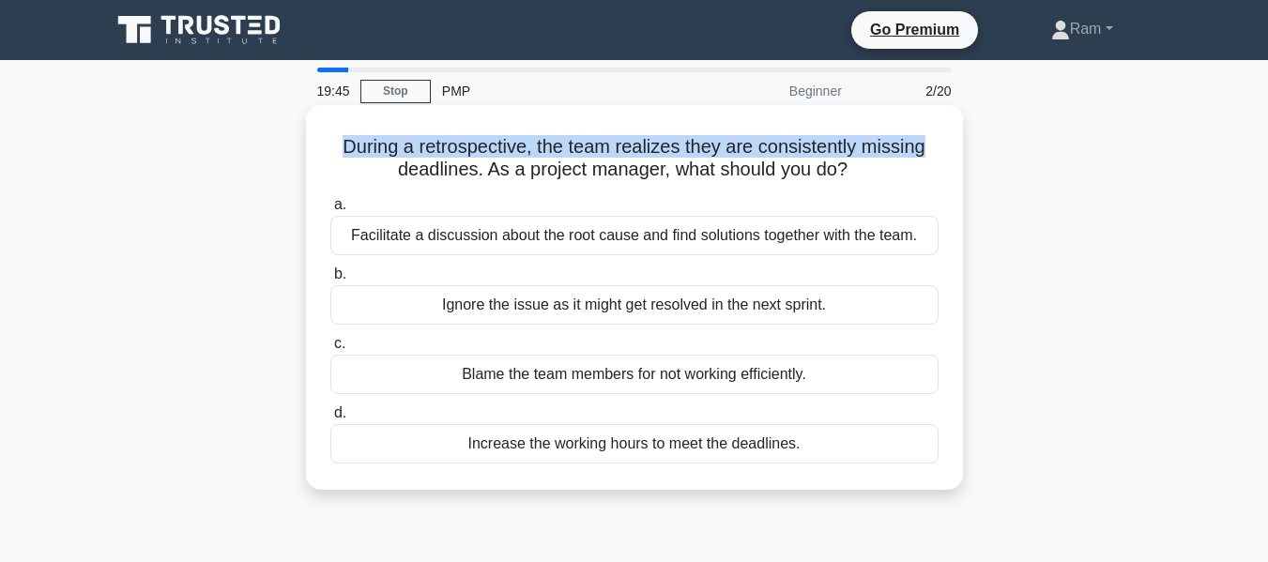
drag, startPoint x: 338, startPoint y: 146, endPoint x: 955, endPoint y: 150, distance: 616.9
click at [955, 150] on div "During a retrospective, the team realizes they are consistently missing deadlin…" at bounding box center [635, 298] width 642 height 370
drag, startPoint x: 403, startPoint y: 171, endPoint x: 883, endPoint y: 182, distance: 479.9
click at [883, 182] on h5 "During a retrospective, the team realizes they are consistently missing deadlin…" at bounding box center [635, 158] width 612 height 47
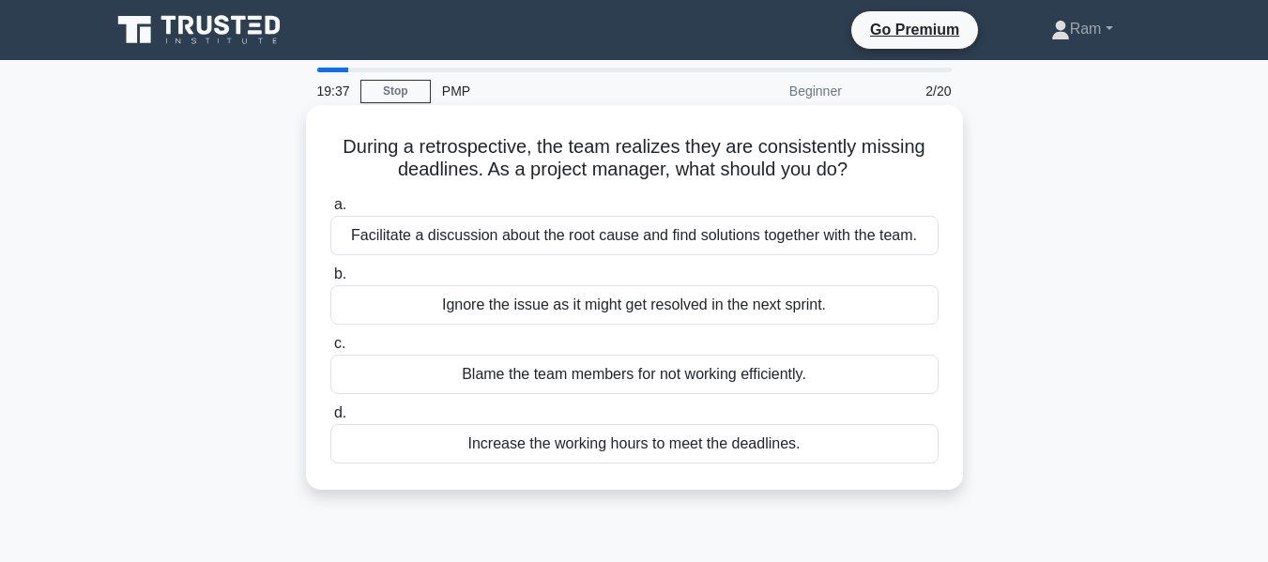
click at [838, 243] on div "Facilitate a discussion about the root cause and find solutions together with t…" at bounding box center [634, 235] width 608 height 39
click at [330, 211] on input "a. Facilitate a discussion about the root cause and find solutions together wit…" at bounding box center [330, 205] width 0 height 12
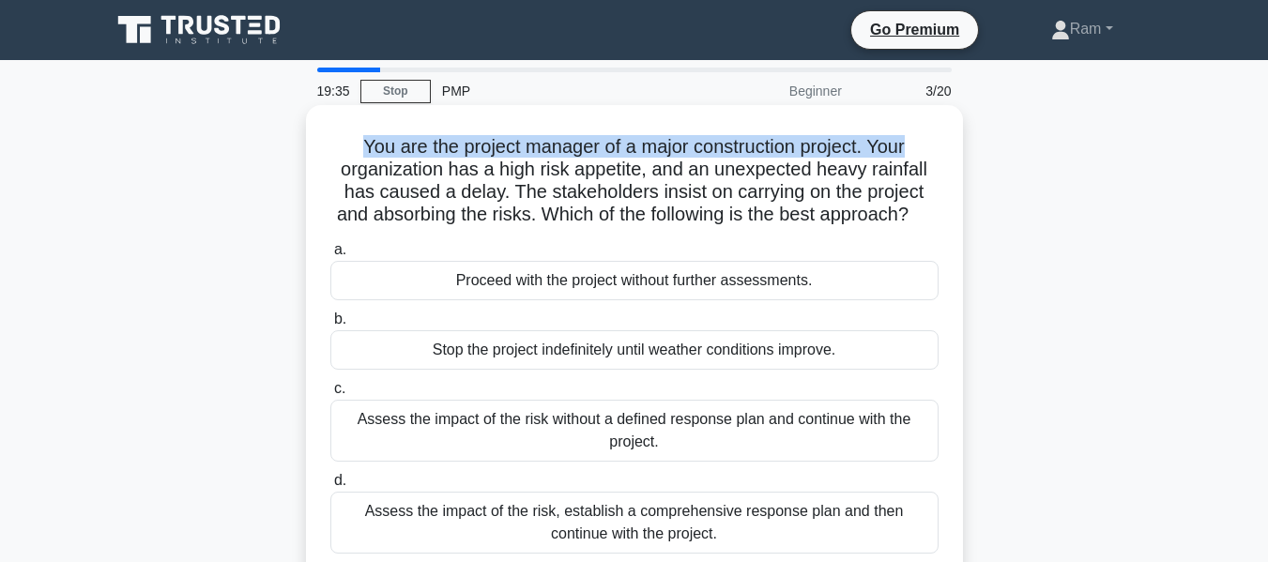
drag, startPoint x: 357, startPoint y: 140, endPoint x: 926, endPoint y: 136, distance: 569.0
click at [926, 136] on h5 "You are the project manager of a major construction project. Your organization …" at bounding box center [635, 181] width 612 height 92
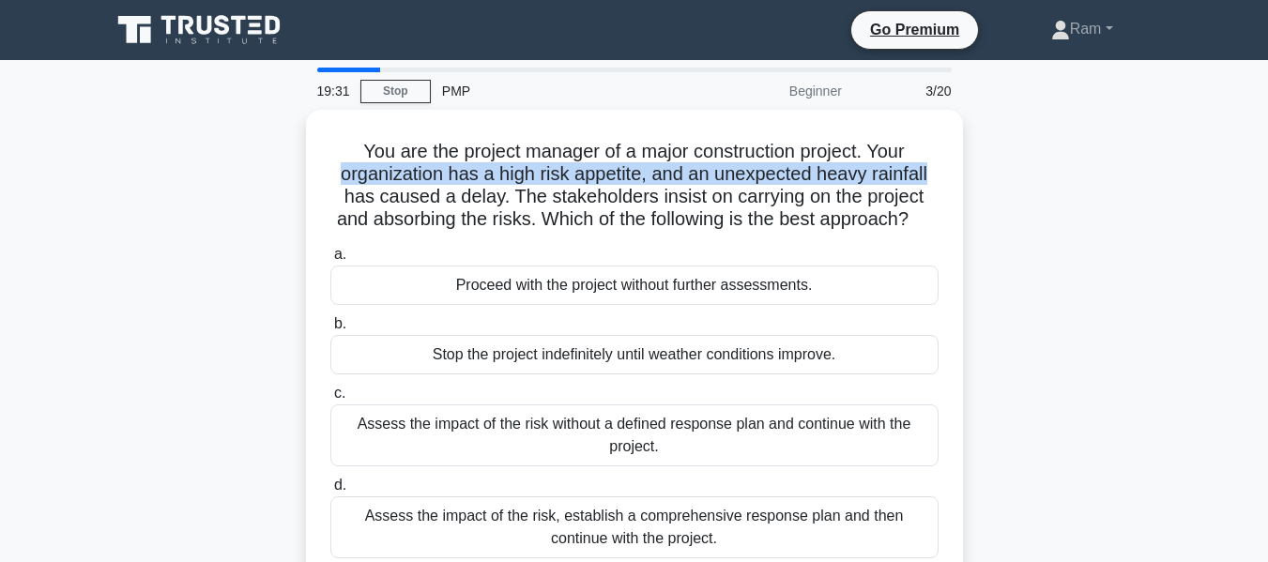
drag, startPoint x: 320, startPoint y: 172, endPoint x: 971, endPoint y: 165, distance: 650.7
click at [971, 165] on div "You are the project manager of a major construction project. Your organization …" at bounding box center [635, 359] width 1070 height 498
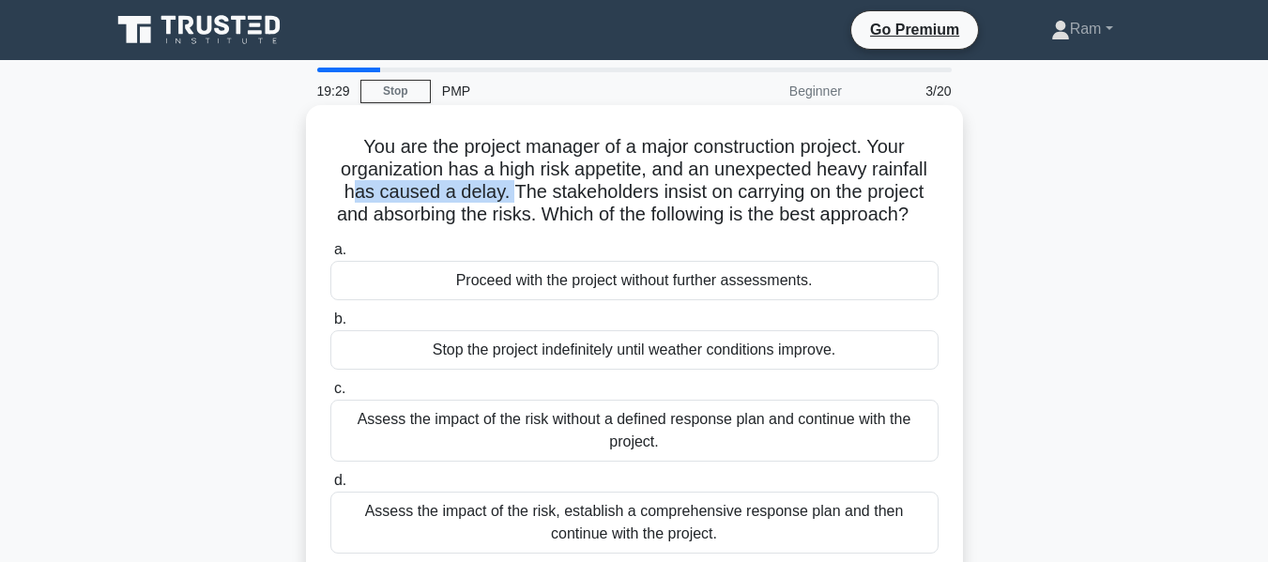
drag, startPoint x: 348, startPoint y: 196, endPoint x: 584, endPoint y: 198, distance: 235.7
click at [520, 192] on h5 "You are the project manager of a major construction project. Your organization …" at bounding box center [635, 181] width 612 height 92
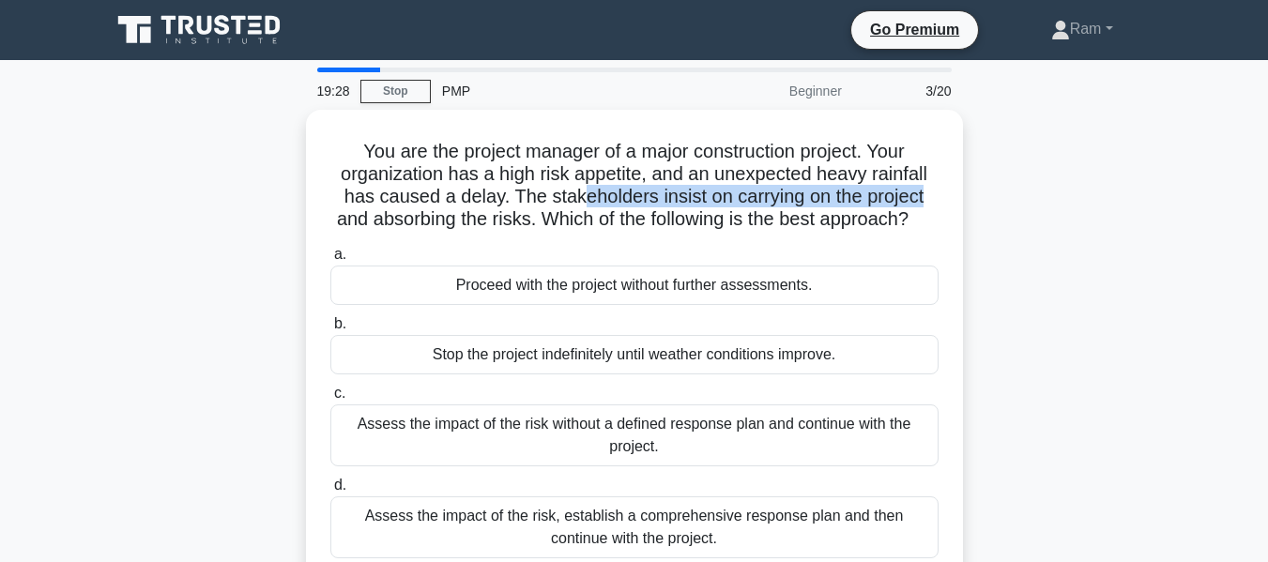
drag, startPoint x: 583, startPoint y: 196, endPoint x: 979, endPoint y: 193, distance: 396.2
click at [979, 193] on div "You are the project manager of a major construction project. Your organization …" at bounding box center [635, 359] width 1070 height 498
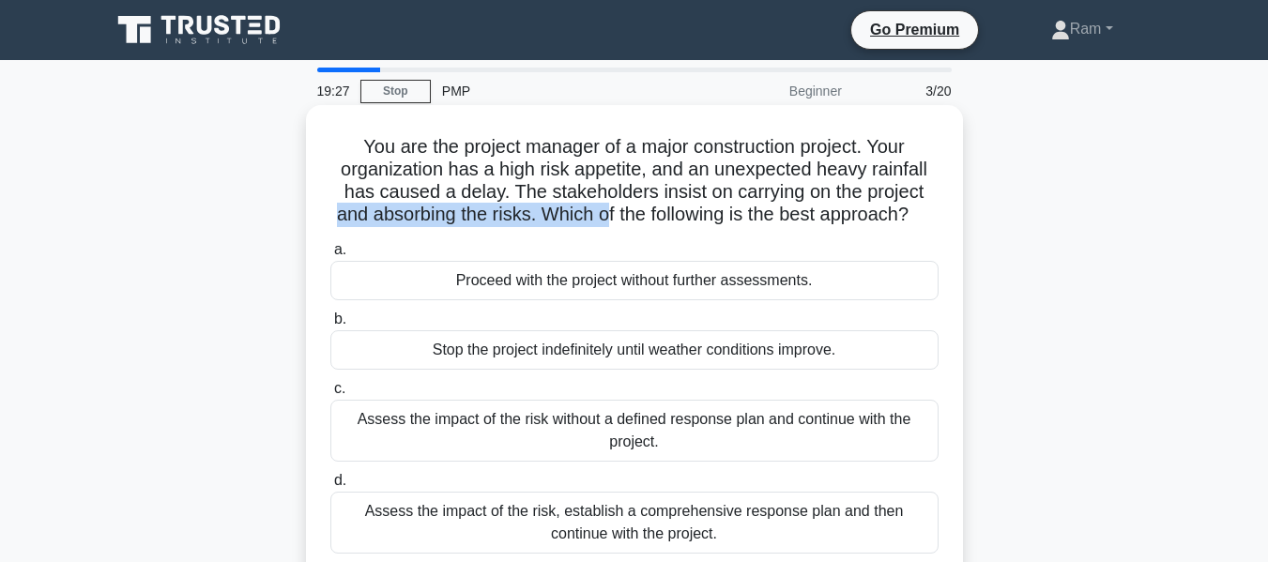
drag, startPoint x: 345, startPoint y: 216, endPoint x: 633, endPoint y: 227, distance: 288.5
click at [623, 225] on h5 "You are the project manager of a major construction project. Your organization …" at bounding box center [635, 181] width 612 height 92
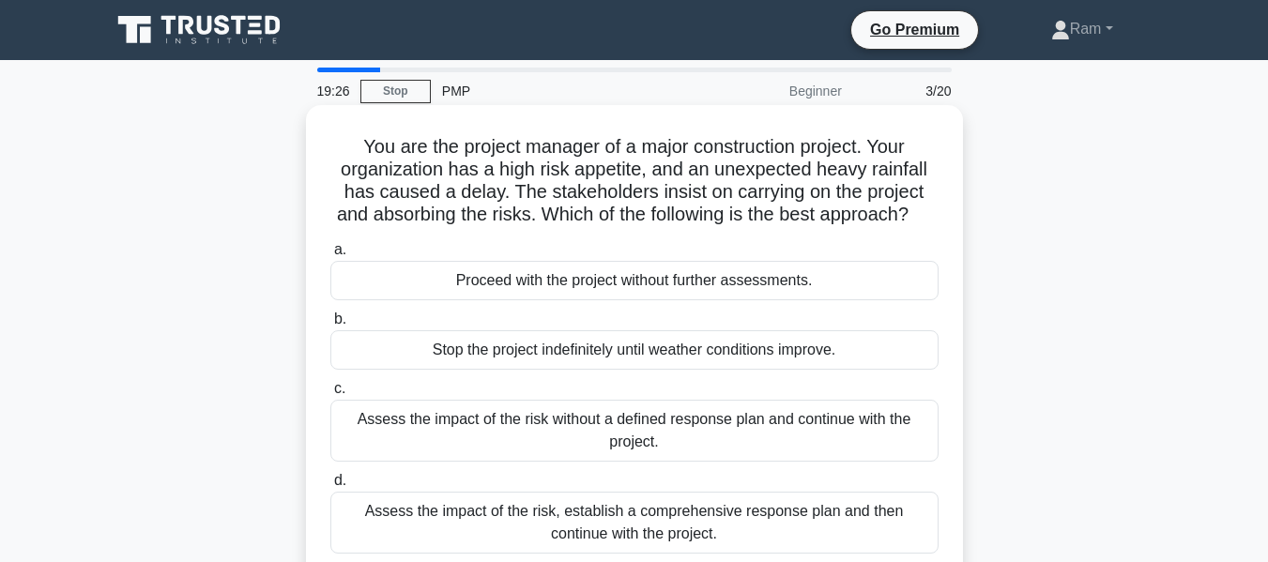
click at [699, 227] on h5 "You are the project manager of a major construction project. Your organization …" at bounding box center [635, 181] width 612 height 92
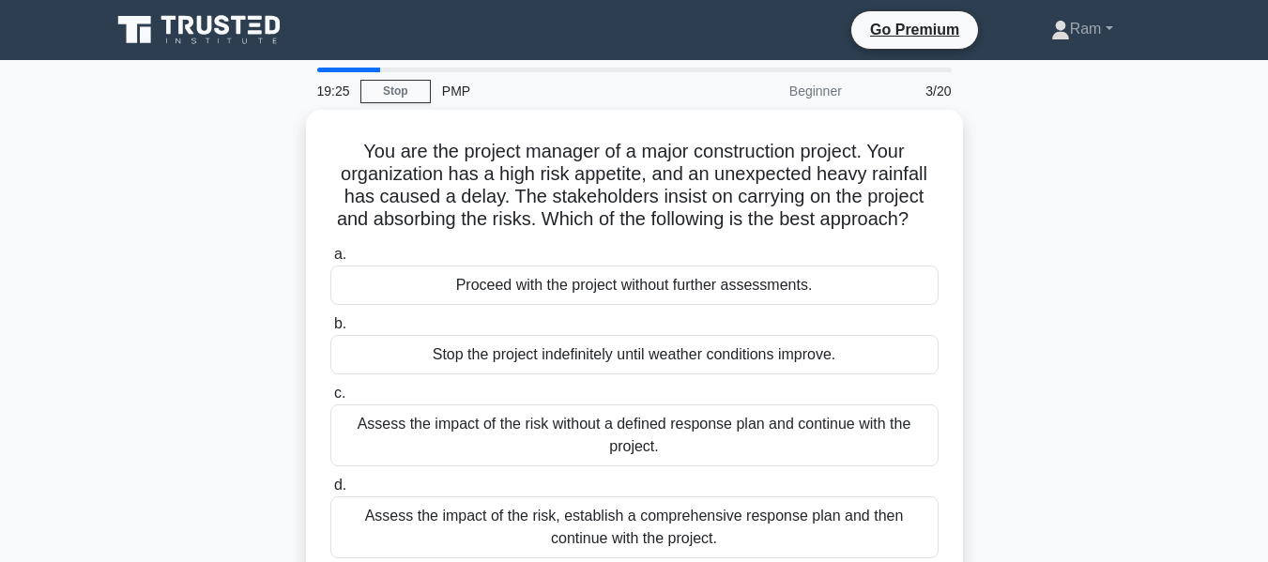
drag, startPoint x: 552, startPoint y: 218, endPoint x: 1039, endPoint y: 234, distance: 487.6
click at [1039, 234] on div "You are the project manager of a major construction project. Your organization …" at bounding box center [635, 359] width 1070 height 498
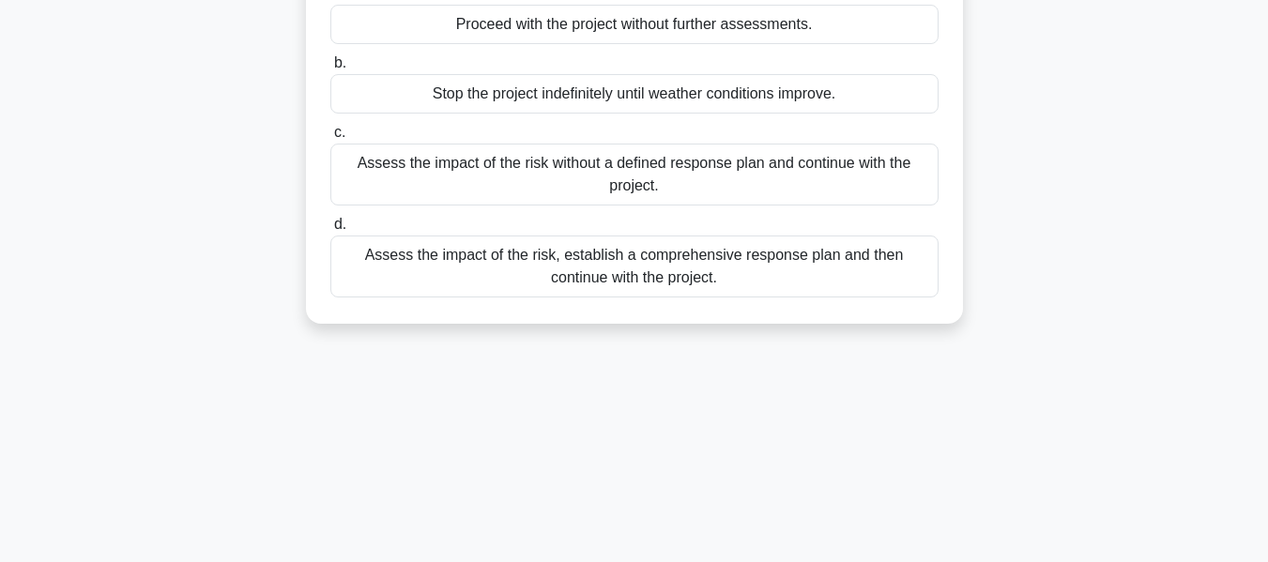
scroll to position [282, 0]
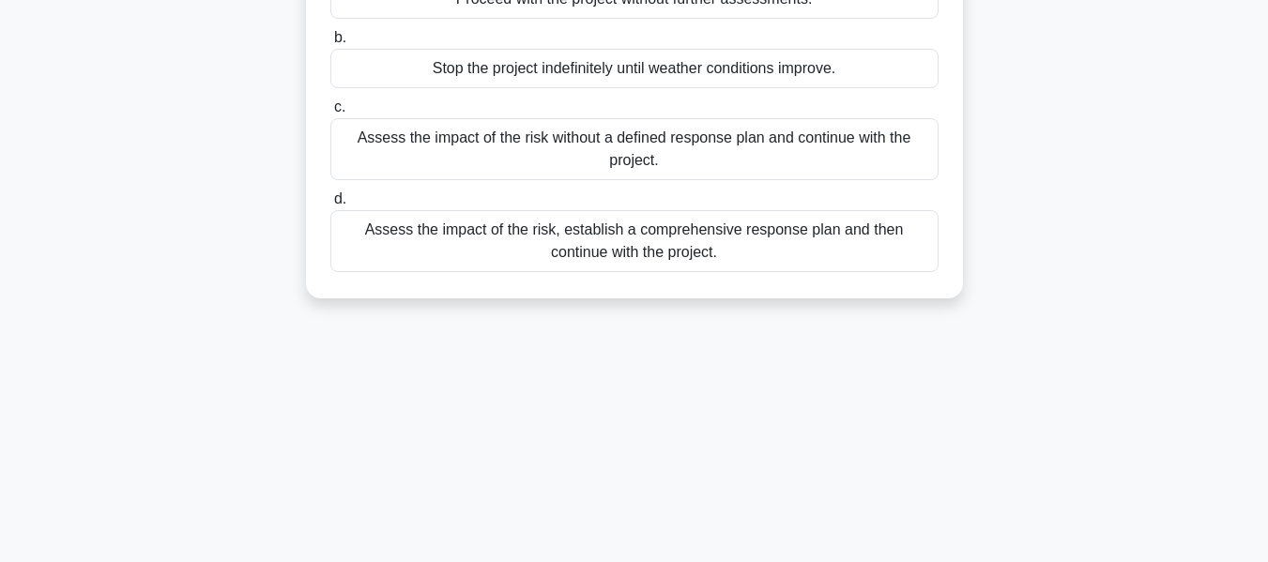
click at [603, 272] on div "Assess the impact of the risk, establish a comprehensive response plan and then…" at bounding box center [634, 241] width 608 height 62
click at [330, 206] on input "d. Assess the impact of the risk, establish a comprehensive response plan and t…" at bounding box center [330, 199] width 0 height 12
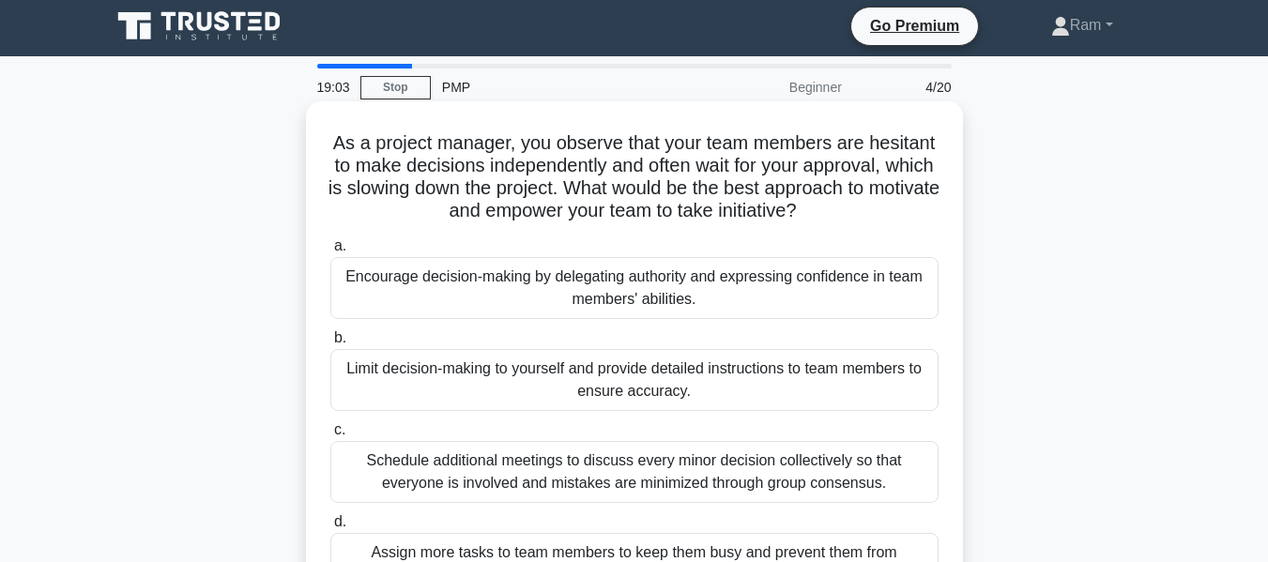
scroll to position [0, 0]
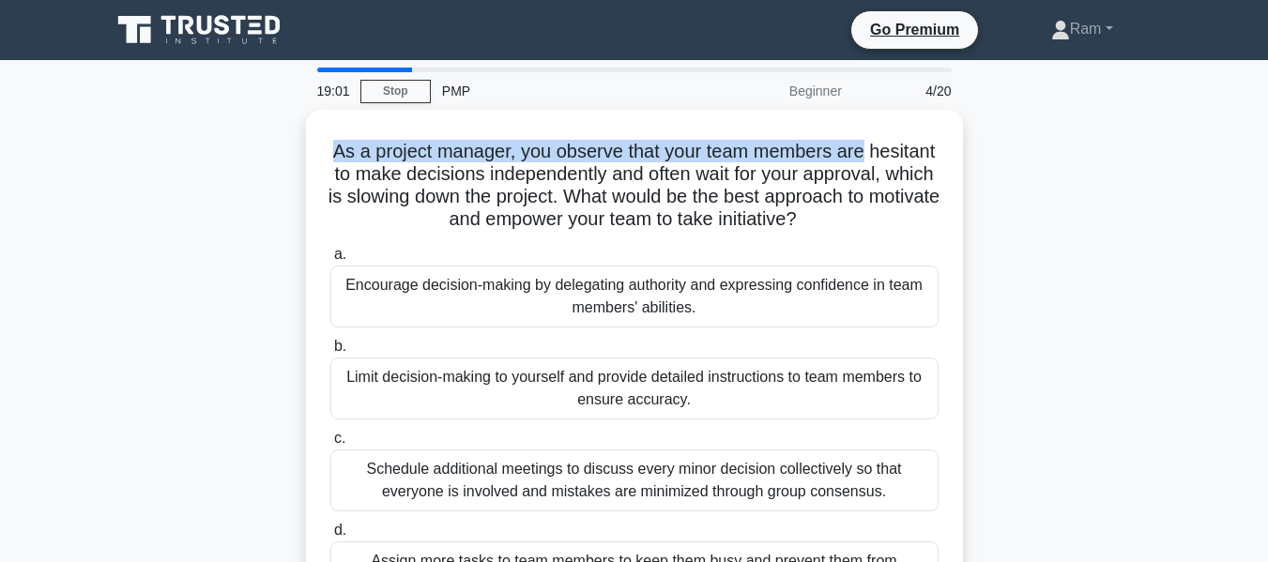
drag, startPoint x: 365, startPoint y: 151, endPoint x: 963, endPoint y: 136, distance: 598.3
click at [963, 136] on div "As a project manager, you observe that your team members are hesitant to make d…" at bounding box center [635, 381] width 1070 height 543
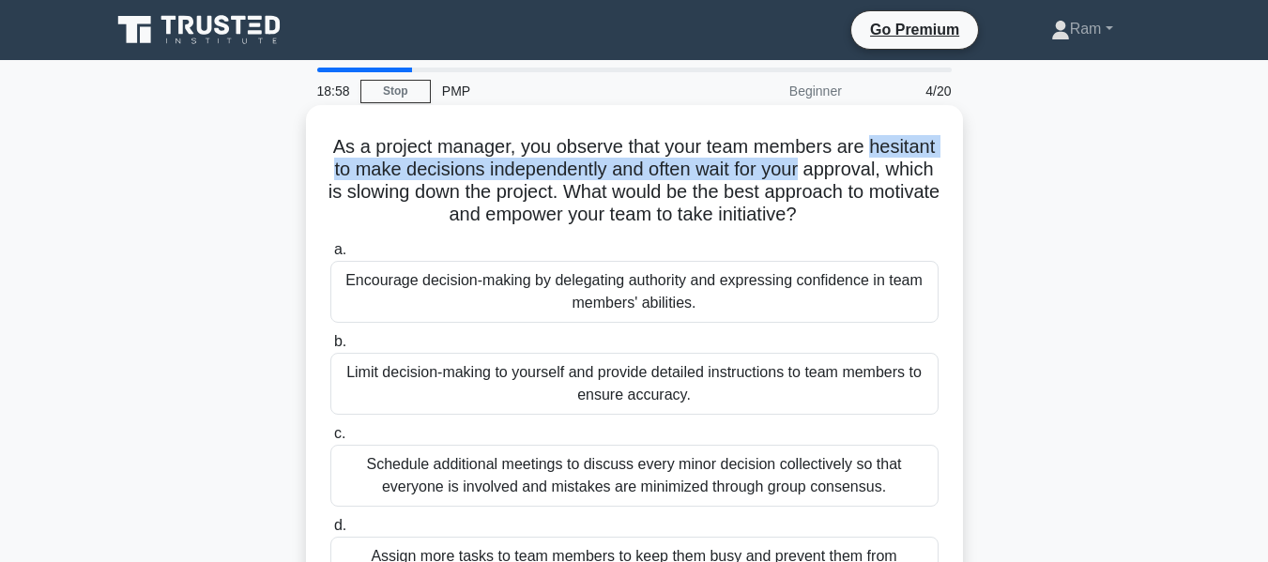
drag, startPoint x: 363, startPoint y: 174, endPoint x: 919, endPoint y: 163, distance: 555.9
click at [919, 163] on h5 "As a project manager, you observe that your team members are hesitant to make d…" at bounding box center [635, 181] width 612 height 92
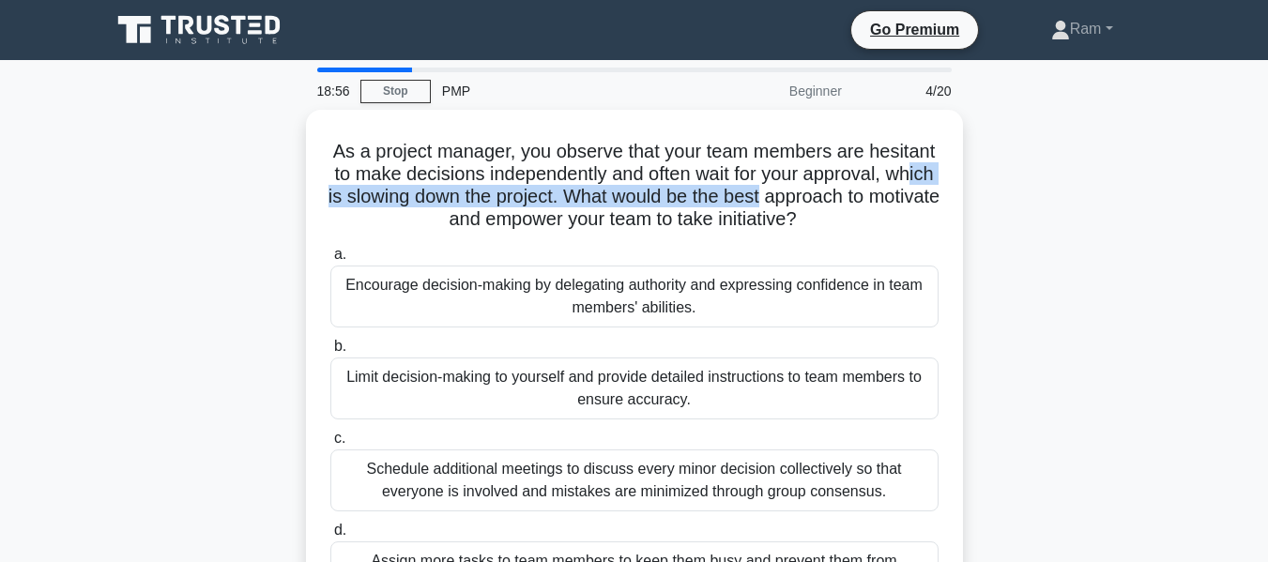
drag, startPoint x: 452, startPoint y: 192, endPoint x: 1026, endPoint y: 192, distance: 574.6
click at [1026, 192] on div "As a project manager, you observe that your team members are hesitant to make d…" at bounding box center [635, 381] width 1070 height 543
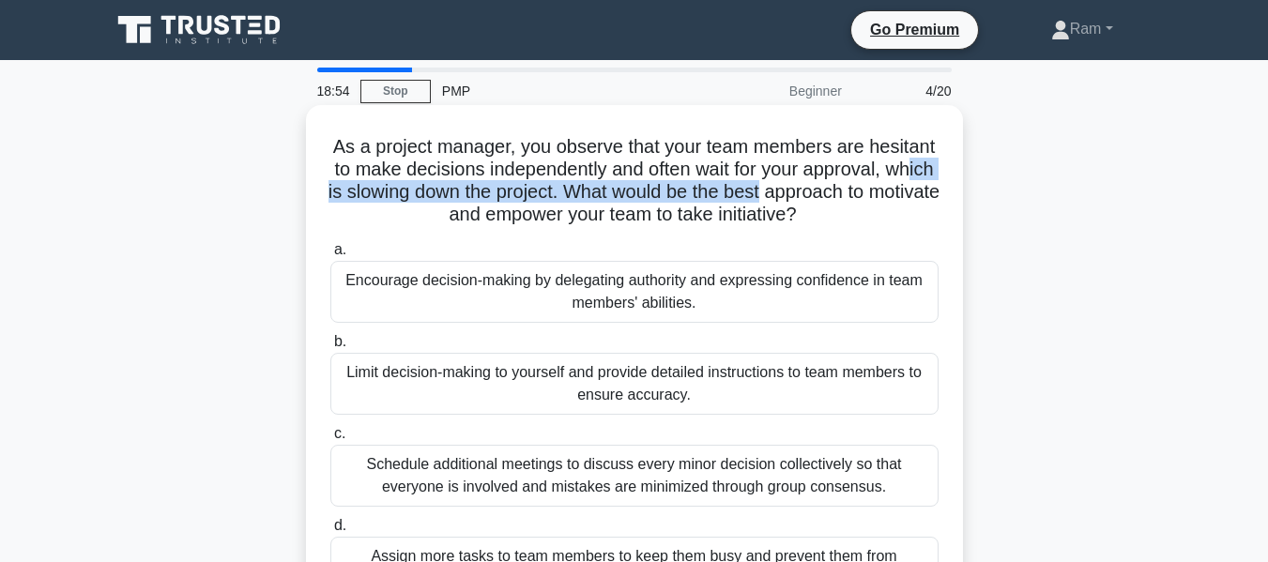
drag, startPoint x: 345, startPoint y: 217, endPoint x: 926, endPoint y: 212, distance: 581.2
click at [926, 212] on h5 "As a project manager, you observe that your team members are hesitant to make d…" at bounding box center [635, 181] width 612 height 92
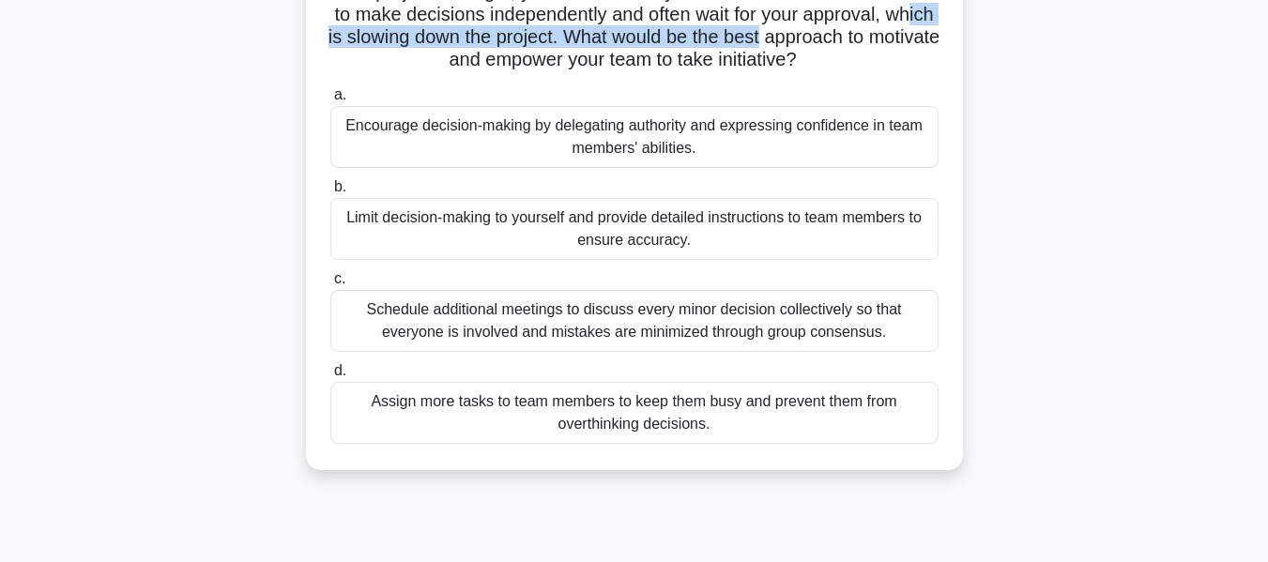
scroll to position [188, 0]
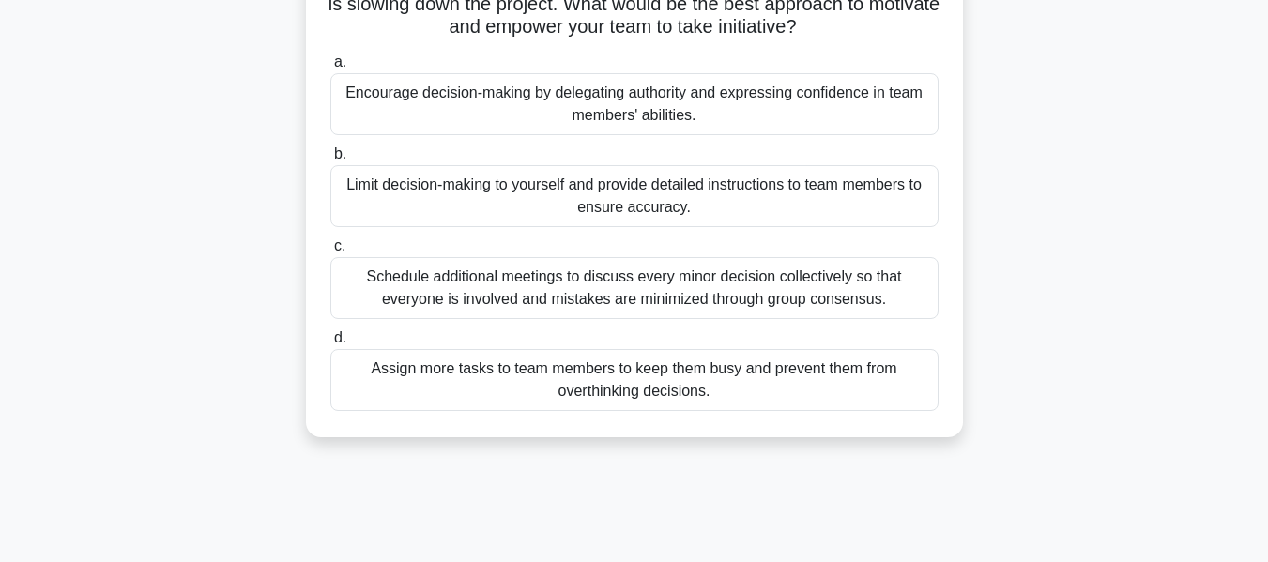
click at [611, 100] on div "Encourage decision-making by delegating authority and expressing confidence in …" at bounding box center [634, 104] width 608 height 62
click at [330, 69] on input "a. Encourage decision-making by delegating authority and expressing confidence …" at bounding box center [330, 62] width 0 height 12
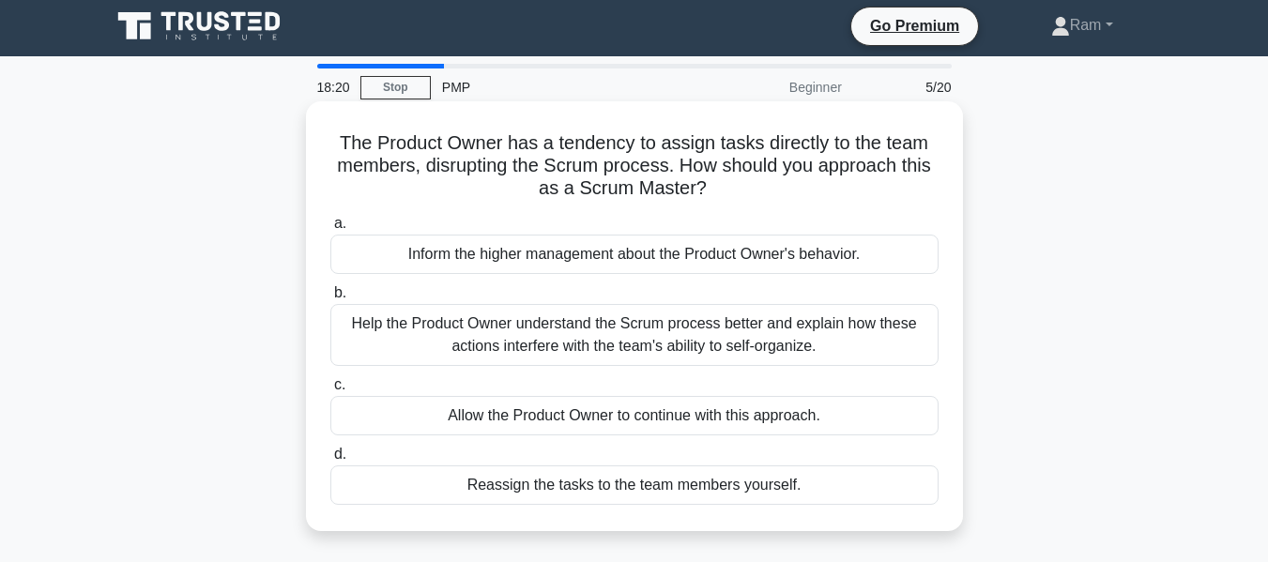
scroll to position [0, 0]
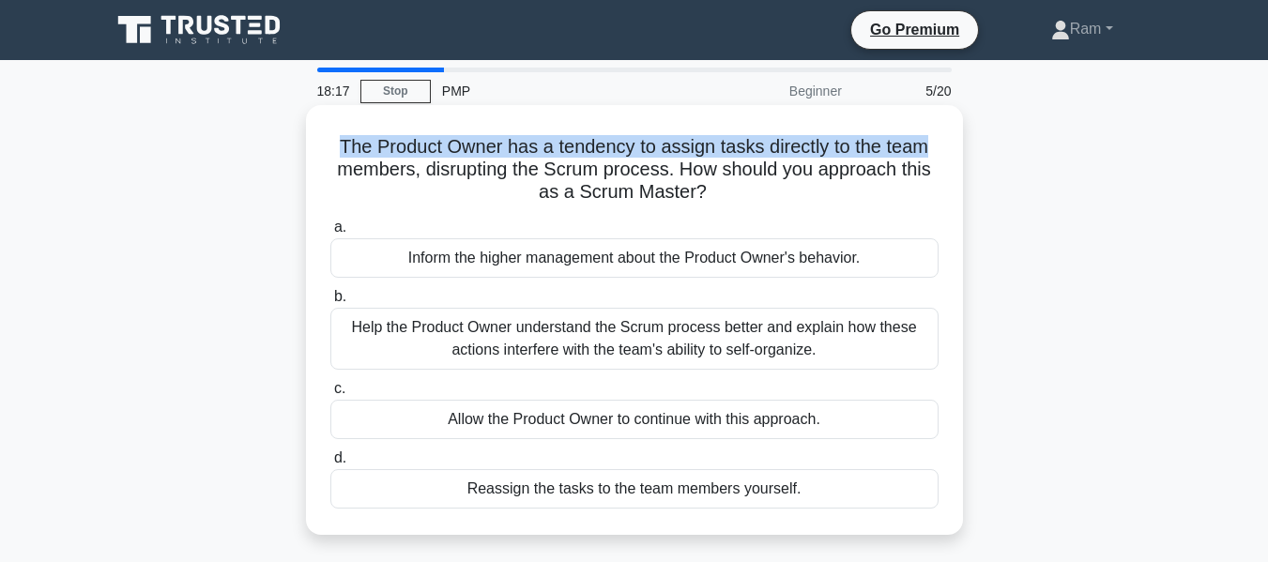
drag, startPoint x: 332, startPoint y: 147, endPoint x: 956, endPoint y: 137, distance: 623.5
click at [956, 137] on div "The Product Owner has a tendency to assign tasks directly to the team members, …" at bounding box center [634, 320] width 657 height 430
drag, startPoint x: 421, startPoint y: 171, endPoint x: 742, endPoint y: 226, distance: 325.9
click at [755, 194] on h5 "The Product Owner has a tendency to assign tasks directly to the team members, …" at bounding box center [635, 169] width 612 height 69
drag, startPoint x: 330, startPoint y: 146, endPoint x: 961, endPoint y: 125, distance: 630.3
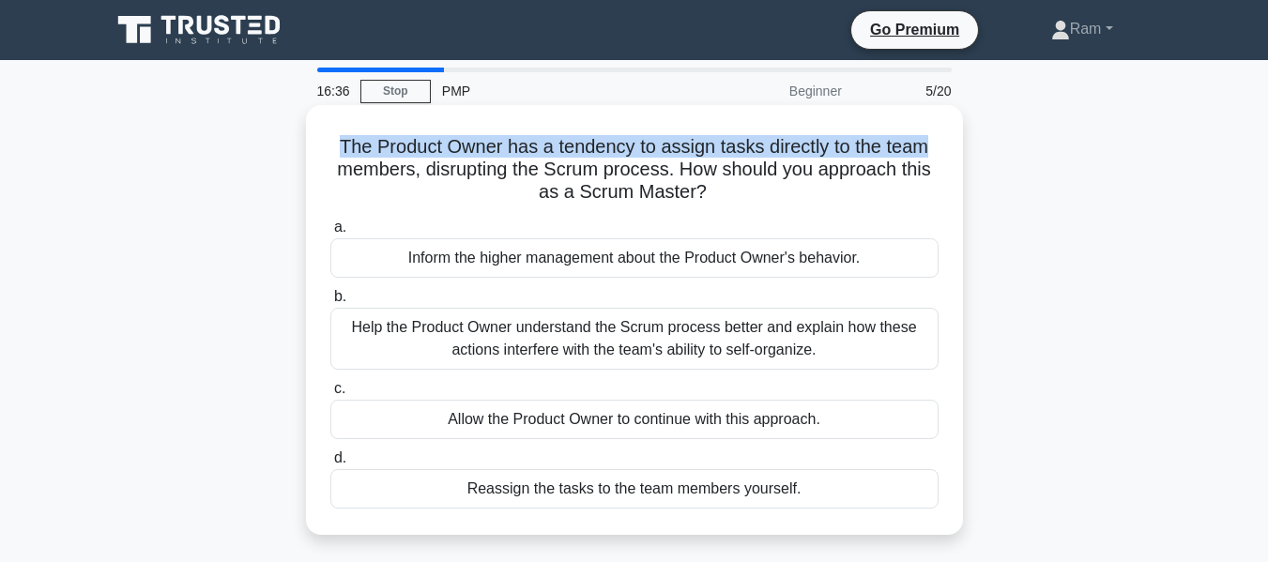
click at [961, 125] on div "The Product Owner has a tendency to assign tasks directly to the team members, …" at bounding box center [634, 320] width 657 height 430
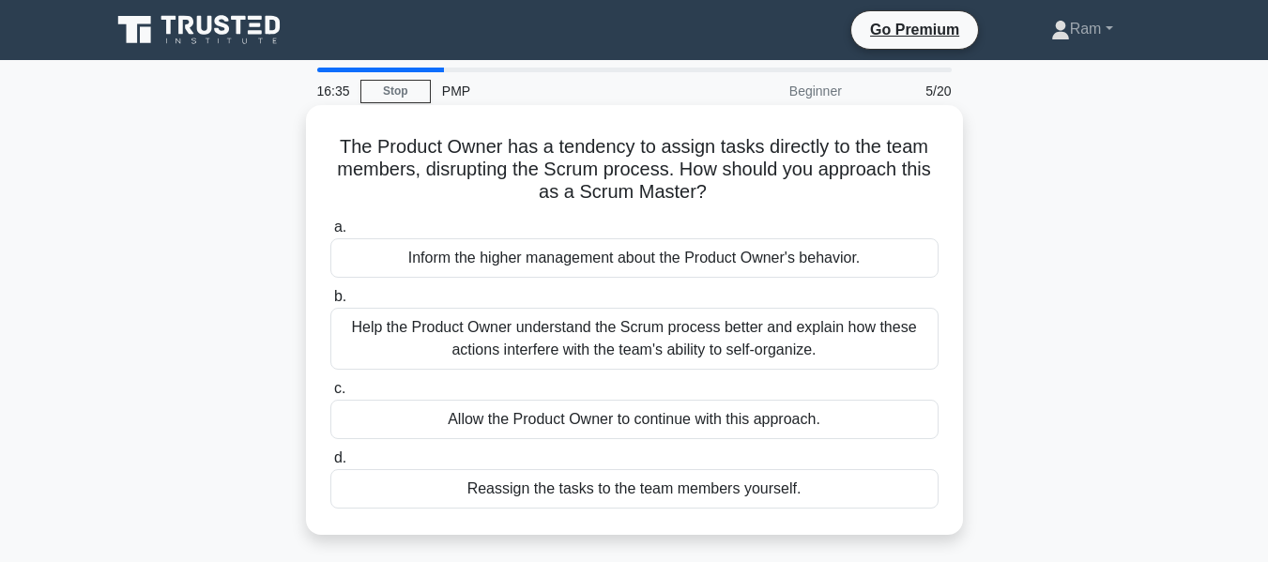
click at [753, 164] on h5 "The Product Owner has a tendency to assign tasks directly to the team members, …" at bounding box center [635, 169] width 612 height 69
drag, startPoint x: 721, startPoint y: 154, endPoint x: 947, endPoint y: 145, distance: 226.5
click at [947, 145] on div "The Product Owner has a tendency to assign tasks directly to the team members, …" at bounding box center [635, 320] width 642 height 415
drag, startPoint x: 426, startPoint y: 172, endPoint x: 653, endPoint y: 173, distance: 226.3
click at [653, 173] on h5 "The Product Owner has a tendency to assign tasks directly to the team members, …" at bounding box center [635, 169] width 612 height 69
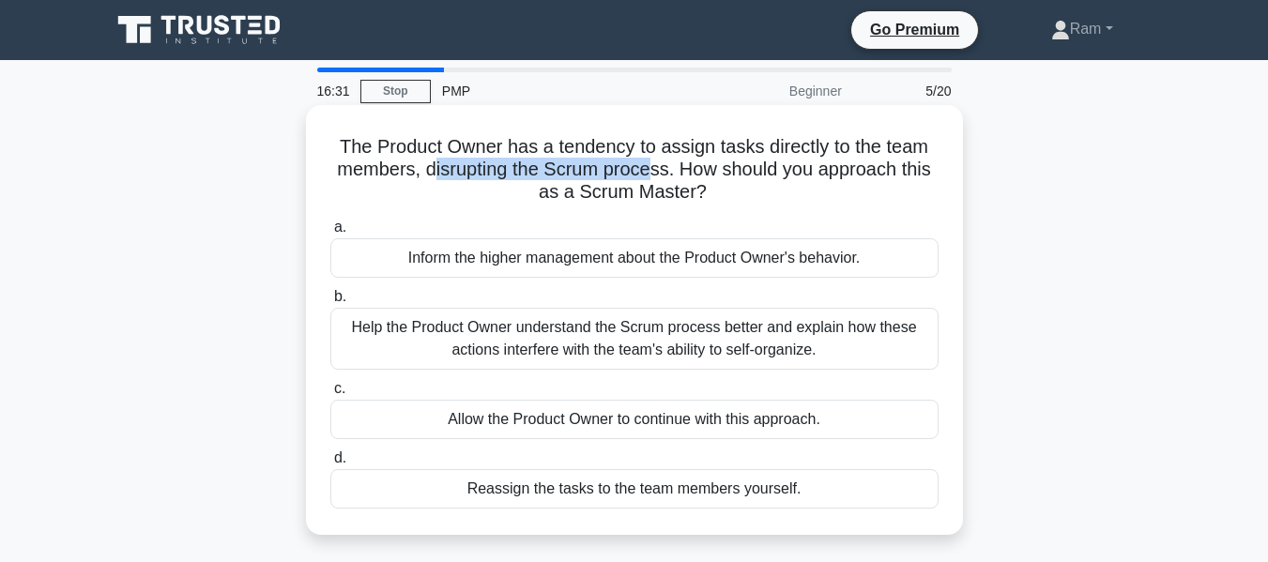
drag, startPoint x: 716, startPoint y: 173, endPoint x: 913, endPoint y: 185, distance: 196.6
click at [913, 185] on h5 "The Product Owner has a tendency to assign tasks directly to the team members, …" at bounding box center [635, 169] width 612 height 69
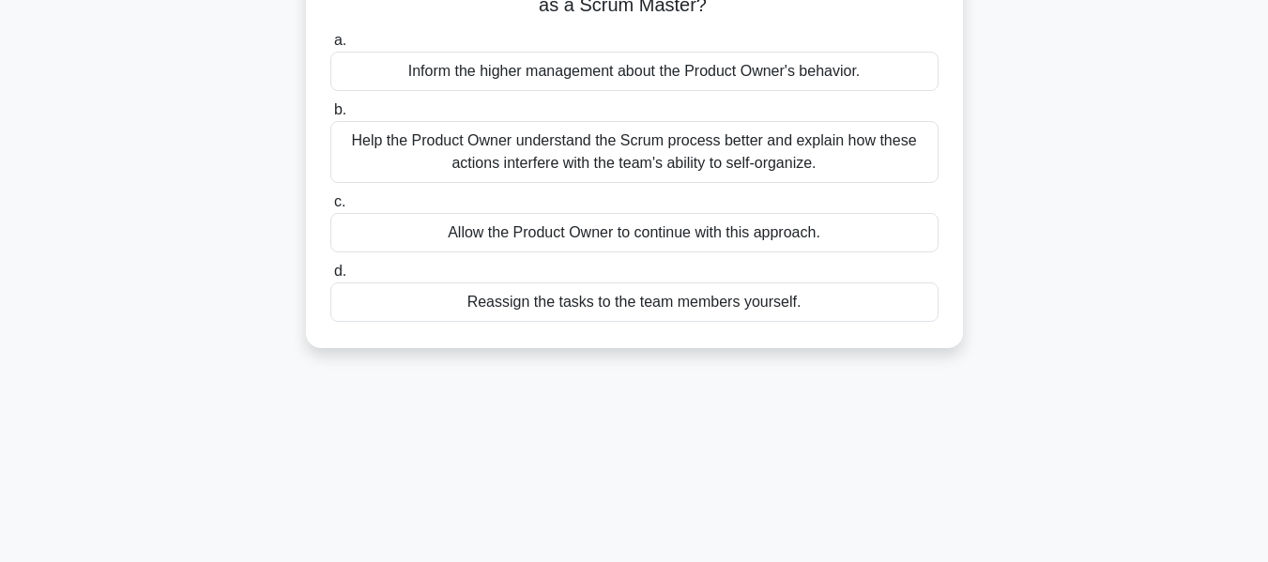
scroll to position [188, 0]
click at [677, 147] on div "Help the Product Owner understand the Scrum process better and explain how thes…" at bounding box center [634, 151] width 608 height 62
click at [330, 115] on input "b. Help the Product Owner understand the Scrum process better and explain how t…" at bounding box center [330, 109] width 0 height 12
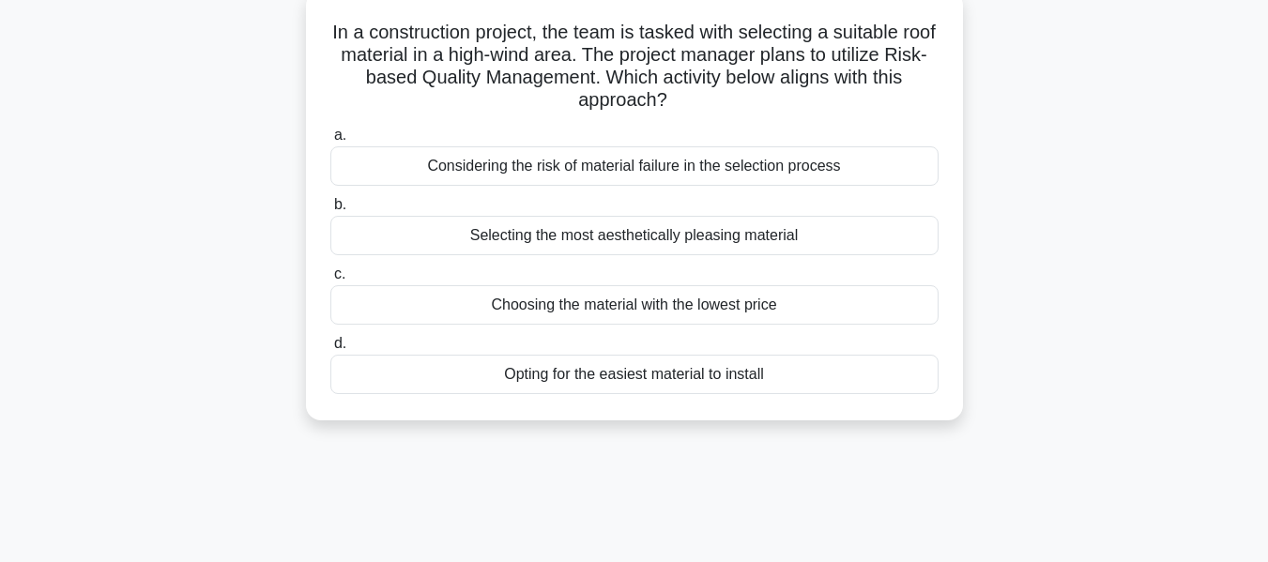
scroll to position [0, 0]
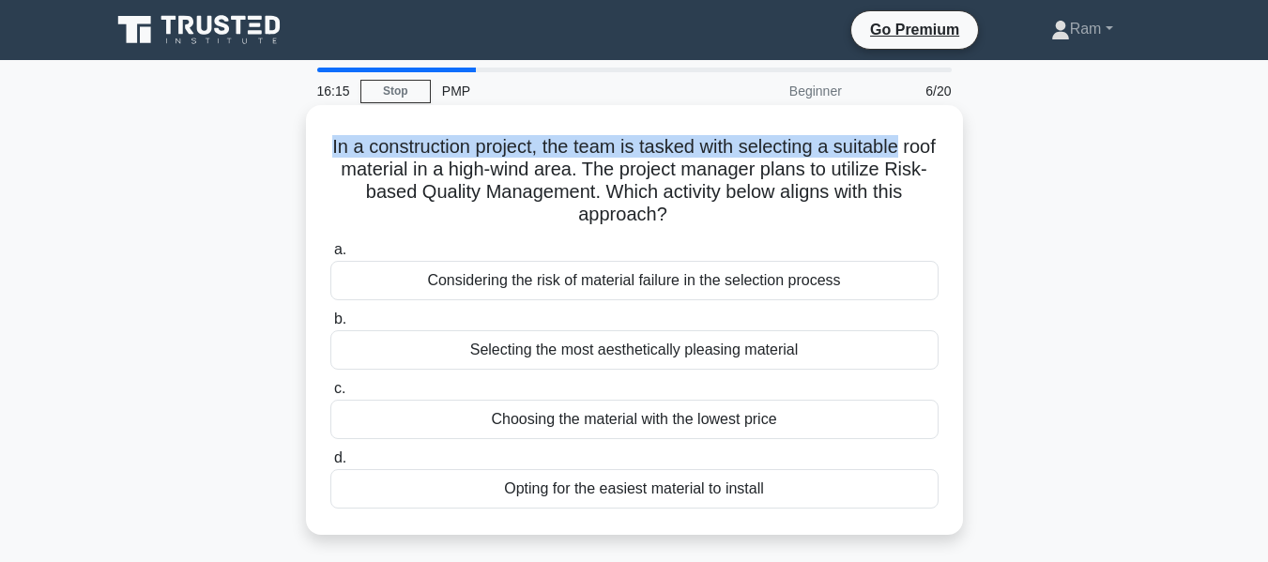
drag, startPoint x: 338, startPoint y: 146, endPoint x: 934, endPoint y: 146, distance: 596.2
click at [934, 146] on h5 "In a construction project, the team is tasked with selecting a suitable roof ma…" at bounding box center [635, 181] width 612 height 92
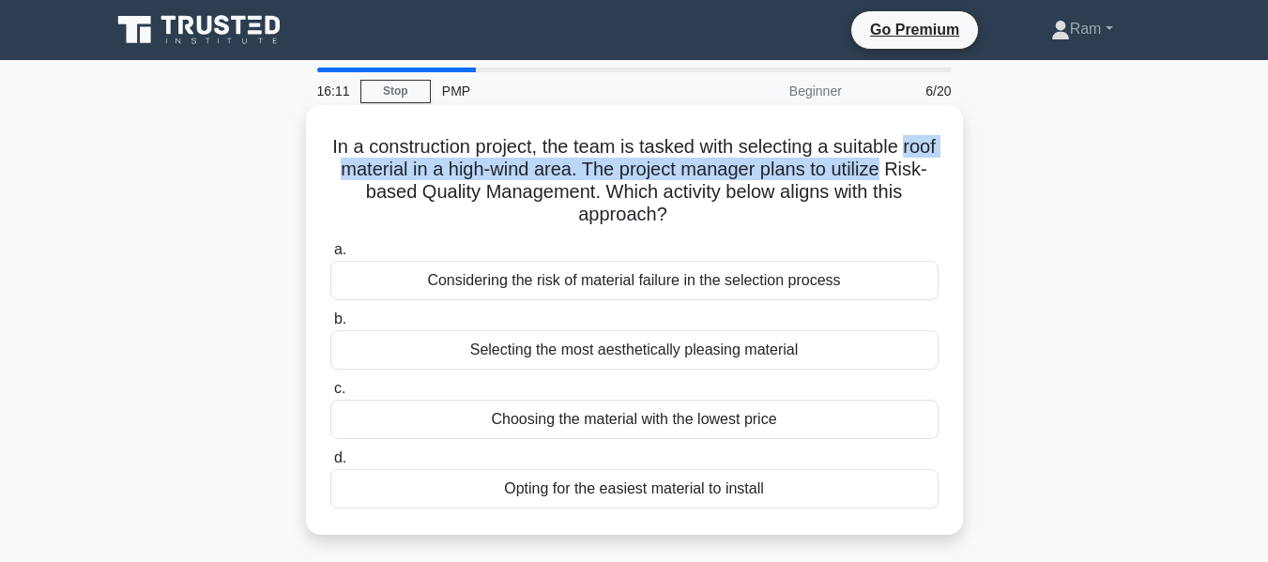
drag, startPoint x: 324, startPoint y: 164, endPoint x: 949, endPoint y: 177, distance: 625.4
click at [949, 177] on div "In a construction project, the team is tasked with selecting a suitable roof ma…" at bounding box center [635, 320] width 642 height 415
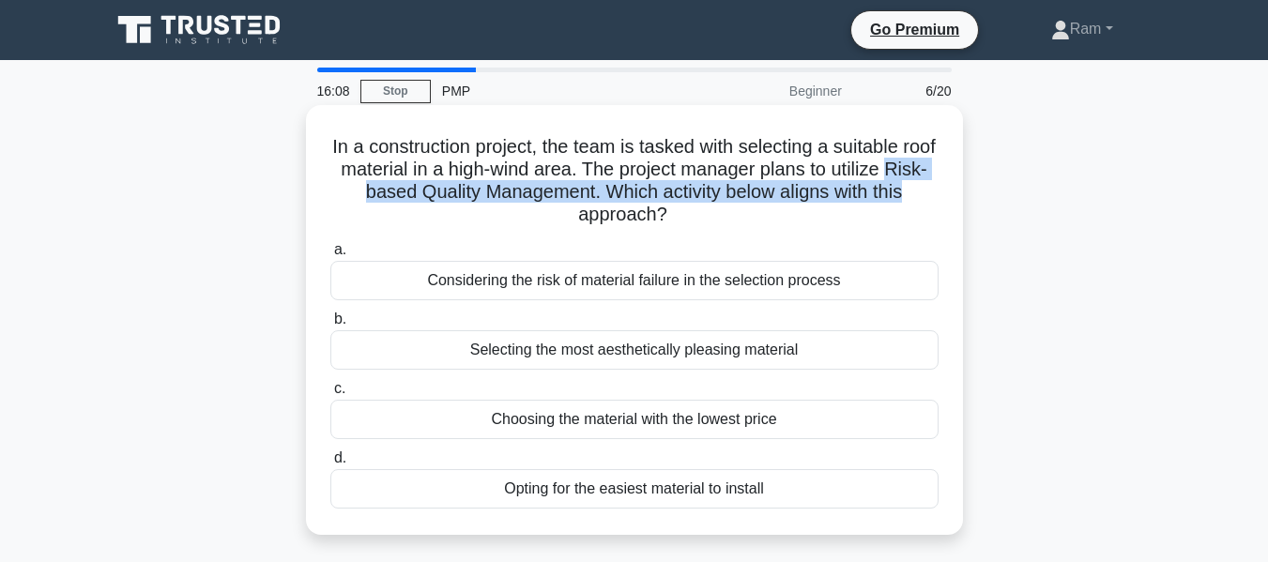
drag, startPoint x: 341, startPoint y: 192, endPoint x: 935, endPoint y: 198, distance: 594.4
click at [935, 198] on h5 "In a construction project, the team is tasked with selecting a suitable roof ma…" at bounding box center [635, 181] width 612 height 92
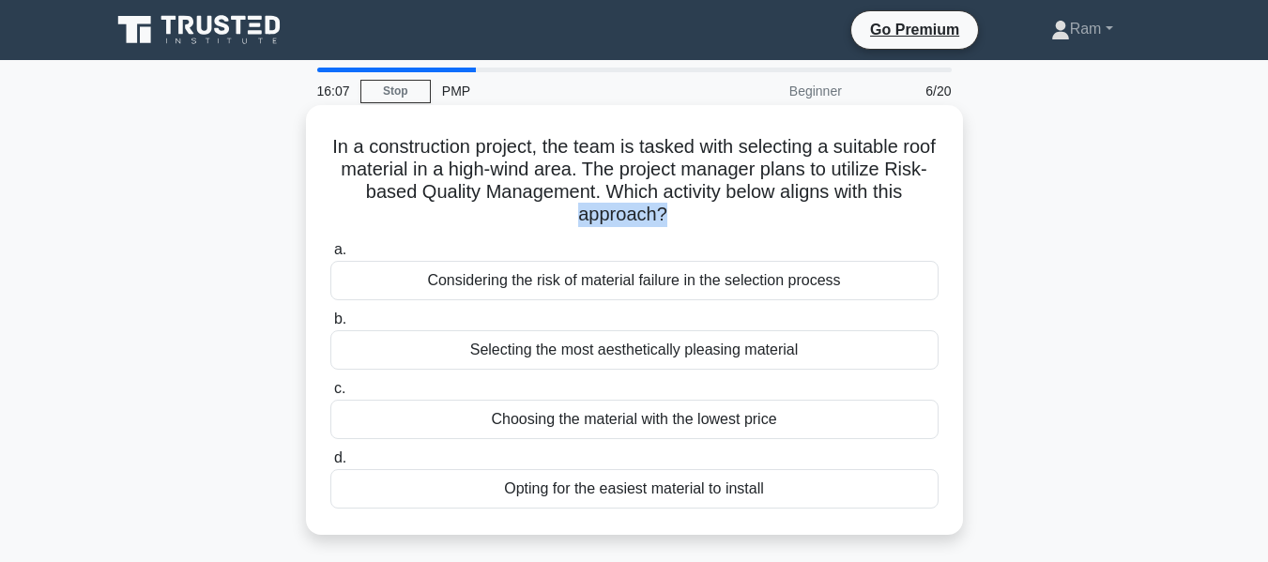
drag, startPoint x: 574, startPoint y: 214, endPoint x: 662, endPoint y: 214, distance: 88.3
click at [662, 214] on h5 "In a construction project, the team is tasked with selecting a suitable roof ma…" at bounding box center [635, 181] width 612 height 92
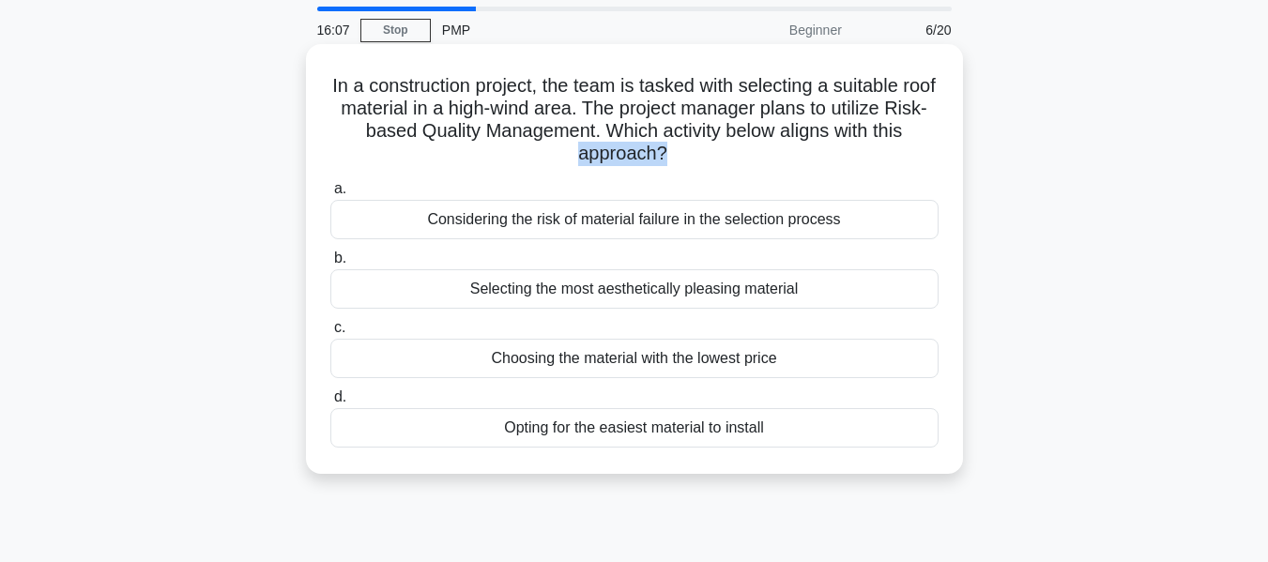
scroll to position [94, 0]
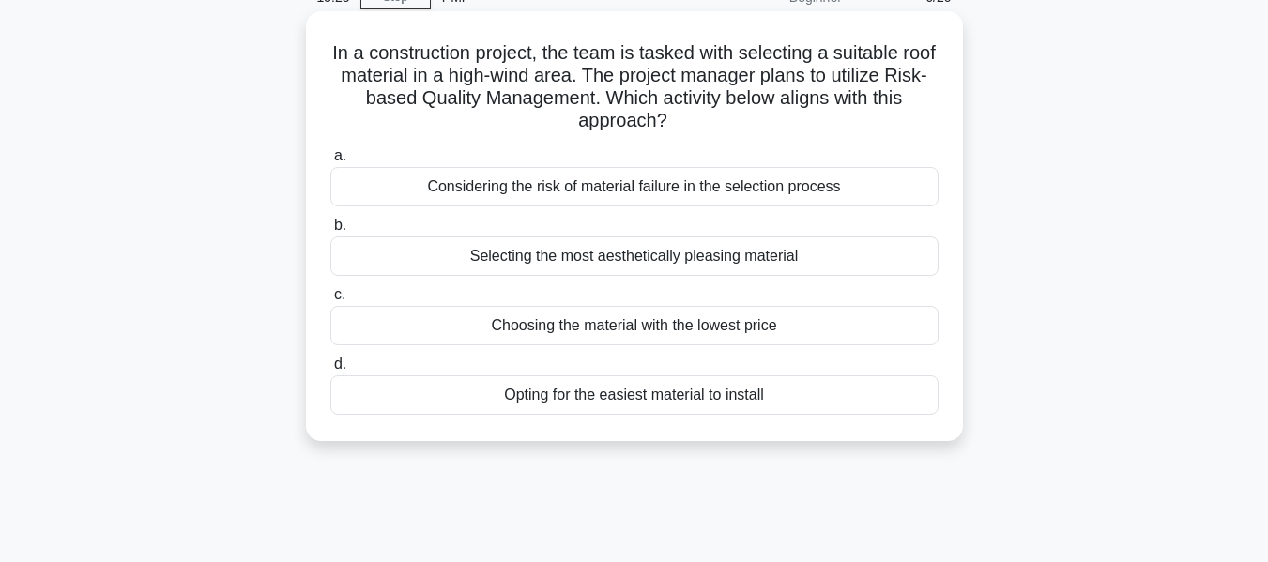
click at [618, 191] on div "Considering the risk of material failure in the selection process" at bounding box center [634, 186] width 608 height 39
click at [330, 162] on input "a. Considering the risk of material failure in the selection process" at bounding box center [330, 156] width 0 height 12
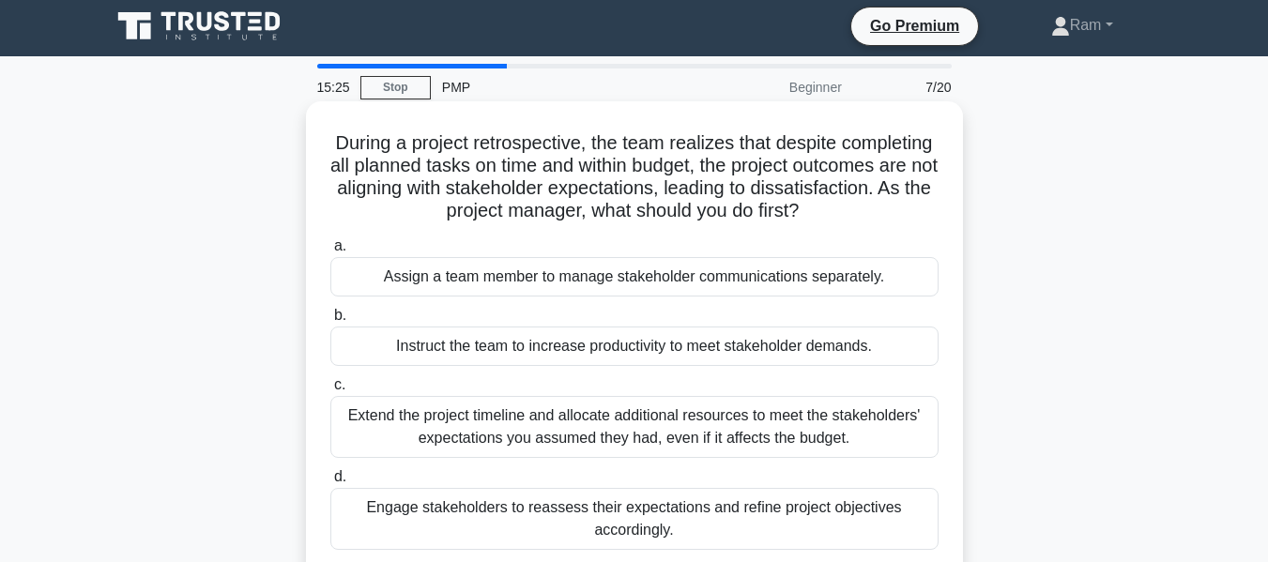
scroll to position [0, 0]
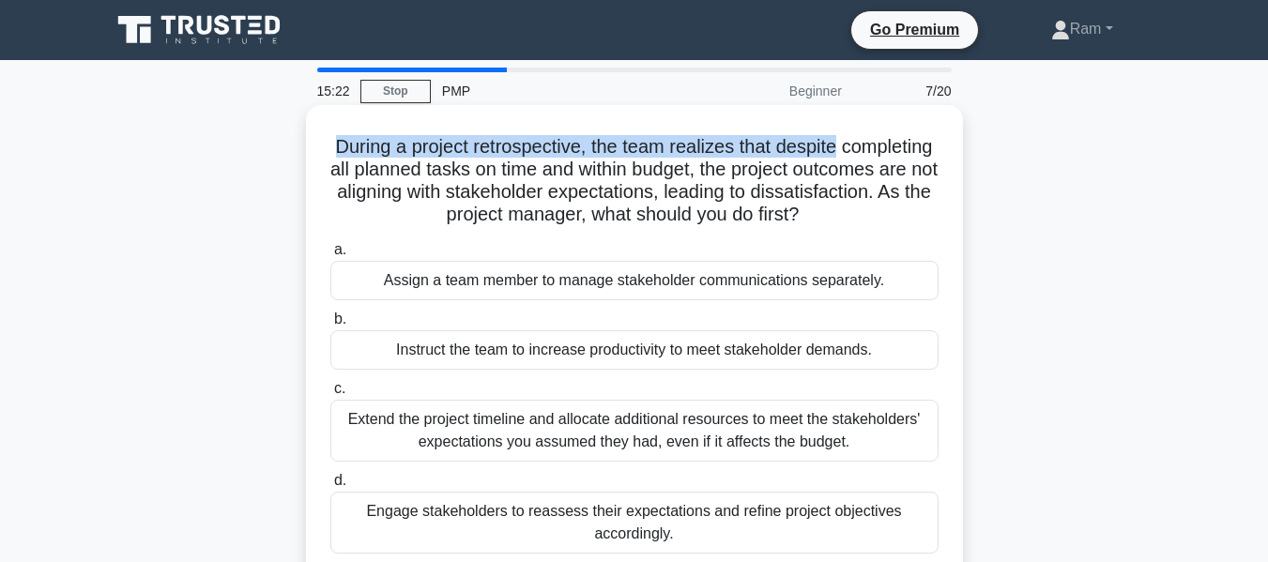
drag, startPoint x: 376, startPoint y: 144, endPoint x: 892, endPoint y: 151, distance: 516.5
click at [892, 151] on h5 "During a project retrospective, the team realizes that despite completing all p…" at bounding box center [635, 181] width 612 height 92
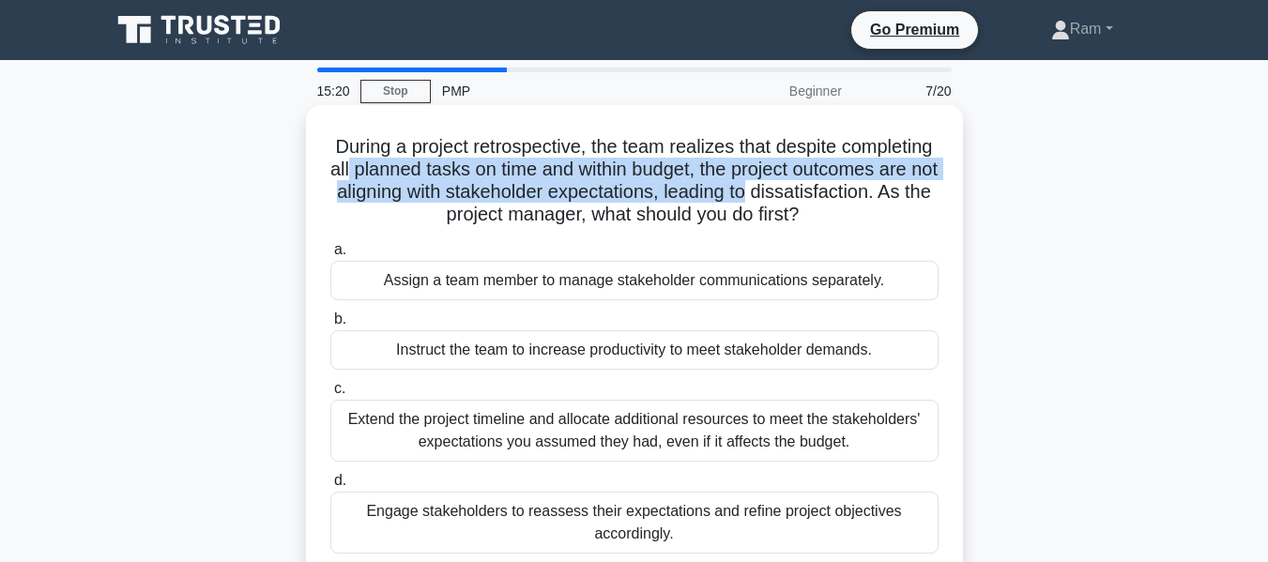
drag, startPoint x: 468, startPoint y: 173, endPoint x: 957, endPoint y: 193, distance: 489.6
click at [957, 193] on div "During a project retrospective, the team realizes that despite completing all p…" at bounding box center [634, 342] width 657 height 475
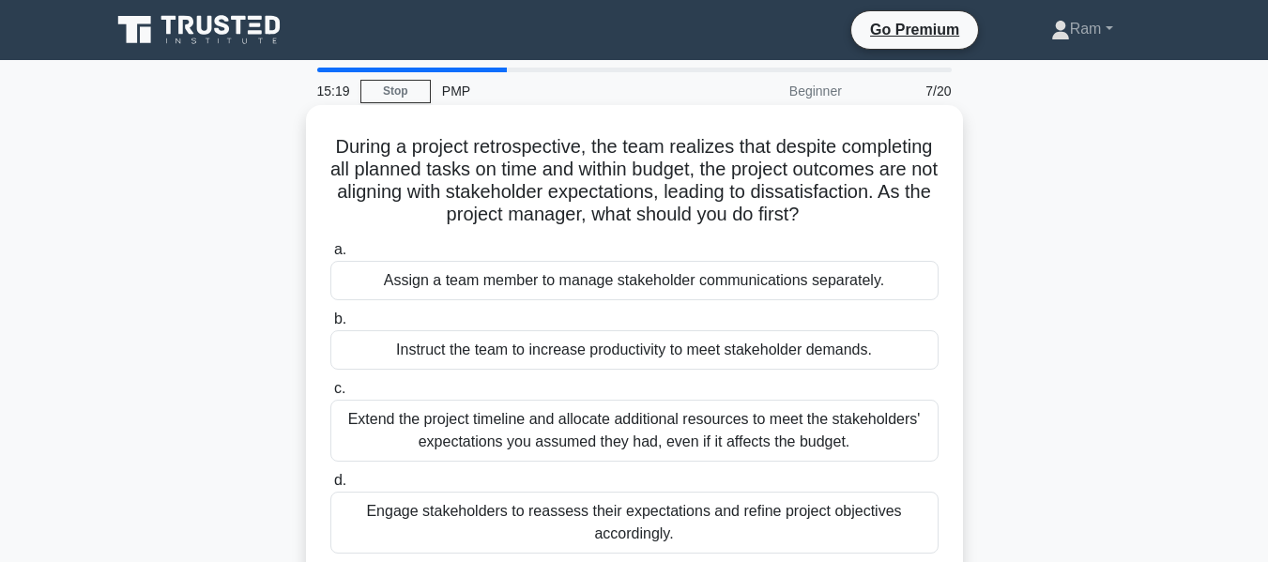
click at [757, 232] on div "During a project retrospective, the team realizes that despite completing all p…" at bounding box center [635, 343] width 642 height 460
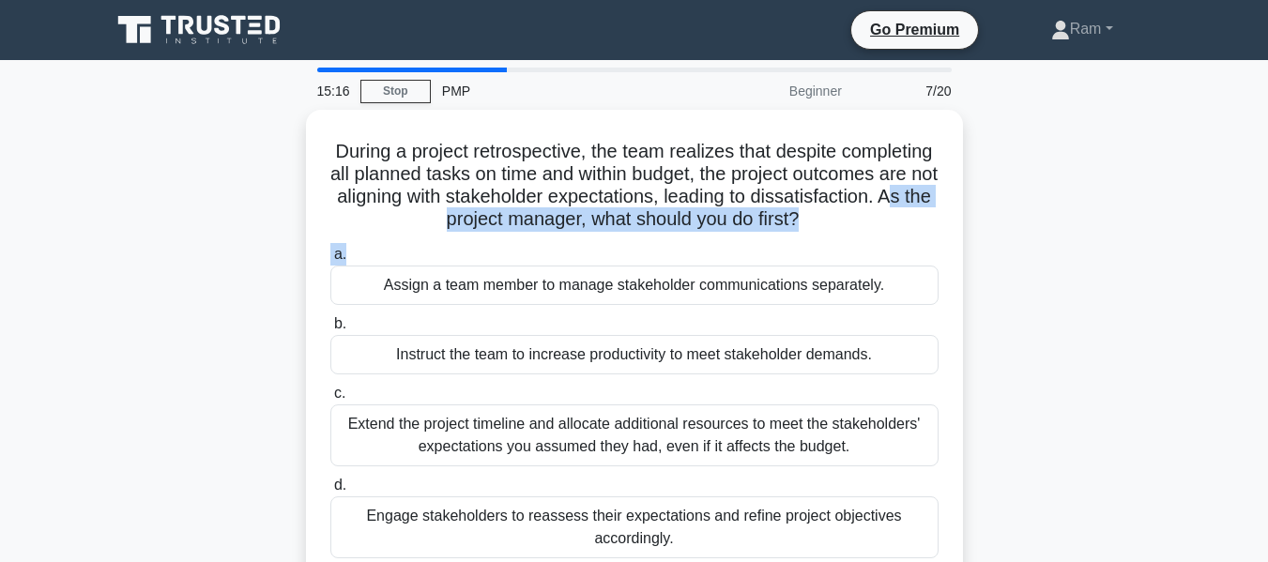
drag, startPoint x: 490, startPoint y: 220, endPoint x: 972, endPoint y: 241, distance: 482.1
click at [990, 240] on div "During a project retrospective, the team realizes that despite completing all p…" at bounding box center [635, 359] width 1070 height 498
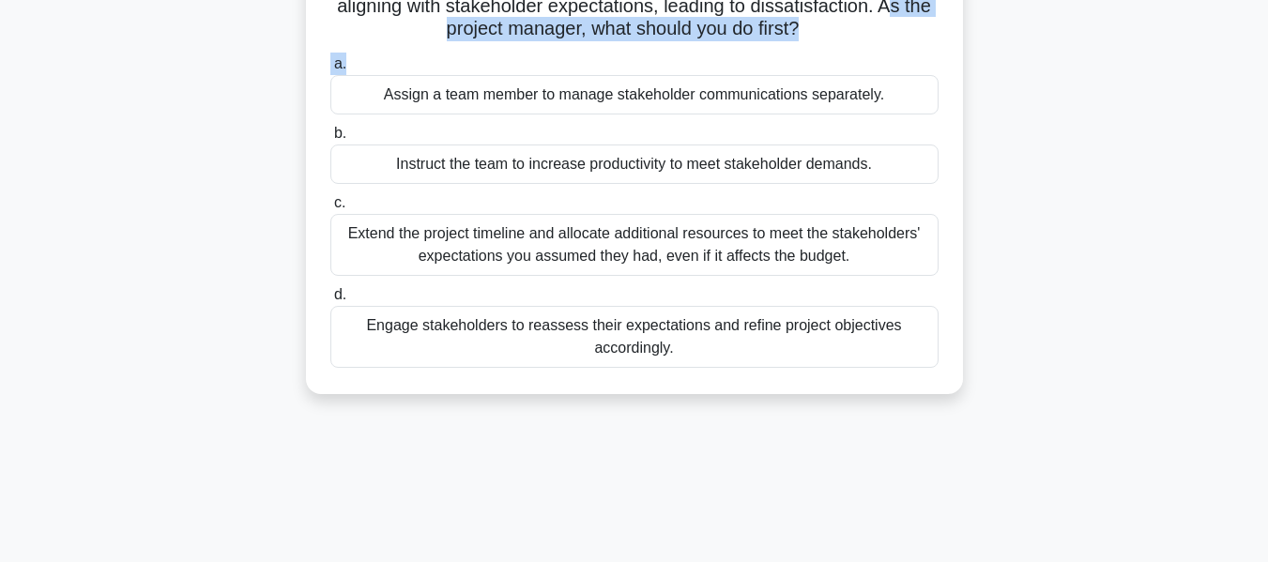
scroll to position [188, 0]
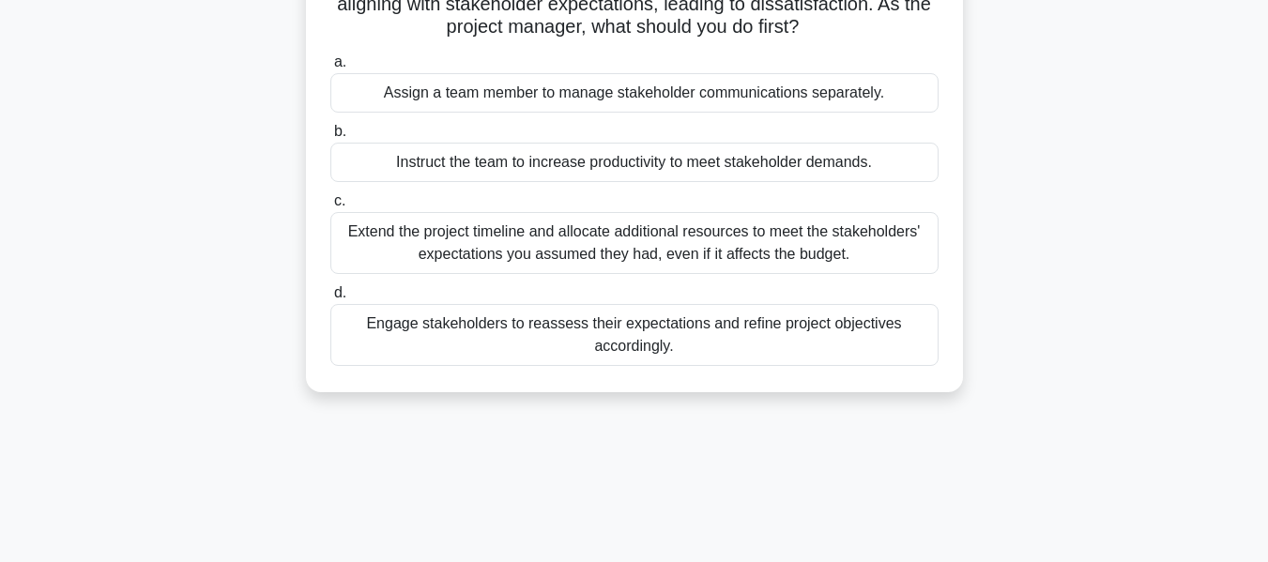
click at [515, 341] on div "Engage stakeholders to reassess their expectations and refine project objective…" at bounding box center [634, 335] width 608 height 62
click at [330, 300] on input "d. Engage stakeholders to reassess their expectations and refine project object…" at bounding box center [330, 293] width 0 height 12
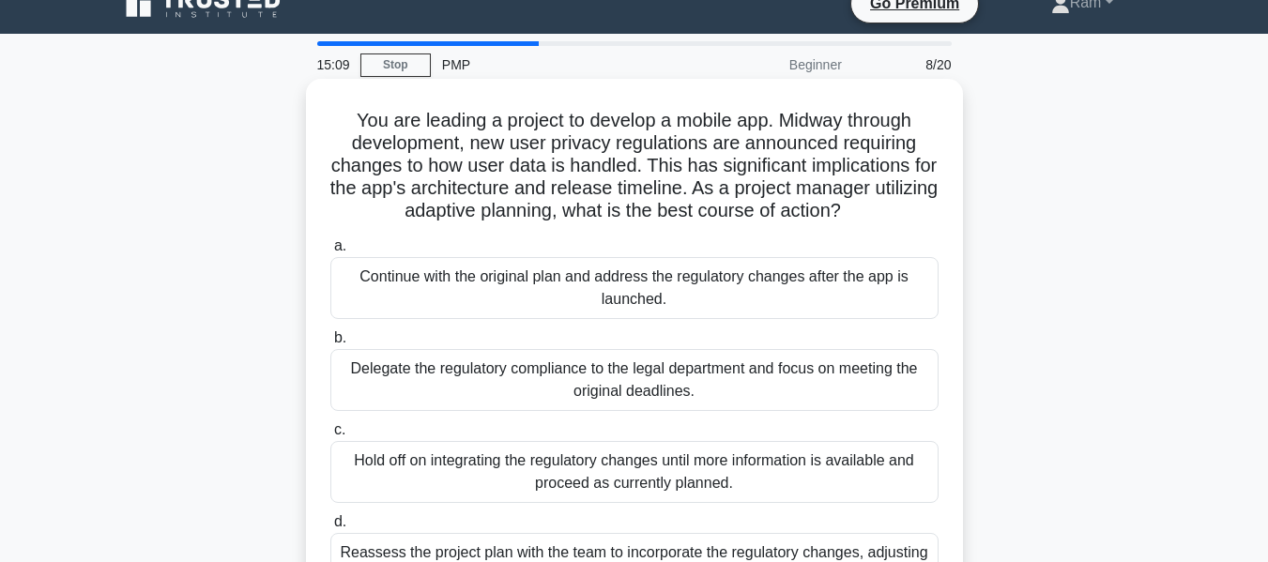
scroll to position [0, 0]
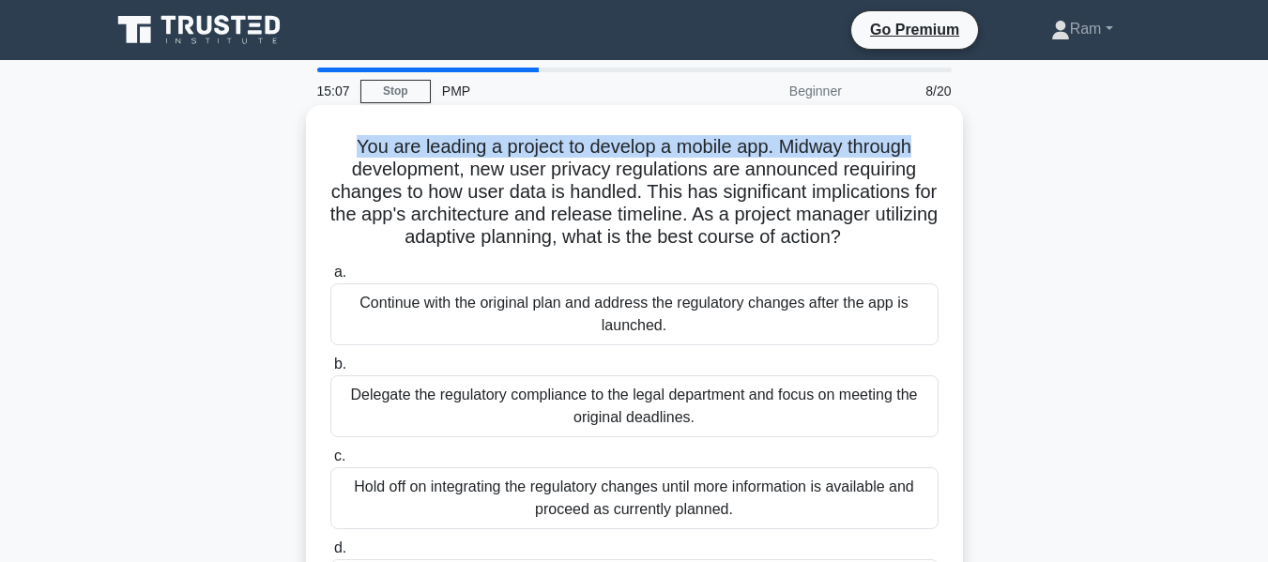
drag, startPoint x: 348, startPoint y: 151, endPoint x: 950, endPoint y: 138, distance: 602.0
click at [950, 138] on div "You are leading a project to develop a mobile app. Midway through development, …" at bounding box center [635, 377] width 642 height 528
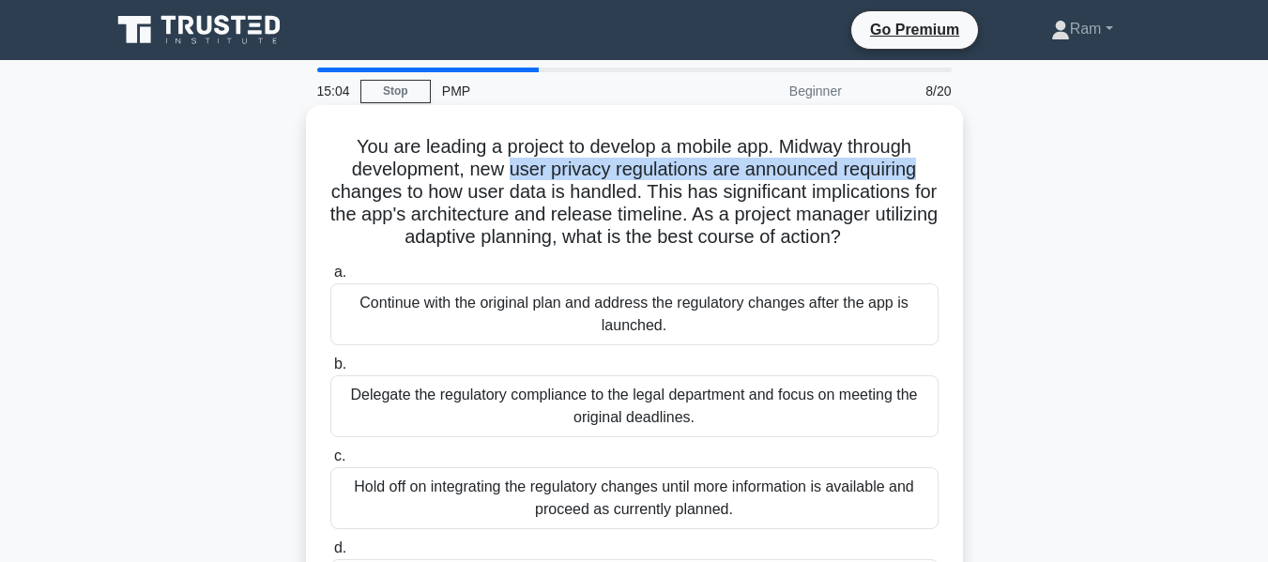
drag, startPoint x: 505, startPoint y: 166, endPoint x: 962, endPoint y: 171, distance: 457.3
click at [962, 171] on div "You are leading a project to develop a mobile app. Midway through development, …" at bounding box center [634, 376] width 657 height 543
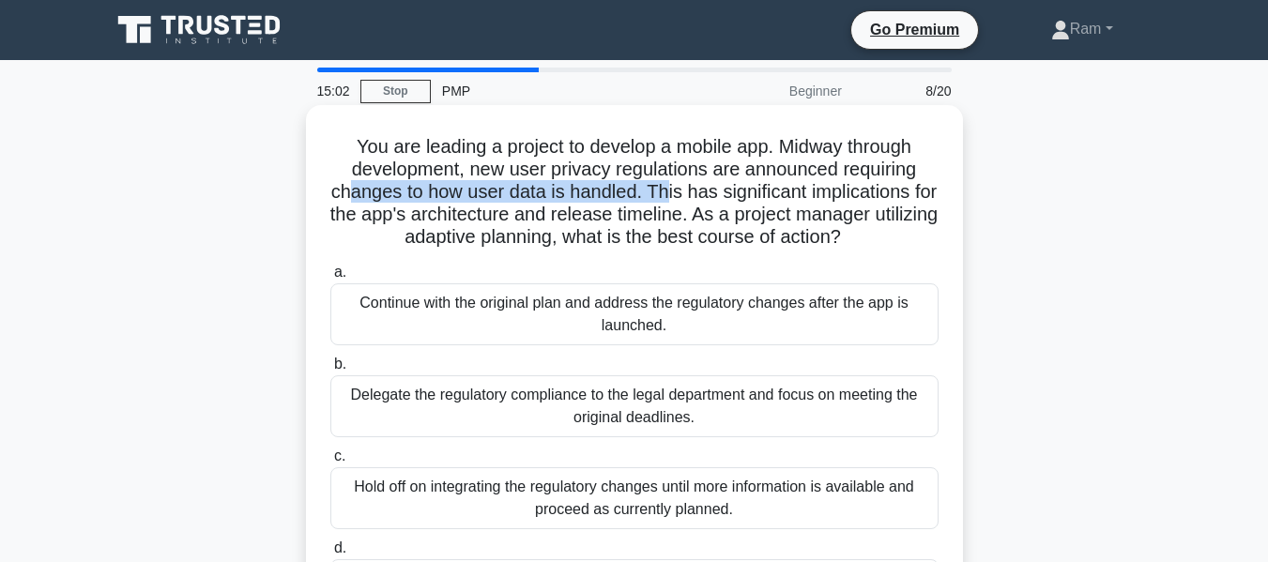
drag, startPoint x: 362, startPoint y: 192, endPoint x: 712, endPoint y: 184, distance: 349.4
click at [682, 182] on h5 "You are leading a project to develop a mobile app. Midway through development, …" at bounding box center [635, 192] width 612 height 115
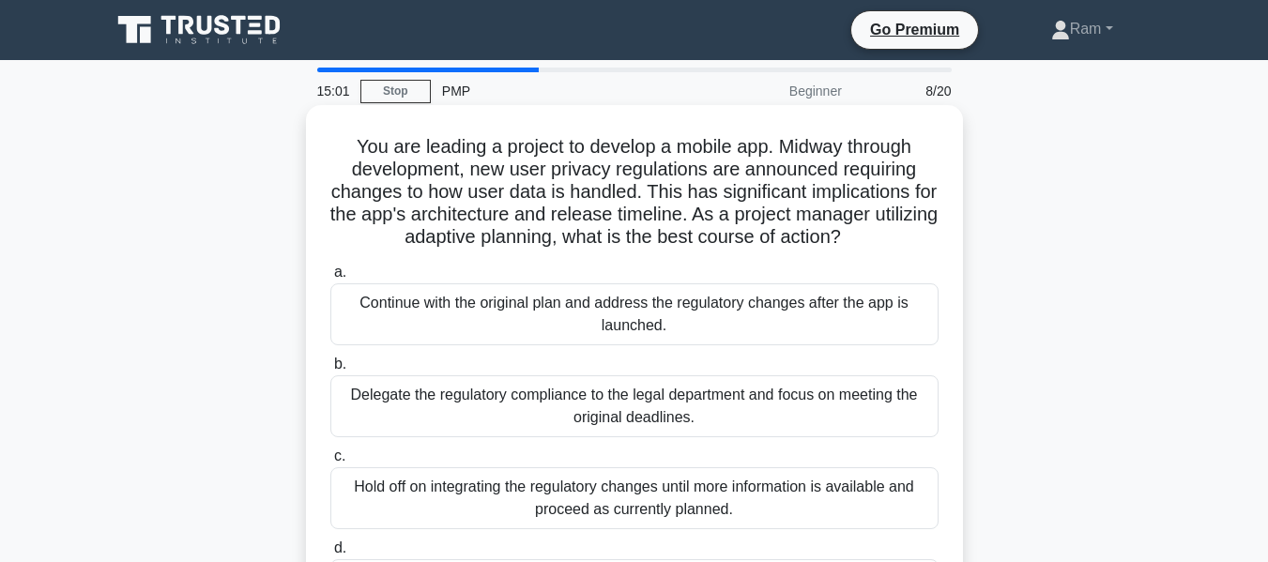
click at [776, 192] on h5 "You are leading a project to develop a mobile app. Midway through development, …" at bounding box center [635, 192] width 612 height 115
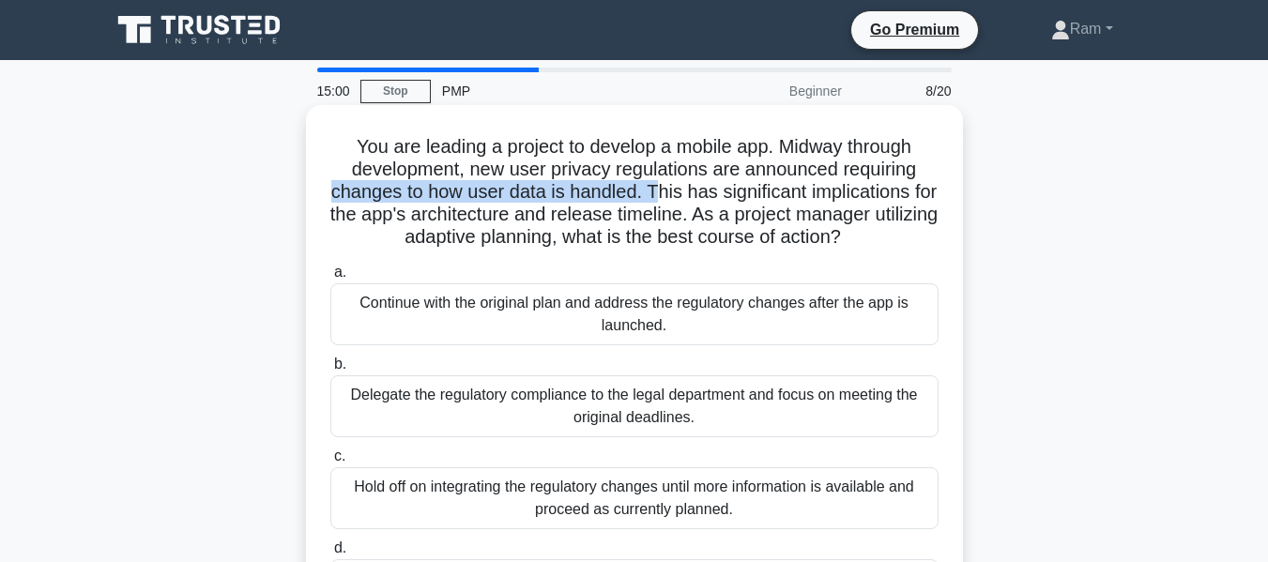
drag, startPoint x: 669, startPoint y: 189, endPoint x: 961, endPoint y: 179, distance: 292.2
click at [961, 179] on div "You are leading a project to develop a mobile app. Midway through development, …" at bounding box center [634, 376] width 657 height 543
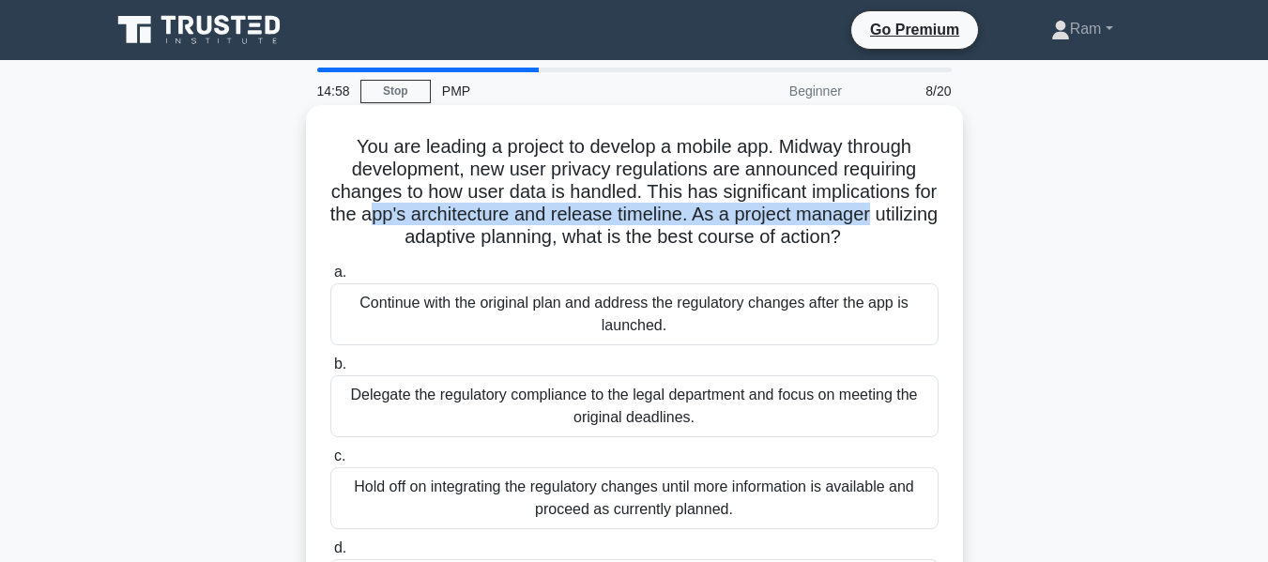
drag, startPoint x: 417, startPoint y: 214, endPoint x: 929, endPoint y: 217, distance: 511.7
click at [929, 217] on h5 "You are leading a project to develop a mobile app. Midway through development, …" at bounding box center [635, 192] width 612 height 115
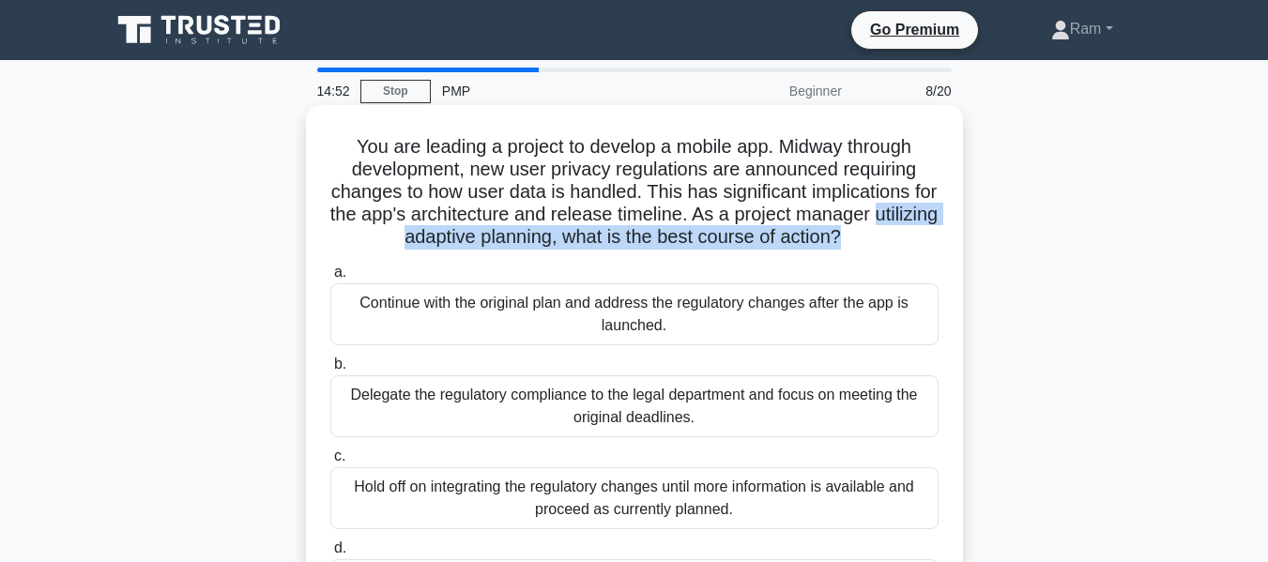
drag, startPoint x: 365, startPoint y: 237, endPoint x: 880, endPoint y: 233, distance: 514.5
click at [880, 234] on h5 "You are leading a project to develop a mobile app. Midway through development, …" at bounding box center [635, 192] width 612 height 115
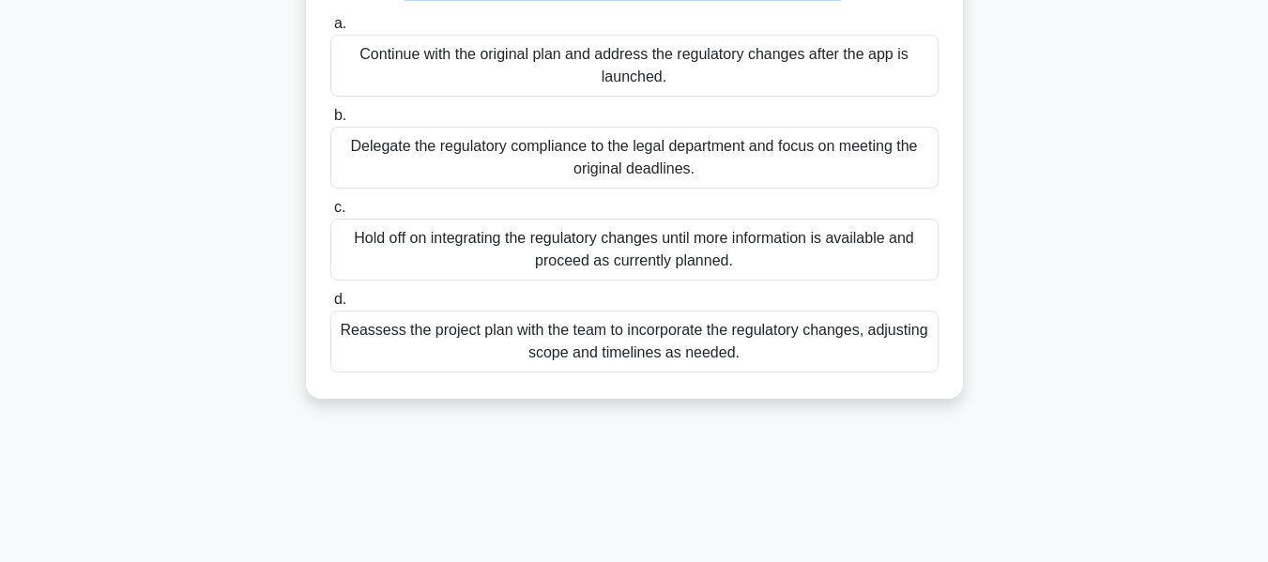
scroll to position [282, 0]
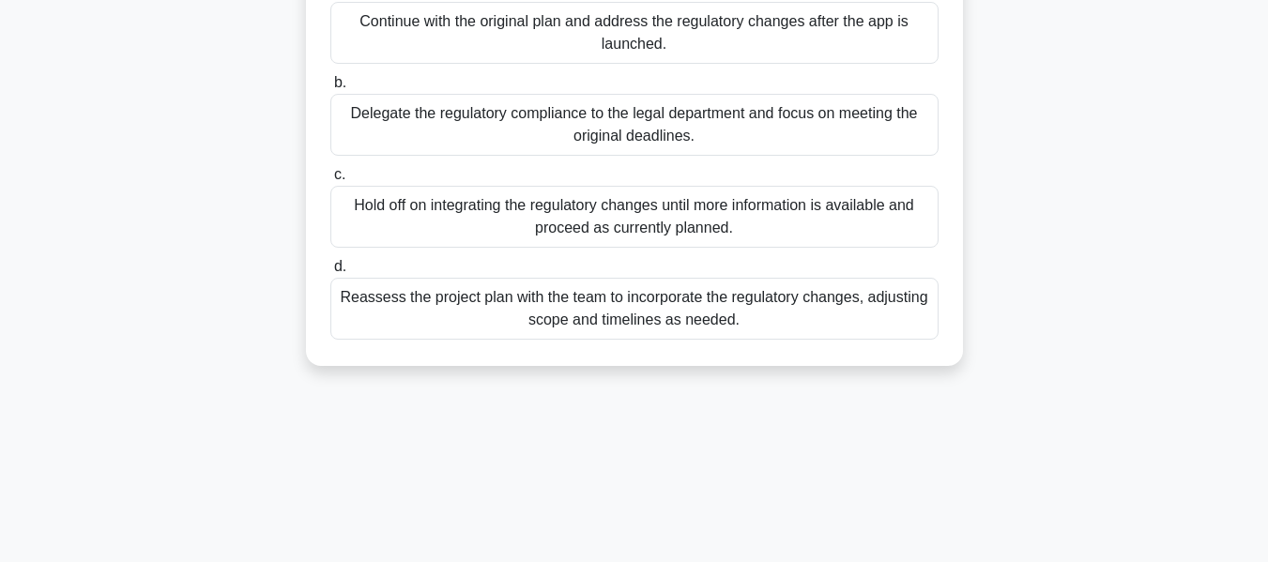
click at [761, 313] on div "Reassess the project plan with the team to incorporate the regulatory changes, …" at bounding box center [634, 309] width 608 height 62
click at [330, 273] on input "d. Reassess the project plan with the team to incorporate the regulatory change…" at bounding box center [330, 267] width 0 height 12
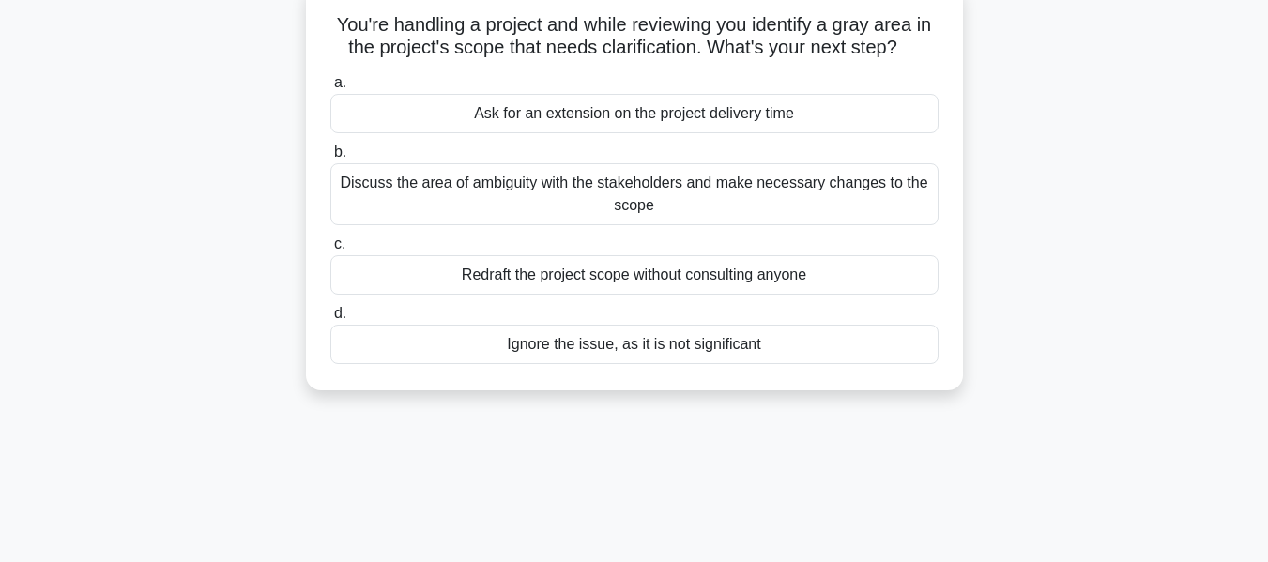
scroll to position [0, 0]
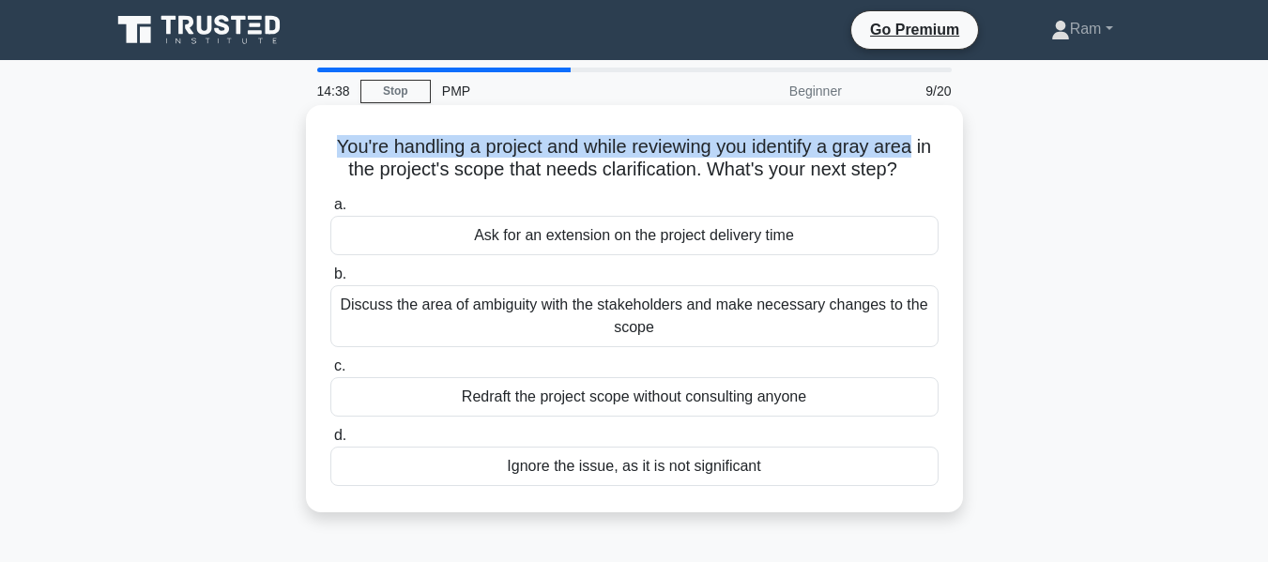
drag, startPoint x: 337, startPoint y: 151, endPoint x: 953, endPoint y: 151, distance: 615.9
click at [953, 151] on div "You're handling a project and while reviewing you identify a gray area in the p…" at bounding box center [635, 309] width 642 height 392
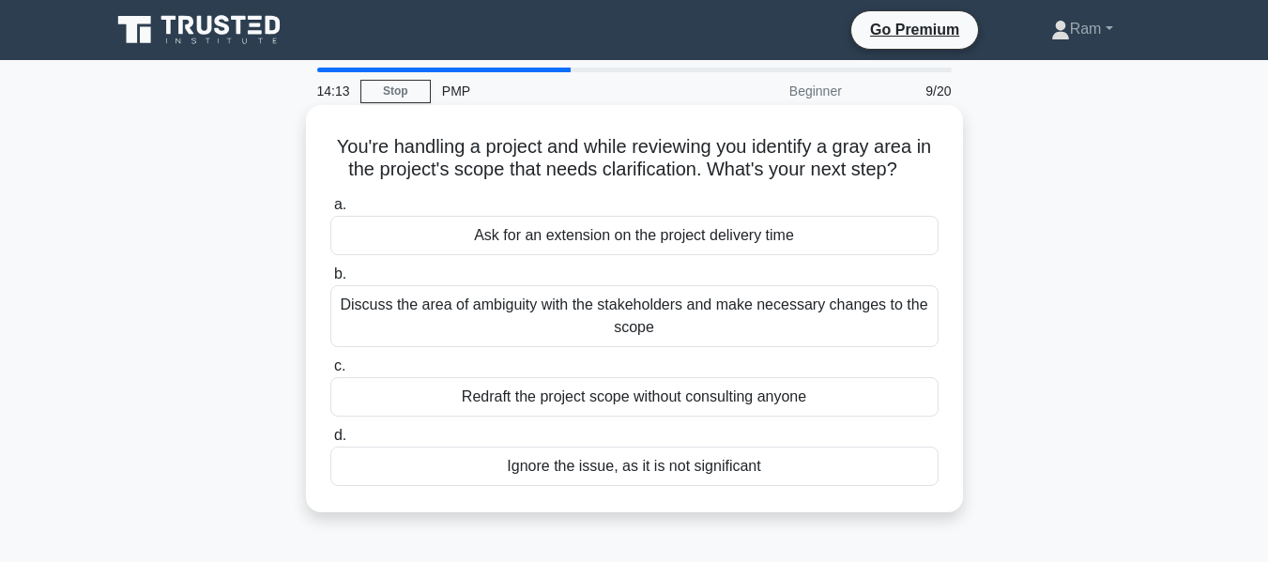
click at [776, 322] on div "Discuss the area of ambiguity with the stakeholders and make necessary changes …" at bounding box center [634, 316] width 608 height 62
click at [330, 281] on input "b. Discuss the area of ambiguity with the stakeholders and make necessary chang…" at bounding box center [330, 275] width 0 height 12
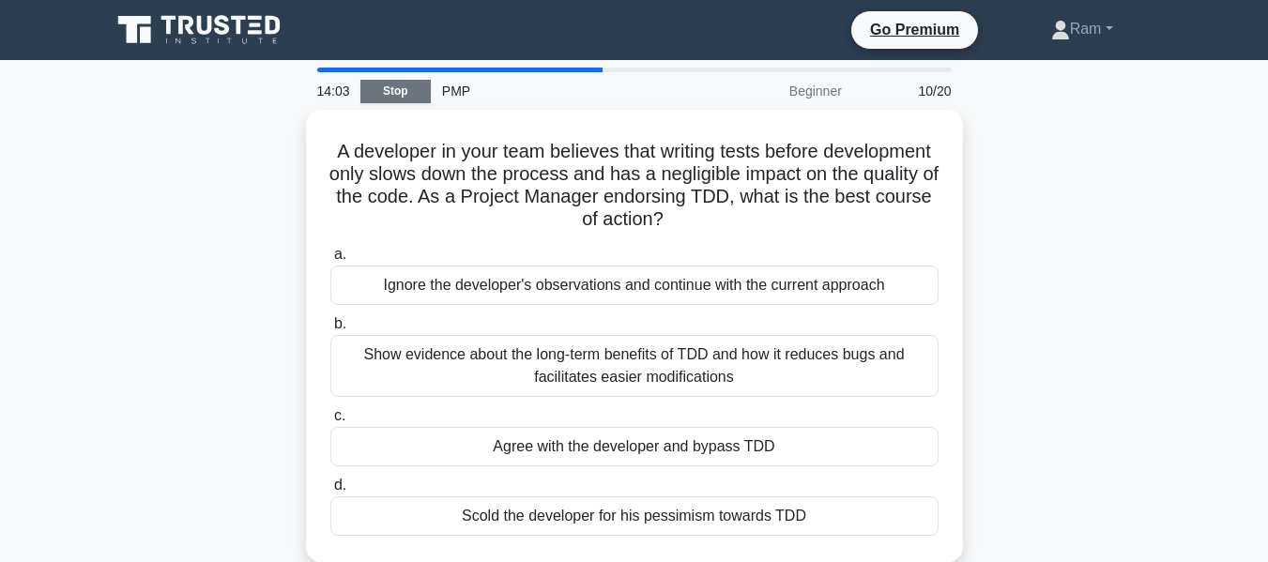
click at [399, 95] on link "Stop" at bounding box center [396, 91] width 70 height 23
